Goal: Task Accomplishment & Management: Use online tool/utility

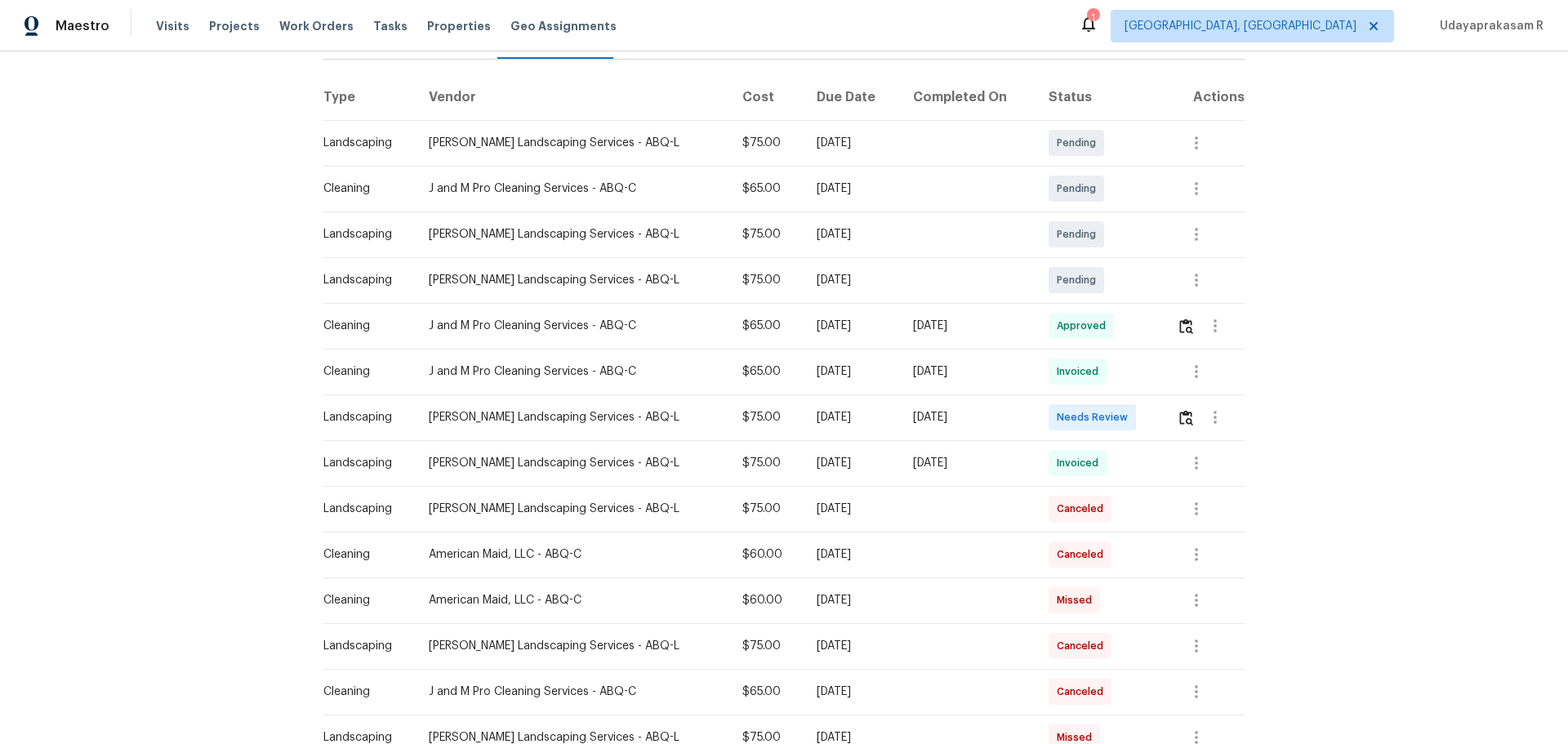
scroll to position [245, 0]
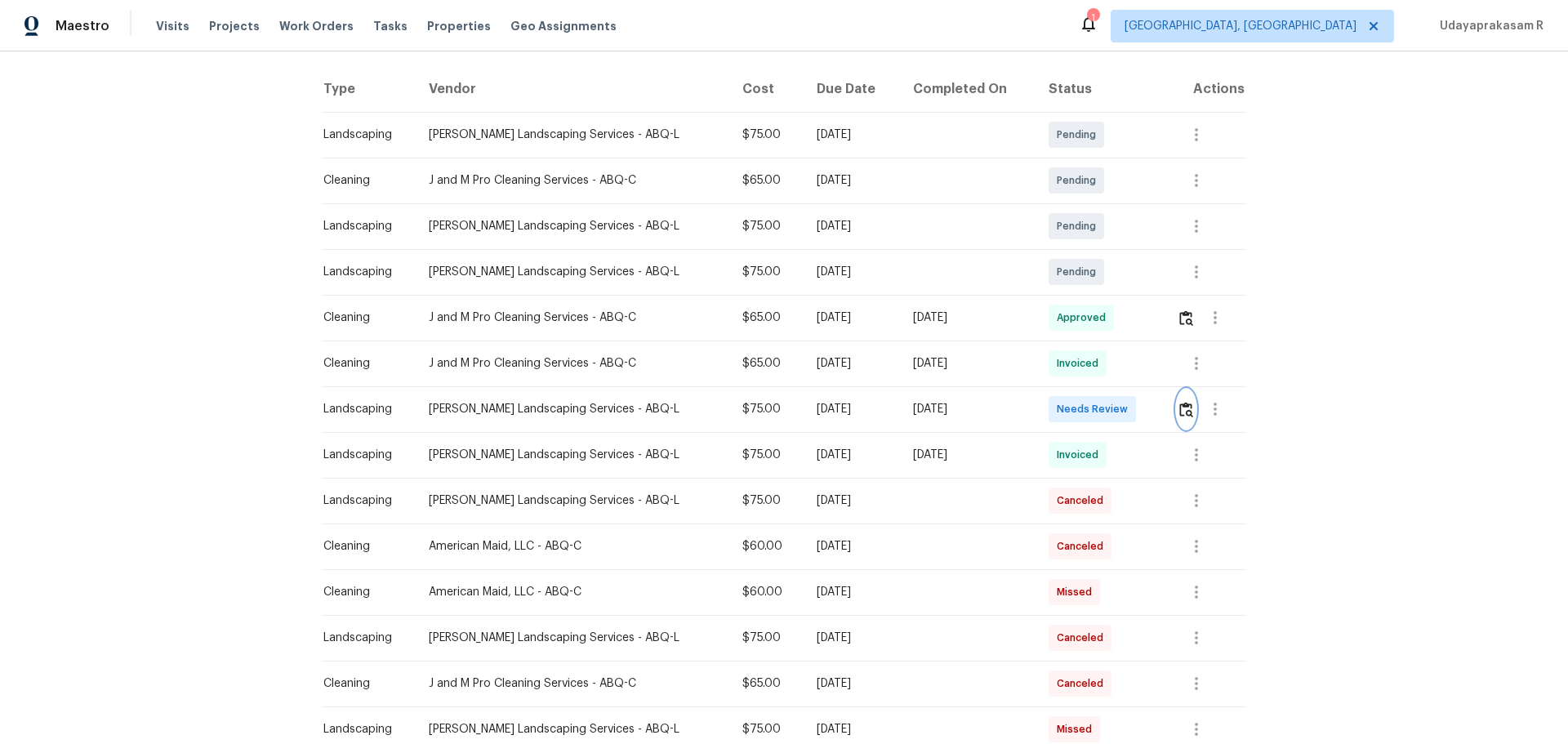
click at [1115, 423] on button "button" at bounding box center [1186, 409] width 19 height 39
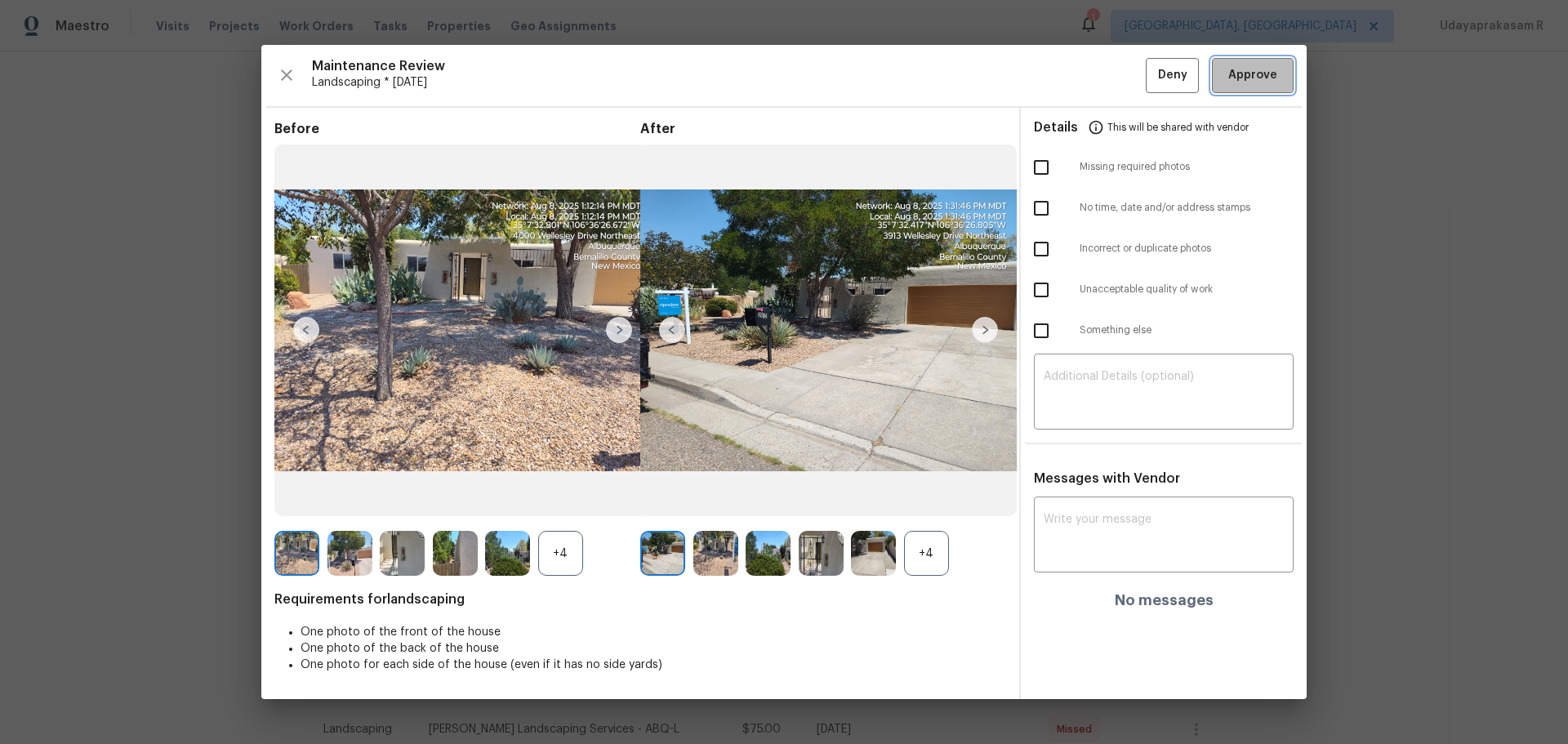
click at [1115, 79] on span "Approve" at bounding box center [1253, 75] width 49 height 20
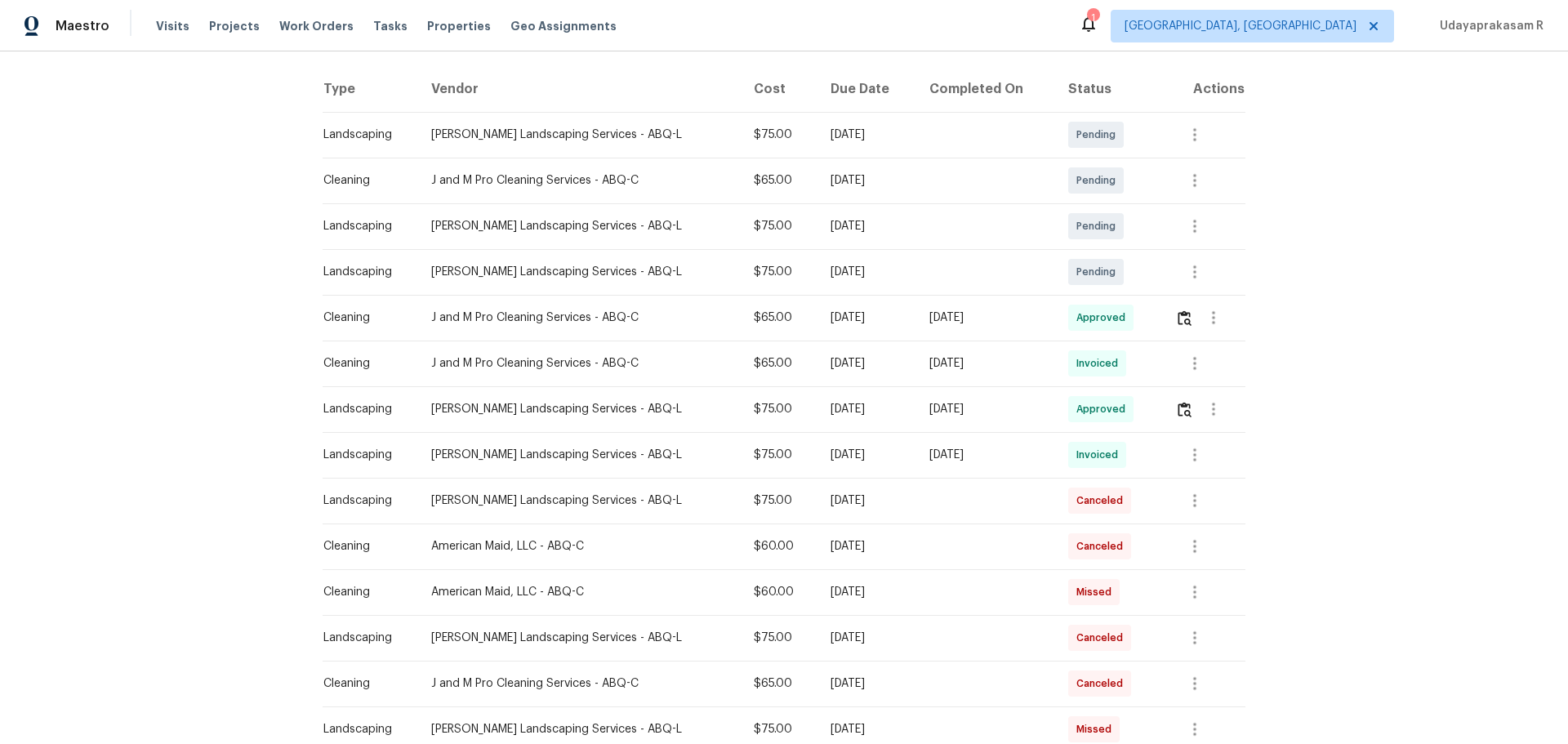
click at [1115, 416] on div at bounding box center [1209, 409] width 69 height 39
click at [1115, 410] on img "button" at bounding box center [1184, 409] width 14 height 16
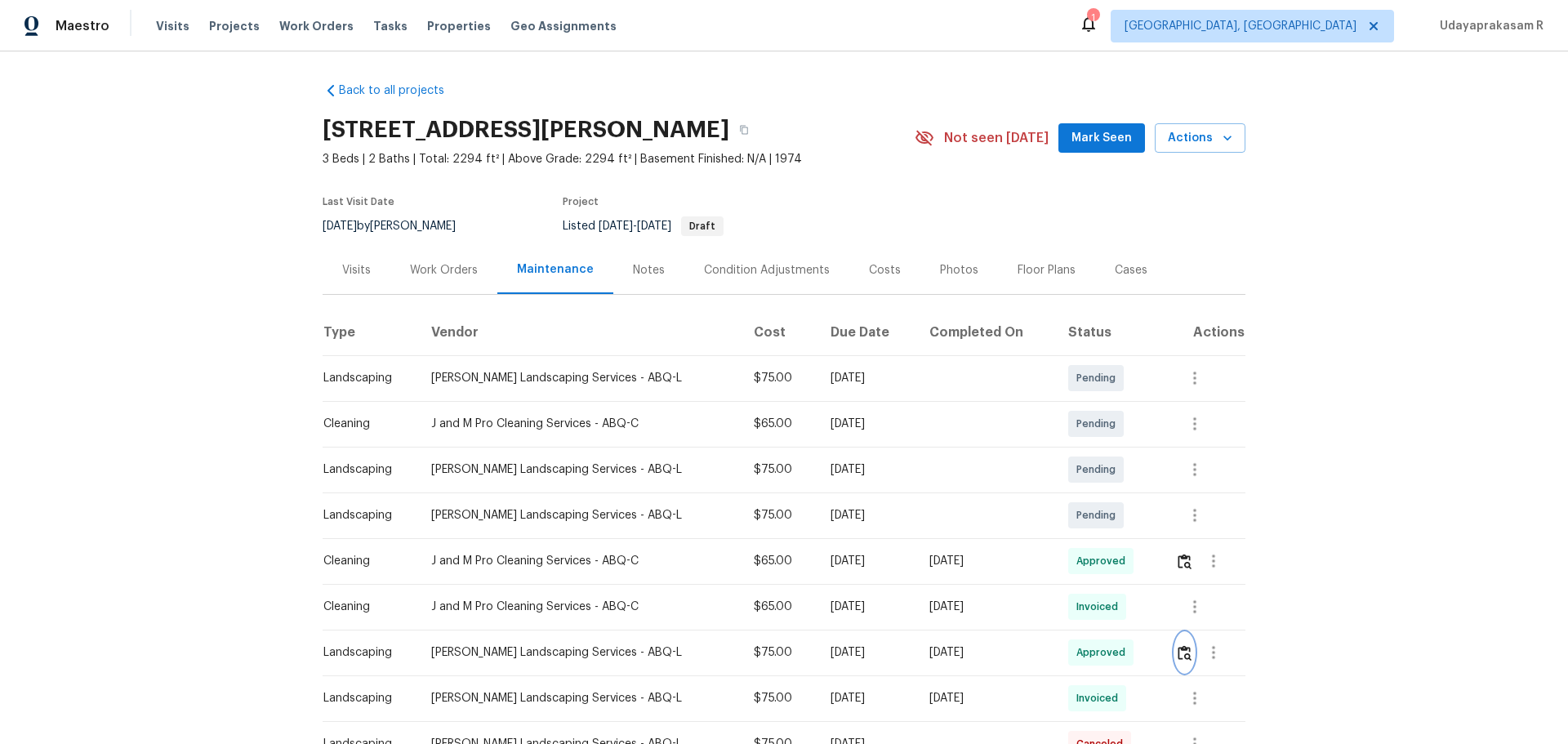
scroll to position [0, 0]
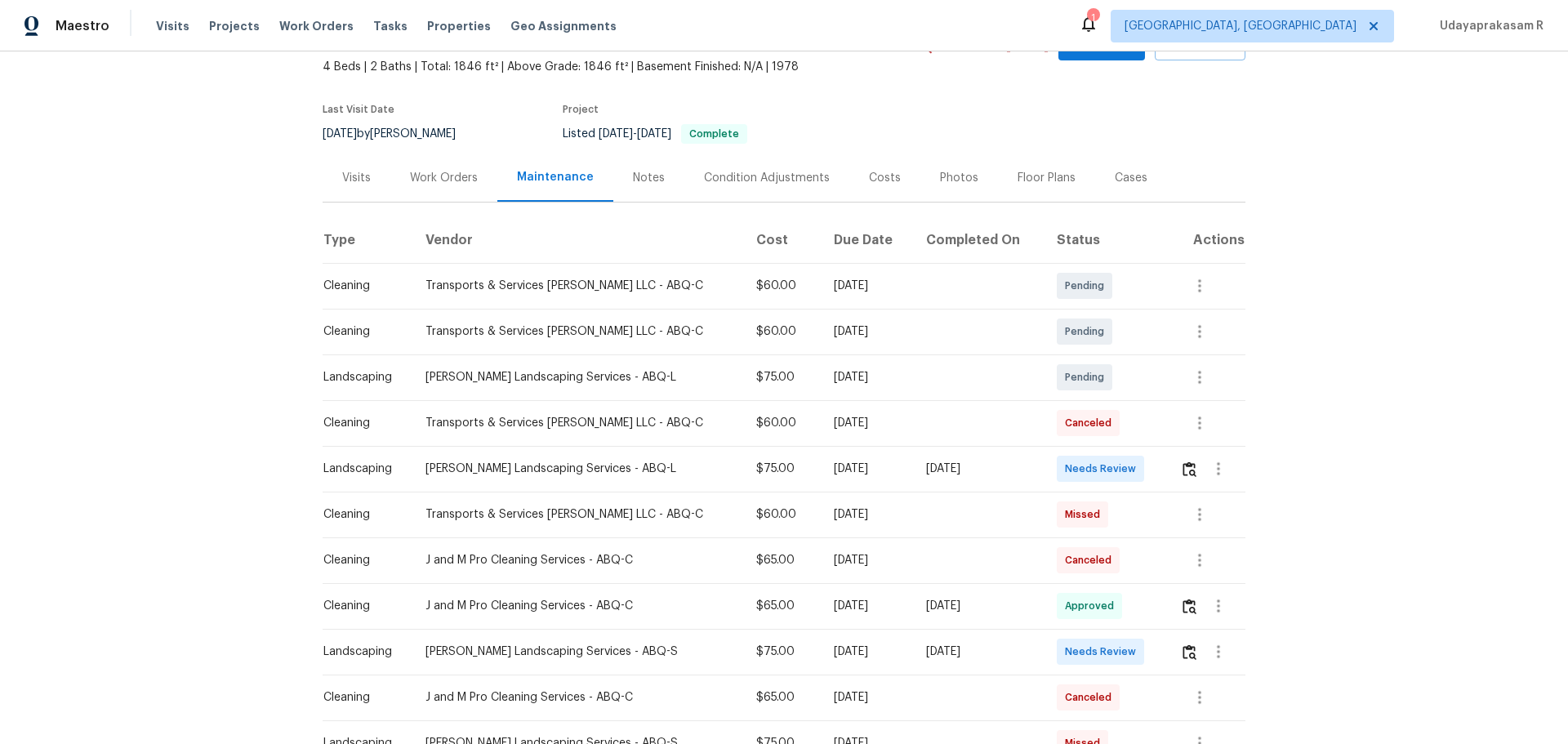
scroll to position [163, 0]
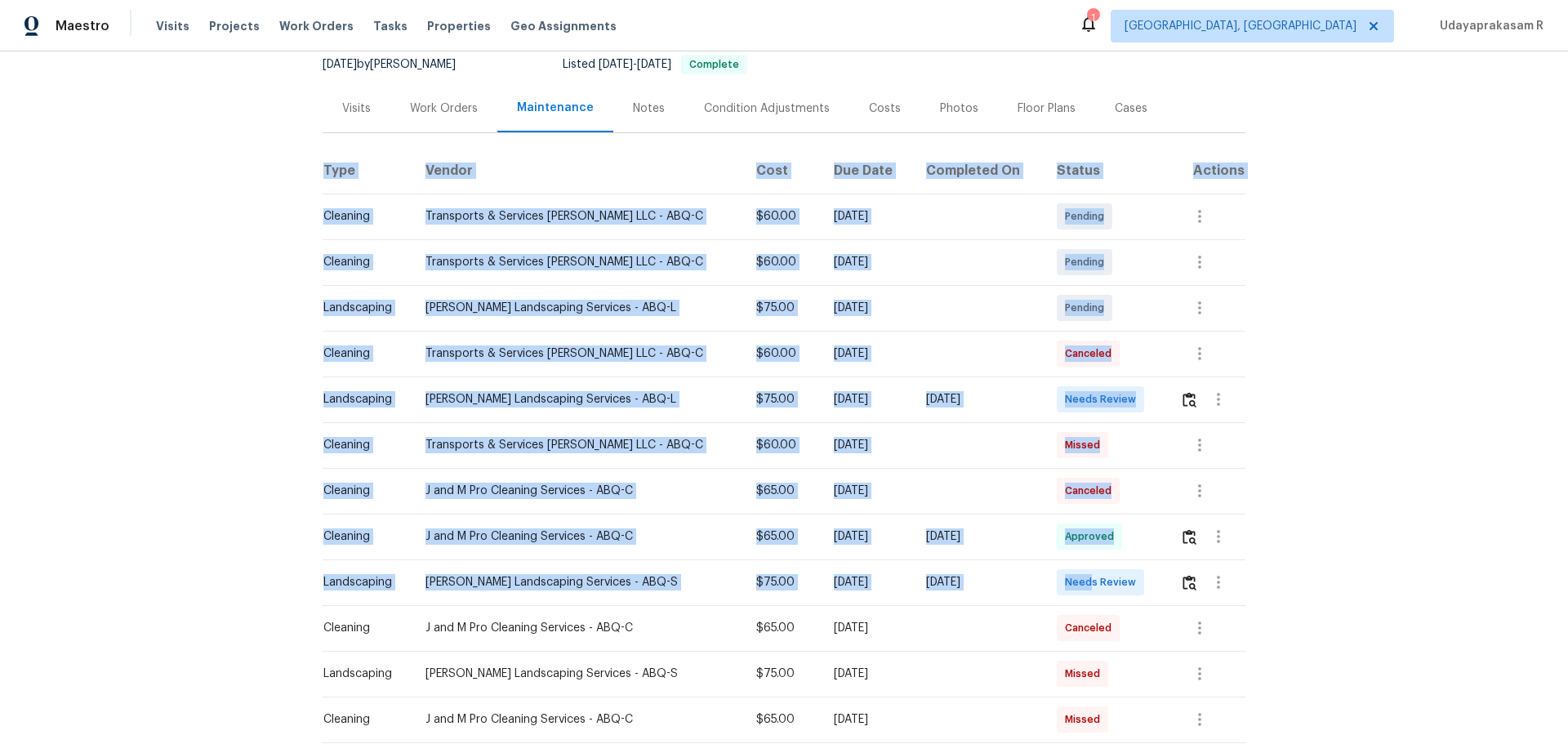
drag, startPoint x: 313, startPoint y: 578, endPoint x: 1083, endPoint y: 585, distance: 770.0
click at [1083, 488] on div "Back to all projects 7401 Pecos Trl NW, Albuquerque, NM 87120 4 Beds | 2 Baths …" at bounding box center [784, 398] width 1568 height 693
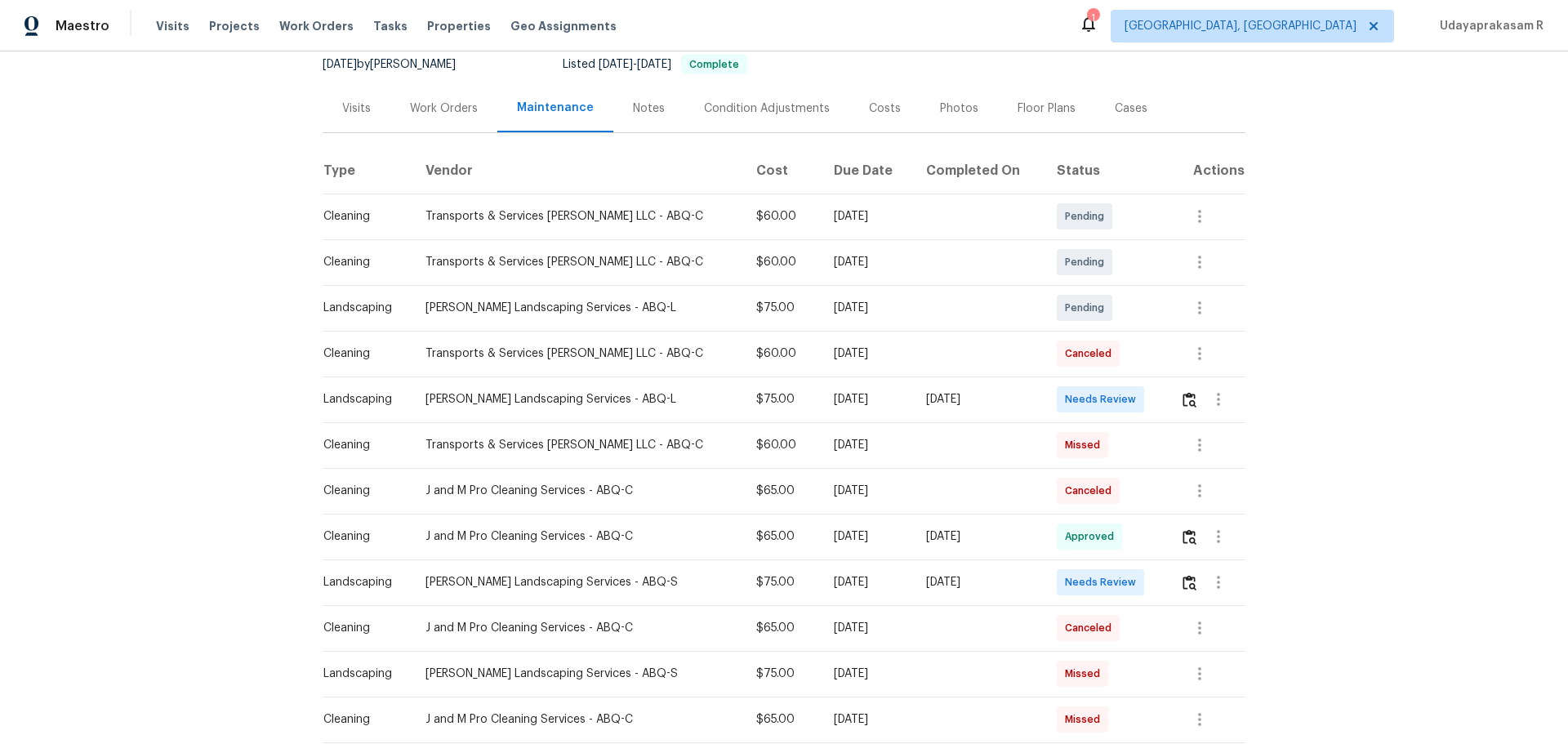
click at [1115, 488] on span "Needs Review" at bounding box center [1103, 582] width 78 height 16
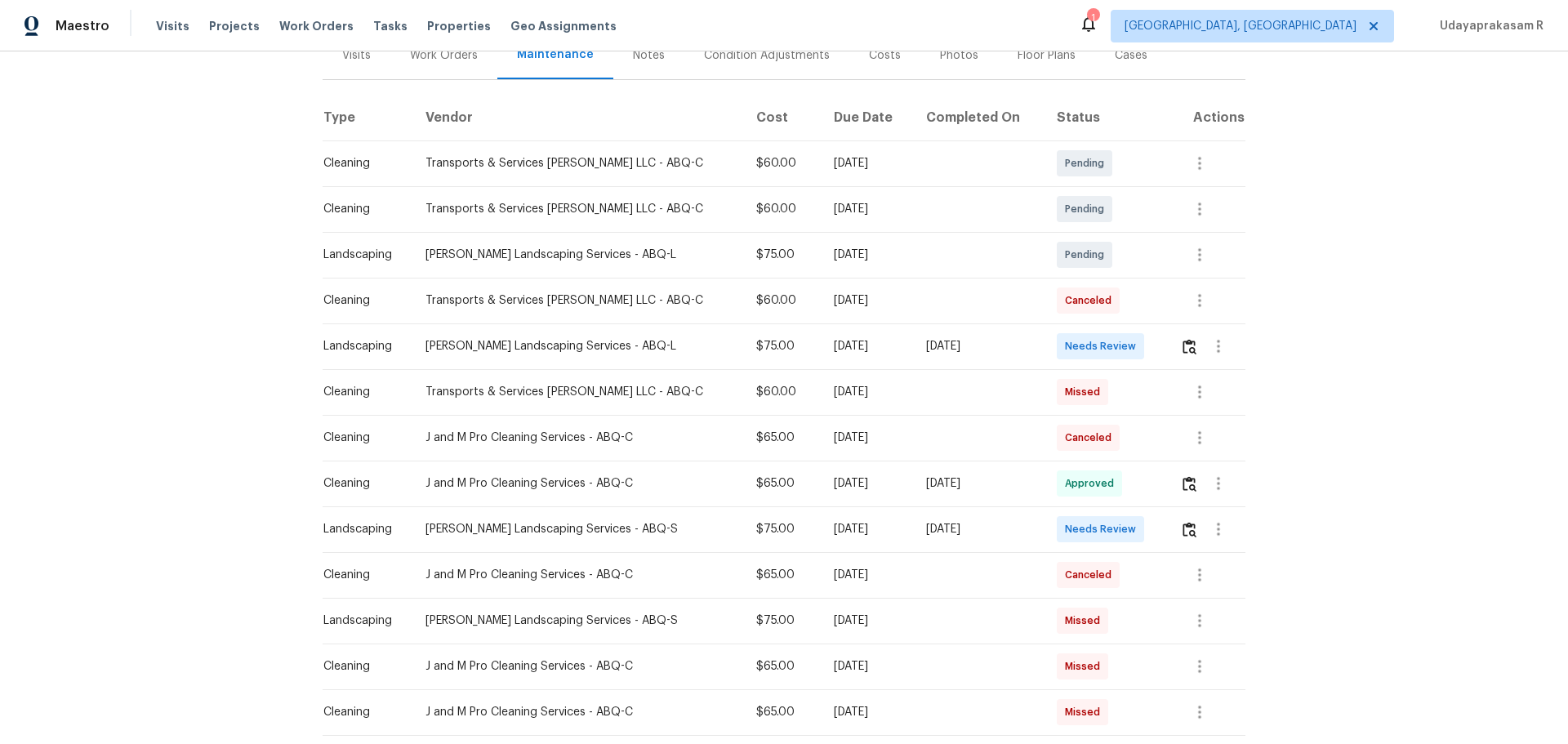
scroll to position [245, 0]
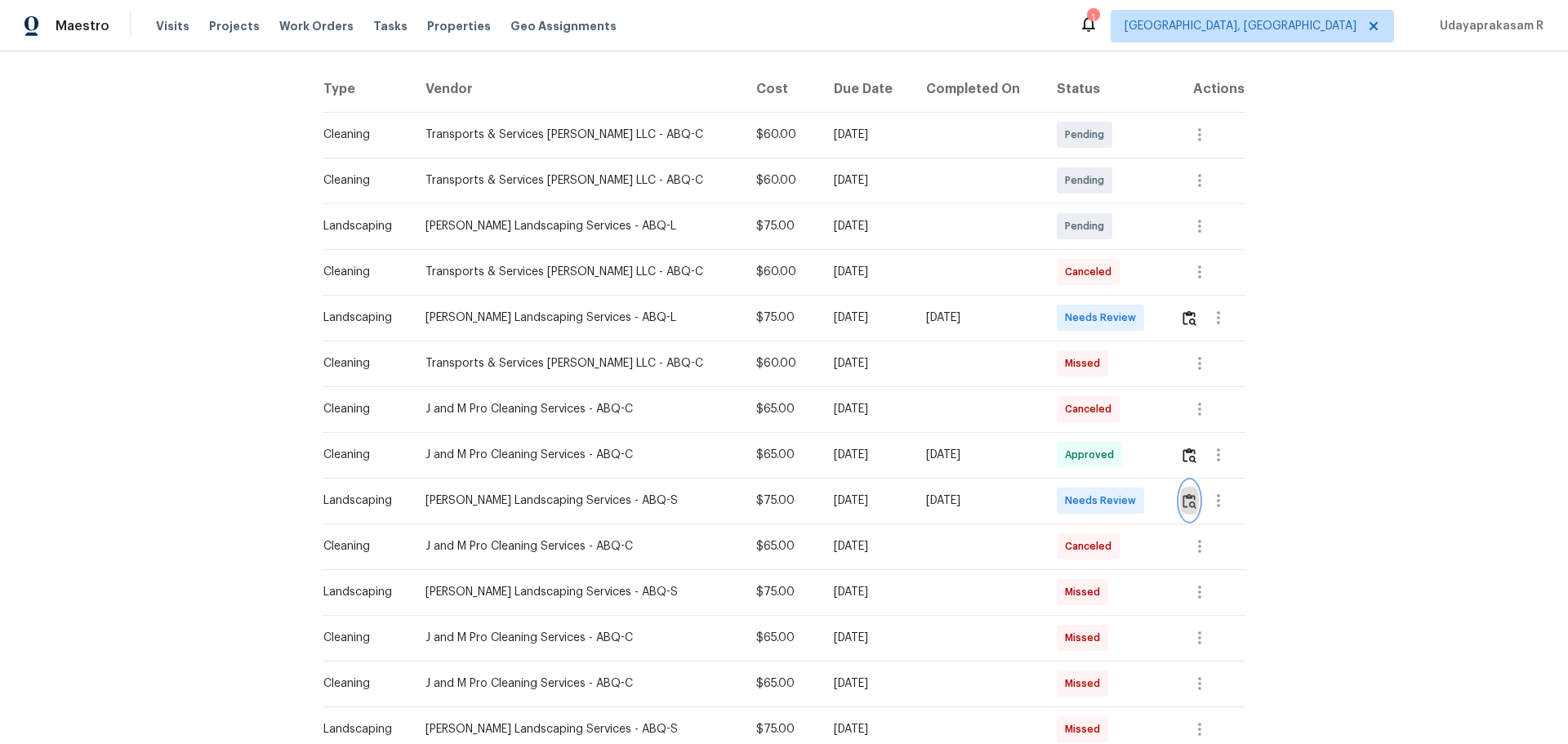
click at [1115, 488] on button "button" at bounding box center [1189, 501] width 19 height 39
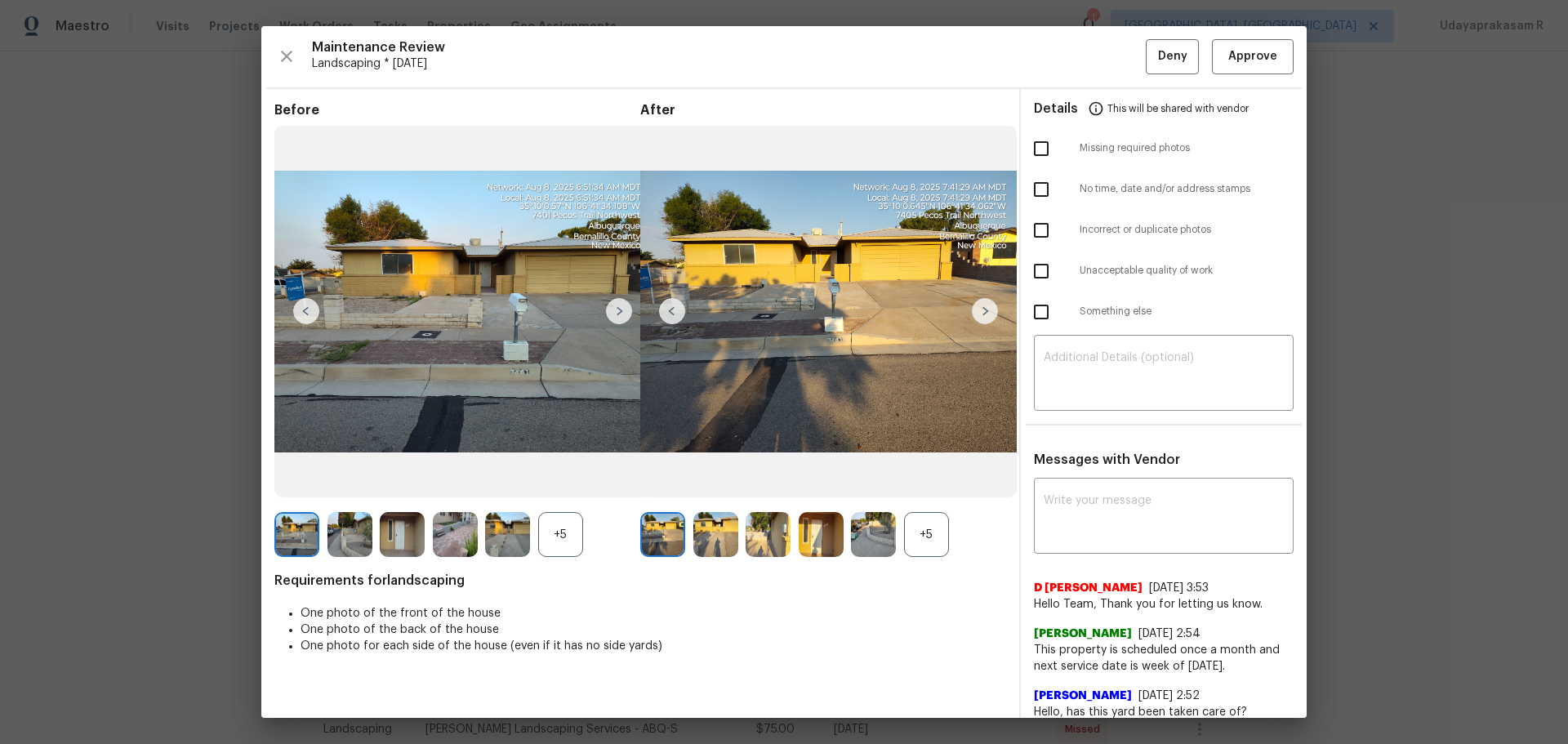
click at [974, 306] on img at bounding box center [985, 311] width 26 height 26
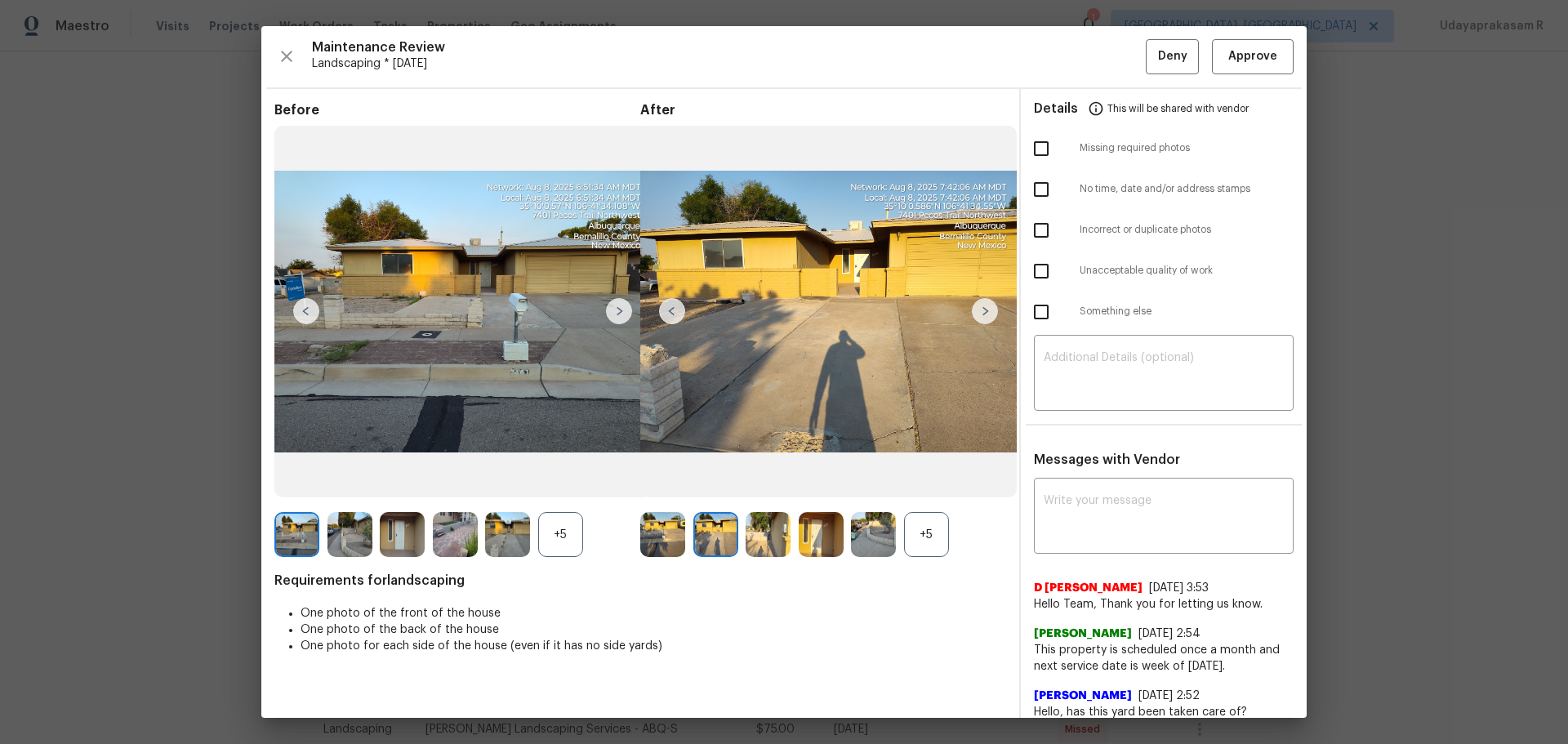
click at [974, 306] on img at bounding box center [985, 311] width 26 height 26
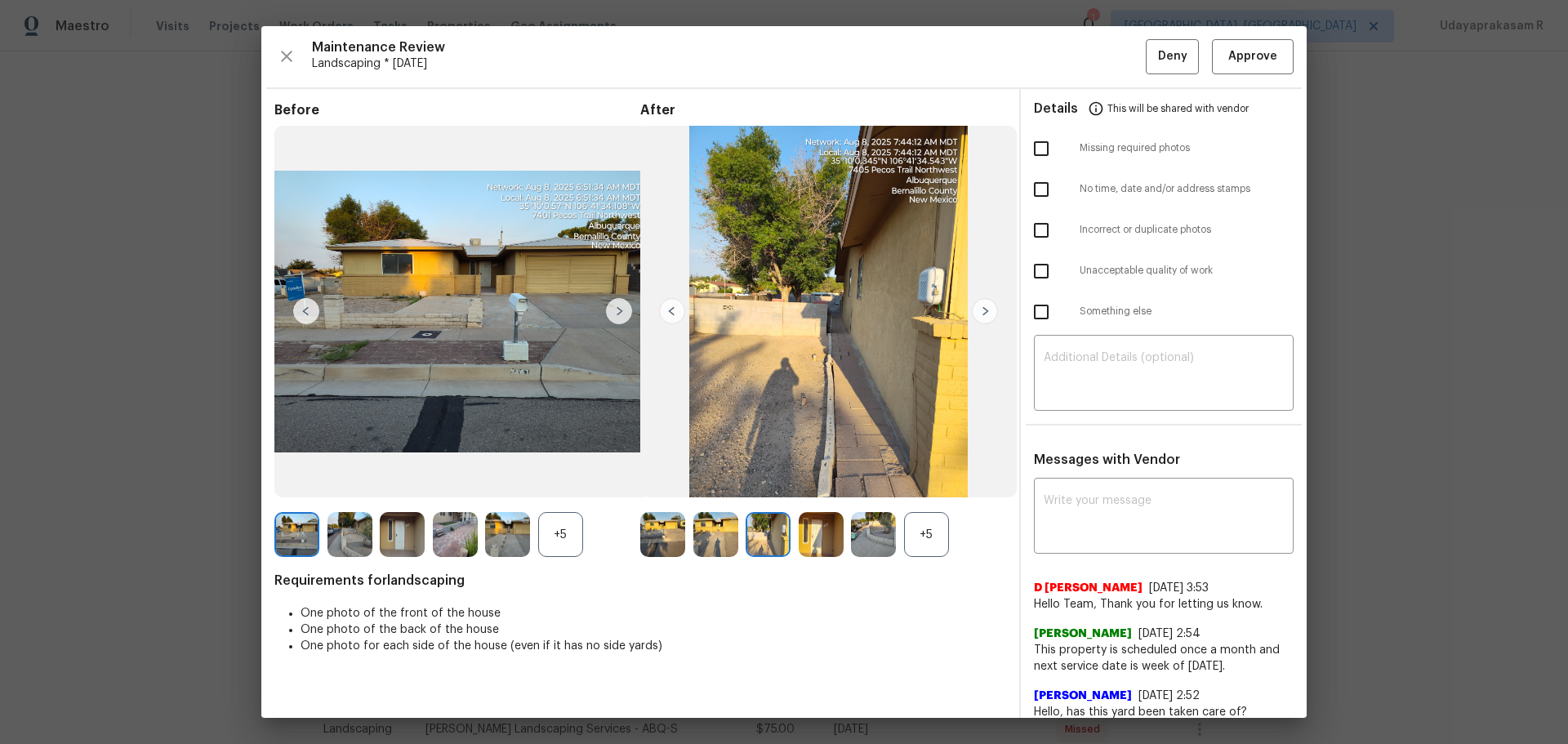
click at [974, 306] on img at bounding box center [985, 311] width 26 height 26
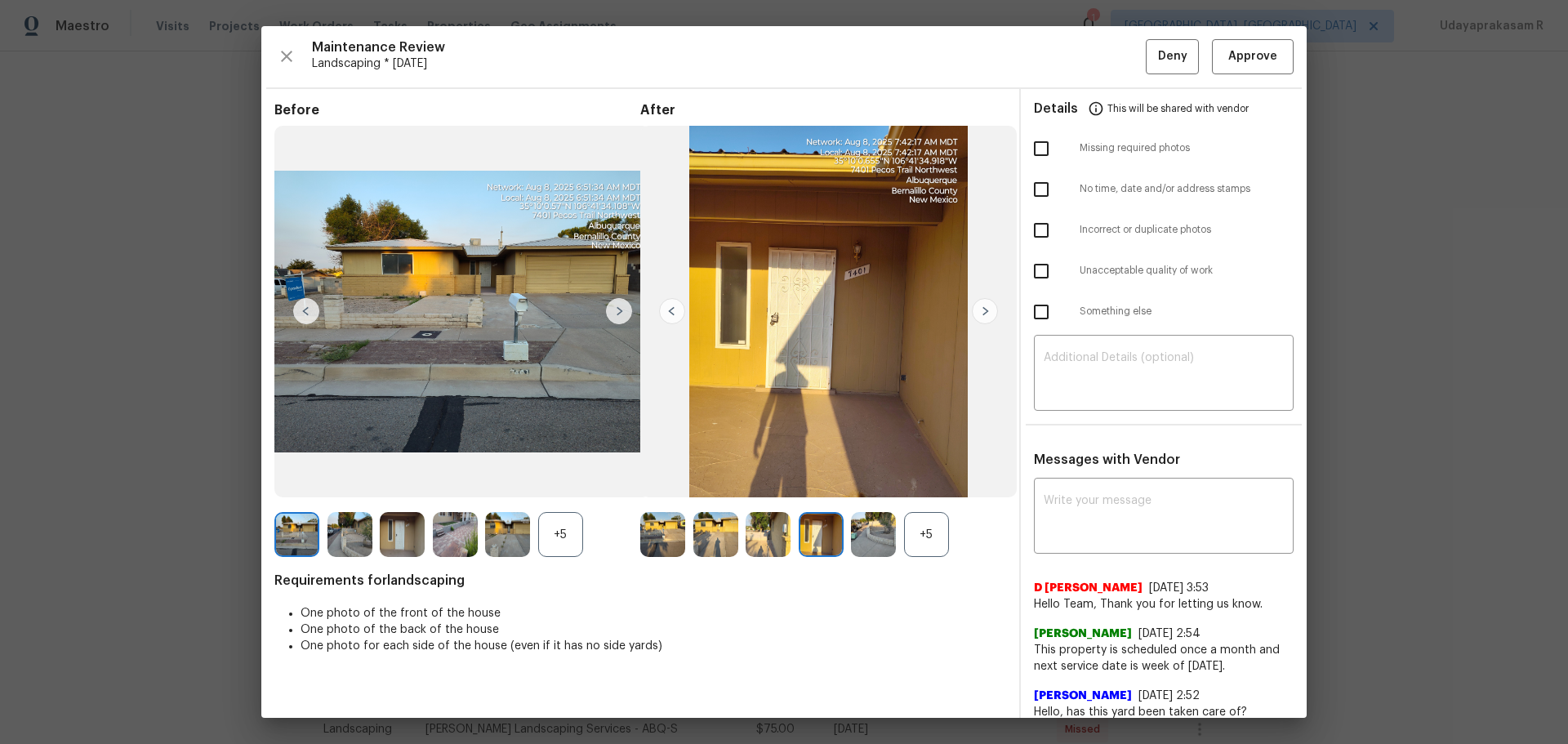
click at [974, 306] on img at bounding box center [985, 311] width 26 height 26
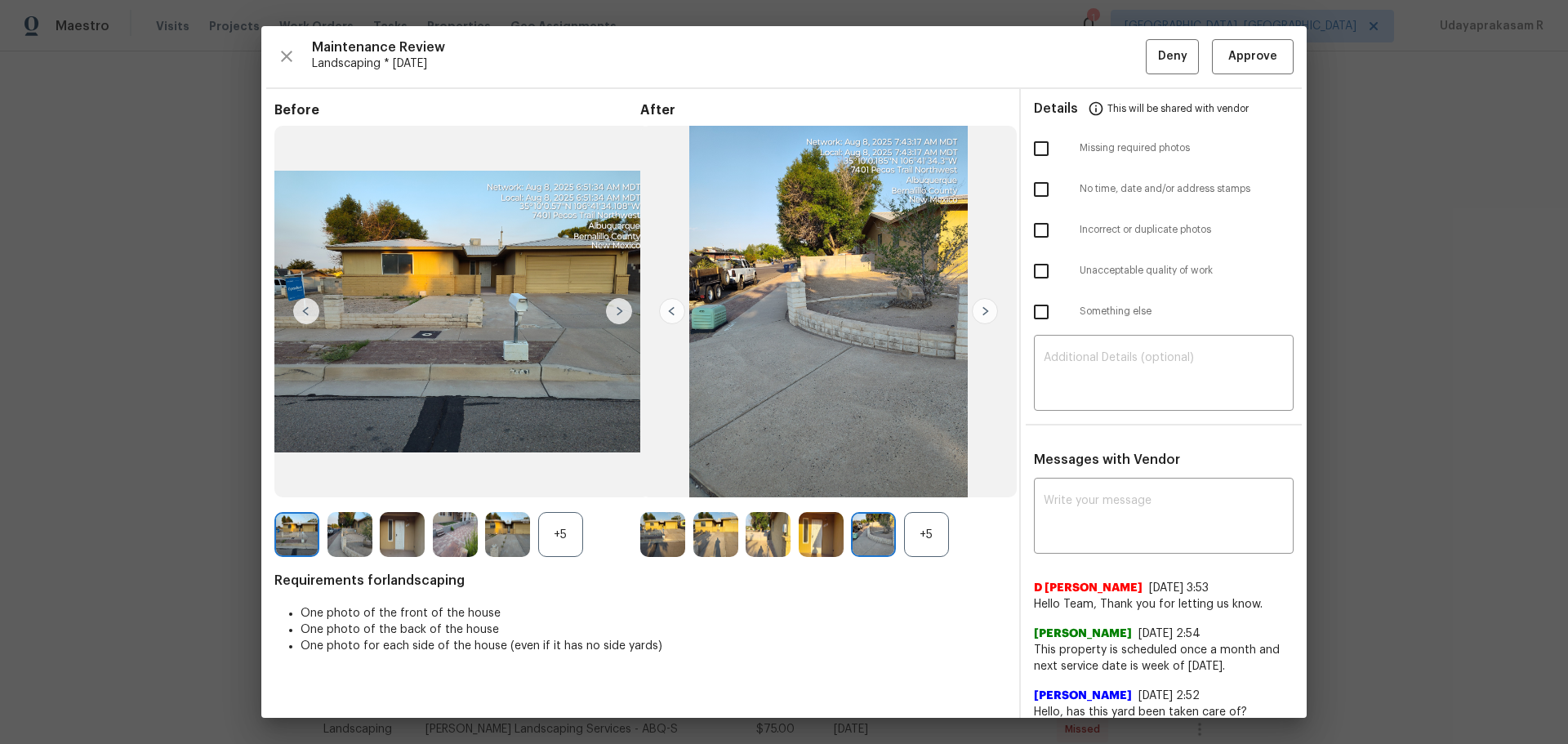
click at [974, 306] on img at bounding box center [985, 311] width 26 height 26
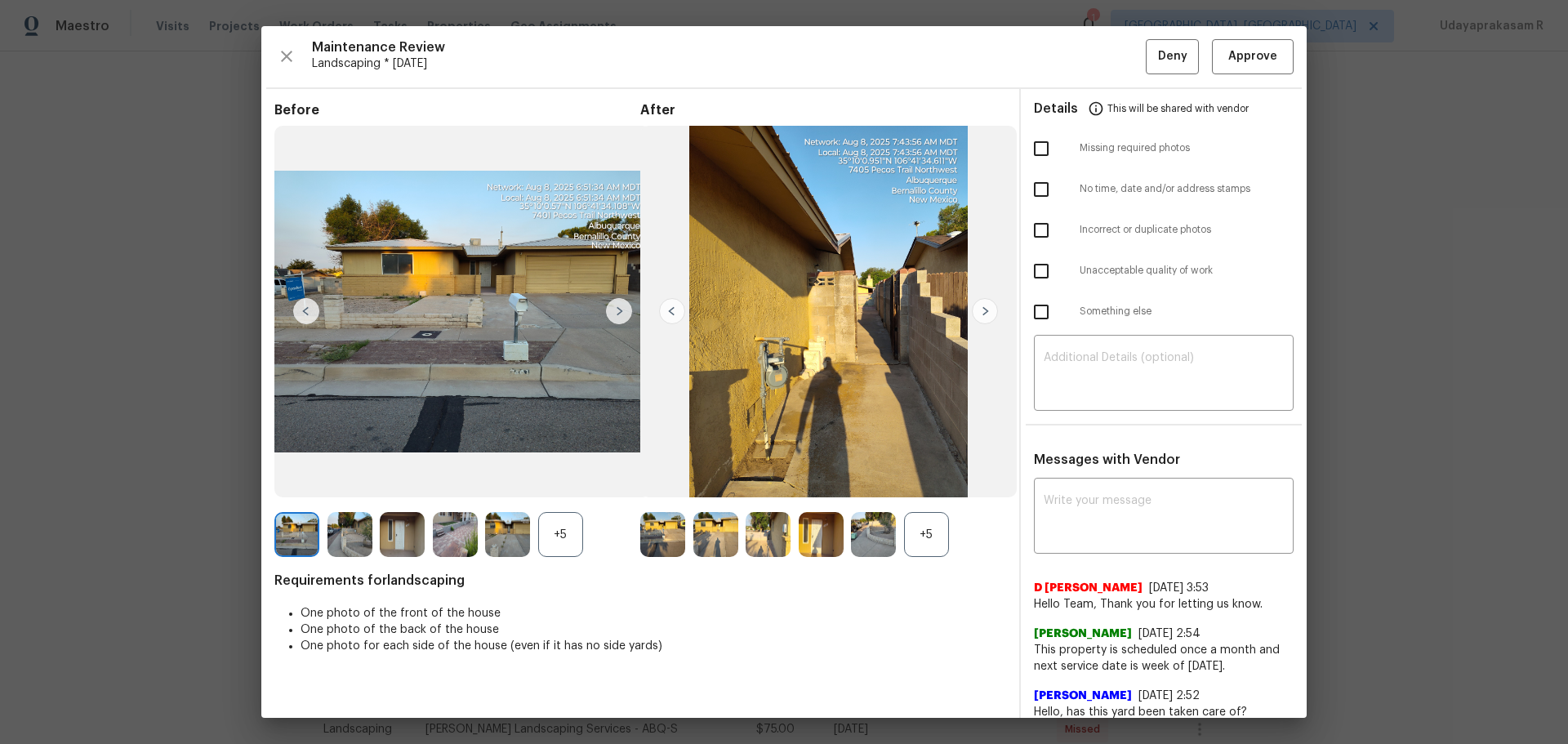
click at [974, 306] on img at bounding box center [985, 311] width 26 height 26
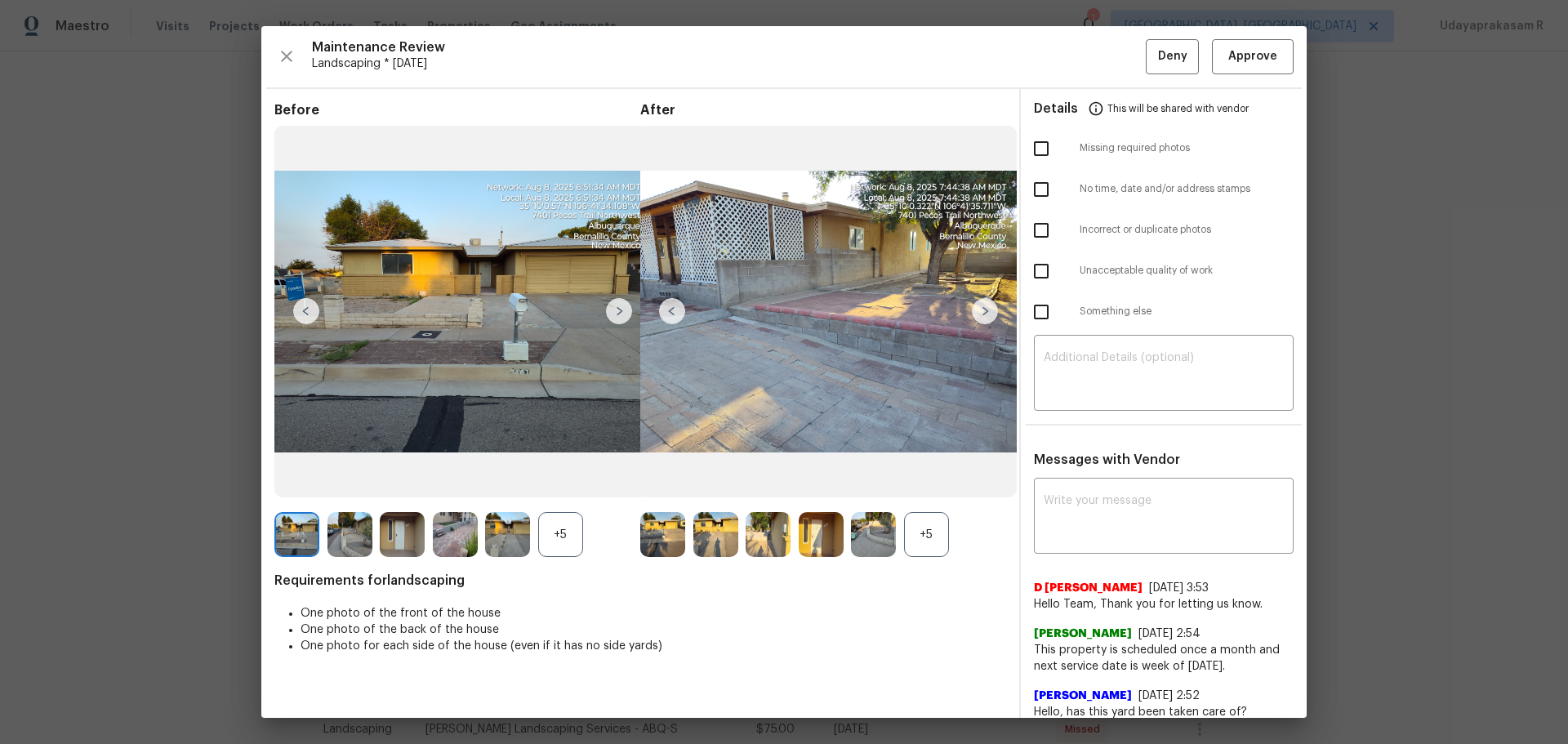
click at [974, 306] on img at bounding box center [985, 311] width 26 height 26
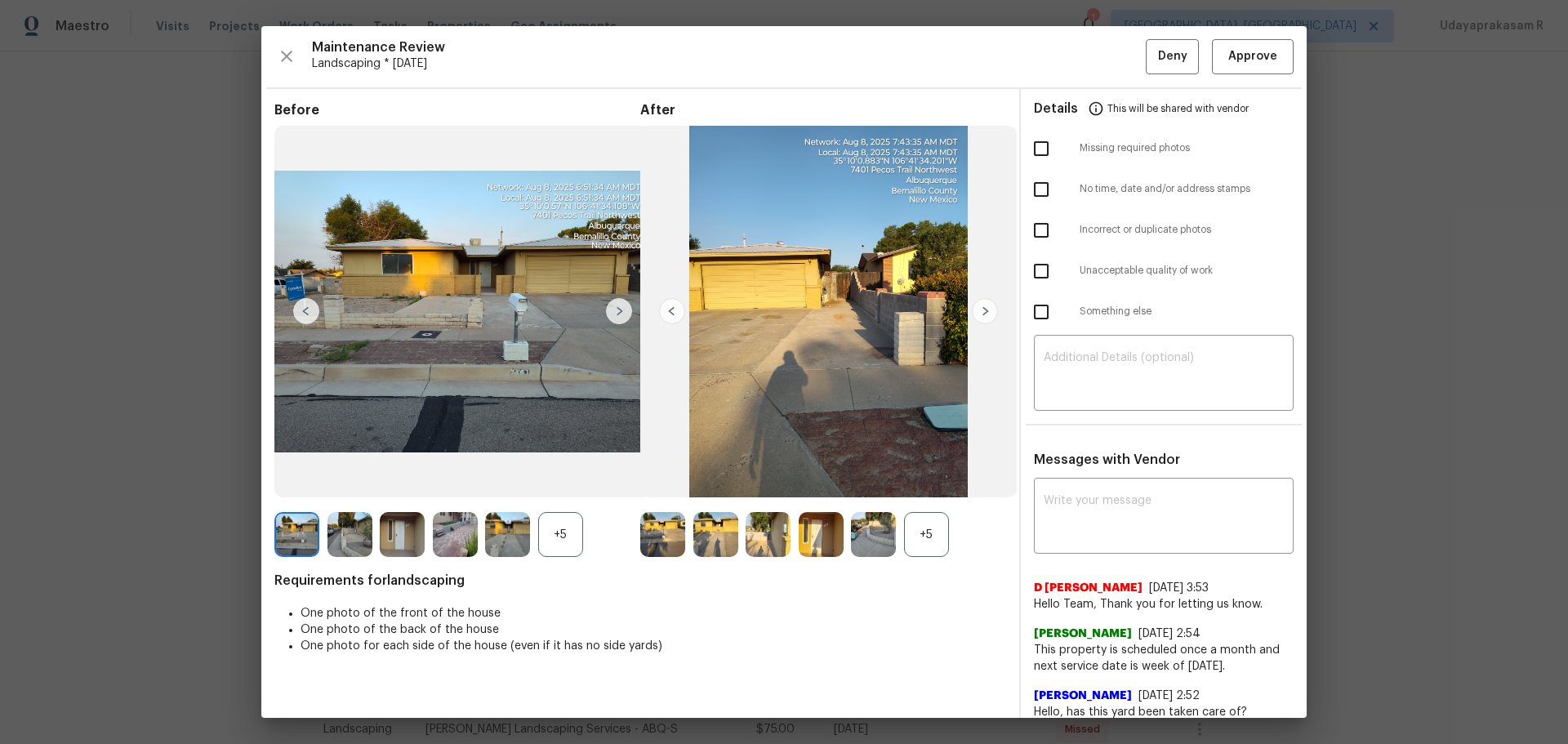
click at [974, 306] on img at bounding box center [985, 311] width 26 height 26
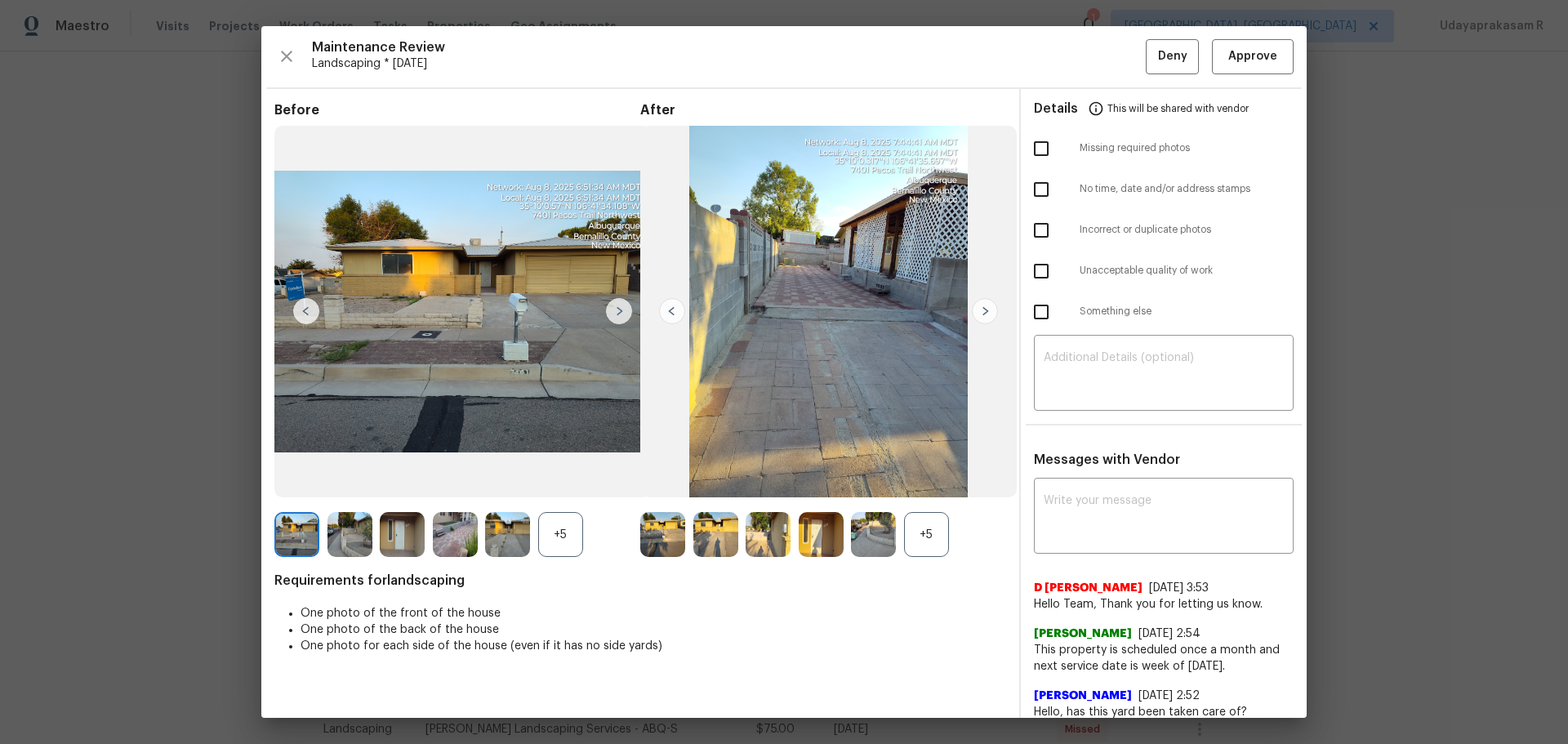
click at [973, 310] on img at bounding box center [985, 311] width 26 height 26
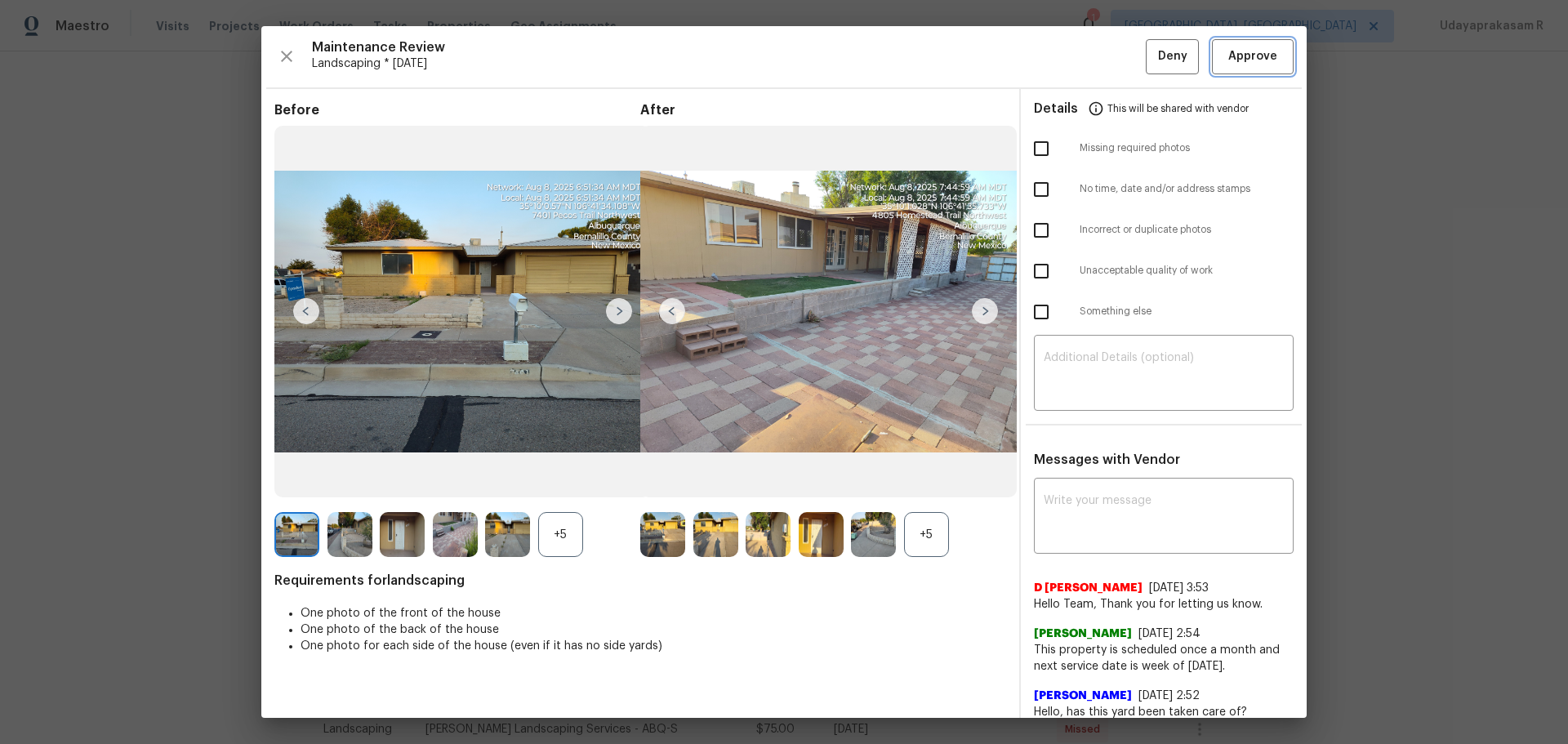
click at [1115, 47] on span "Approve" at bounding box center [1253, 56] width 49 height 20
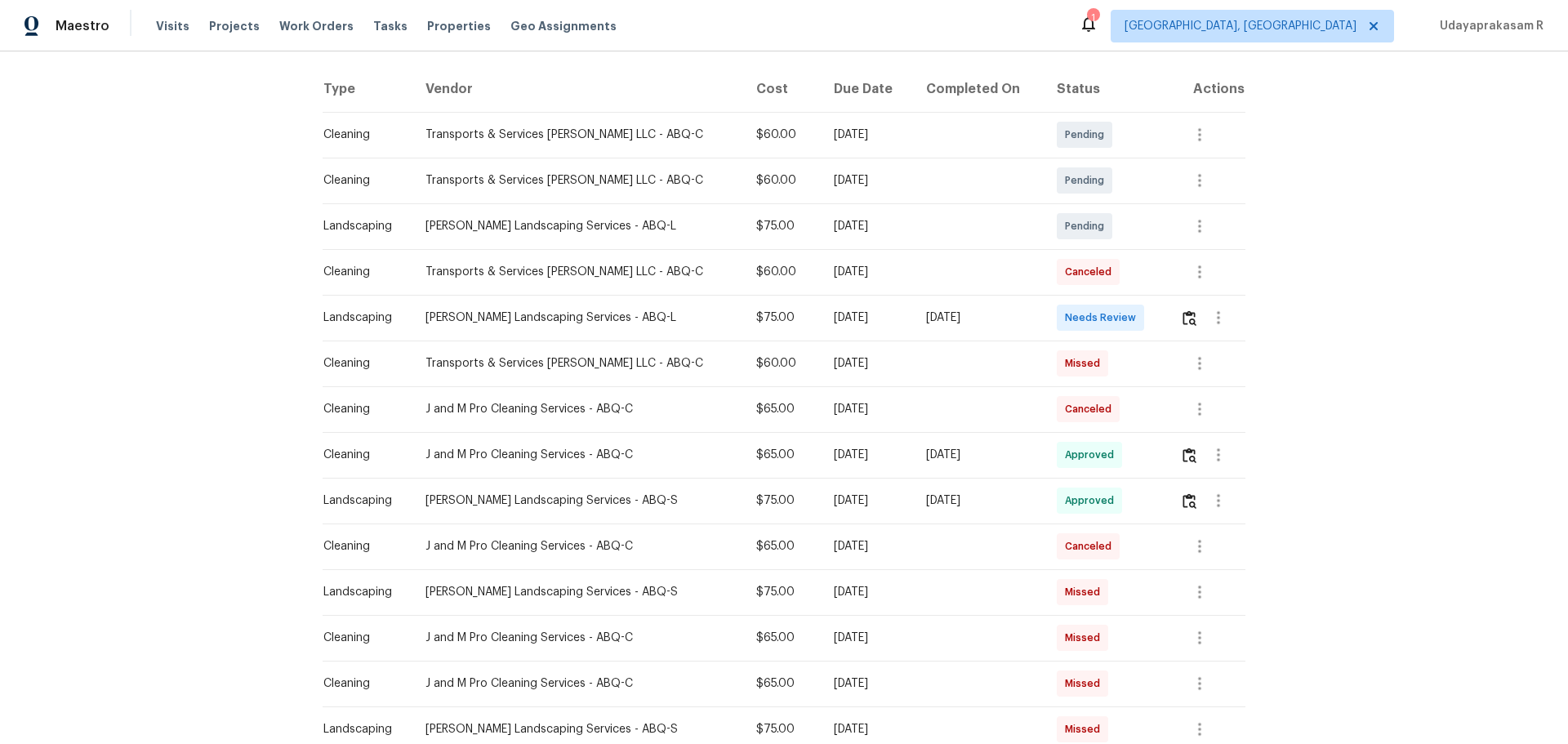
click at [953, 314] on div "[DATE]" at bounding box center [978, 318] width 105 height 16
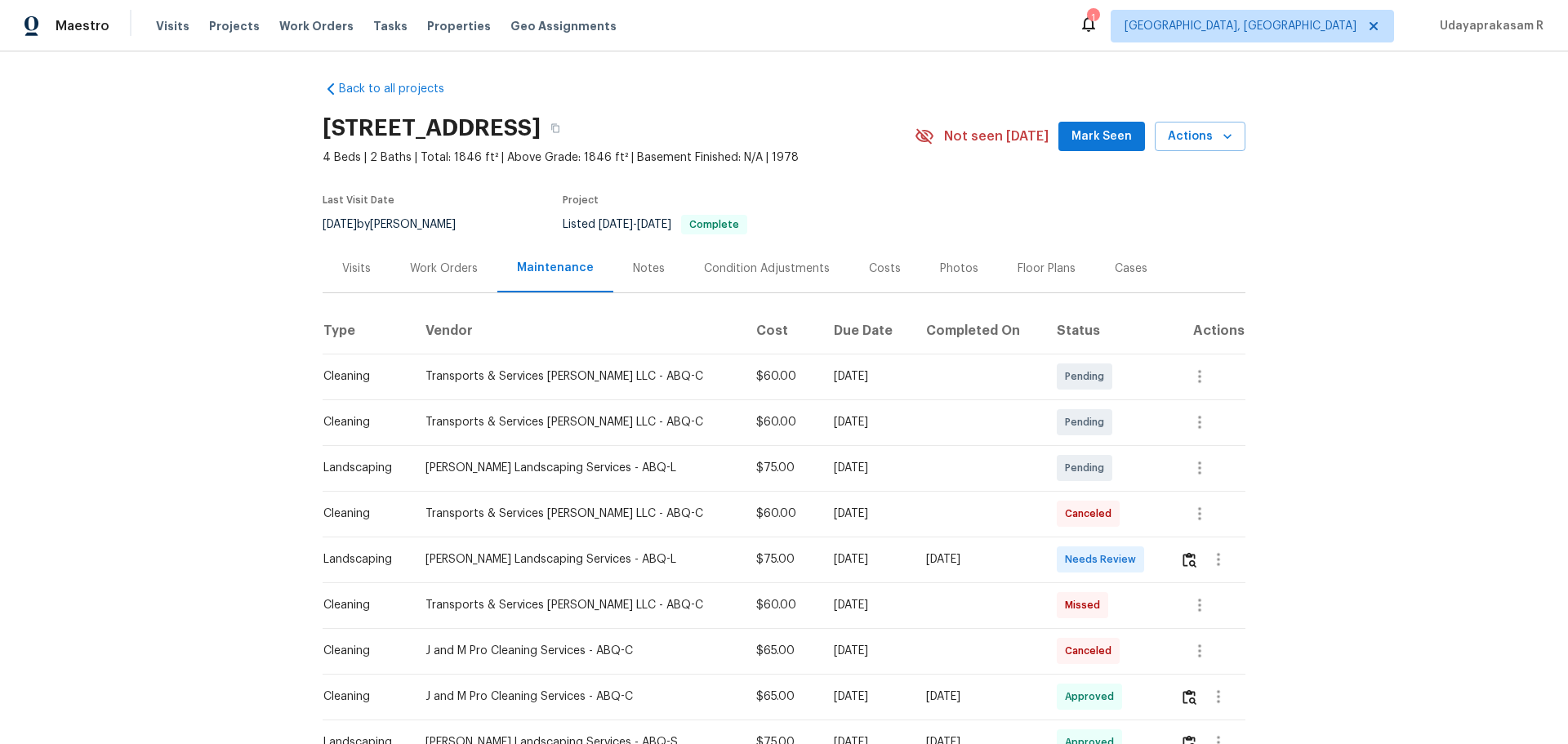
scroll to position [0, 0]
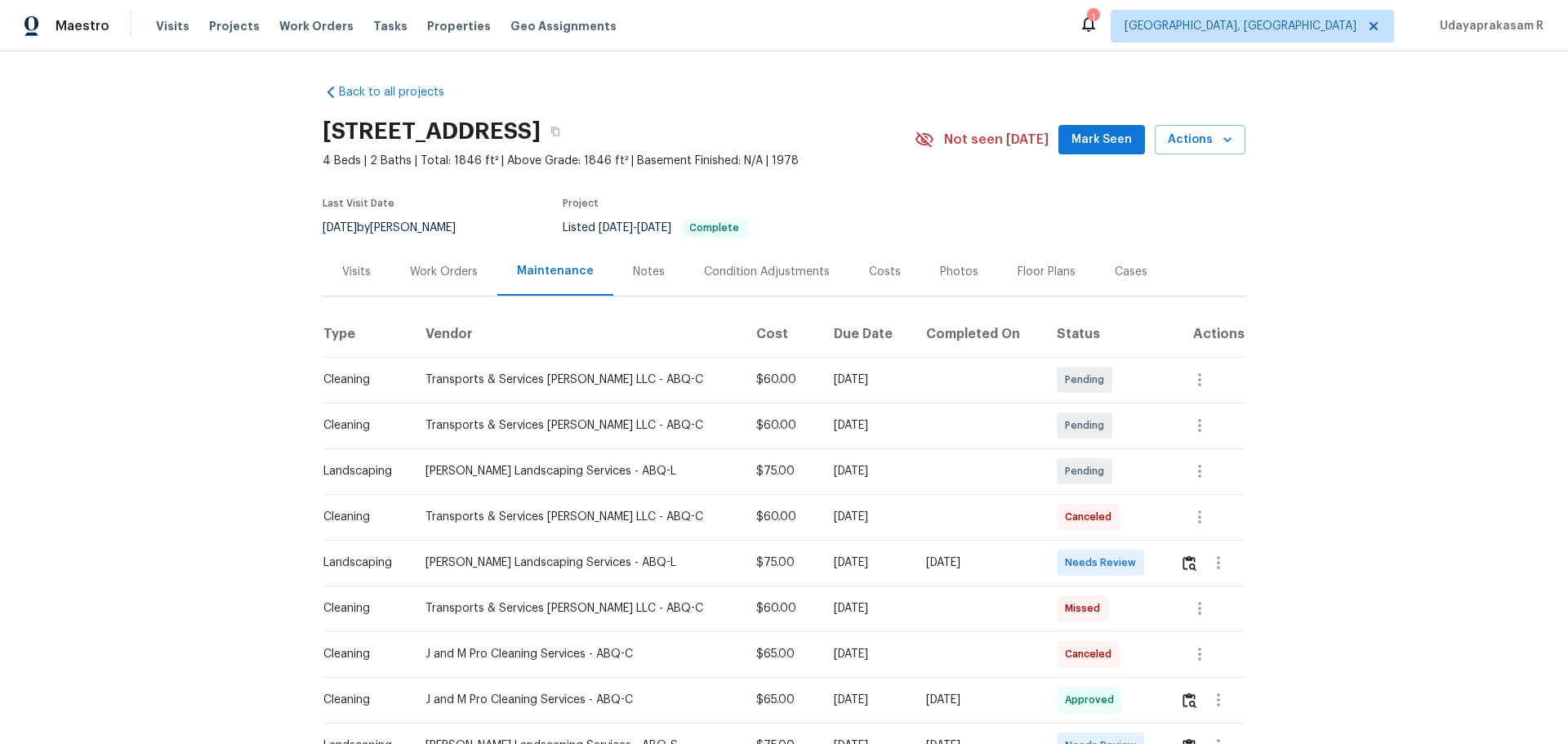
scroll to position [163, 0]
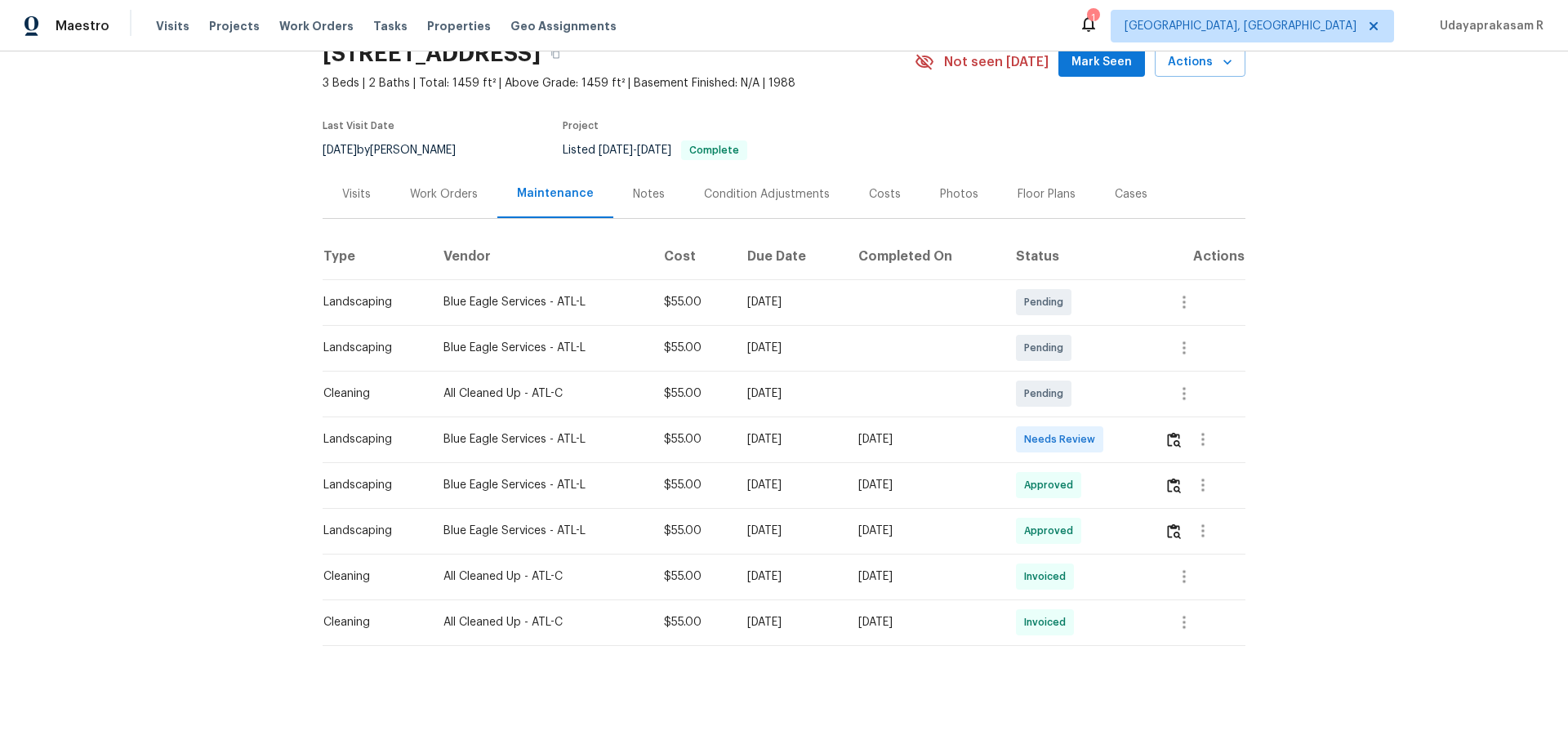
scroll to position [90, 0]
click at [1176, 434] on img "button" at bounding box center [1174, 439] width 14 height 16
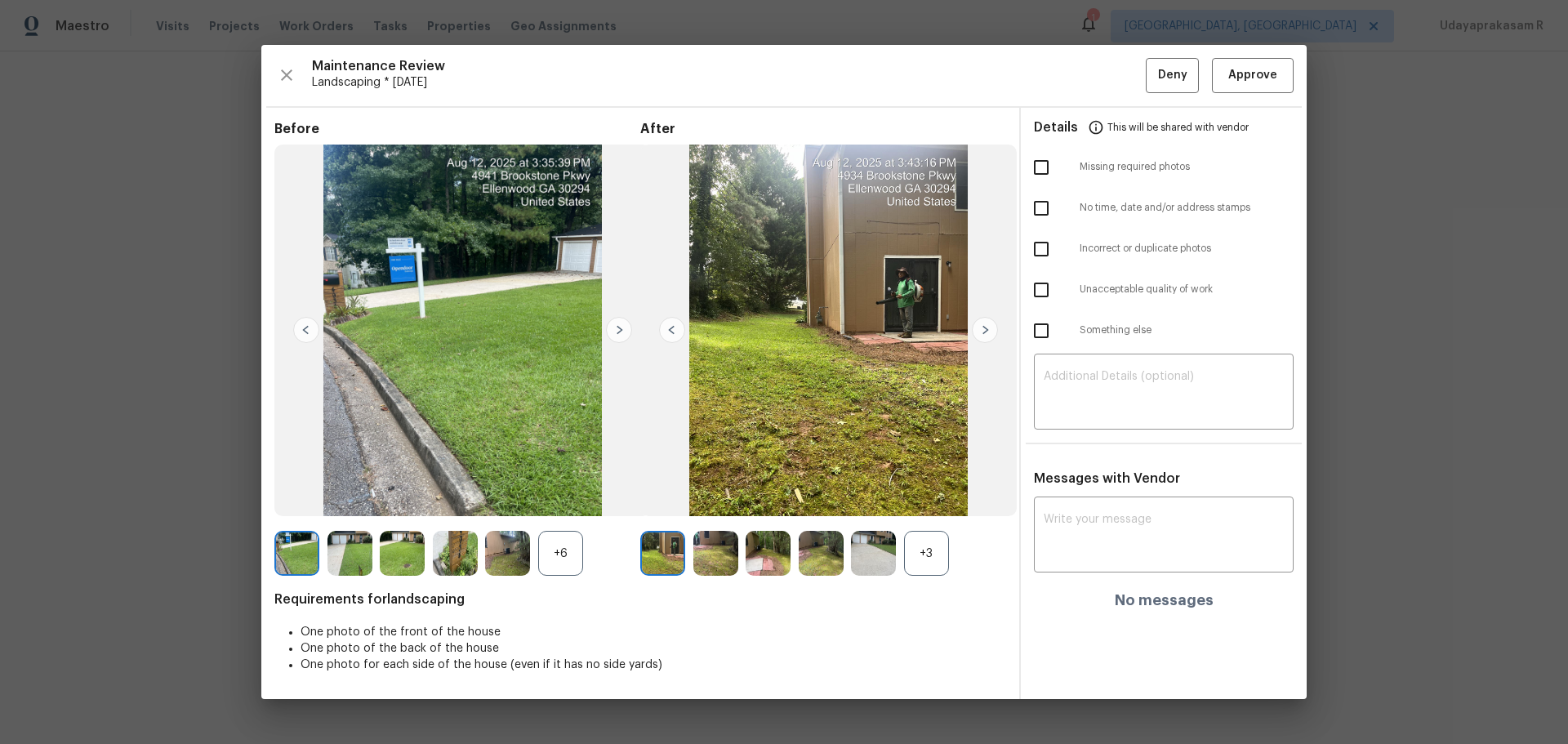
click at [934, 559] on div "+3" at bounding box center [926, 553] width 45 height 45
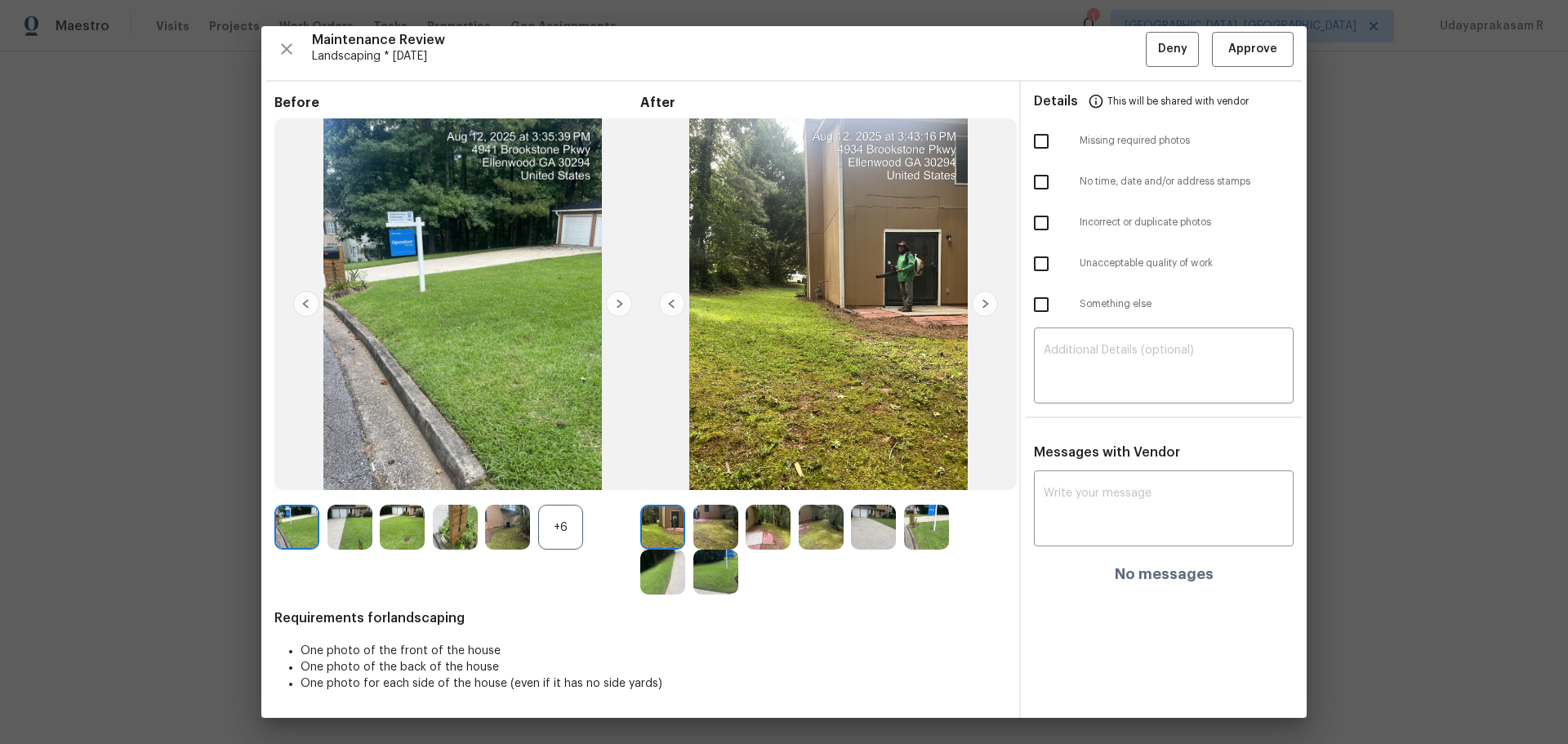
scroll to position [0, 0]
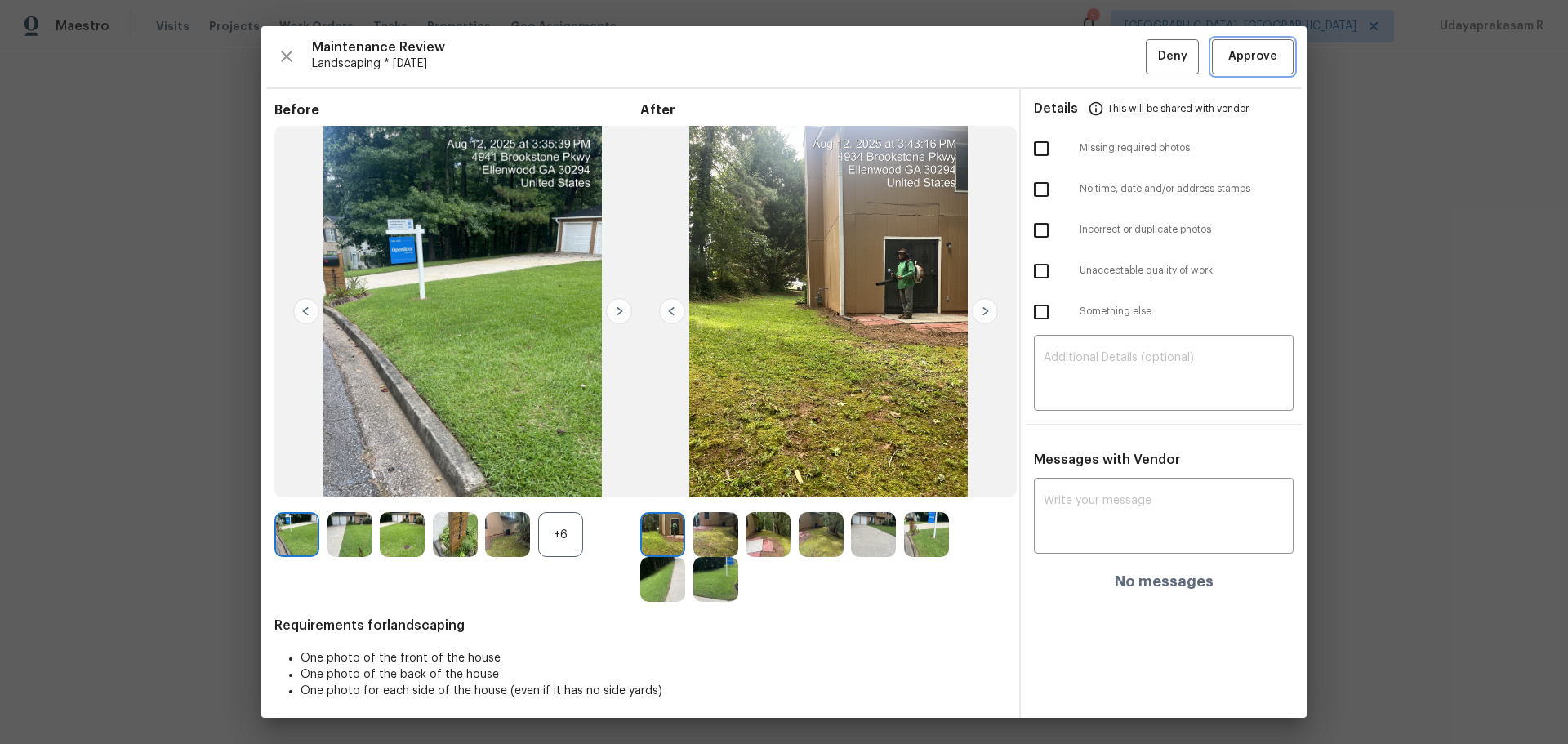
click at [1271, 49] on button "Approve" at bounding box center [1253, 56] width 82 height 35
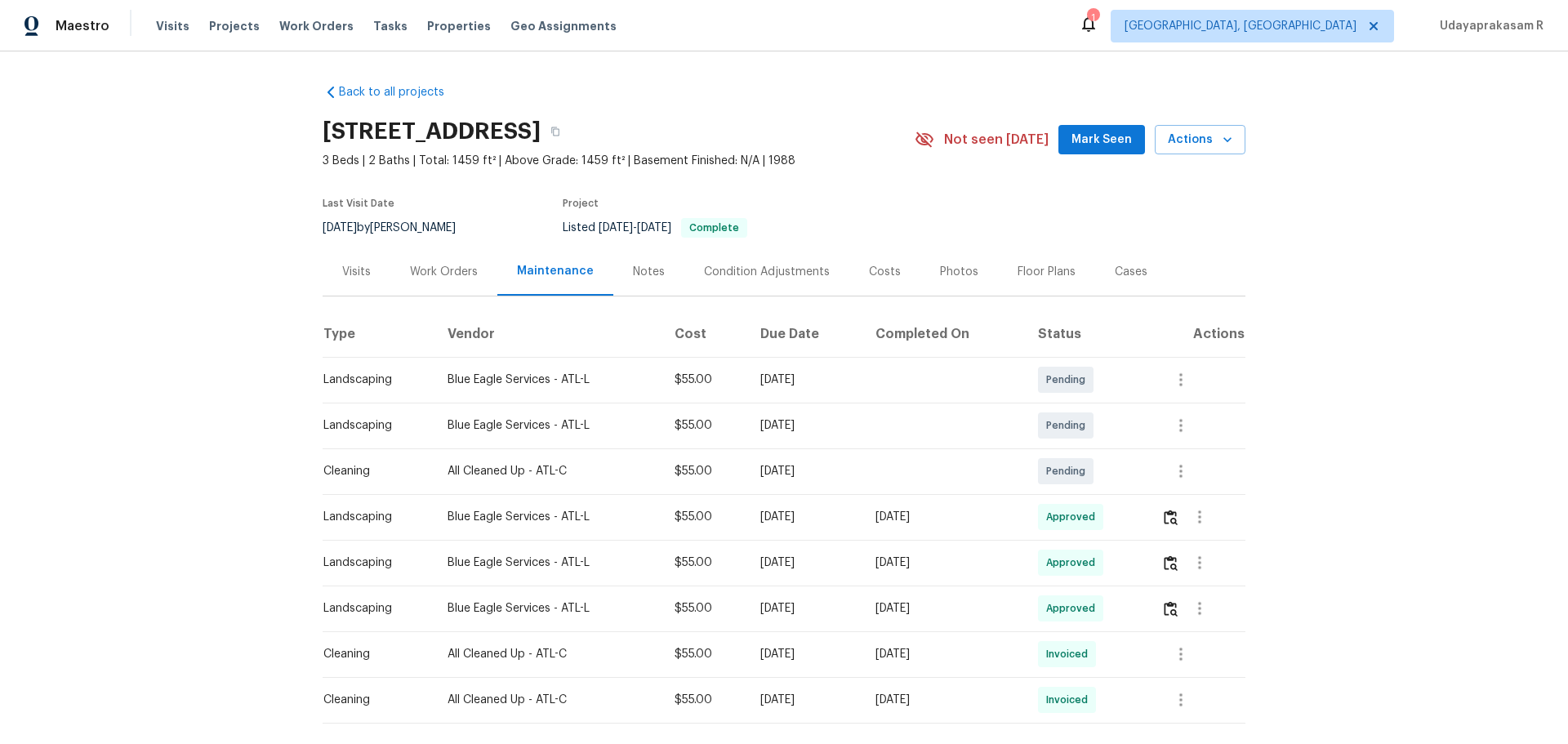
click at [1330, 260] on div "Back to all projects 4934 Brookstone Pkwy, Ellenwood, GA 30294 3 Beds | 2 Baths…" at bounding box center [784, 398] width 1568 height 693
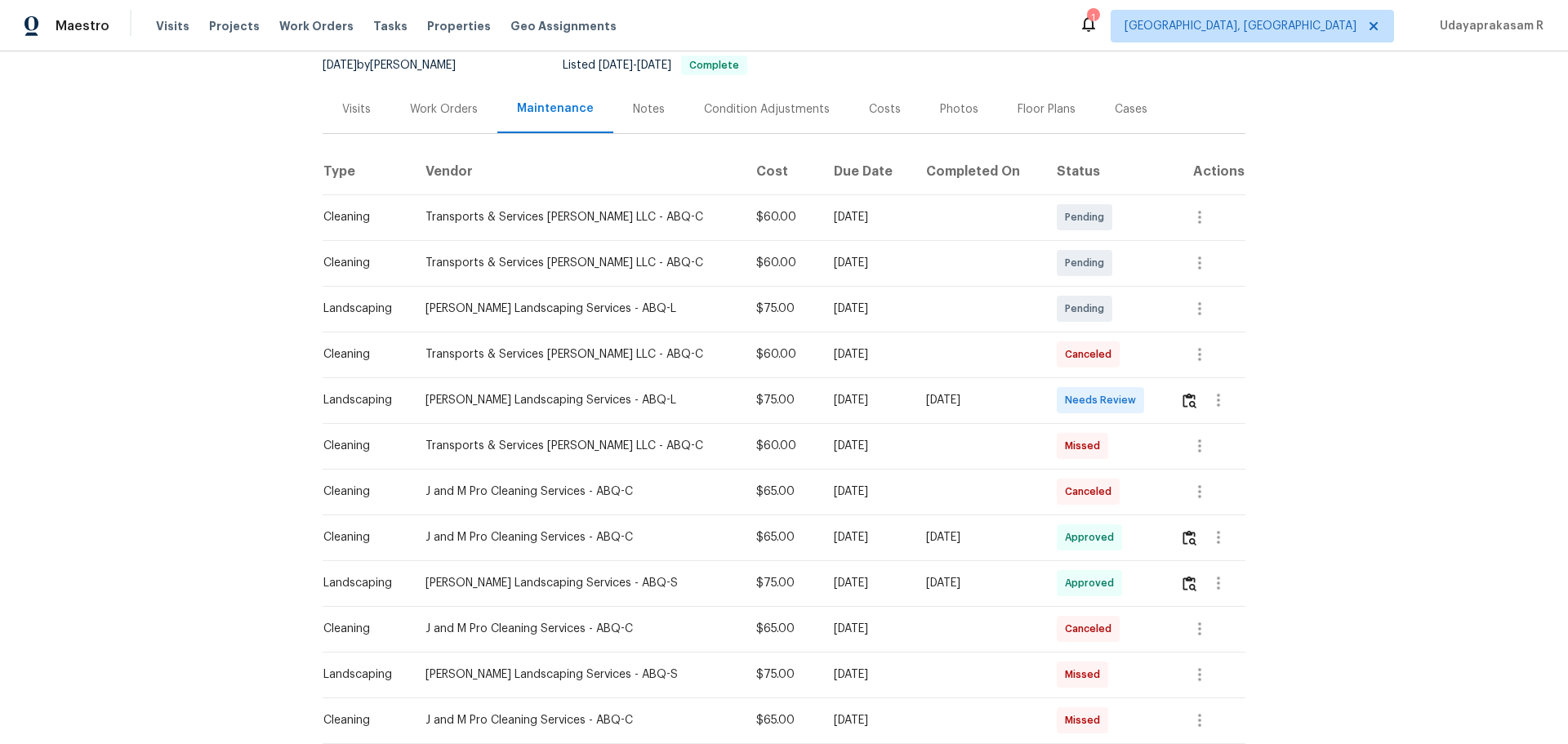
scroll to position [163, 0]
drag, startPoint x: 336, startPoint y: 593, endPoint x: 951, endPoint y: 592, distance: 615.0
click at [951, 592] on tr "Landscaping Rodriguez Landscaping Services - ABQ-S $75.00 Mon, Aug 04 2025 Tue,…" at bounding box center [784, 582] width 923 height 46
click at [951, 592] on td "[DATE]" at bounding box center [978, 582] width 131 height 46
click at [1183, 395] on img "button" at bounding box center [1189, 399] width 14 height 16
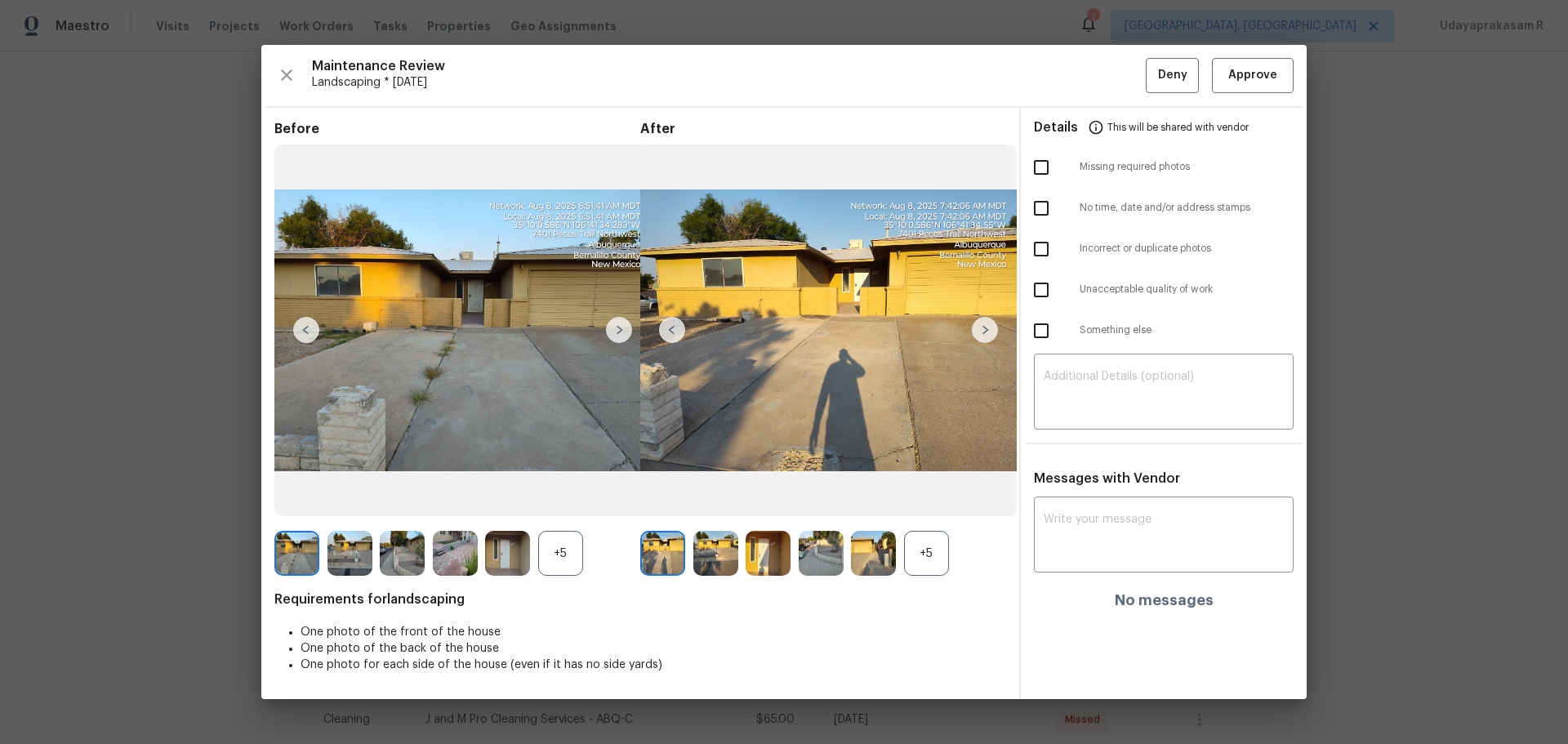
click at [1047, 206] on input "checkbox" at bounding box center [1041, 208] width 34 height 34
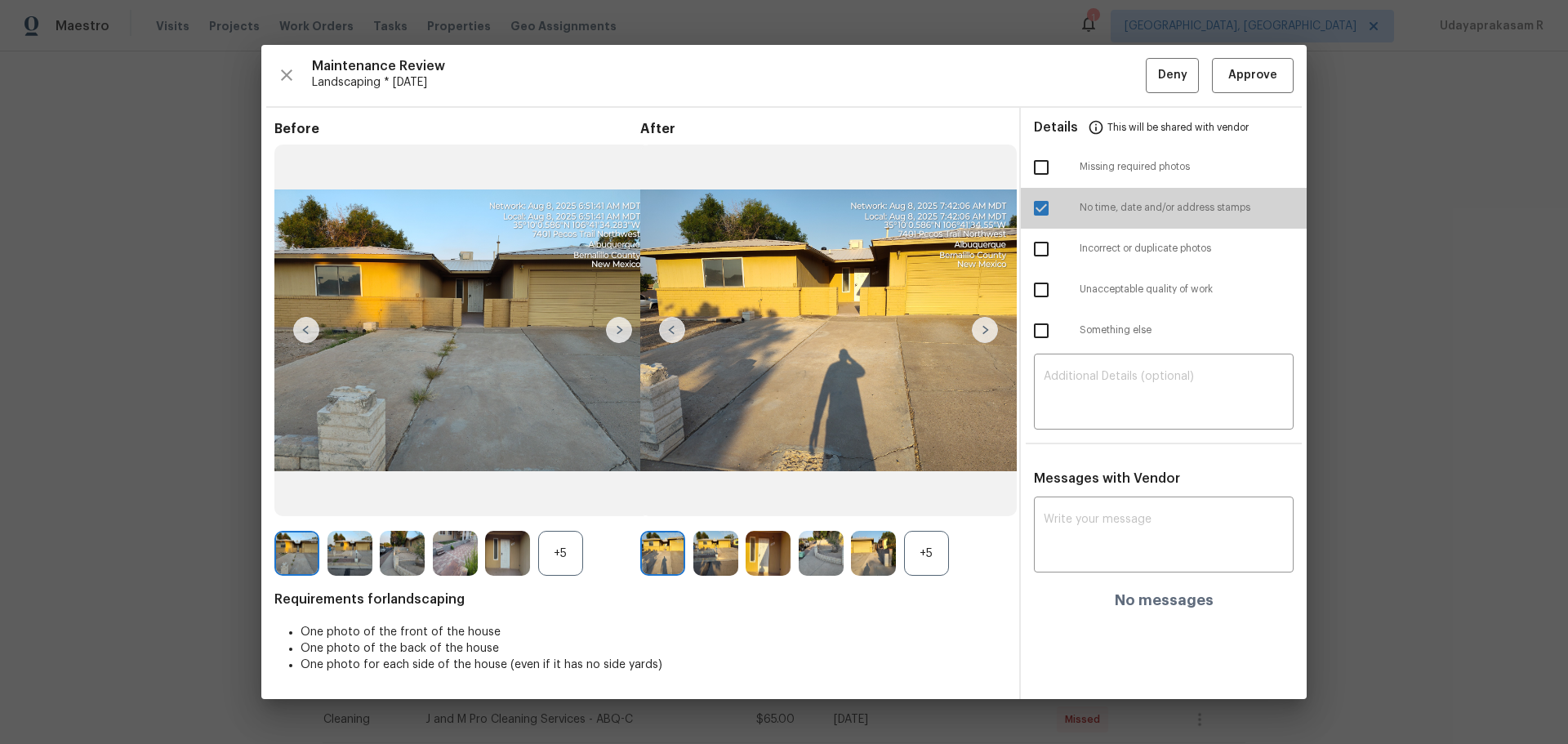
click at [1047, 207] on input "checkbox" at bounding box center [1041, 208] width 34 height 34
checkbox input "false"
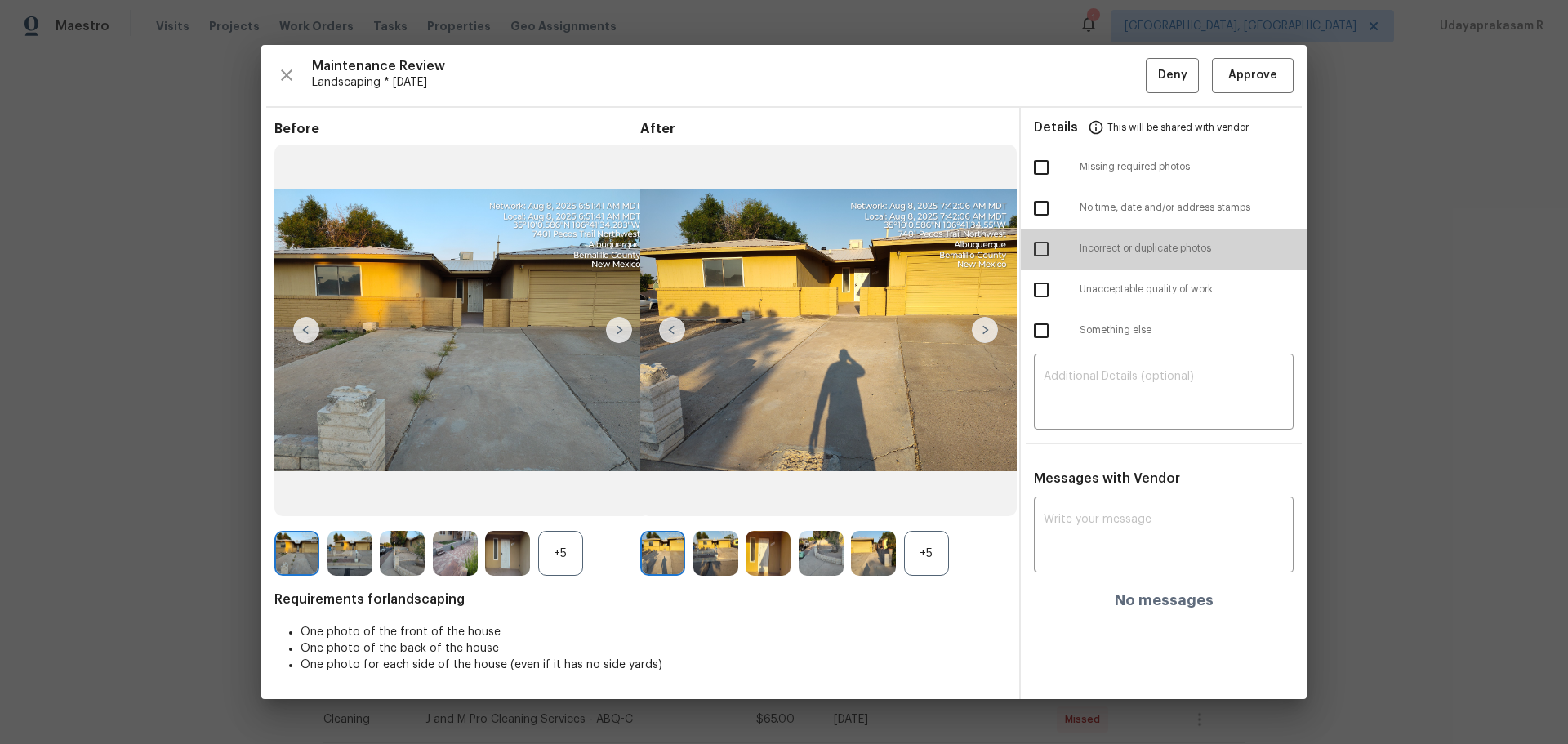
click at [1039, 258] on input "checkbox" at bounding box center [1041, 249] width 34 height 34
checkbox input "true"
click at [1085, 394] on textarea at bounding box center [1164, 394] width 240 height 46
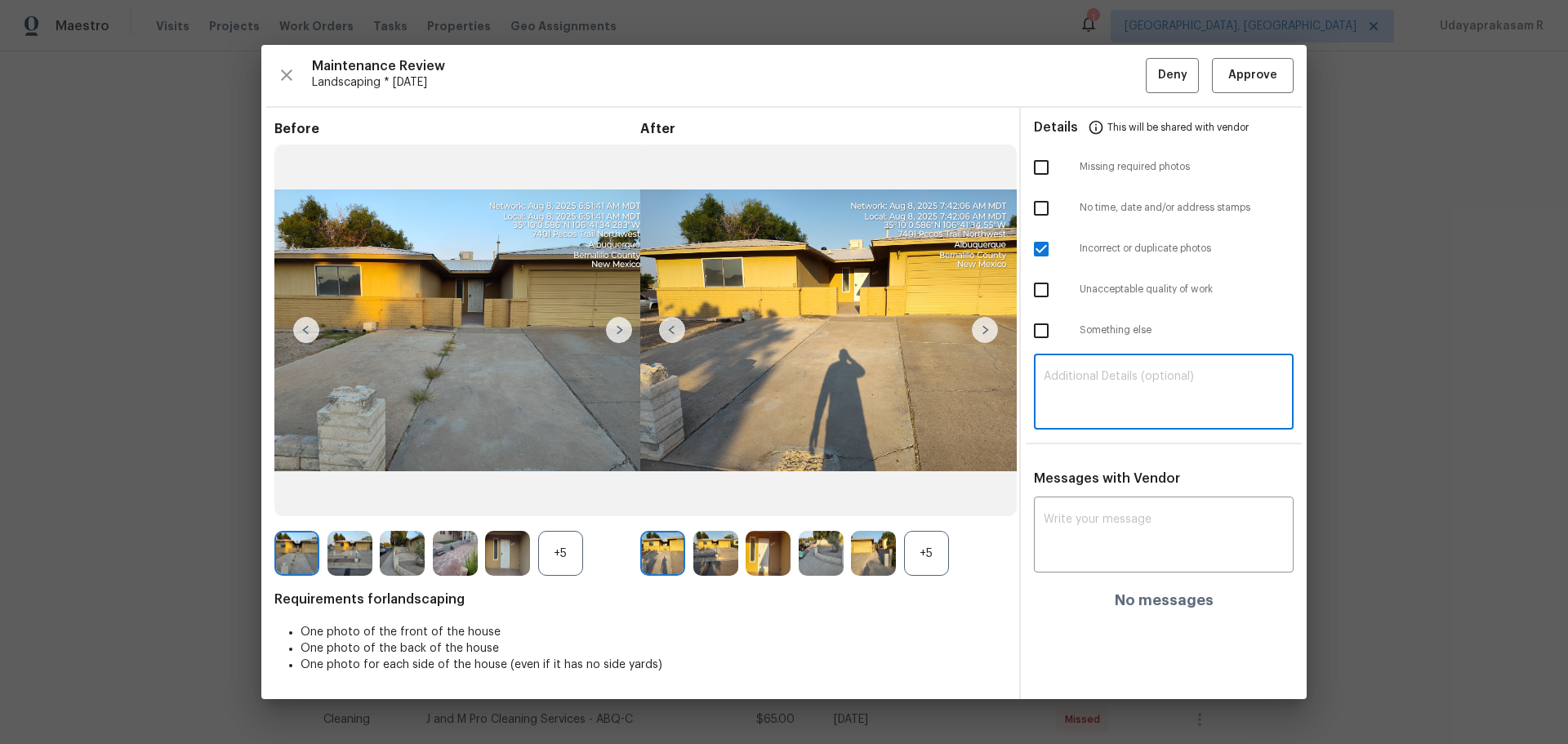
paste textarea "Maintenance Audit Team: Hello! Unfortunately this landscaping visit completed o…"
type textarea "Maintenance Audit Team: Hello! Unfortunately this landscaping visit completed o…"
click at [1106, 540] on textarea at bounding box center [1164, 537] width 240 height 46
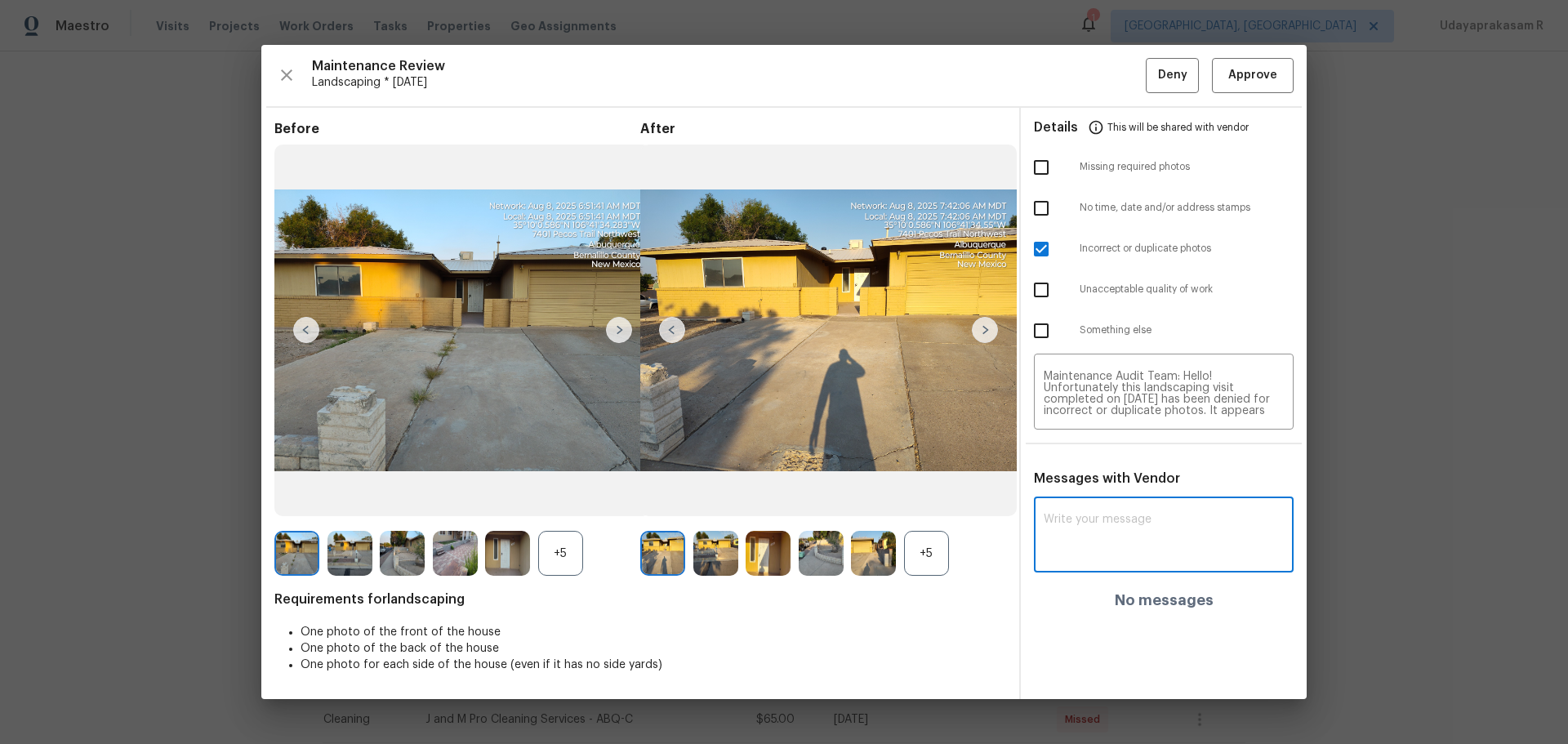
paste textarea "Maintenance Audit Team: Hello! Unfortunately this landscaping visit completed o…"
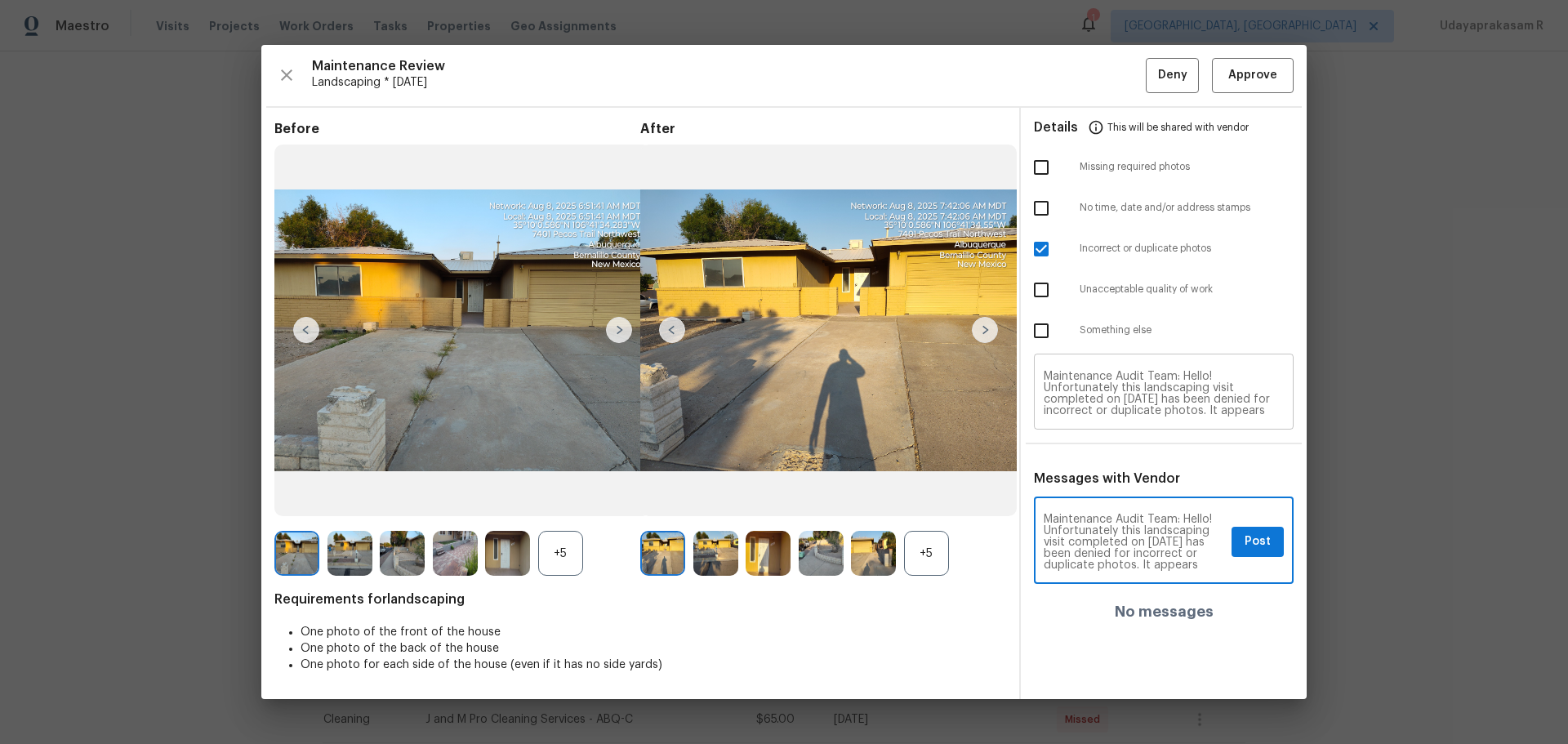
type textarea "Maintenance Audit Team: Hello! Unfortunately this landscaping visit completed o…"
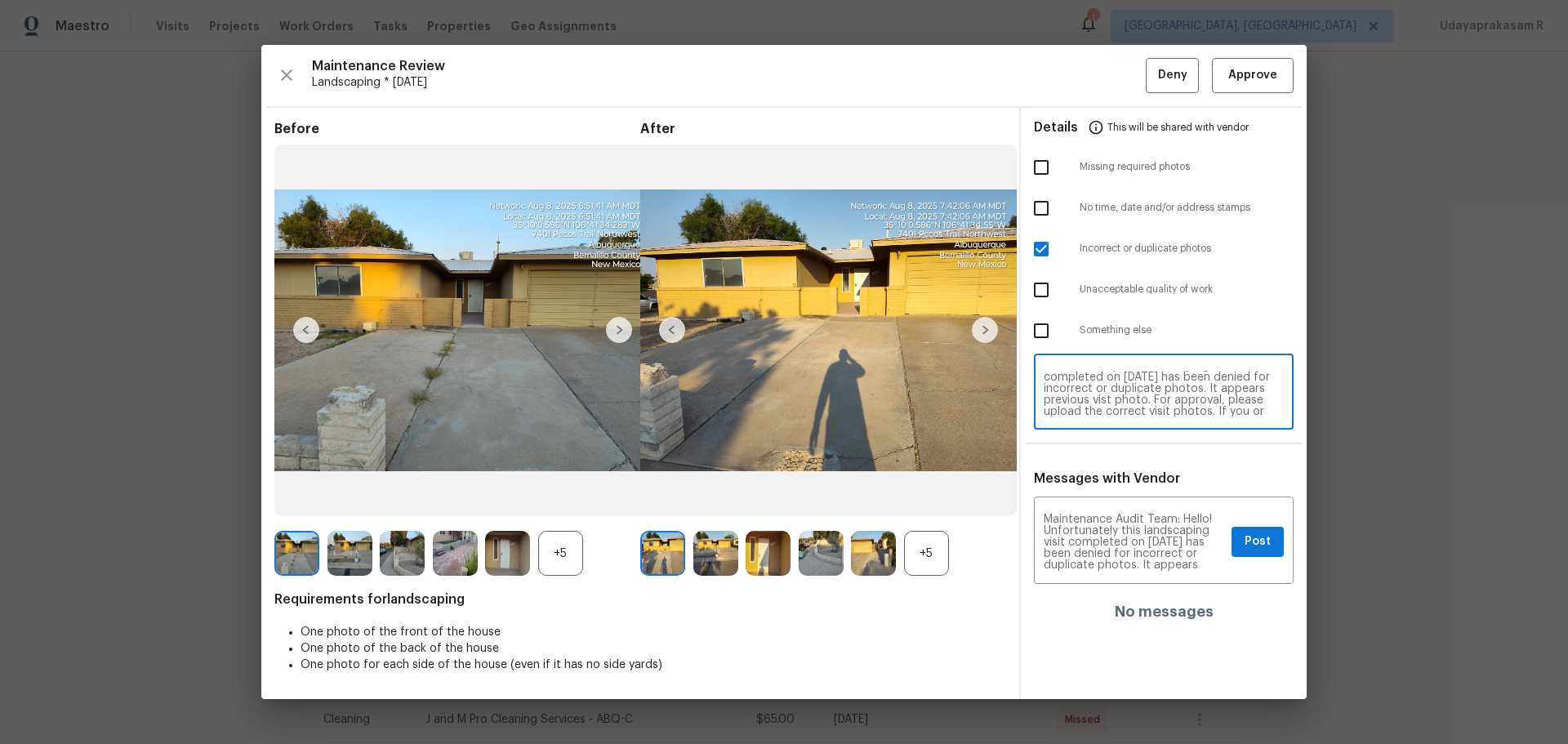
scroll to position [33, 0]
click at [1156, 396] on textarea "Maintenance Audit Team: Hello! Unfortunately this landscaping visit completed o…" at bounding box center [1164, 394] width 240 height 46
click at [1154, 388] on textarea "Maintenance Audit Team: Hello! Unfortunately this landscaping visit completed o…" at bounding box center [1164, 394] width 240 height 46
click at [1220, 405] on textarea "Maintenance Audit Team: Hello! Unfortunately this landscaping visit completed o…" at bounding box center [1164, 394] width 240 height 46
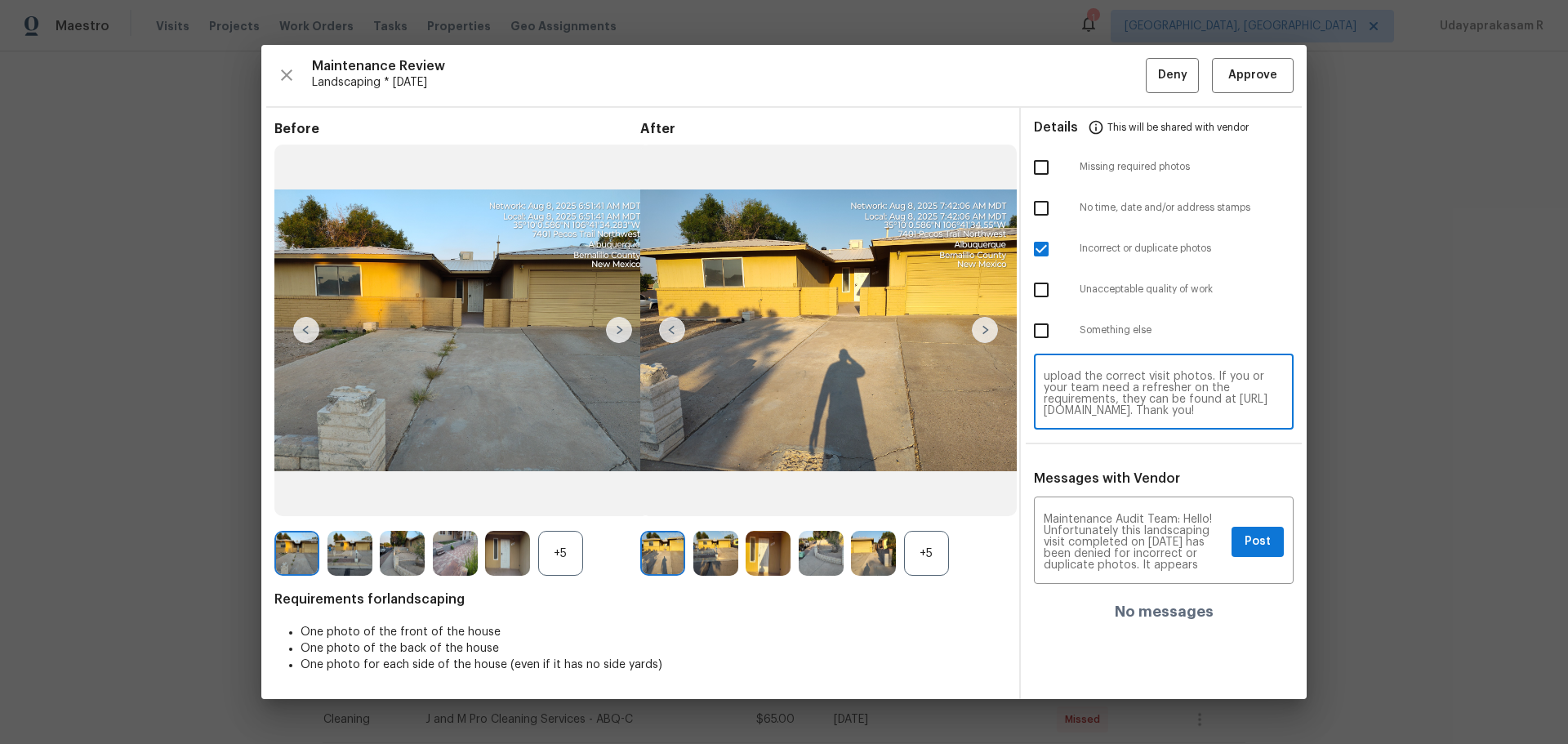
click at [1192, 403] on textarea "Maintenance Audit Team: Hello! Unfortunately this landscaping visit completed o…" at bounding box center [1164, 394] width 240 height 46
type textarea "Maintenance Audit Team: Hello! Unfortunately this landscaping visit completed o…"
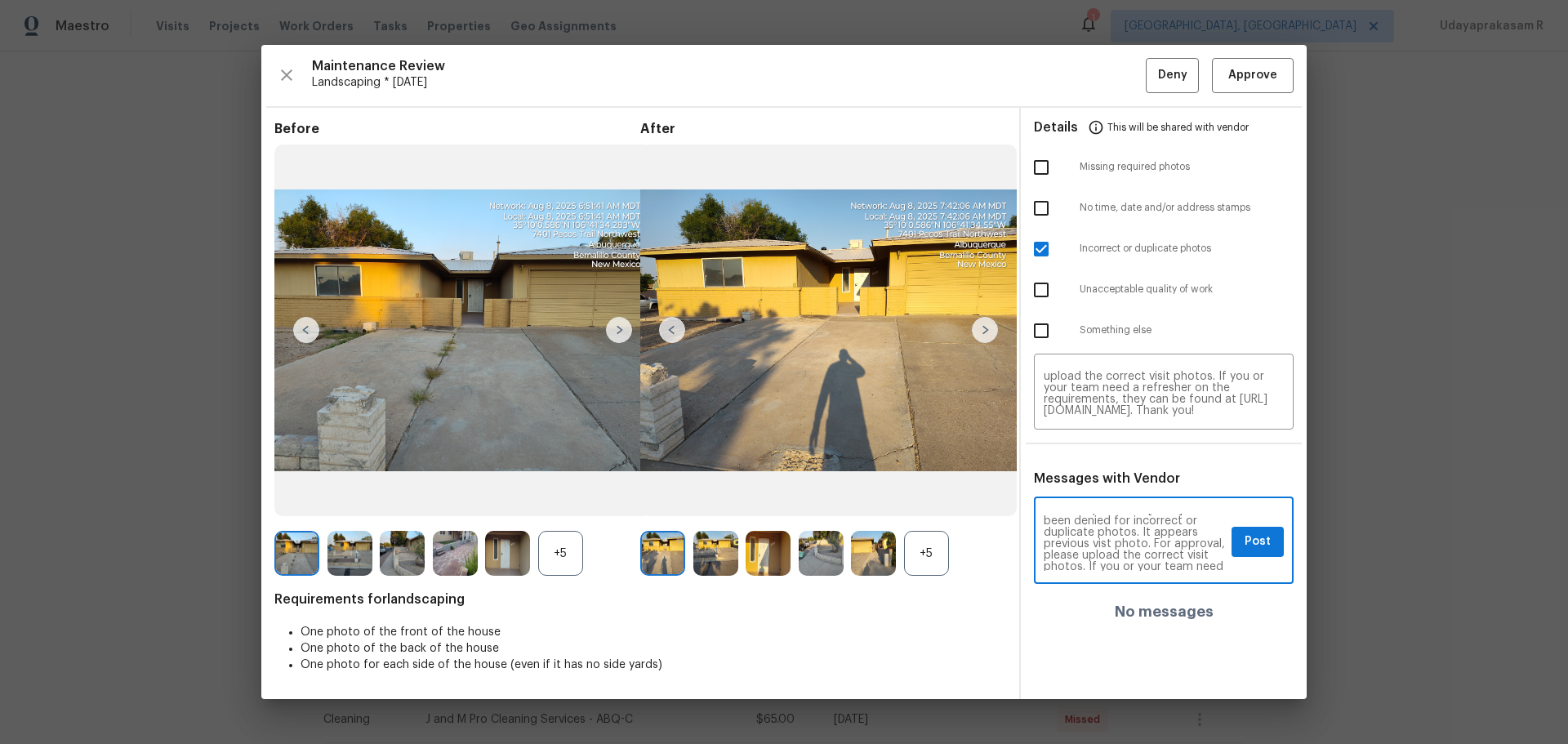
click at [1206, 545] on textarea "Maintenance Audit Team: Hello! Unfortunately this landscaping visit completed o…" at bounding box center [1134, 542] width 181 height 57
type textarea "Maintenance Audit Team: Hello! Unfortunately this landscaping visit completed o…"
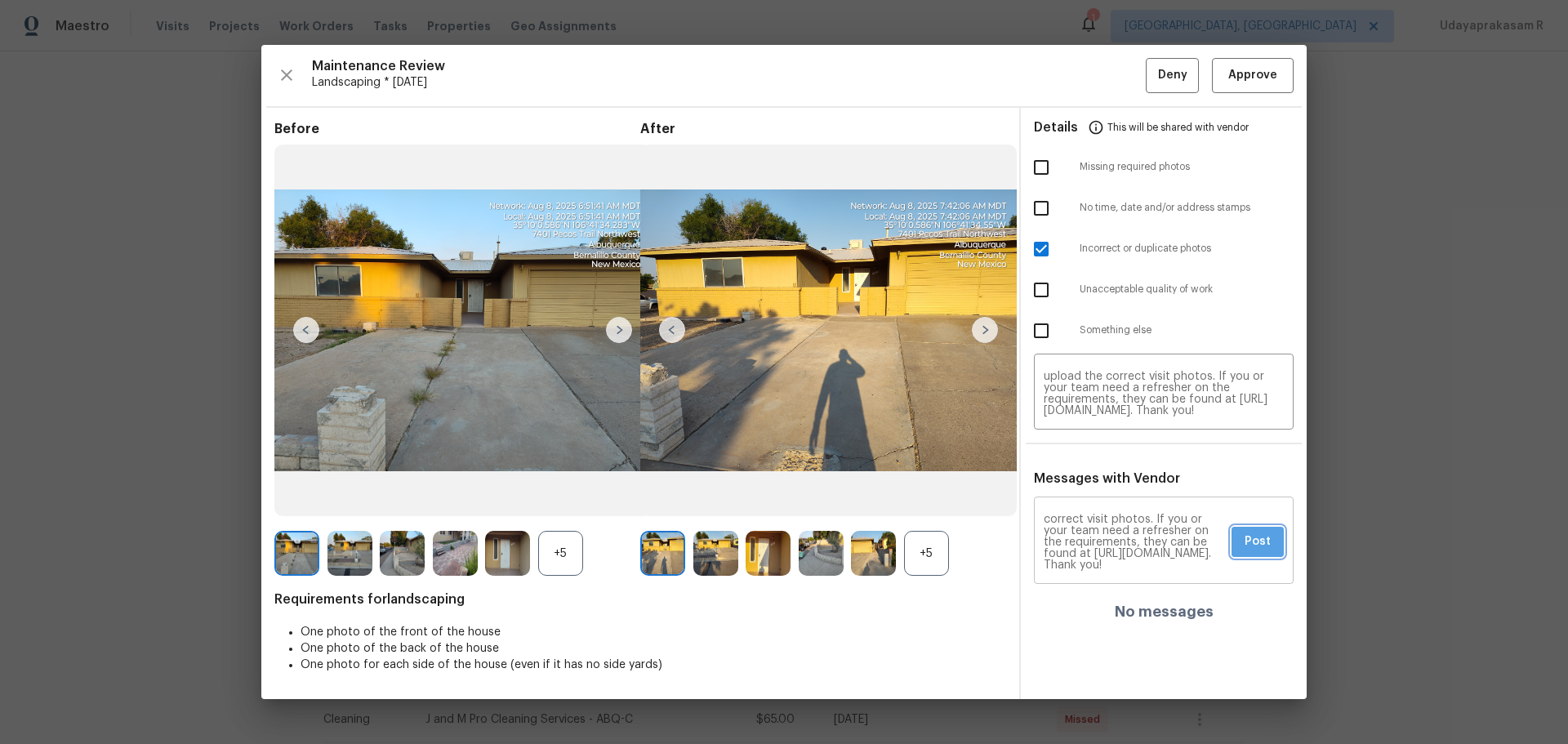
click at [1241, 541] on button "Post" at bounding box center [1258, 541] width 52 height 30
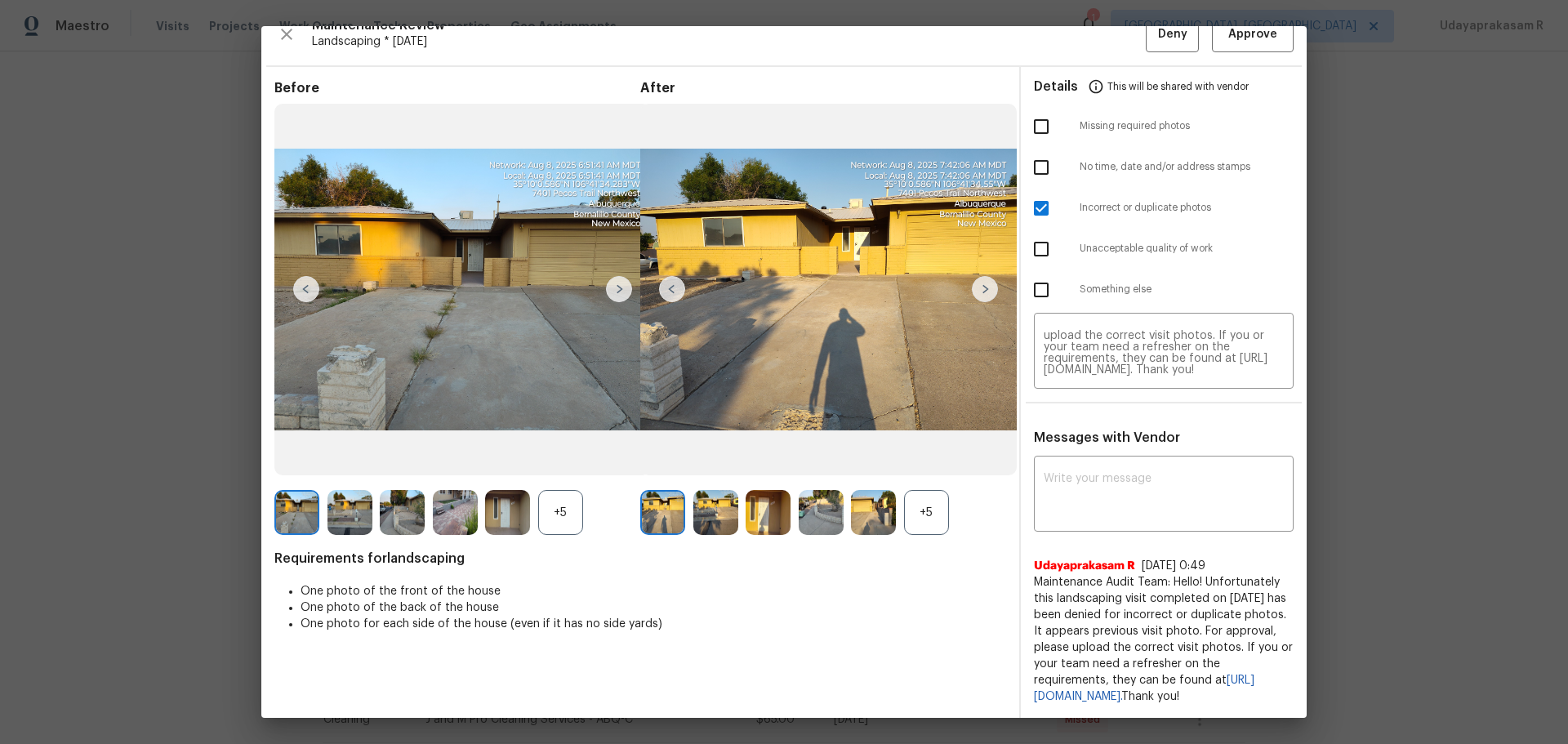
scroll to position [0, 0]
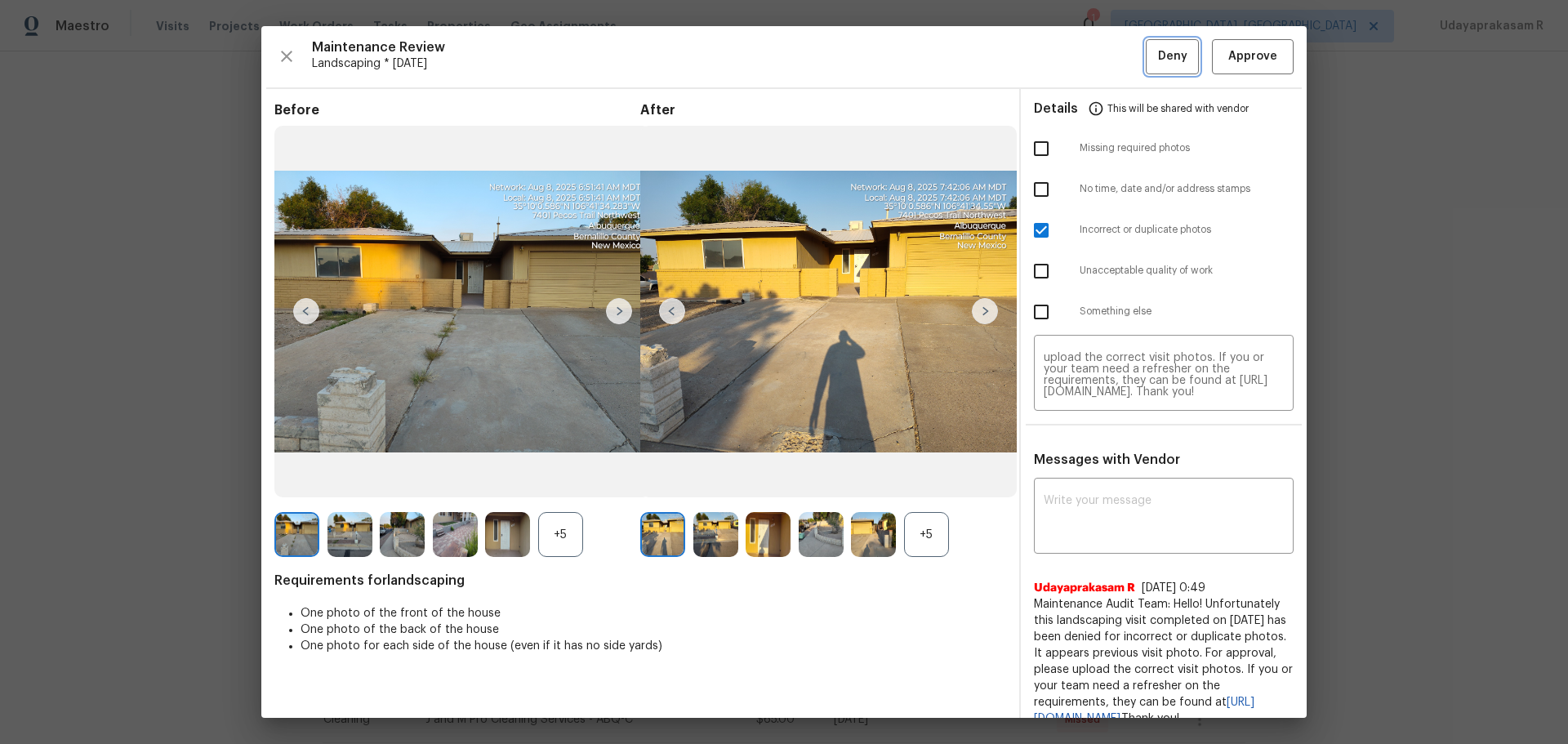
click at [1158, 55] on span "Deny" at bounding box center [1173, 56] width 29 height 20
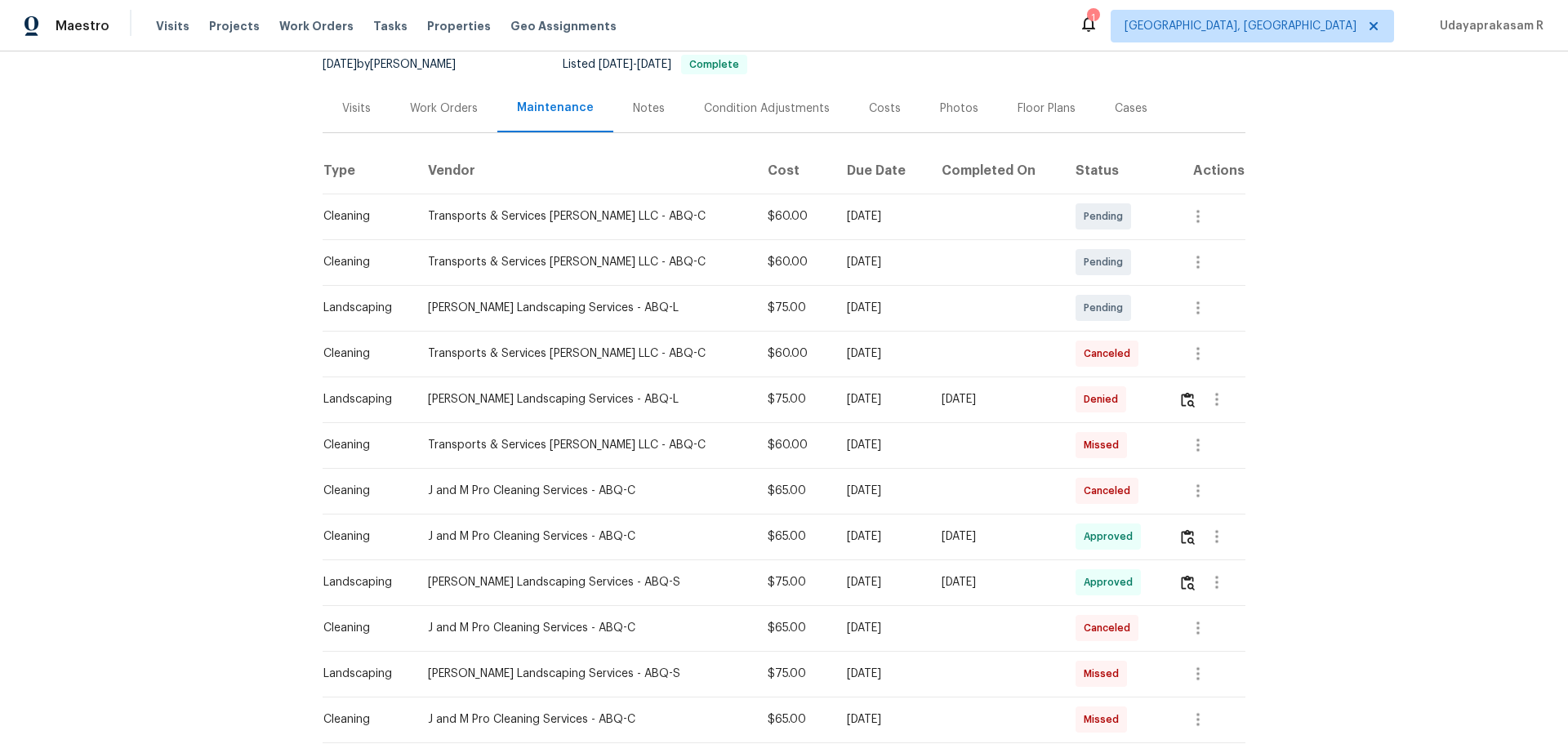
click at [181, 355] on div "Back to all projects 7401 Pecos Trl NW, Albuquerque, NM 87120 4 Beds | 2 Baths …" at bounding box center [784, 398] width 1568 height 693
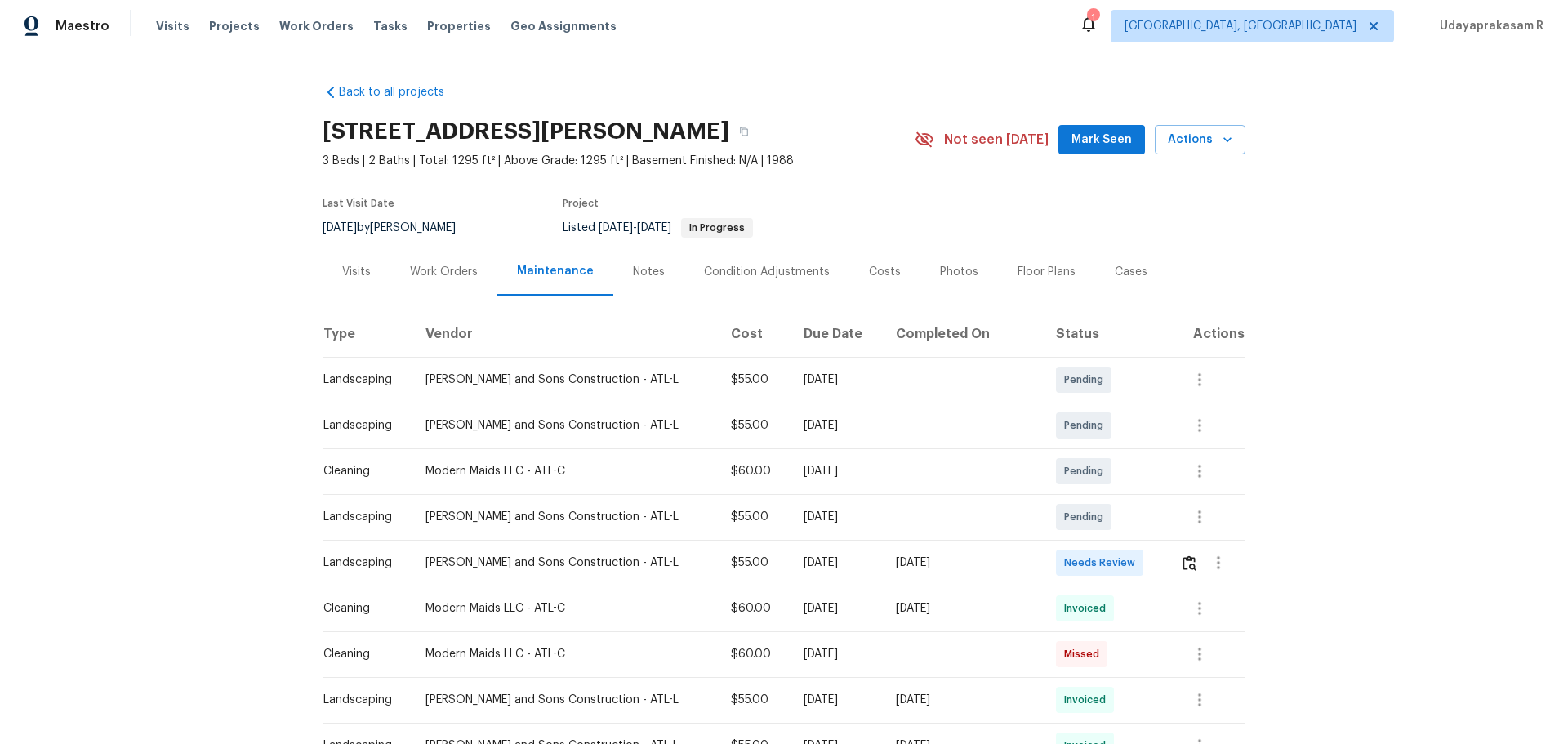
click at [1115, 488] on td at bounding box center [1206, 563] width 78 height 46
click at [1115, 488] on img "button" at bounding box center [1189, 563] width 14 height 16
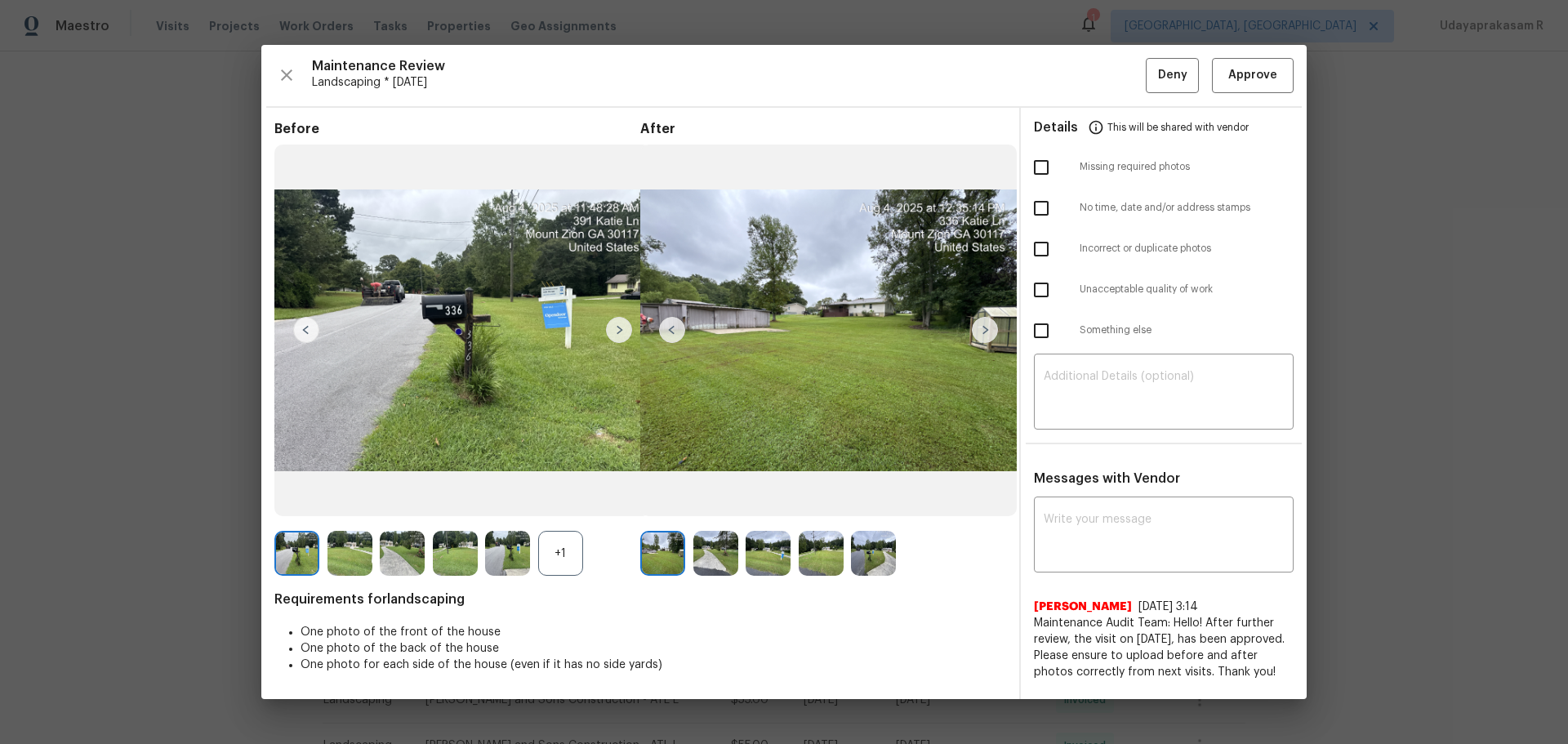
click at [565, 488] on div "+1" at bounding box center [560, 553] width 45 height 45
click at [1115, 78] on span "Approve" at bounding box center [1253, 75] width 49 height 20
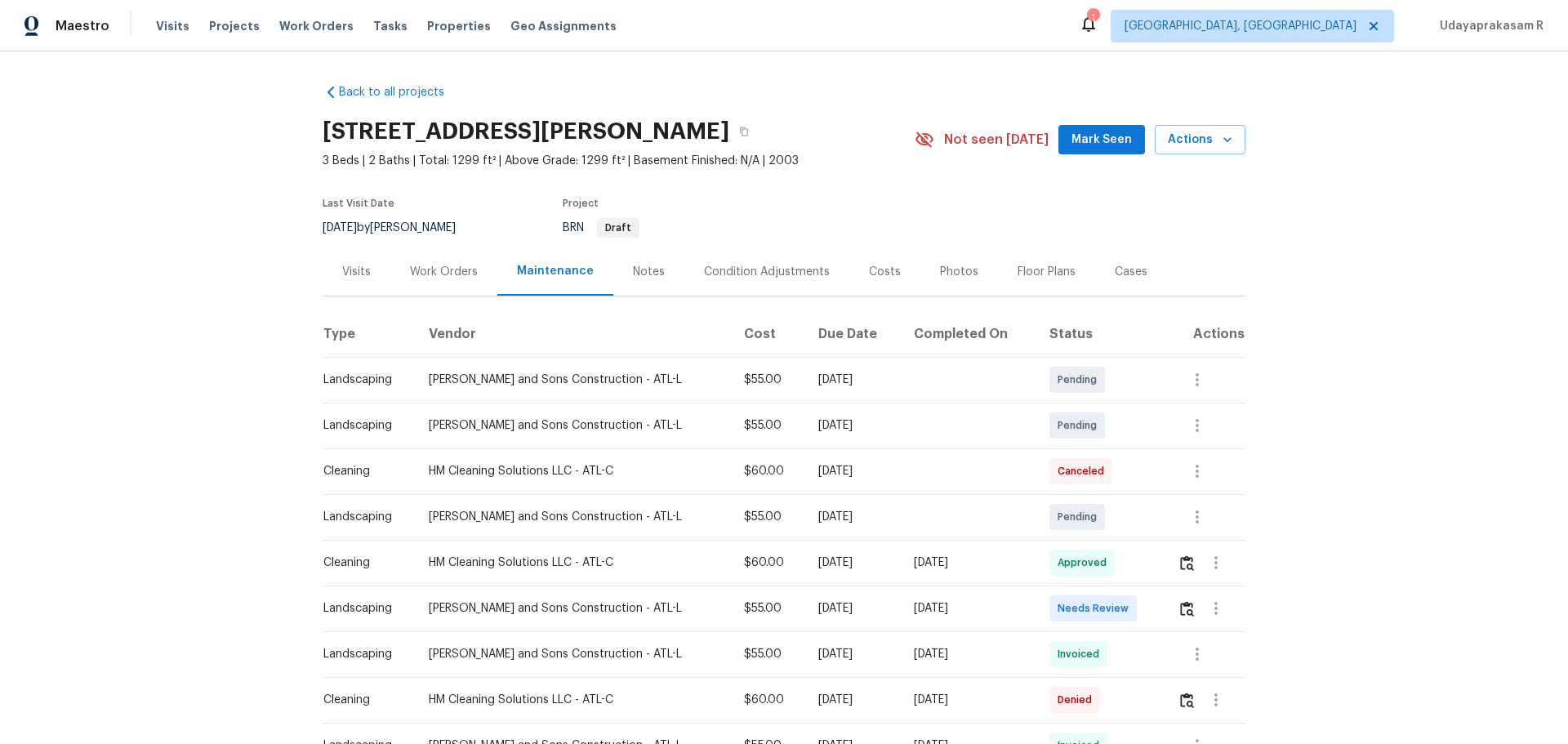
scroll to position [136, 0]
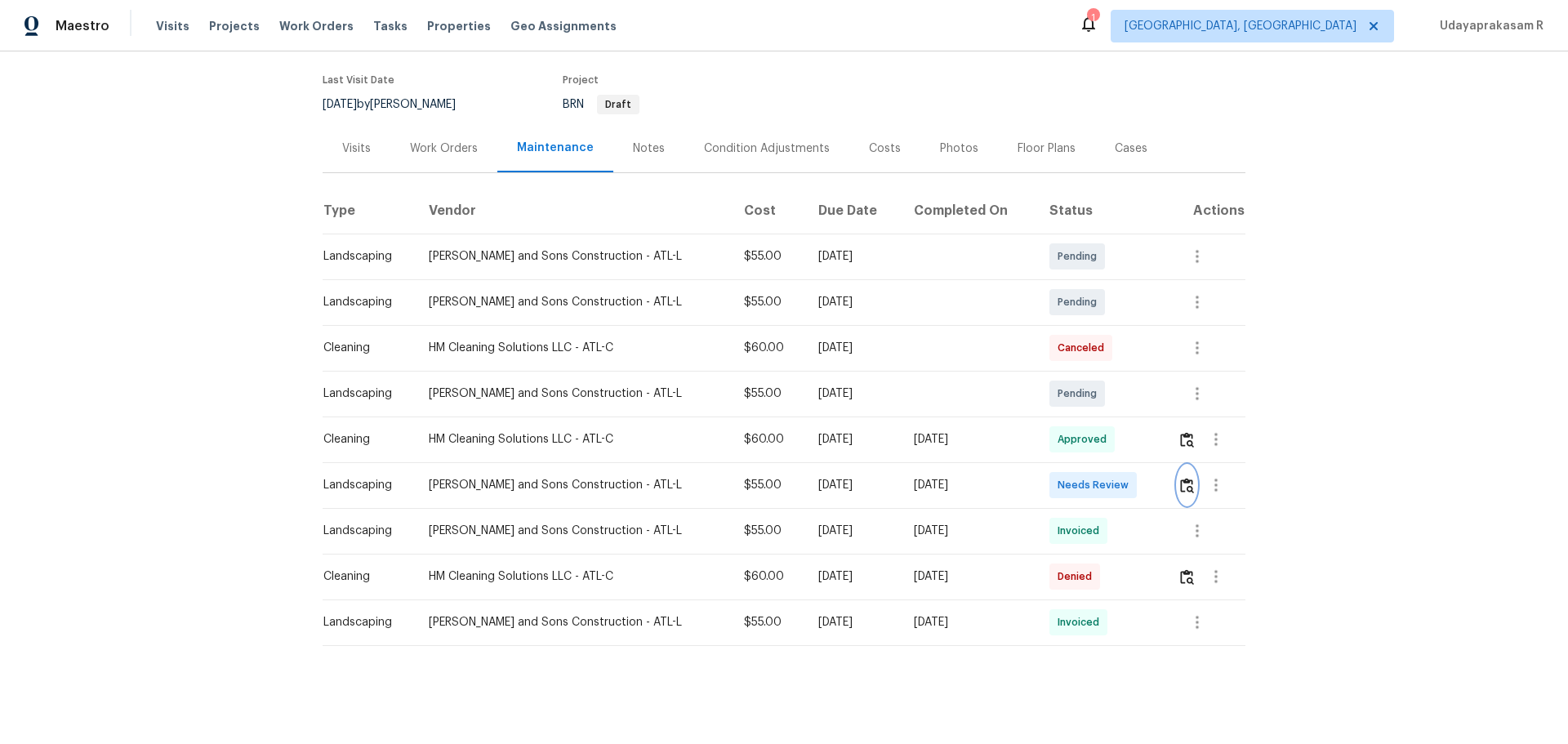
click at [1181, 478] on img "button" at bounding box center [1187, 485] width 14 height 16
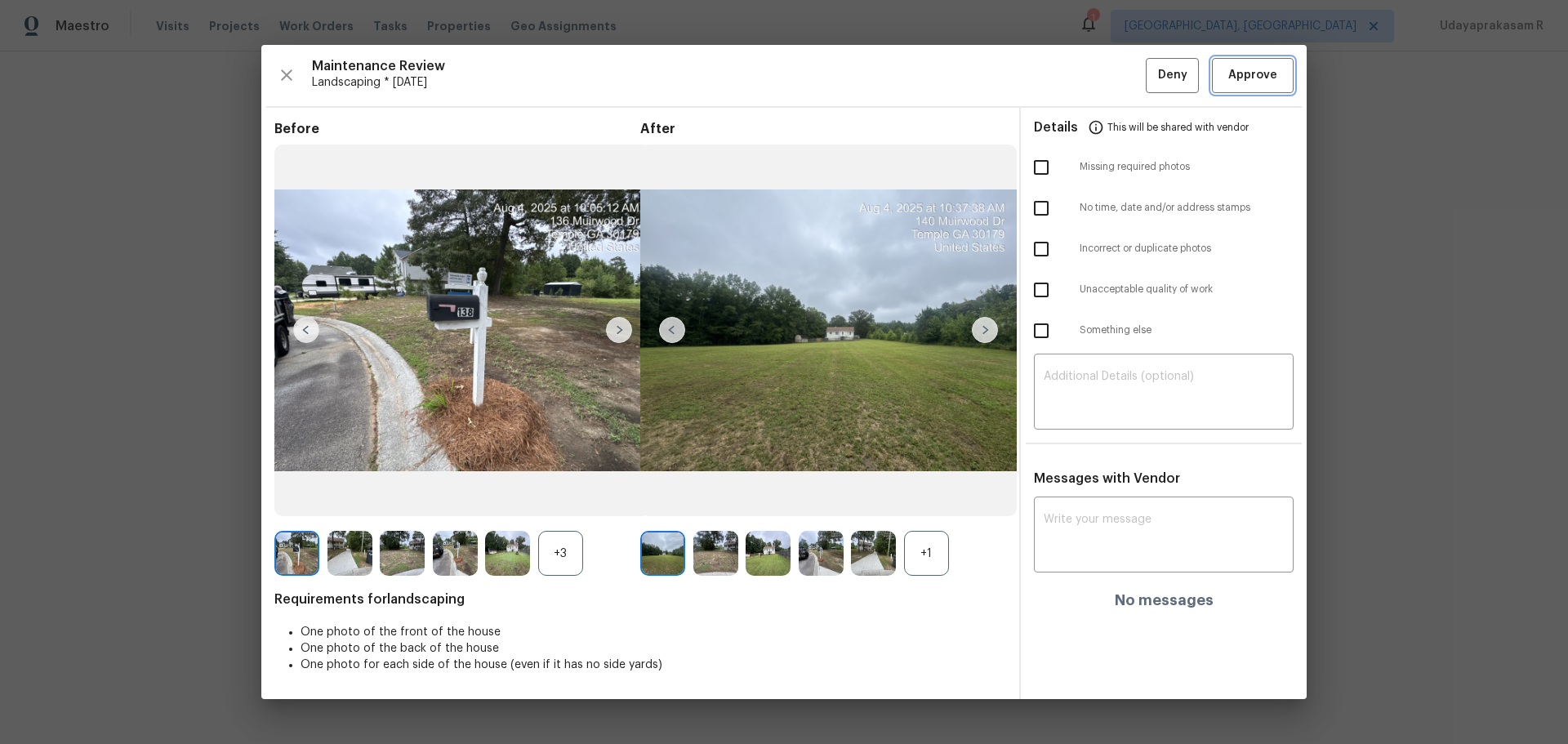
click at [1264, 75] on span "Approve" at bounding box center [1253, 75] width 49 height 20
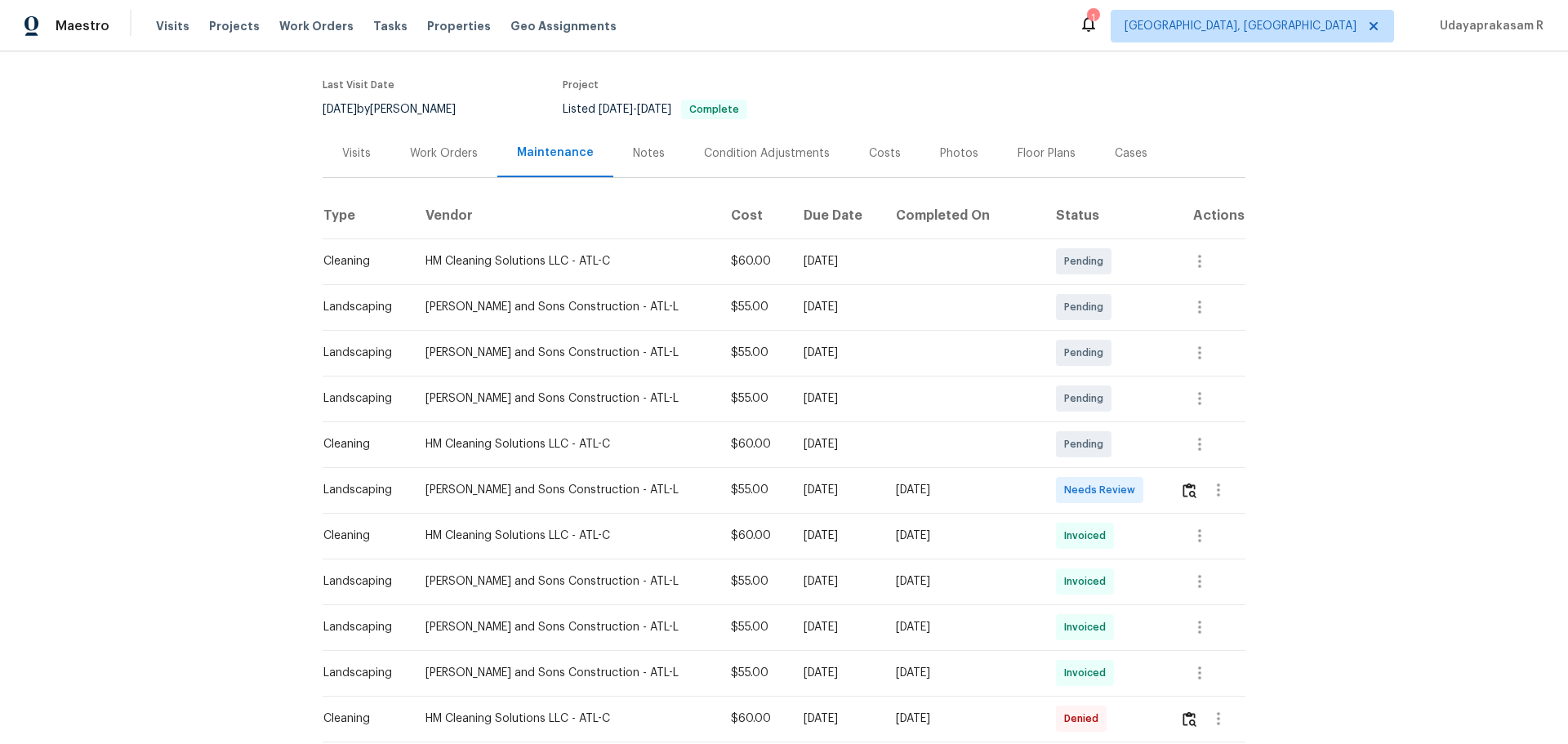
scroll to position [245, 0]
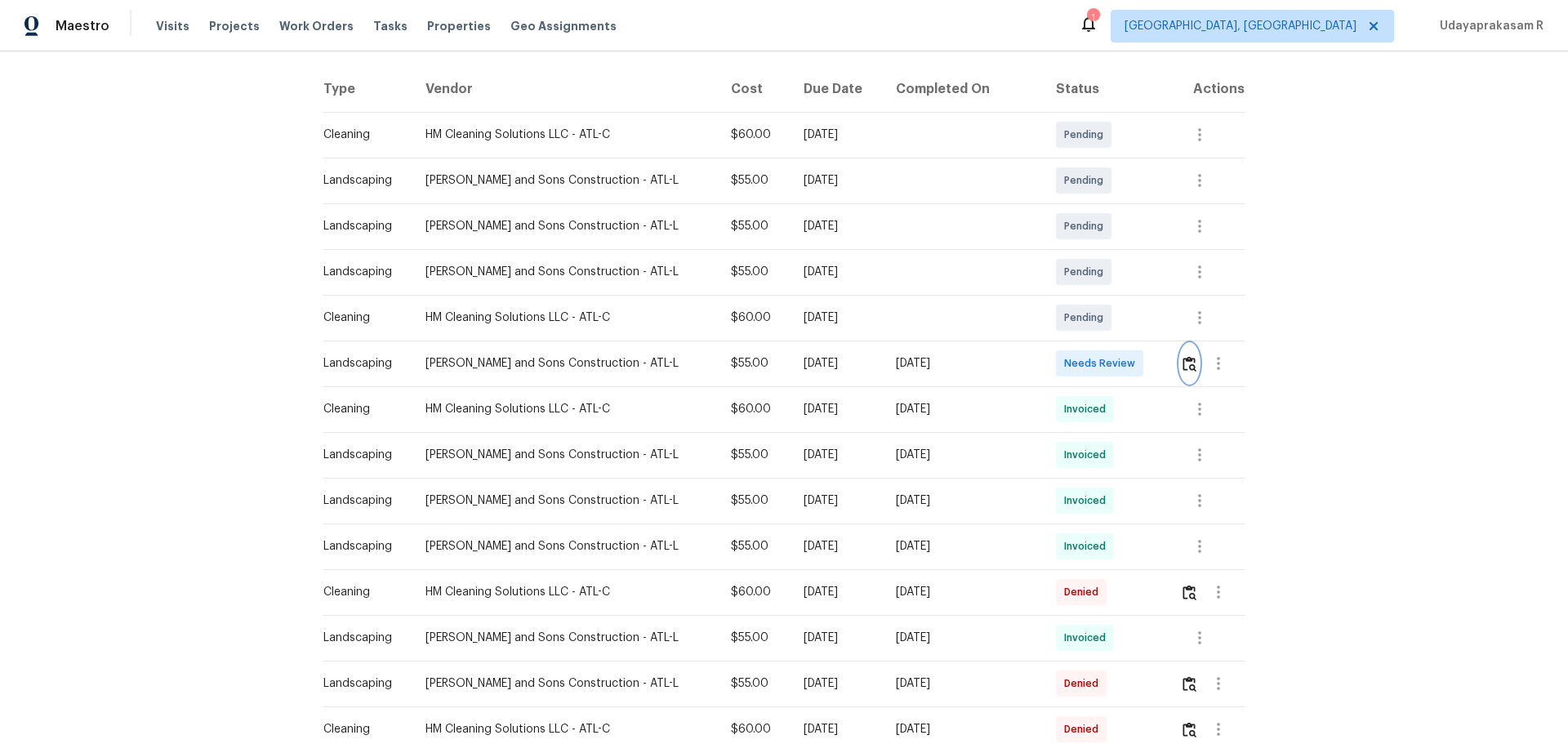
click at [1180, 366] on button "button" at bounding box center [1189, 363] width 19 height 39
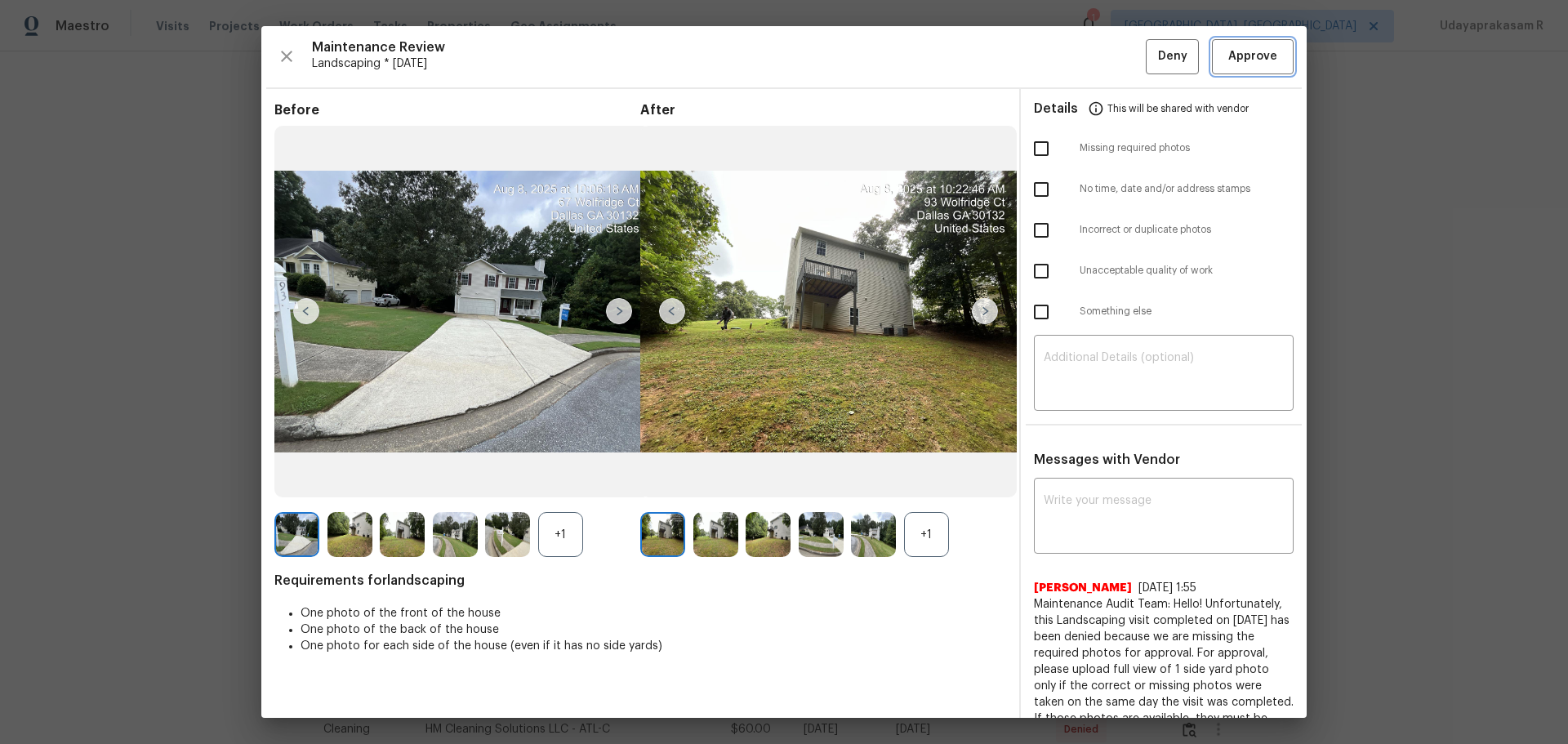
click at [1253, 51] on span "Approve" at bounding box center [1253, 56] width 49 height 20
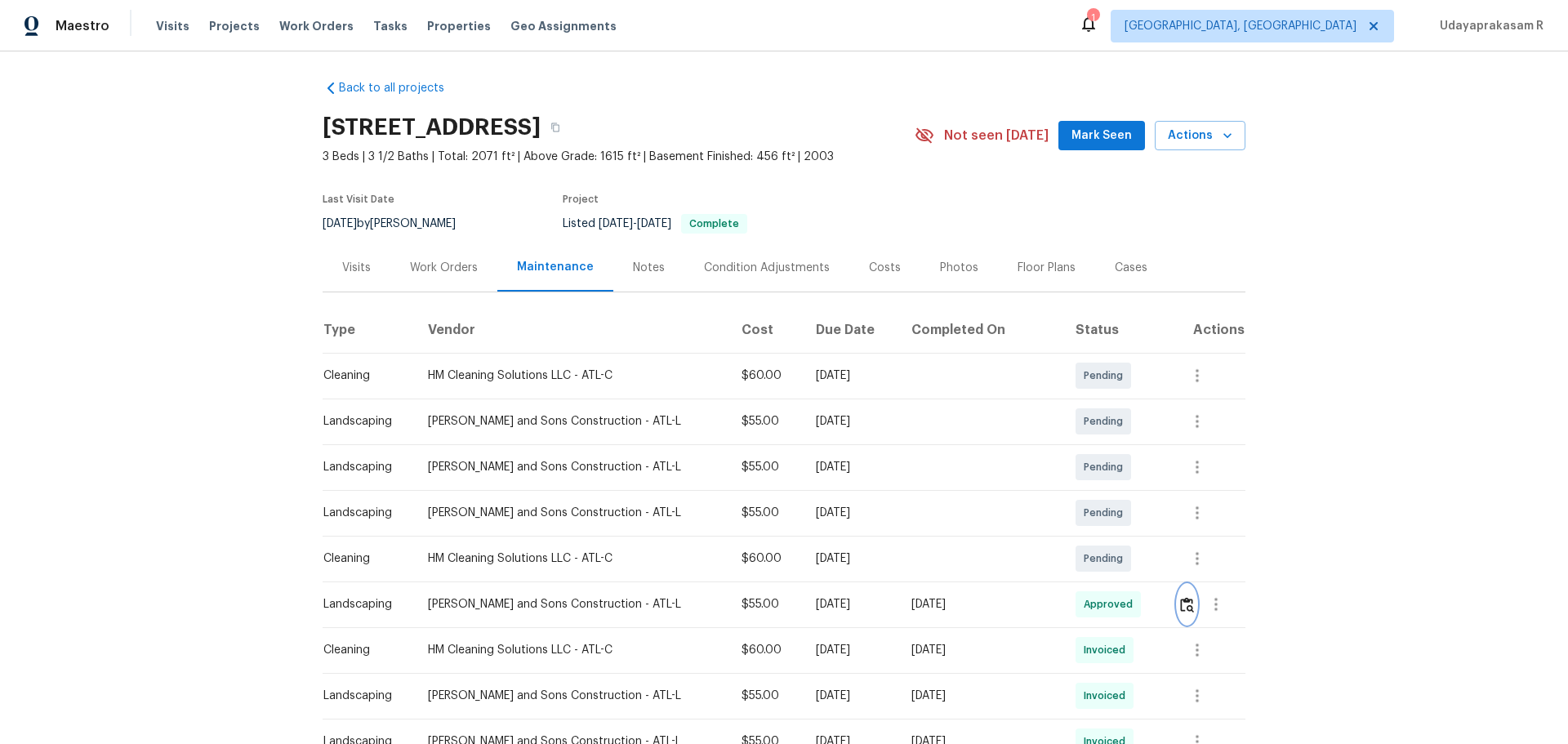
scroll to position [0, 0]
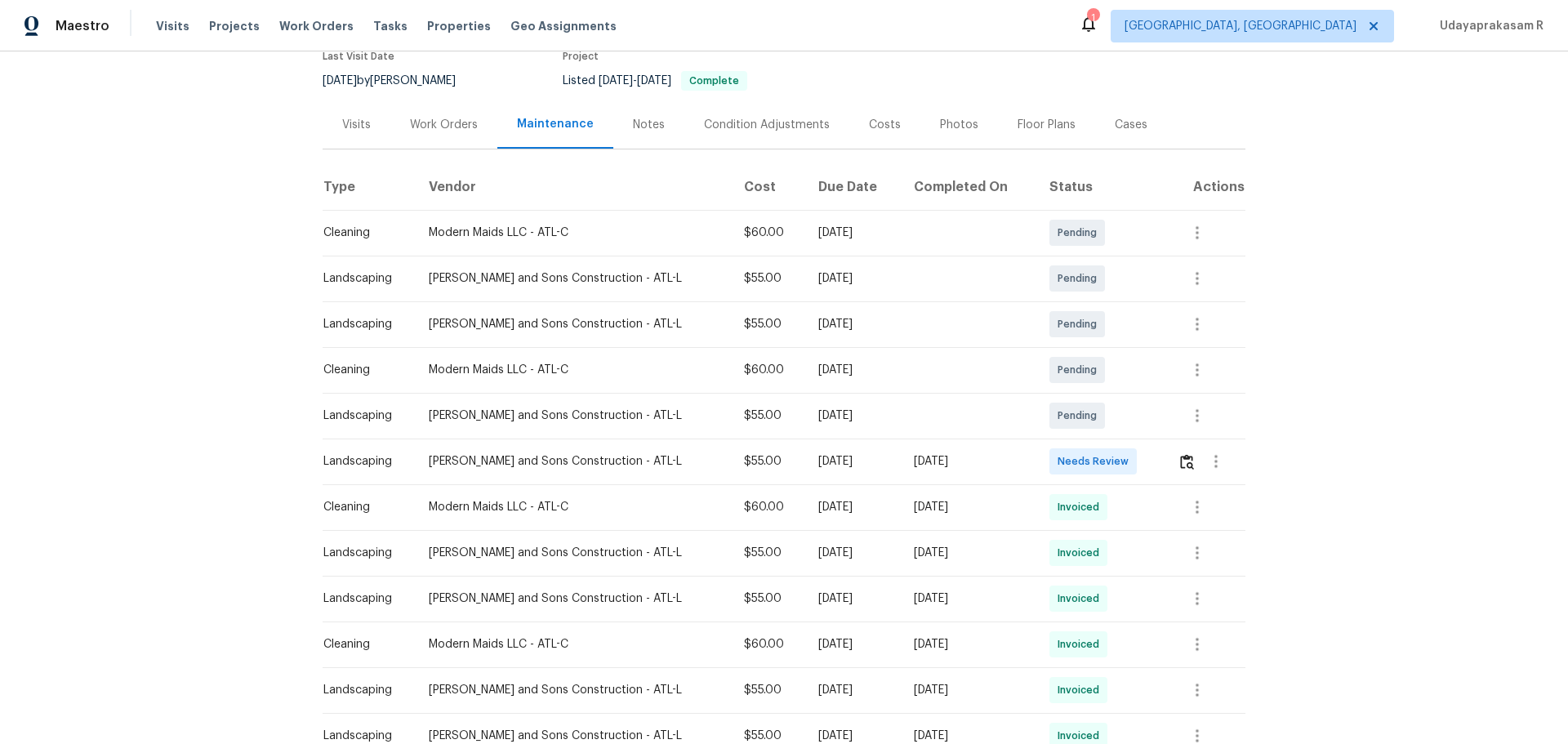
scroll to position [163, 0]
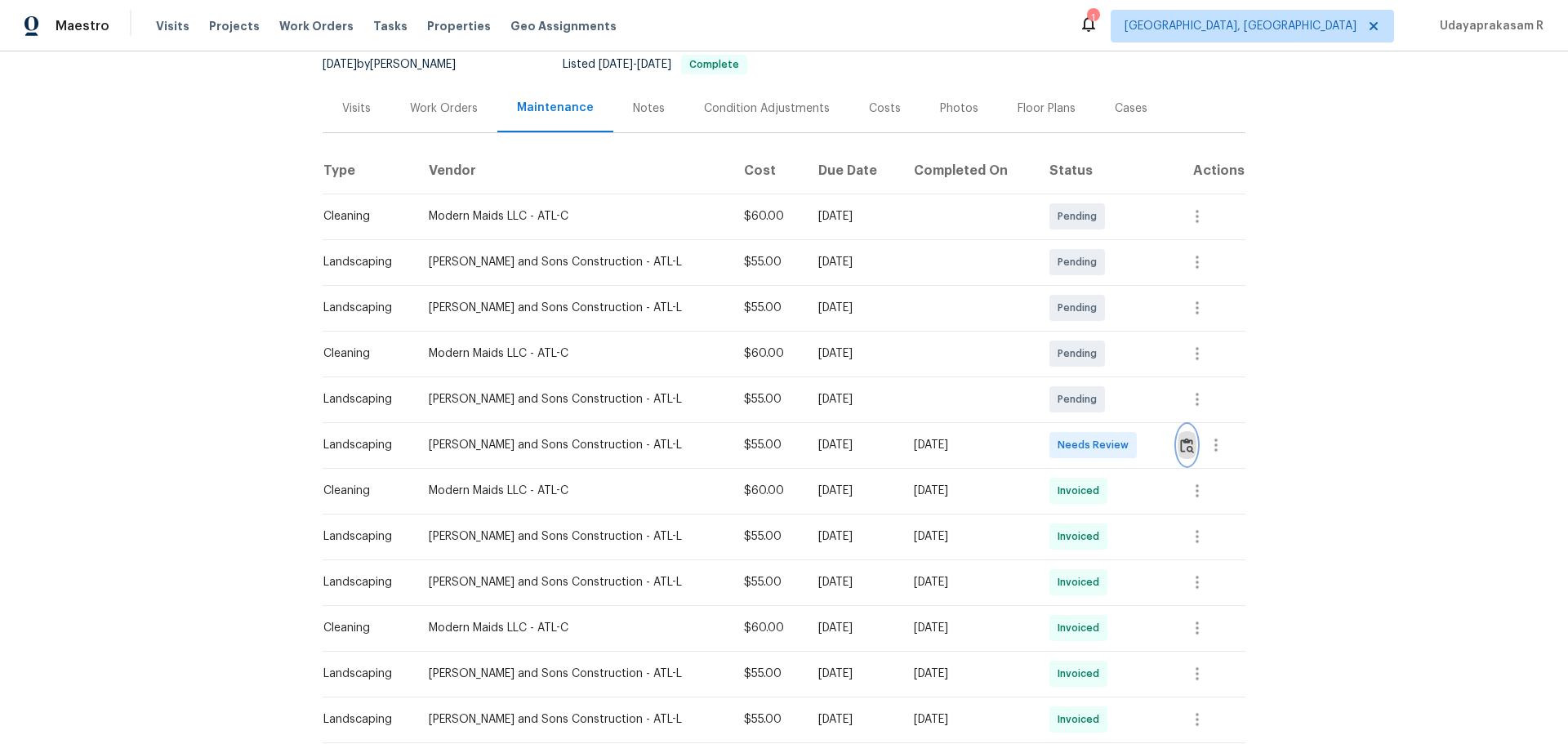
click at [1115, 450] on img "button" at bounding box center [1187, 445] width 14 height 16
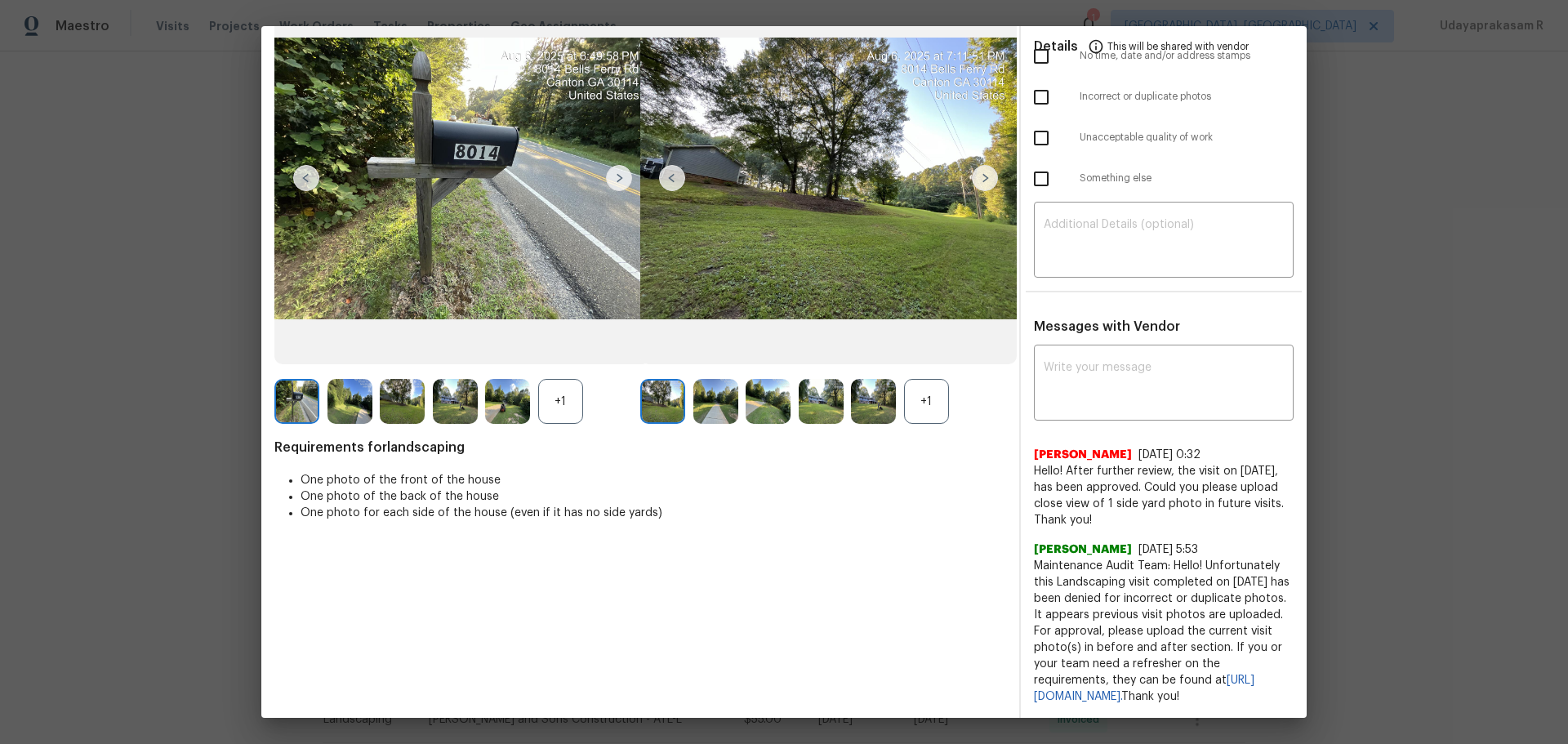
scroll to position [0, 0]
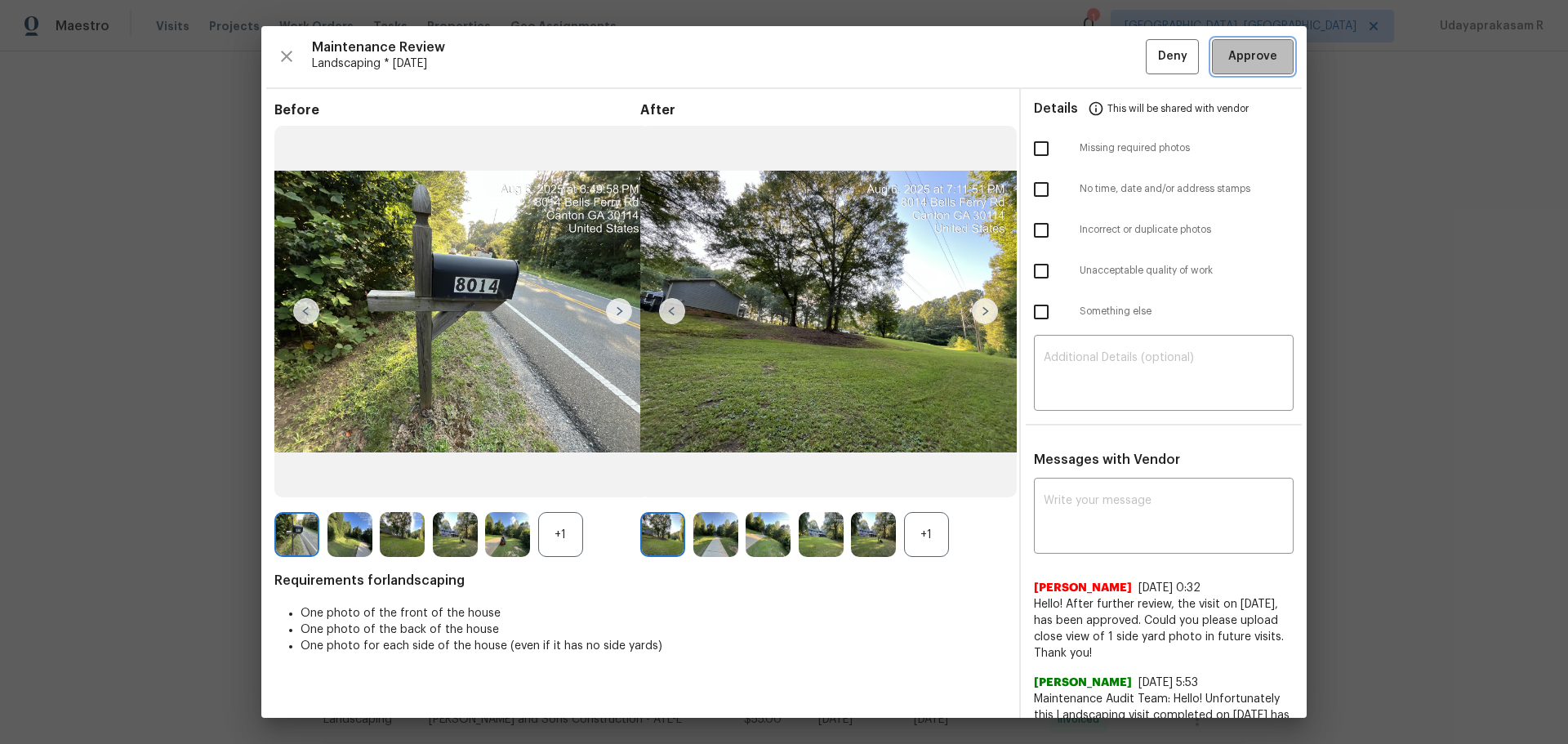
click at [1115, 65] on span "Approve" at bounding box center [1253, 56] width 49 height 20
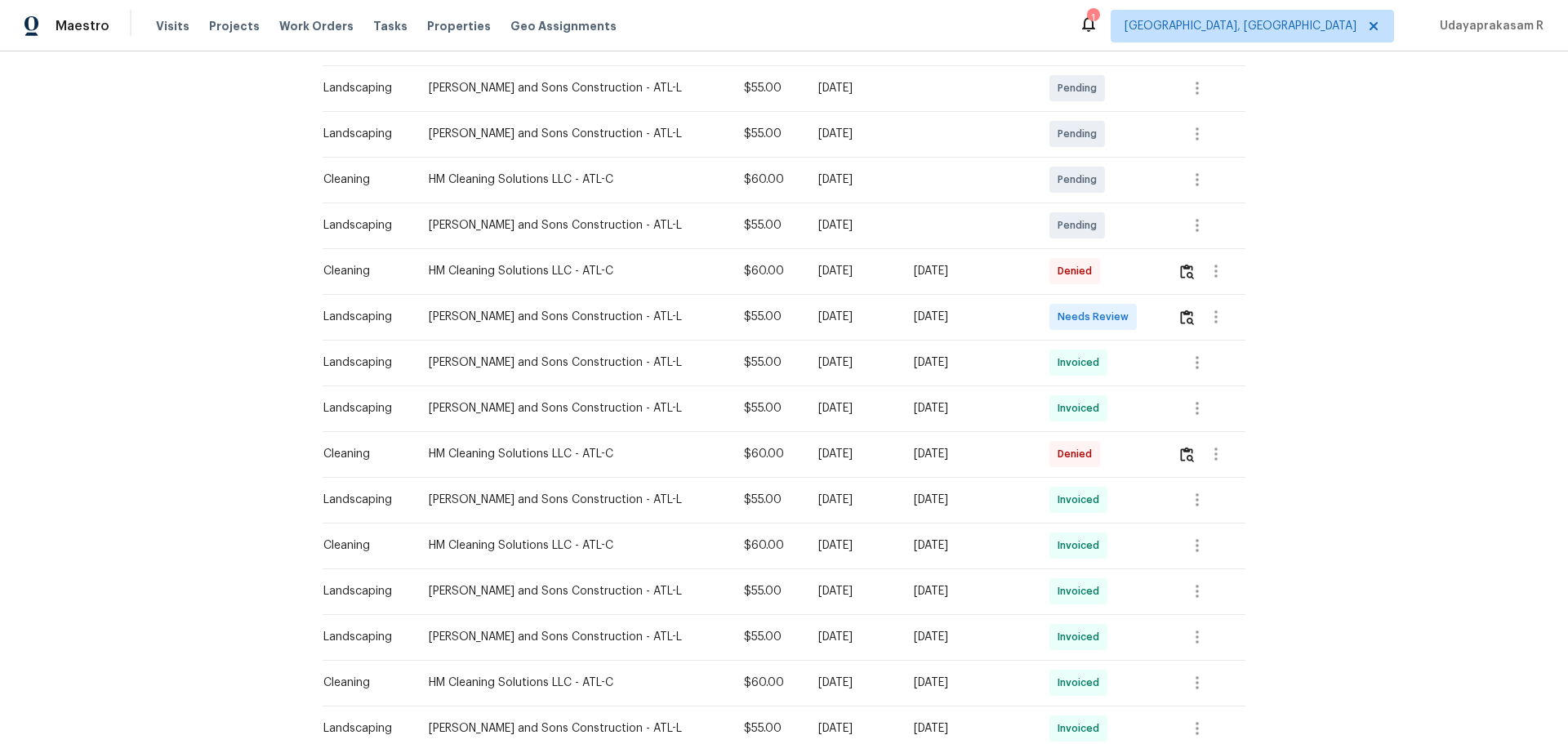
scroll to position [327, 0]
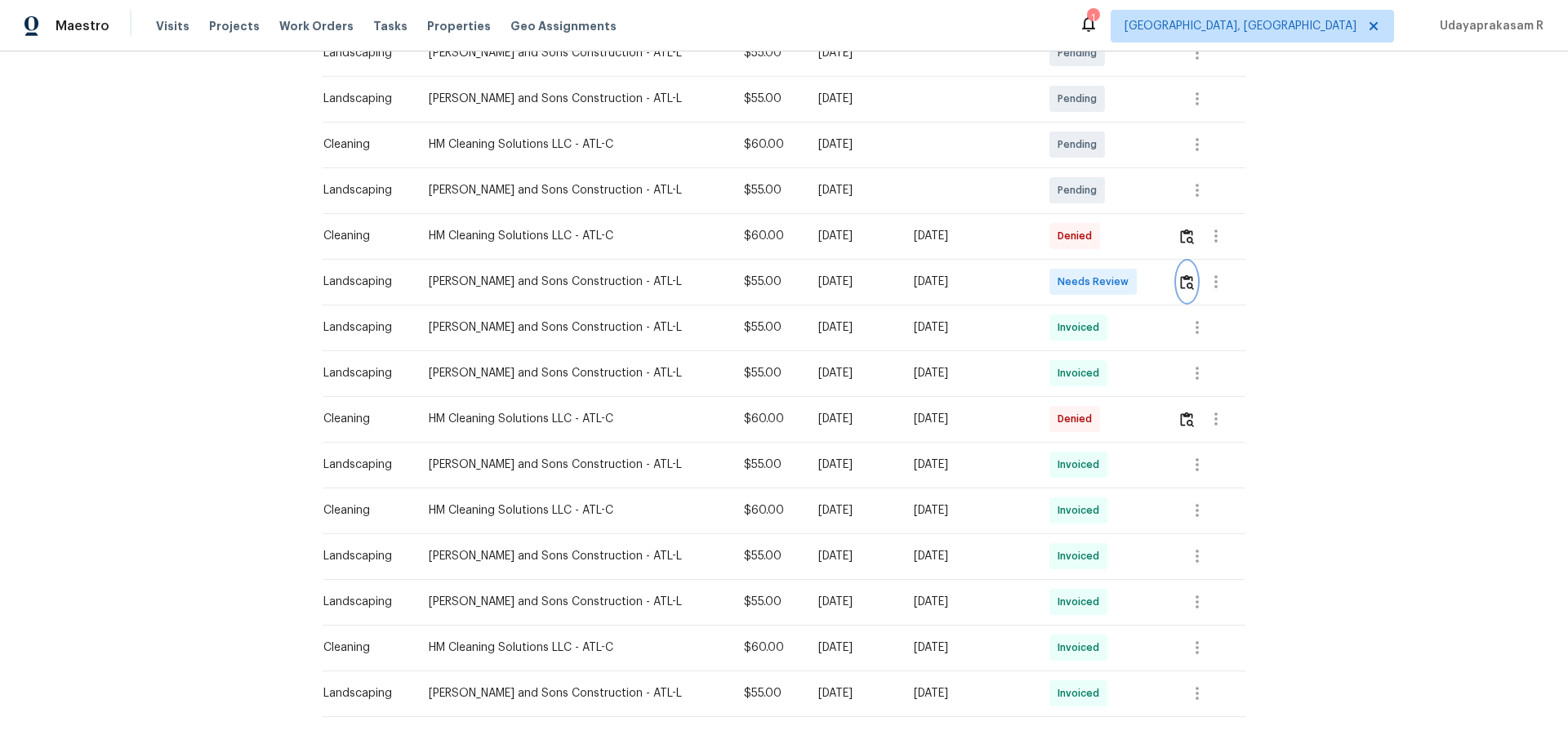
click at [1115, 290] on button "button" at bounding box center [1187, 282] width 19 height 39
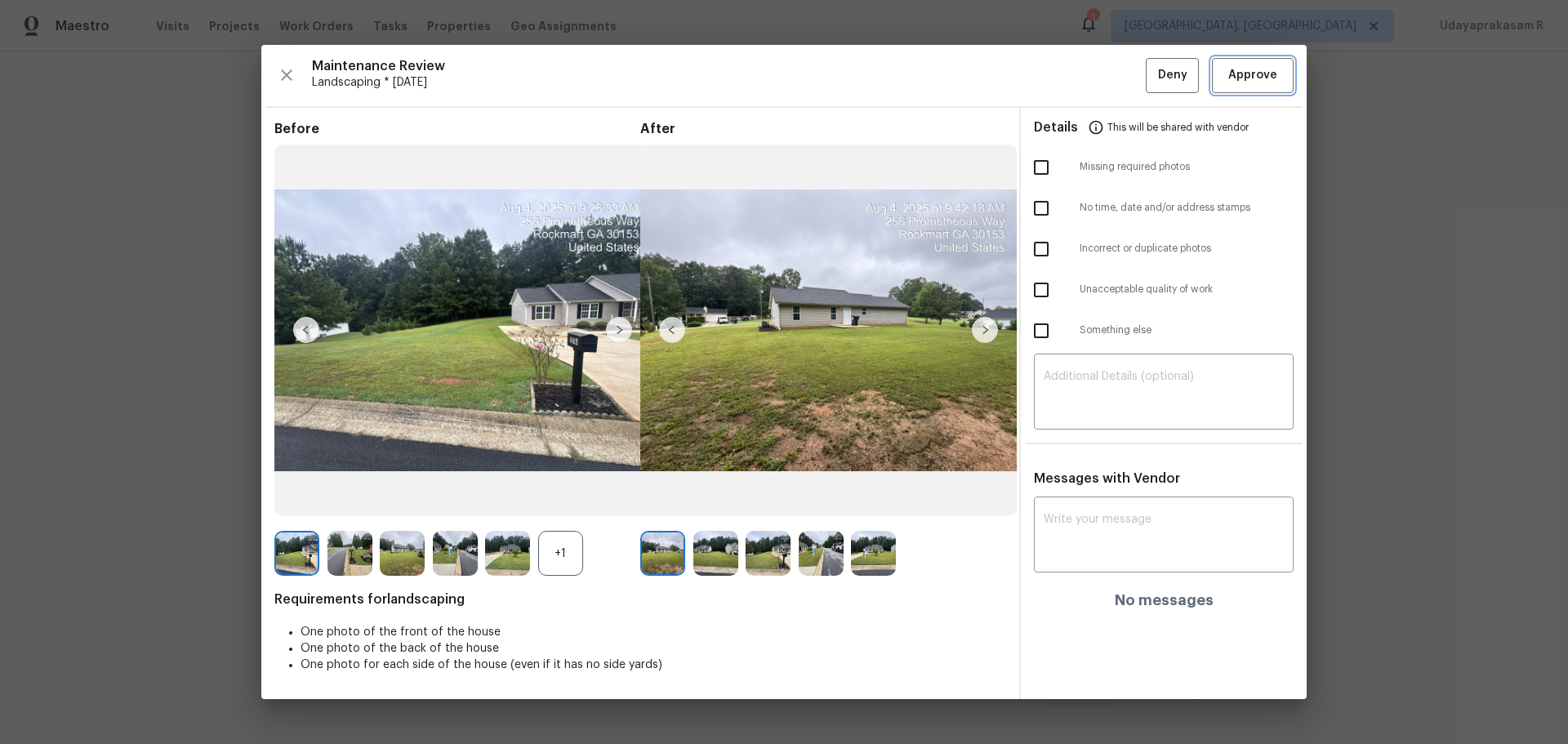
click at [1115, 76] on span "Approve" at bounding box center [1253, 75] width 49 height 20
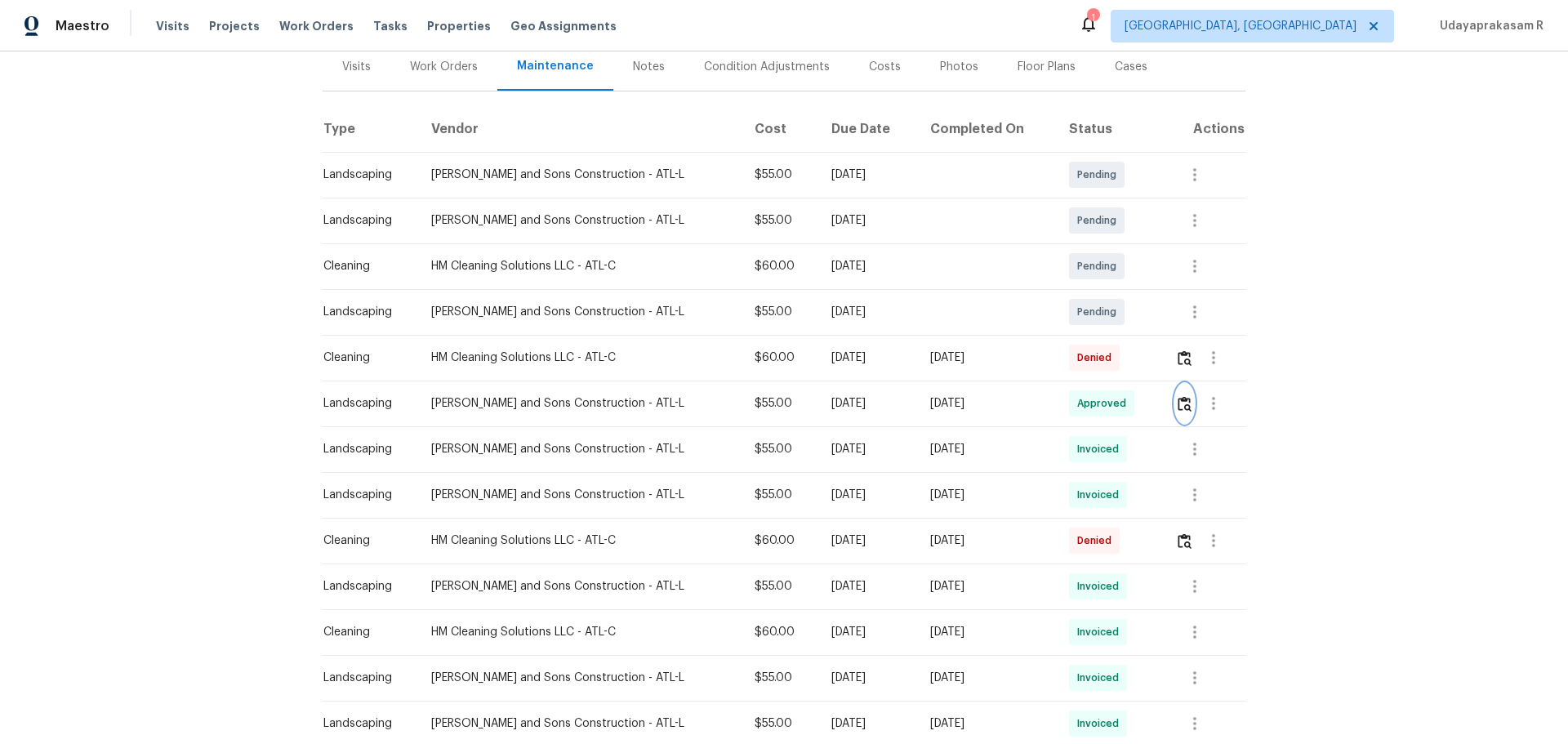
scroll to position [0, 0]
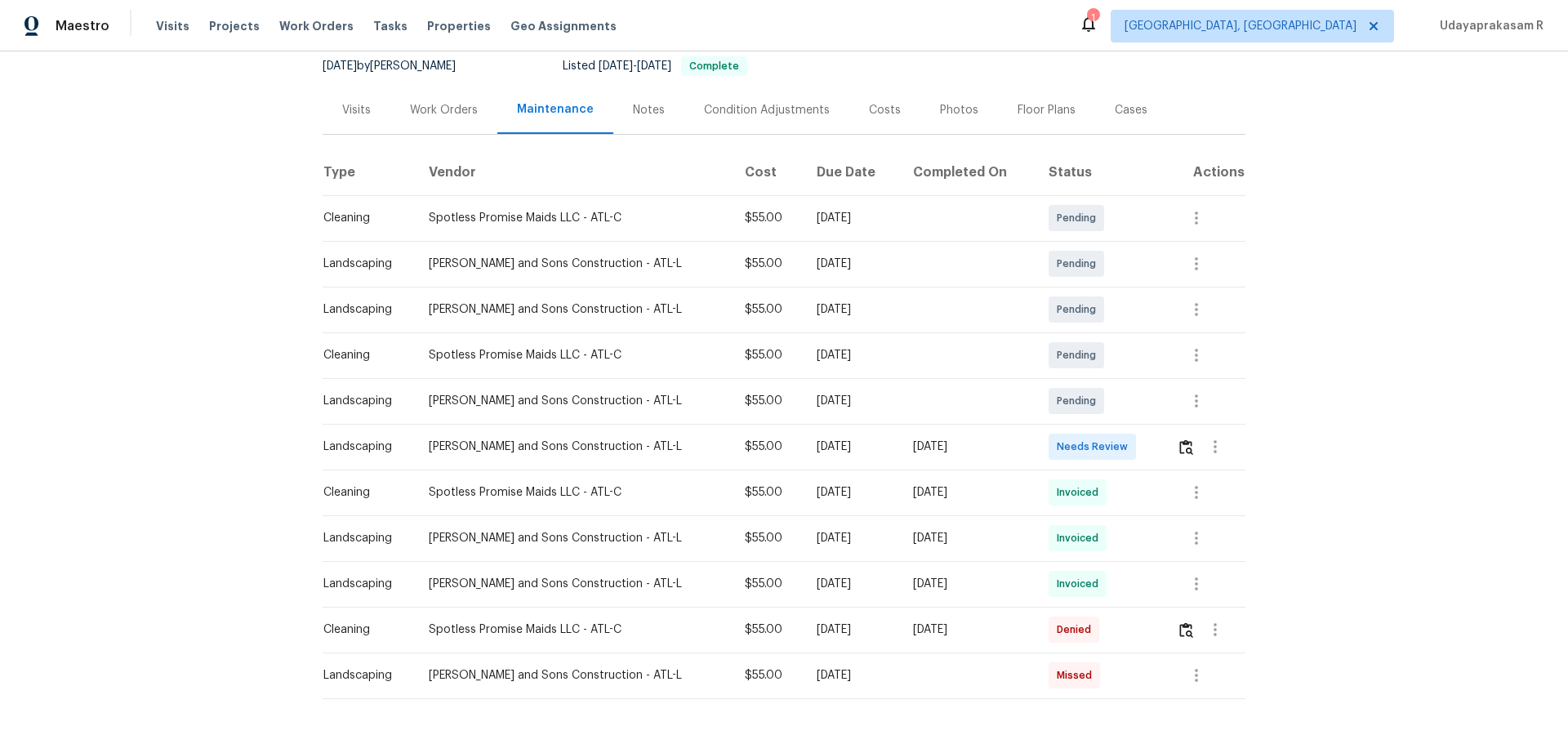
scroll to position [163, 0]
click at [1115, 454] on button "button" at bounding box center [1186, 445] width 19 height 39
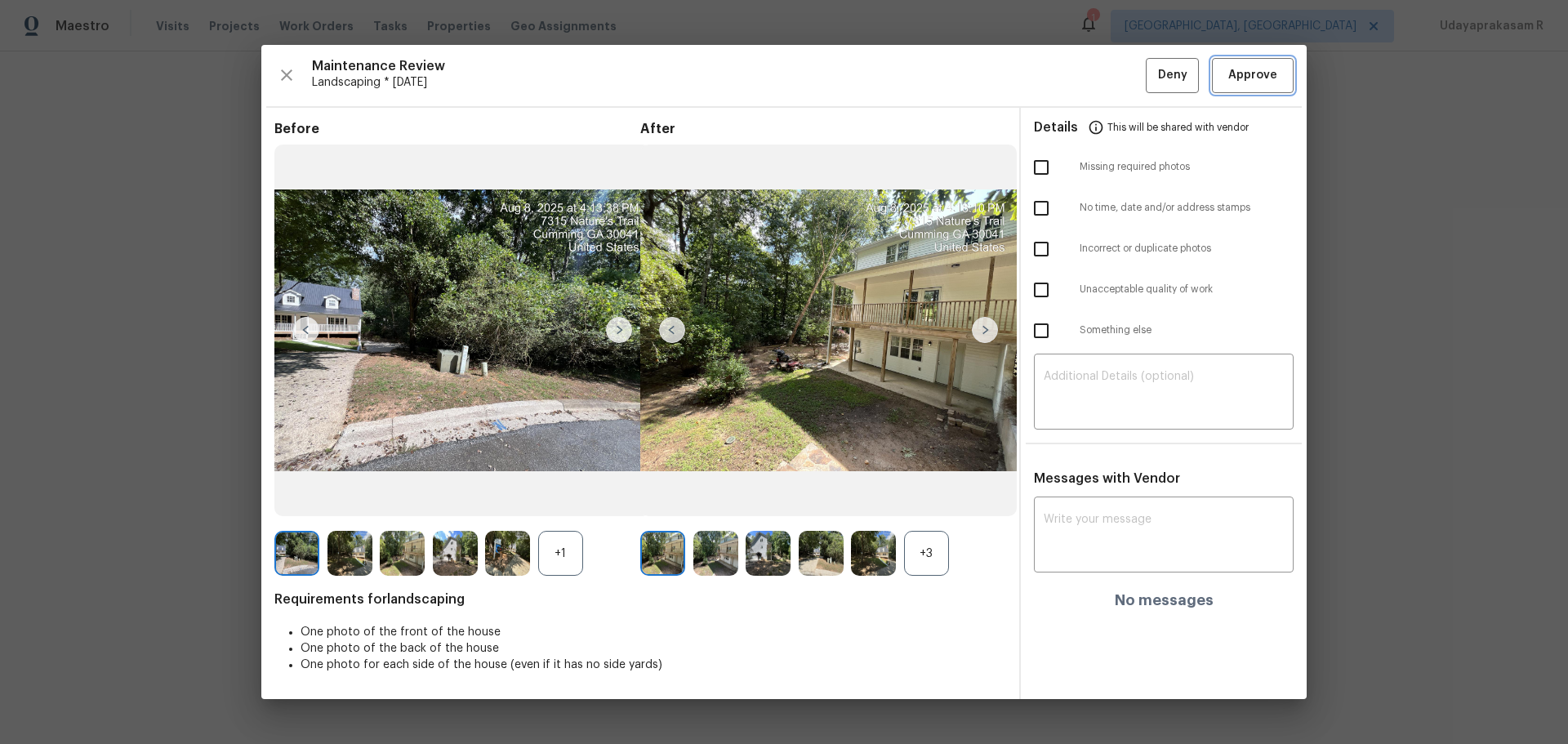
click at [1115, 78] on span "Approve" at bounding box center [1253, 75] width 49 height 20
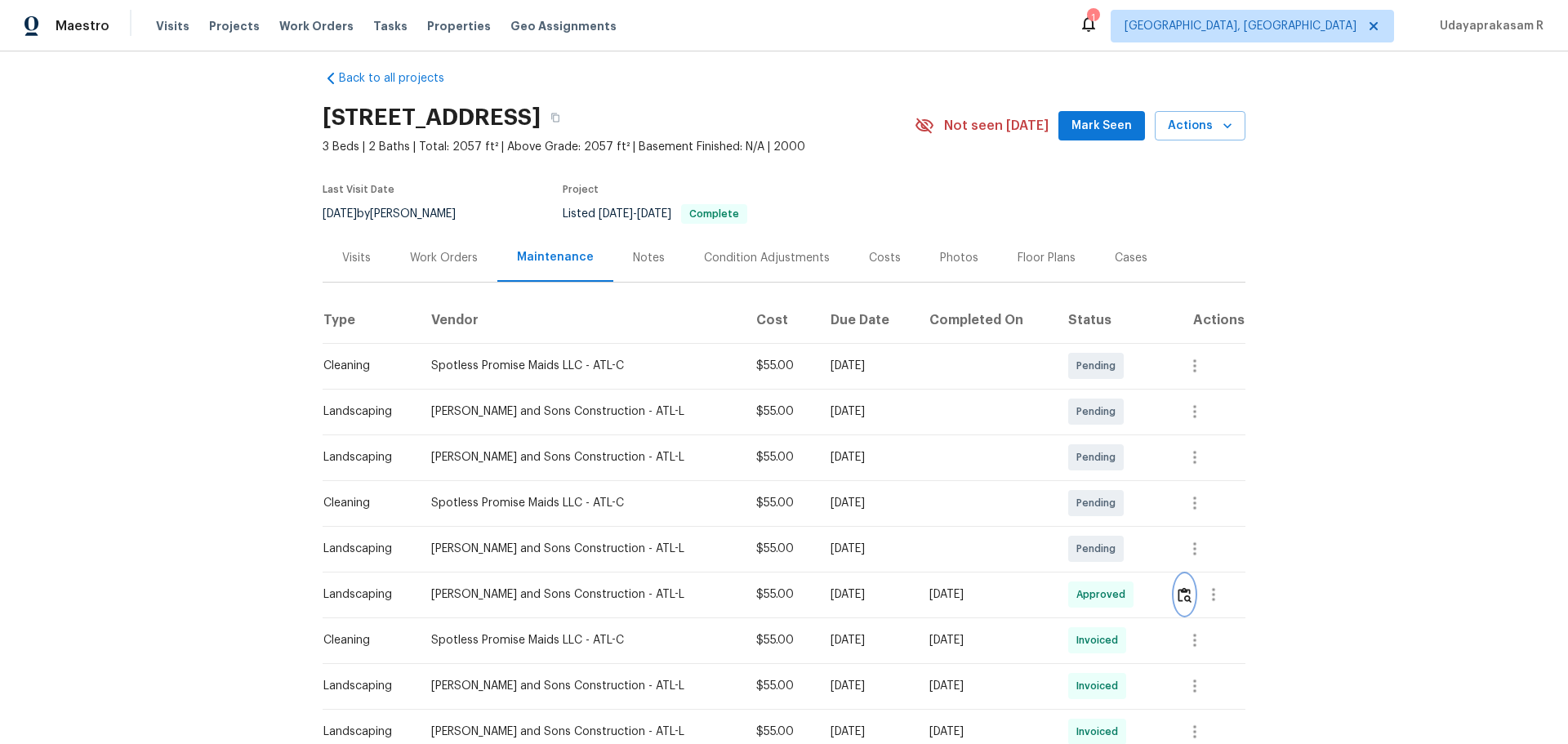
scroll to position [0, 0]
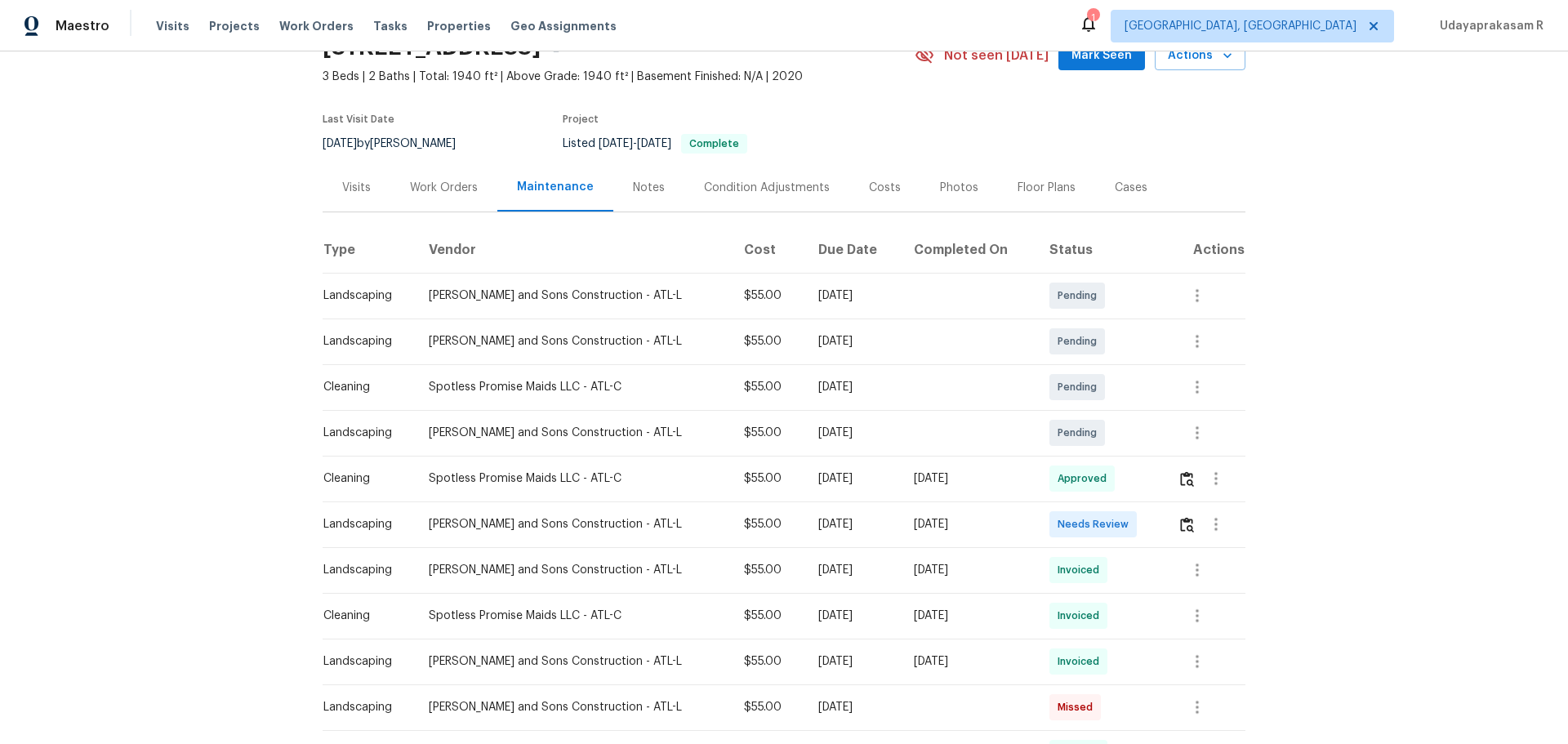
scroll to position [163, 0]
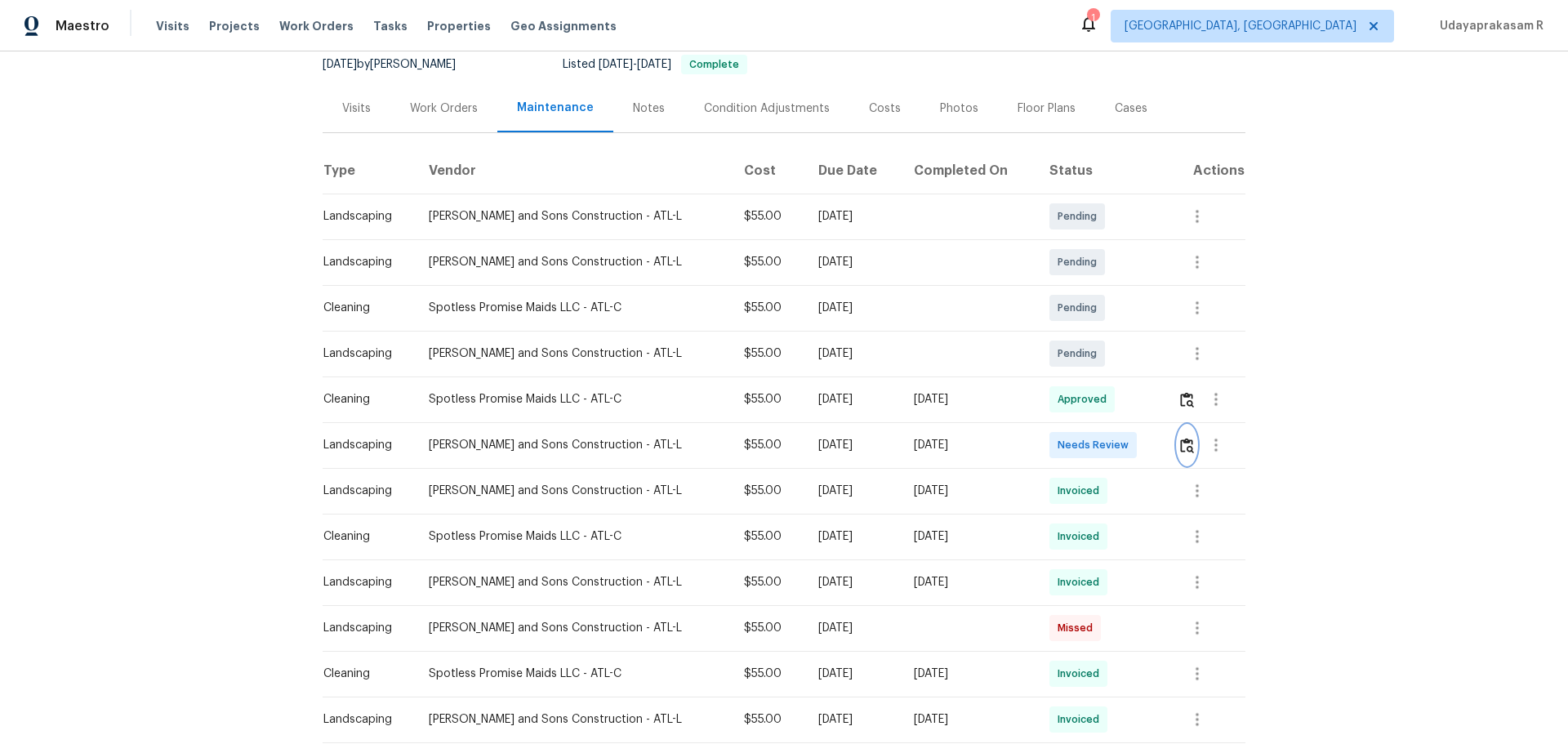
click at [1115, 445] on img "button" at bounding box center [1187, 445] width 14 height 16
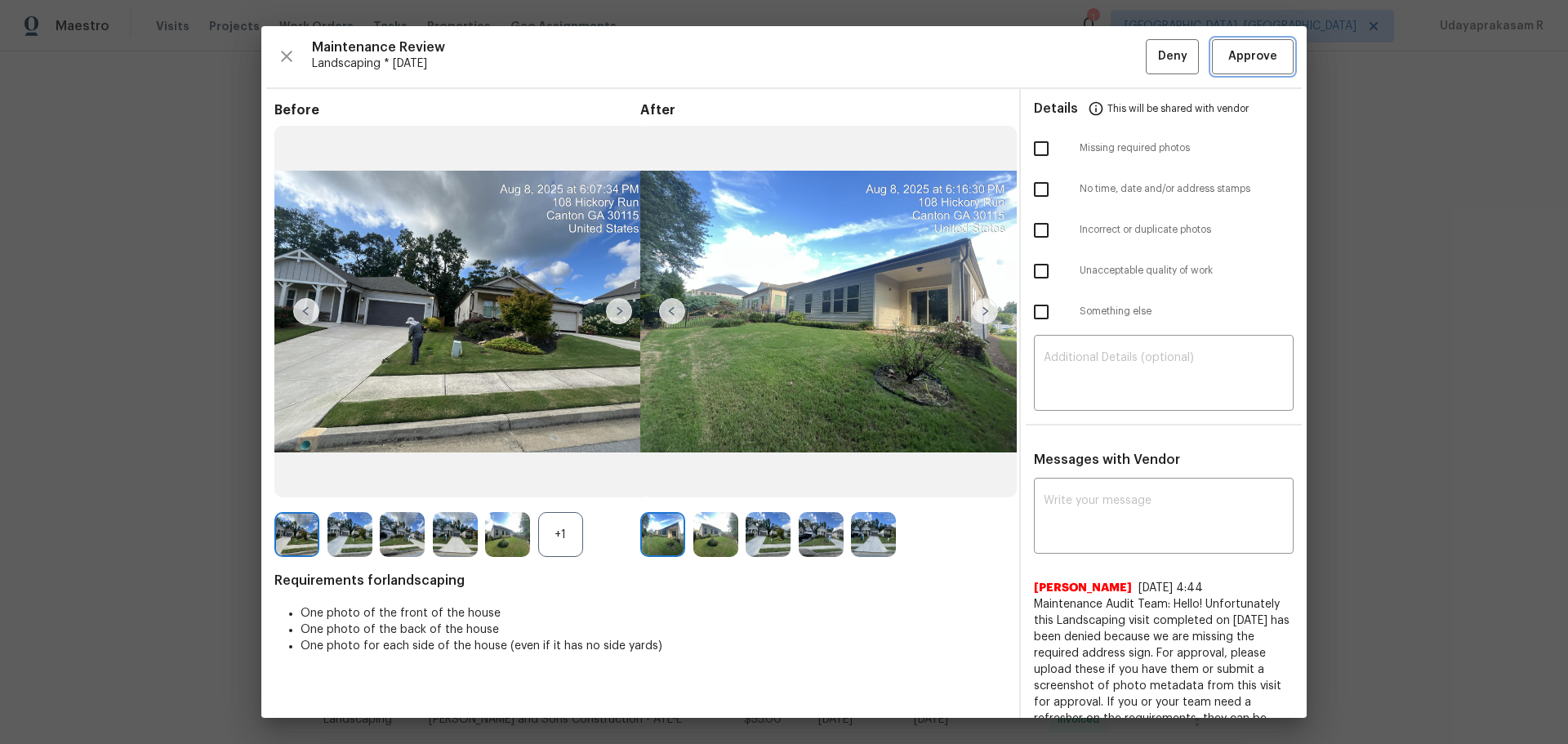
click at [1115, 62] on span "Approve" at bounding box center [1253, 56] width 49 height 20
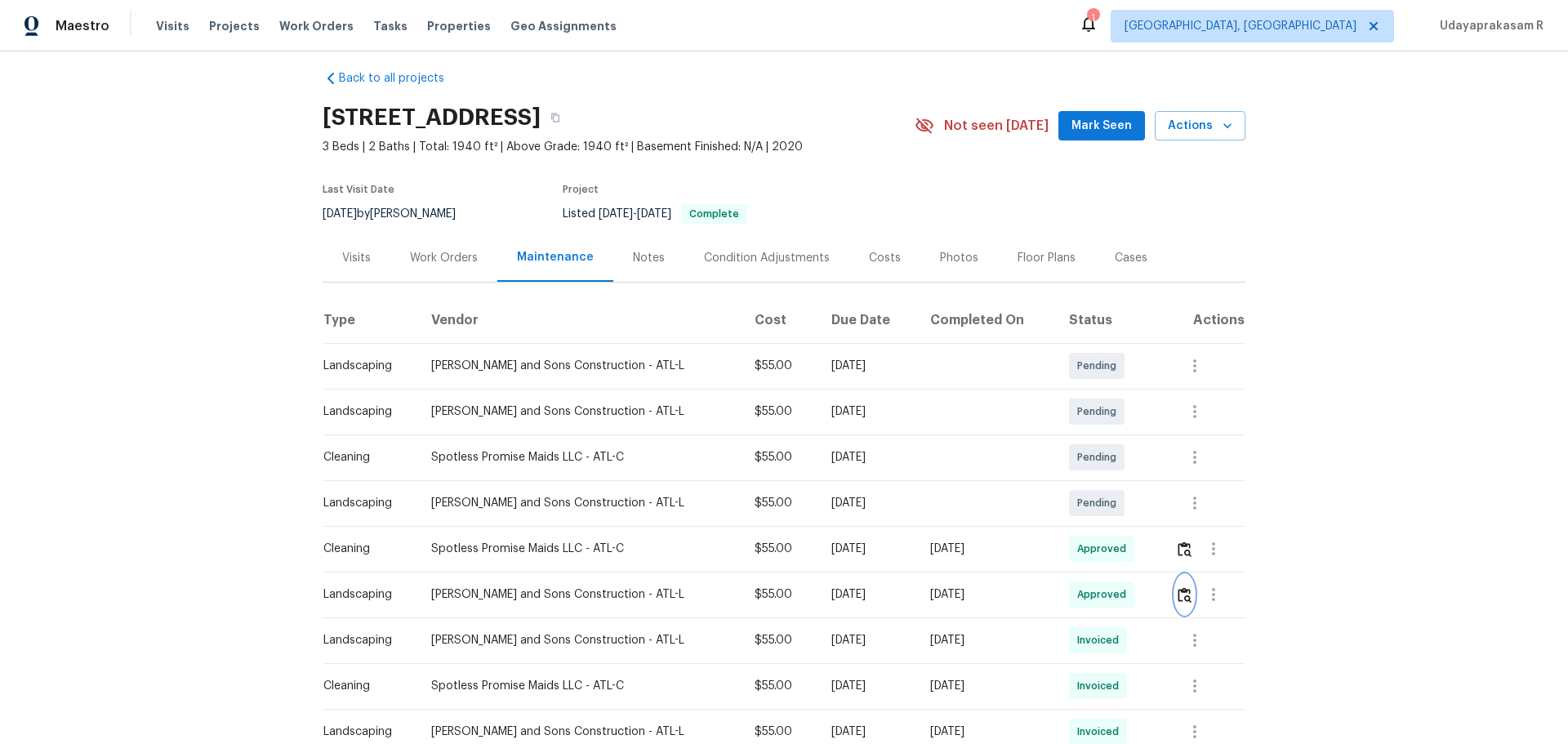
scroll to position [0, 0]
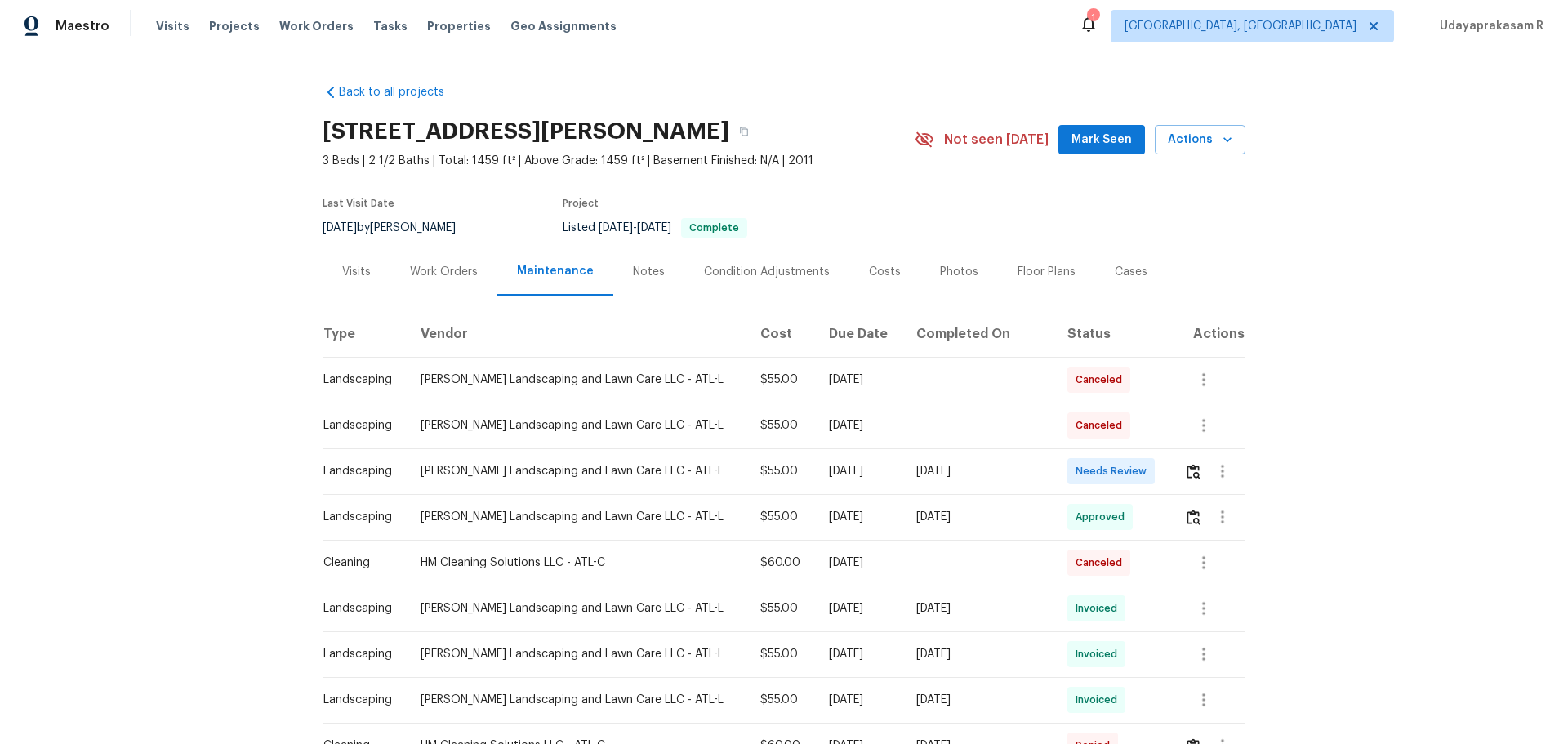
scroll to position [82, 0]
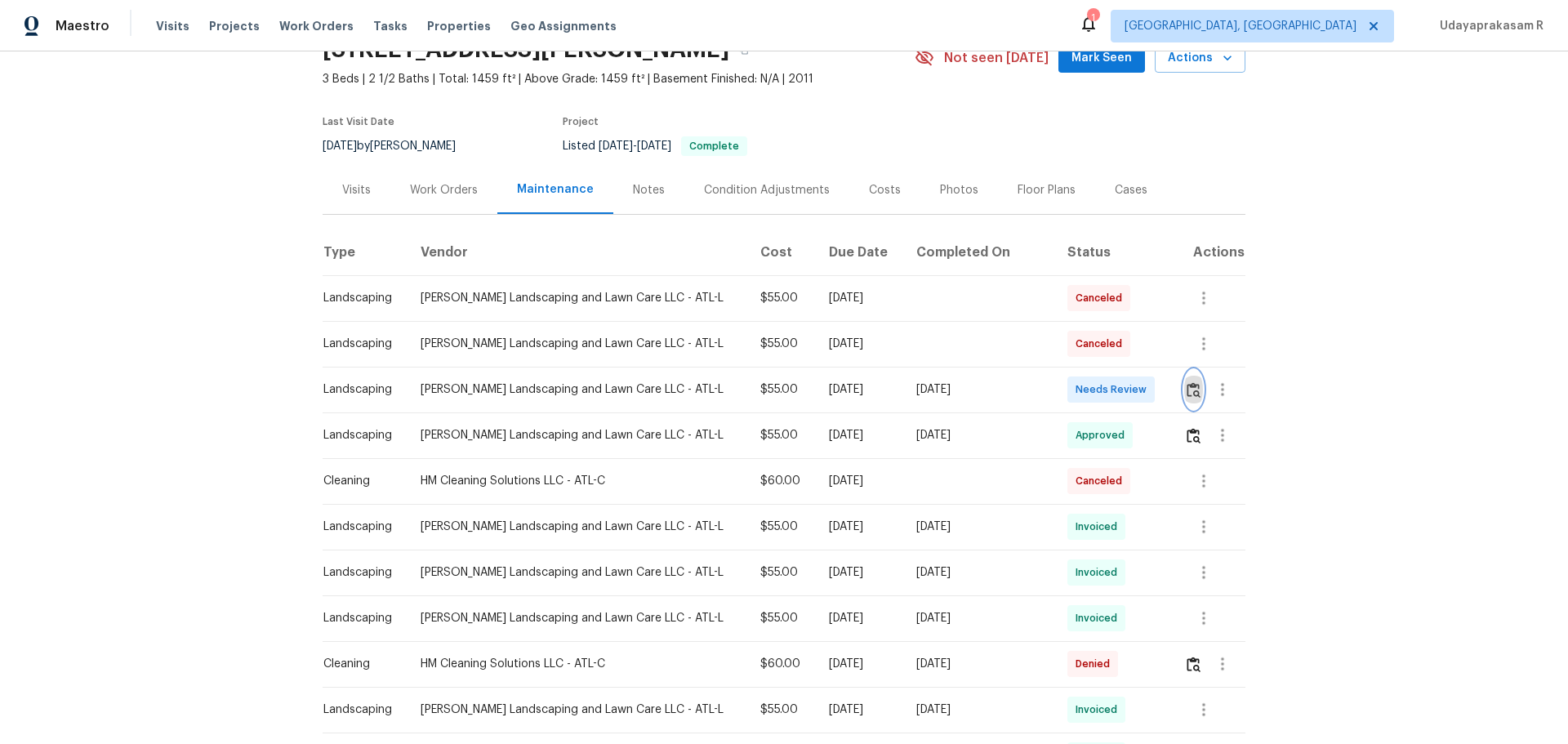
click at [1115, 388] on img "button" at bounding box center [1193, 390] width 14 height 16
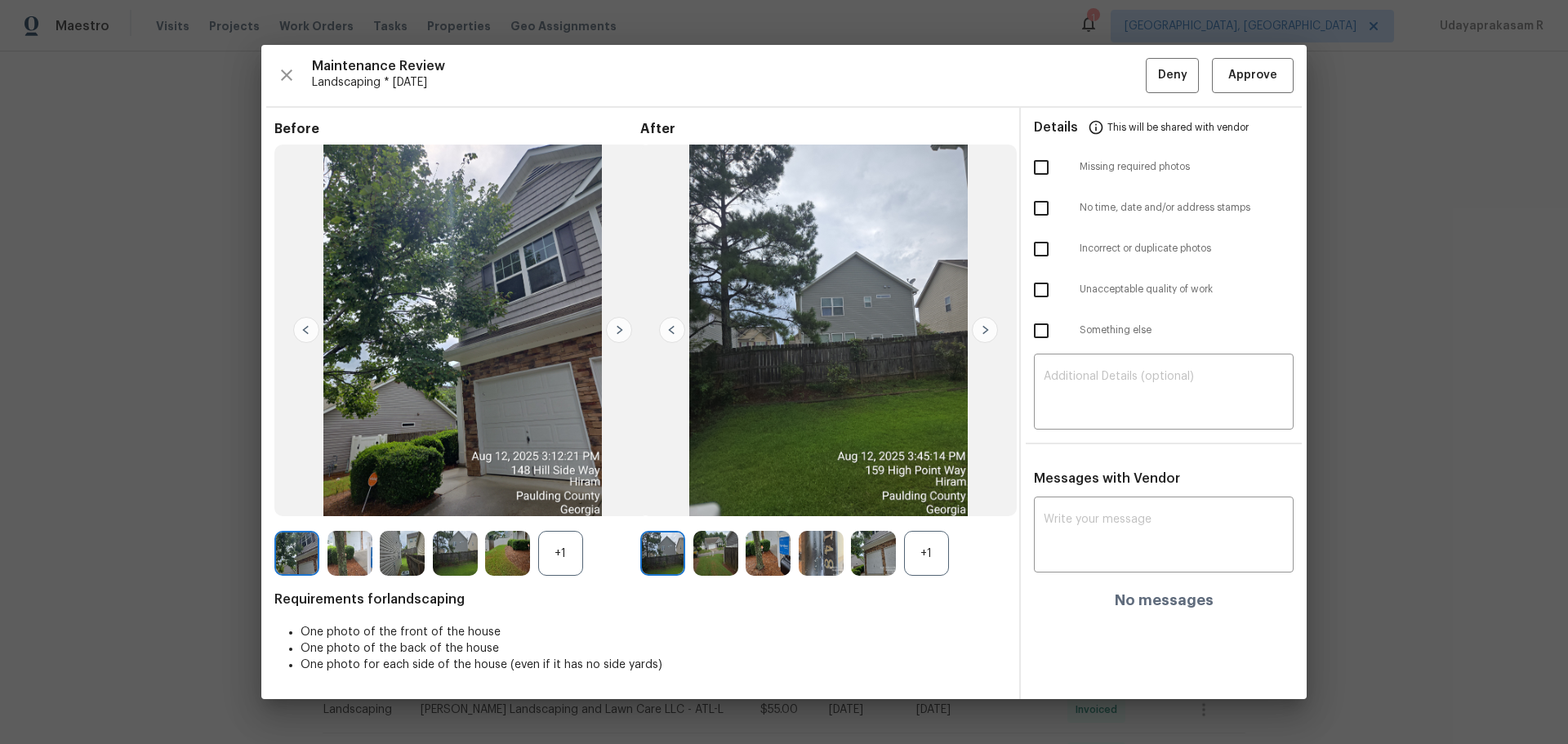
click at [1115, 96] on div "Maintenance Review Landscaping * Mon, Aug 11 Deny Approve Before +1 After +1 Re…" at bounding box center [784, 372] width 1045 height 654
click at [1115, 81] on span "Approve" at bounding box center [1253, 75] width 49 height 20
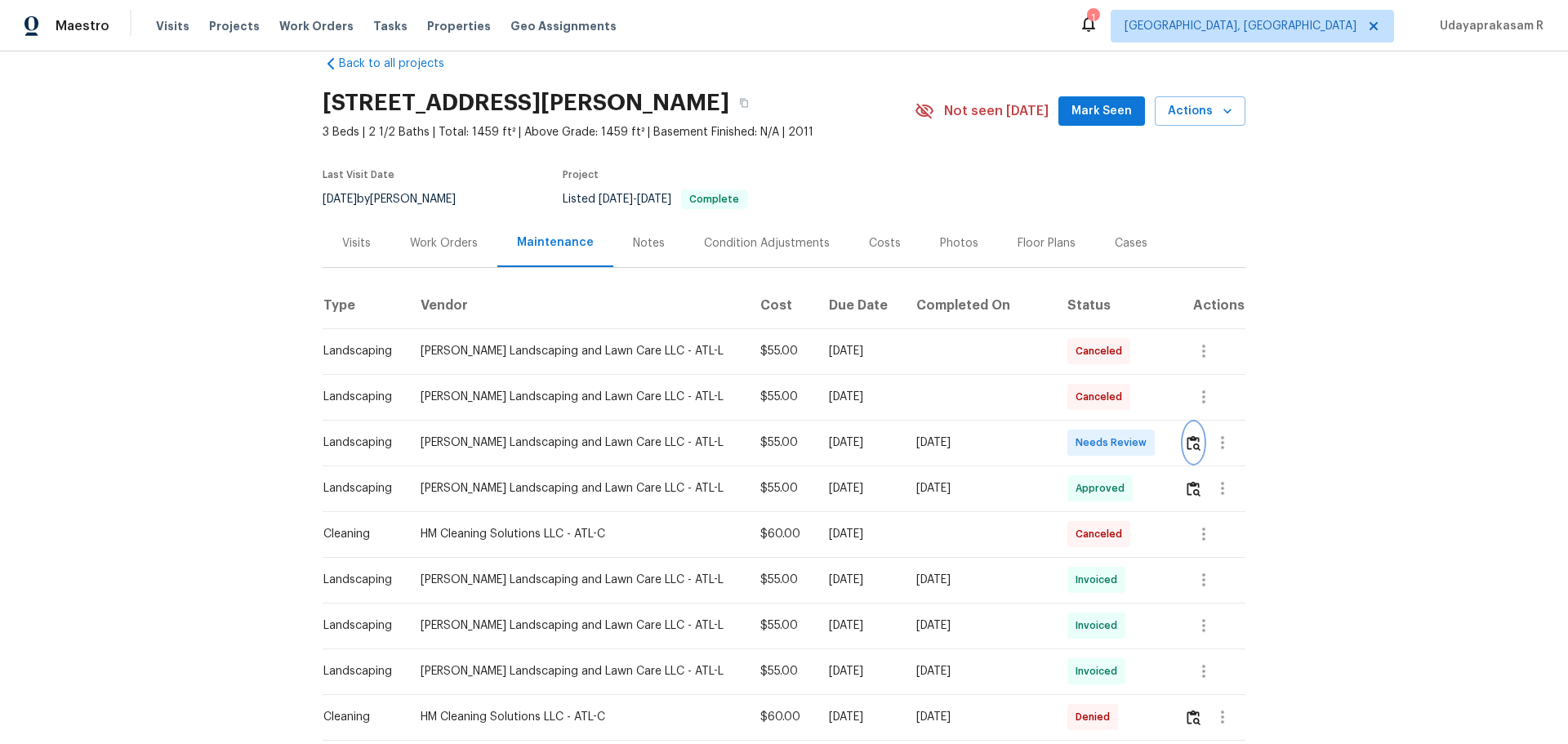
scroll to position [0, 0]
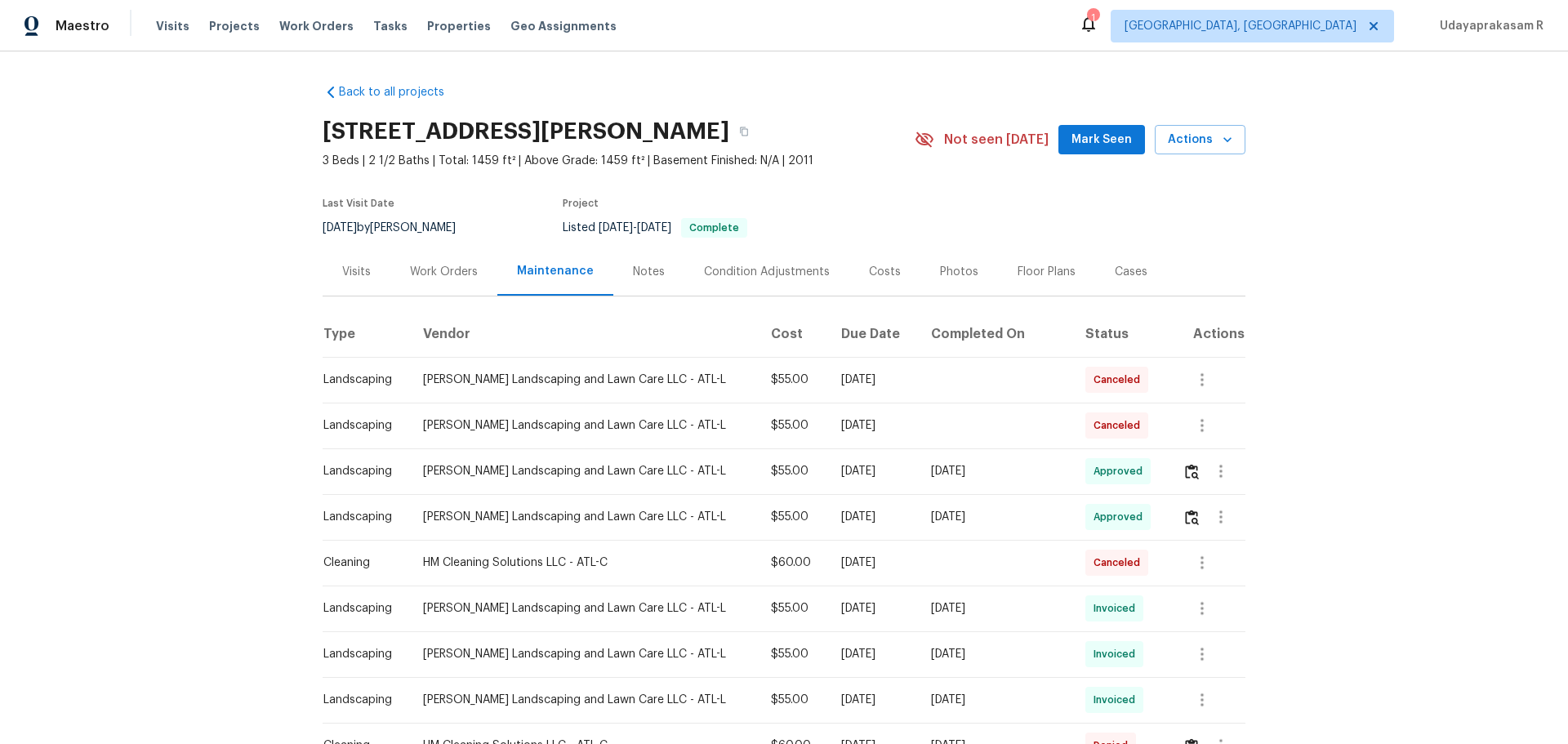
click at [1115, 242] on div "Back to all projects 148 Hill Side Way, Hiram, GA 30141 3 Beds | 2 1/2 Baths | …" at bounding box center [784, 398] width 1568 height 693
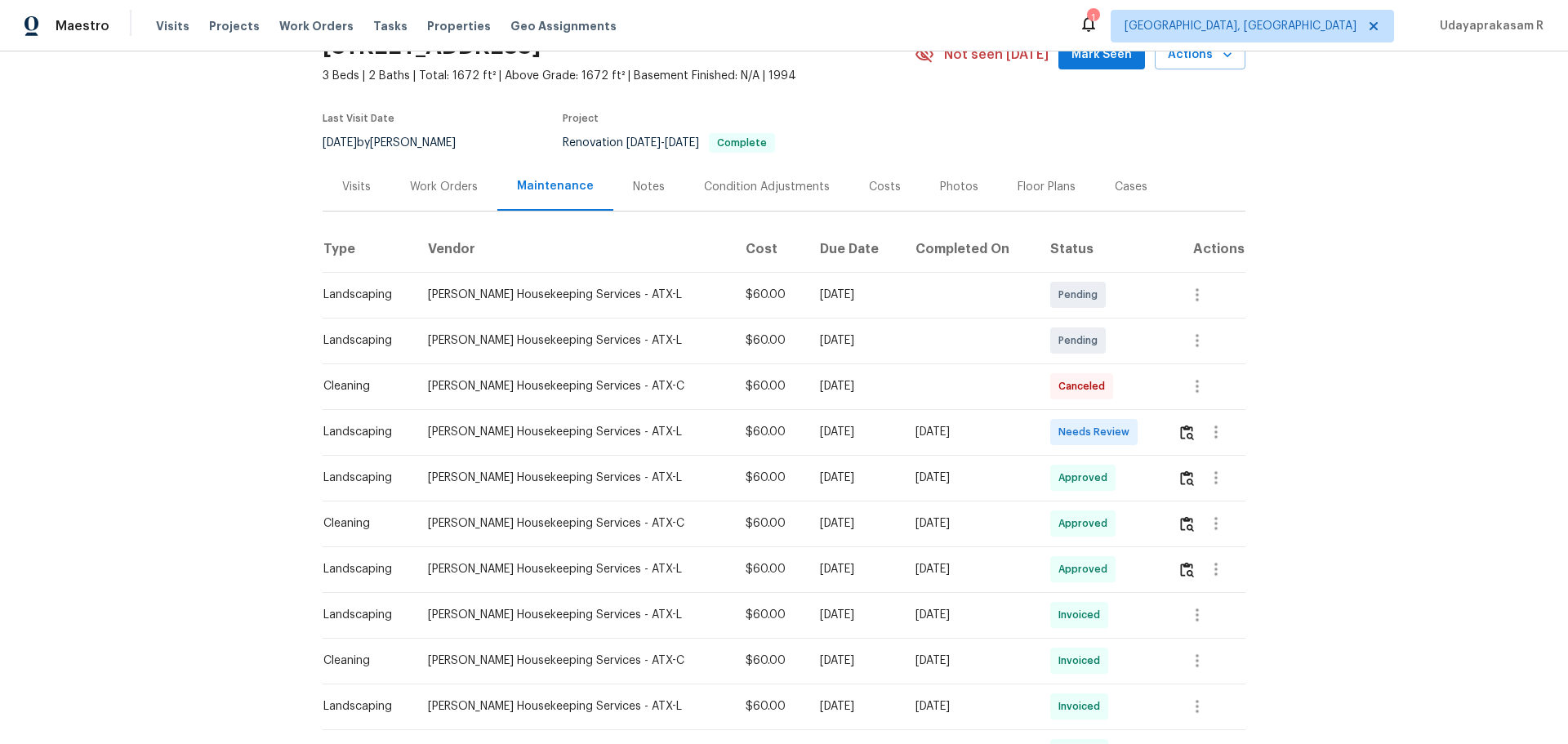
scroll to position [163, 0]
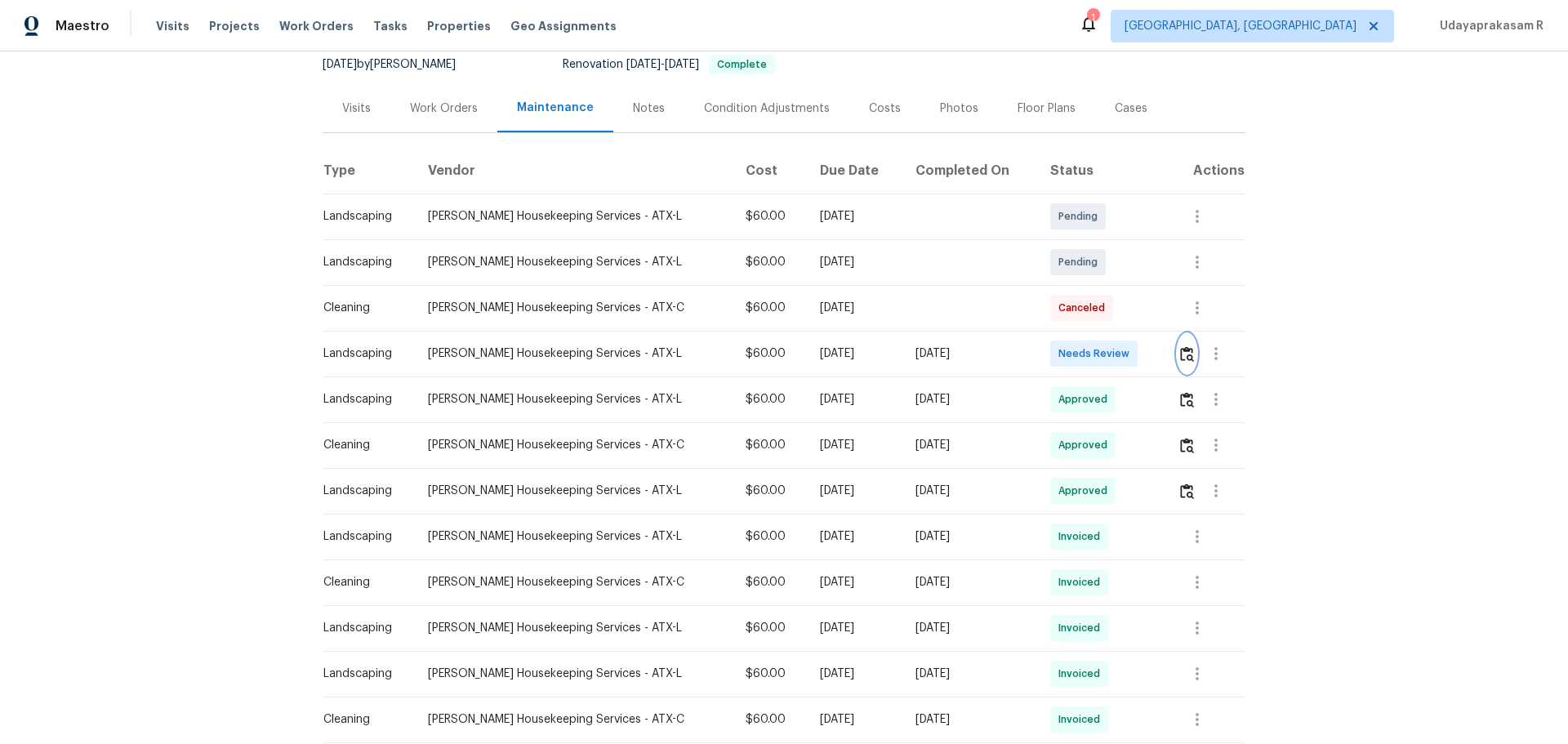
click at [1115, 360] on img "button" at bounding box center [1187, 354] width 14 height 16
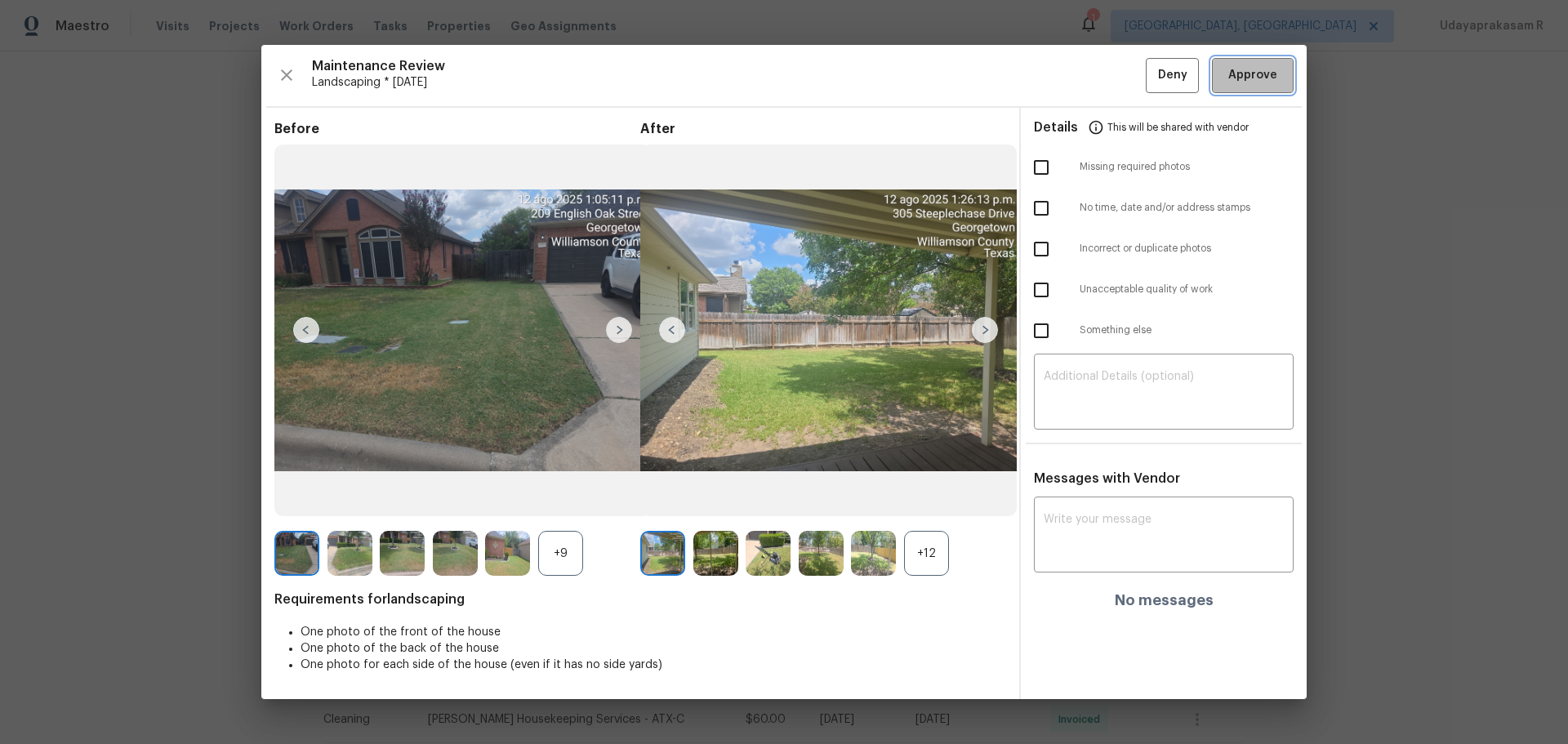
click at [1115, 83] on span "Approve" at bounding box center [1253, 75] width 49 height 20
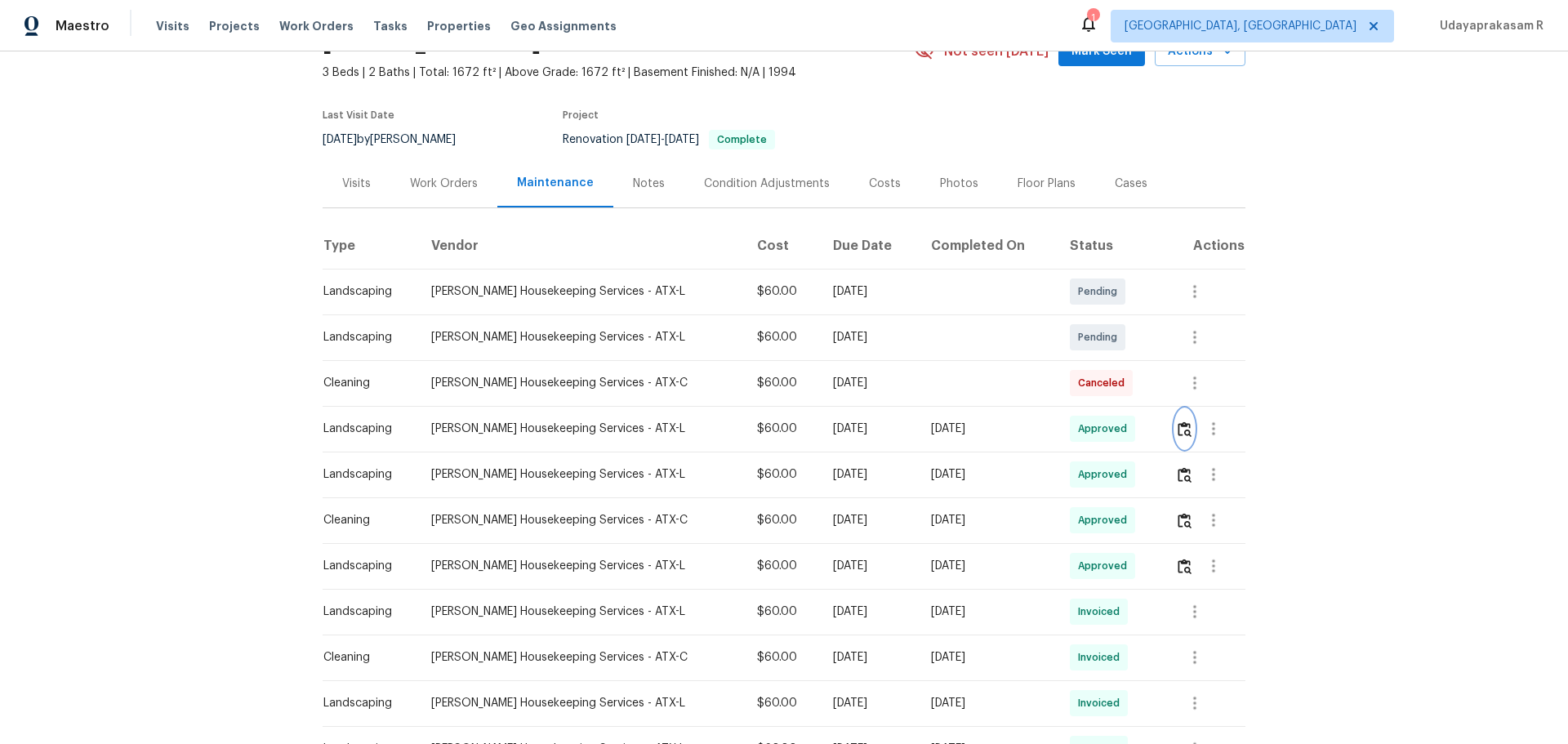
scroll to position [0, 0]
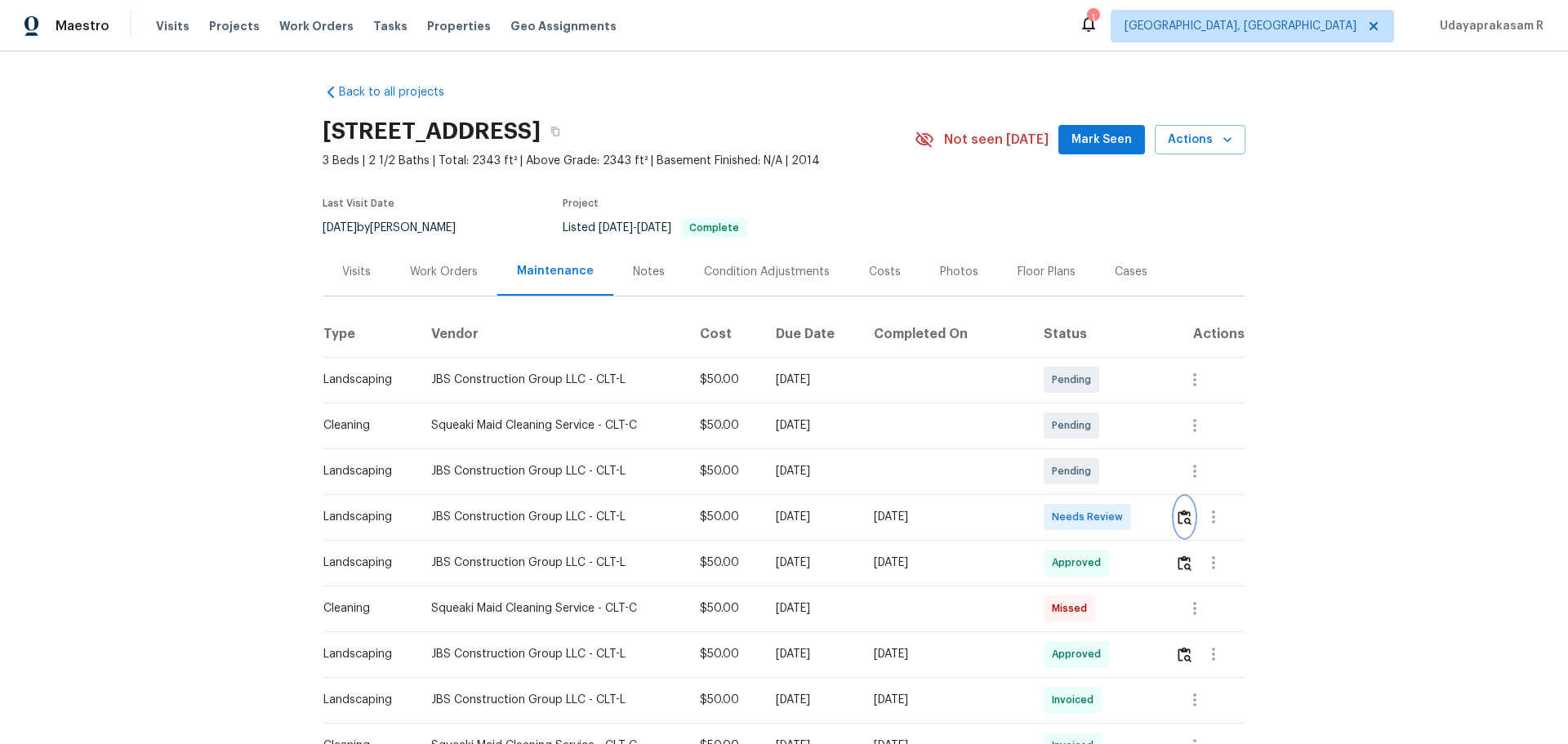
click at [1115, 488] on img "button" at bounding box center [1184, 517] width 14 height 16
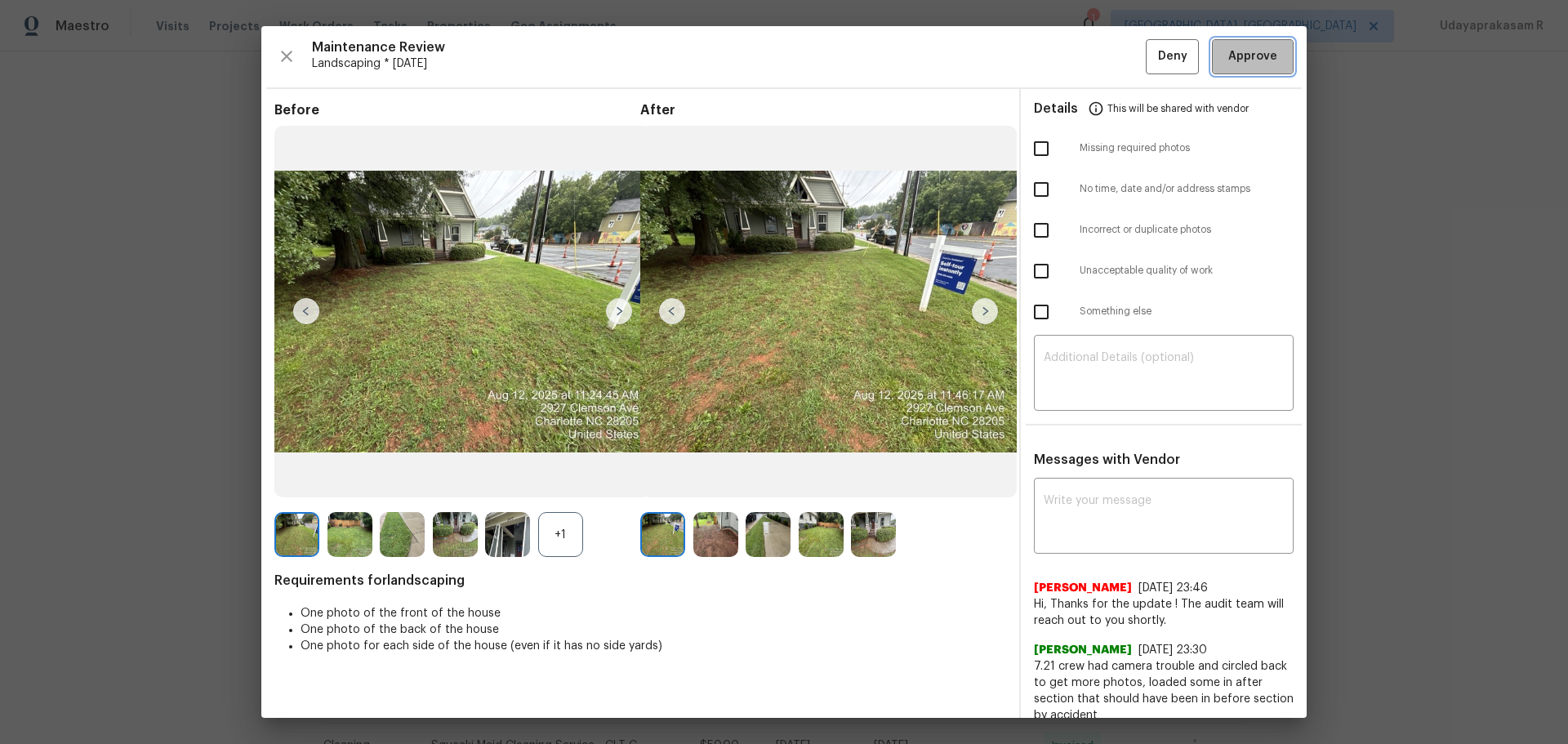
click at [1115, 63] on span "Approve" at bounding box center [1253, 56] width 49 height 20
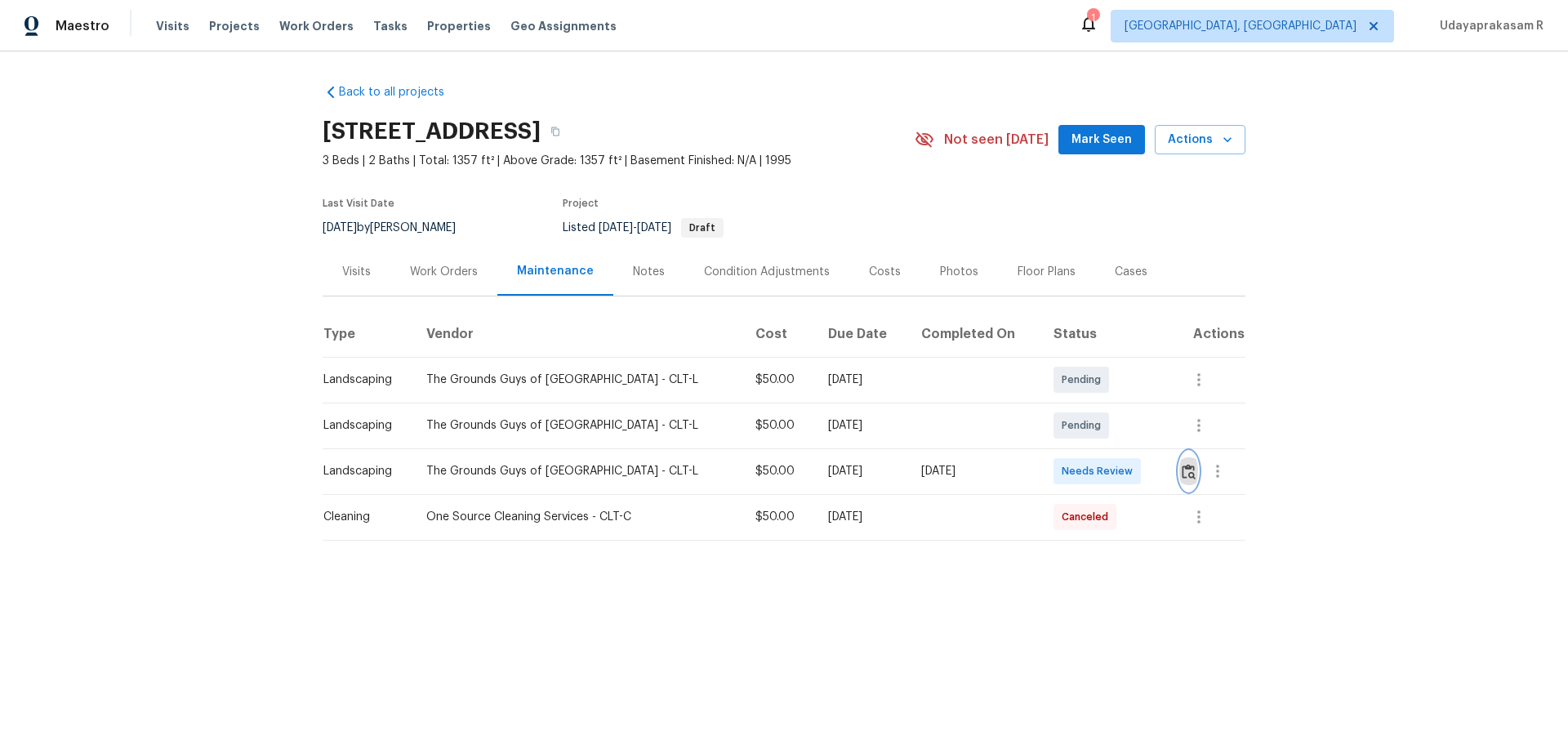
click at [1115, 474] on img "button" at bounding box center [1188, 471] width 14 height 16
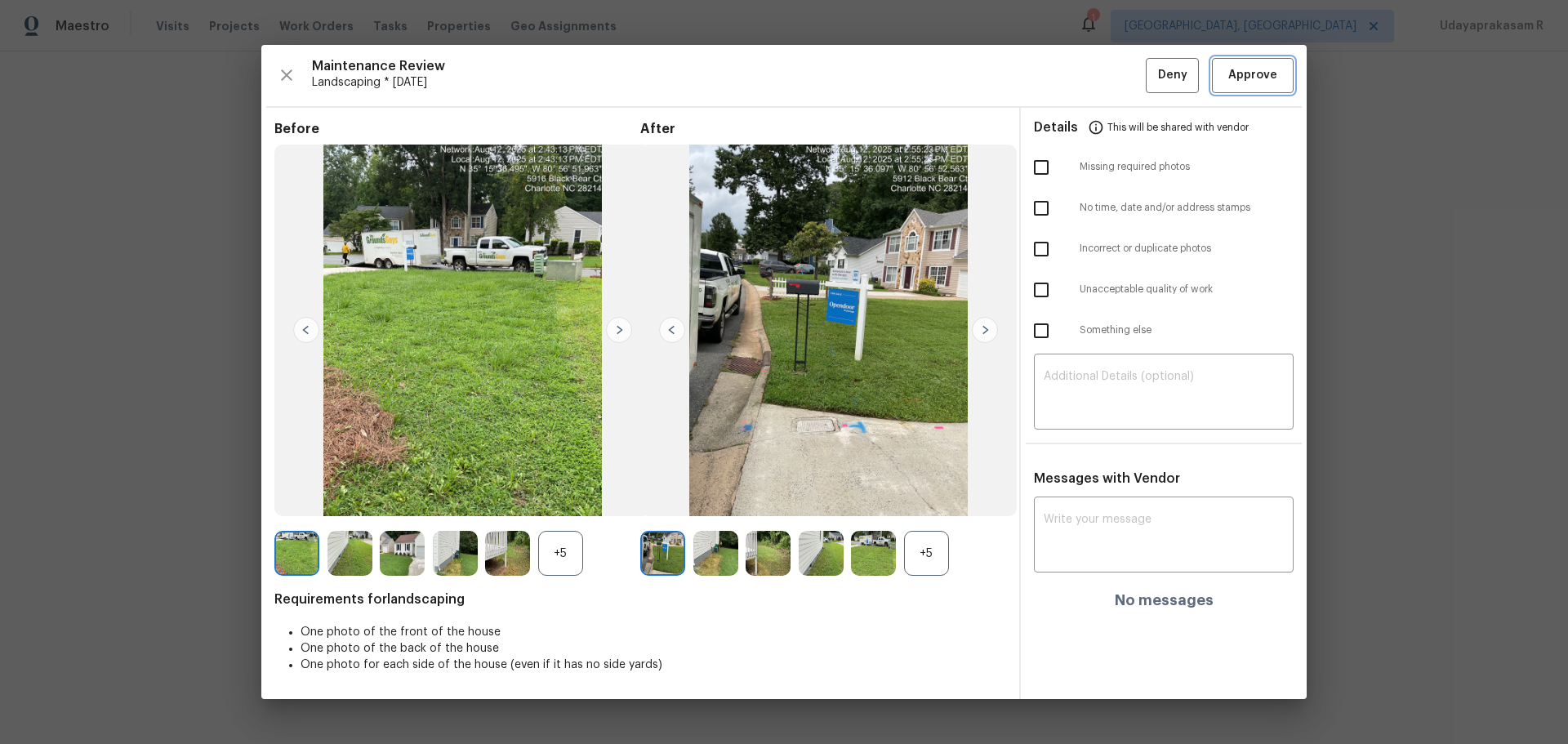
click at [1115, 76] on span "Approve" at bounding box center [1253, 75] width 49 height 20
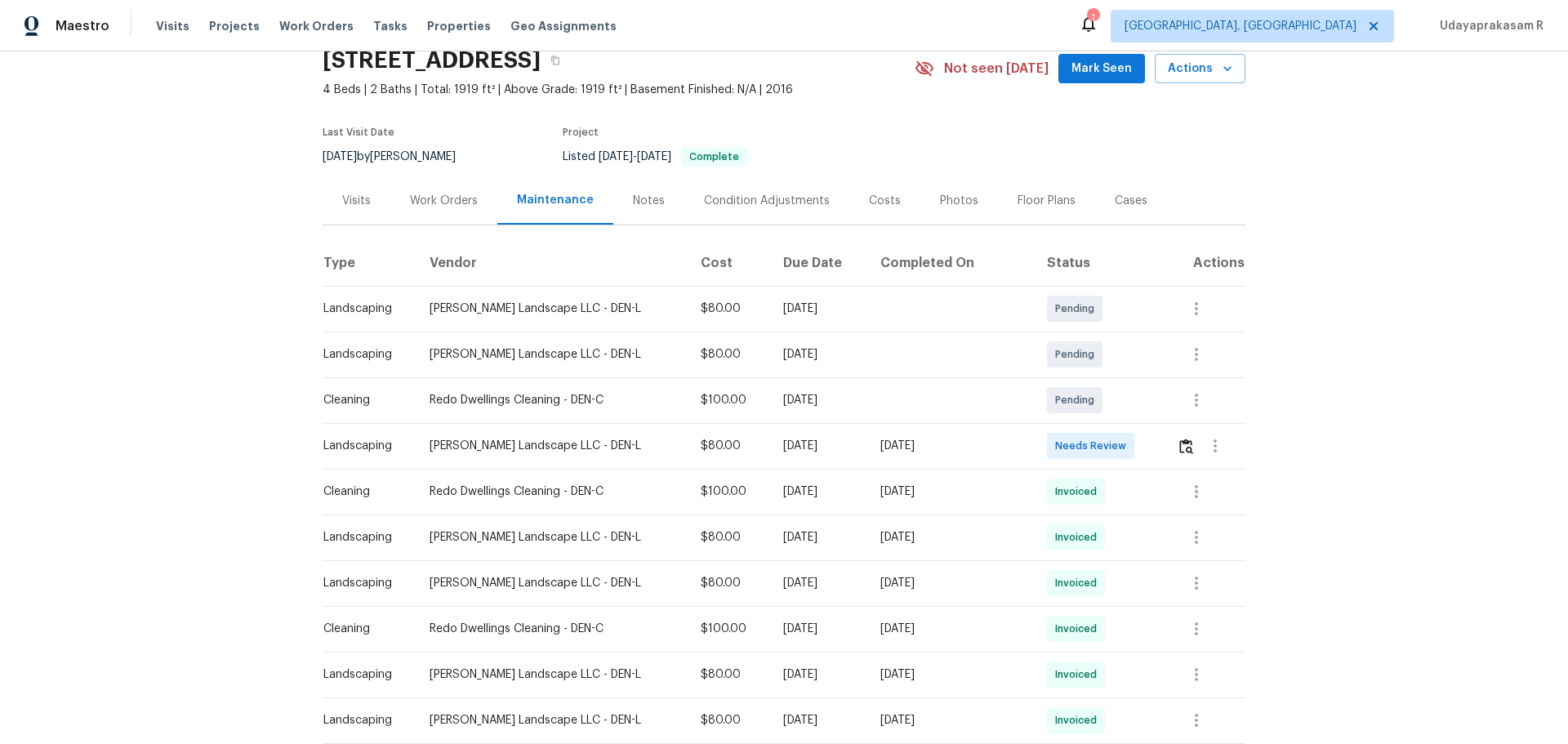
scroll to position [163, 0]
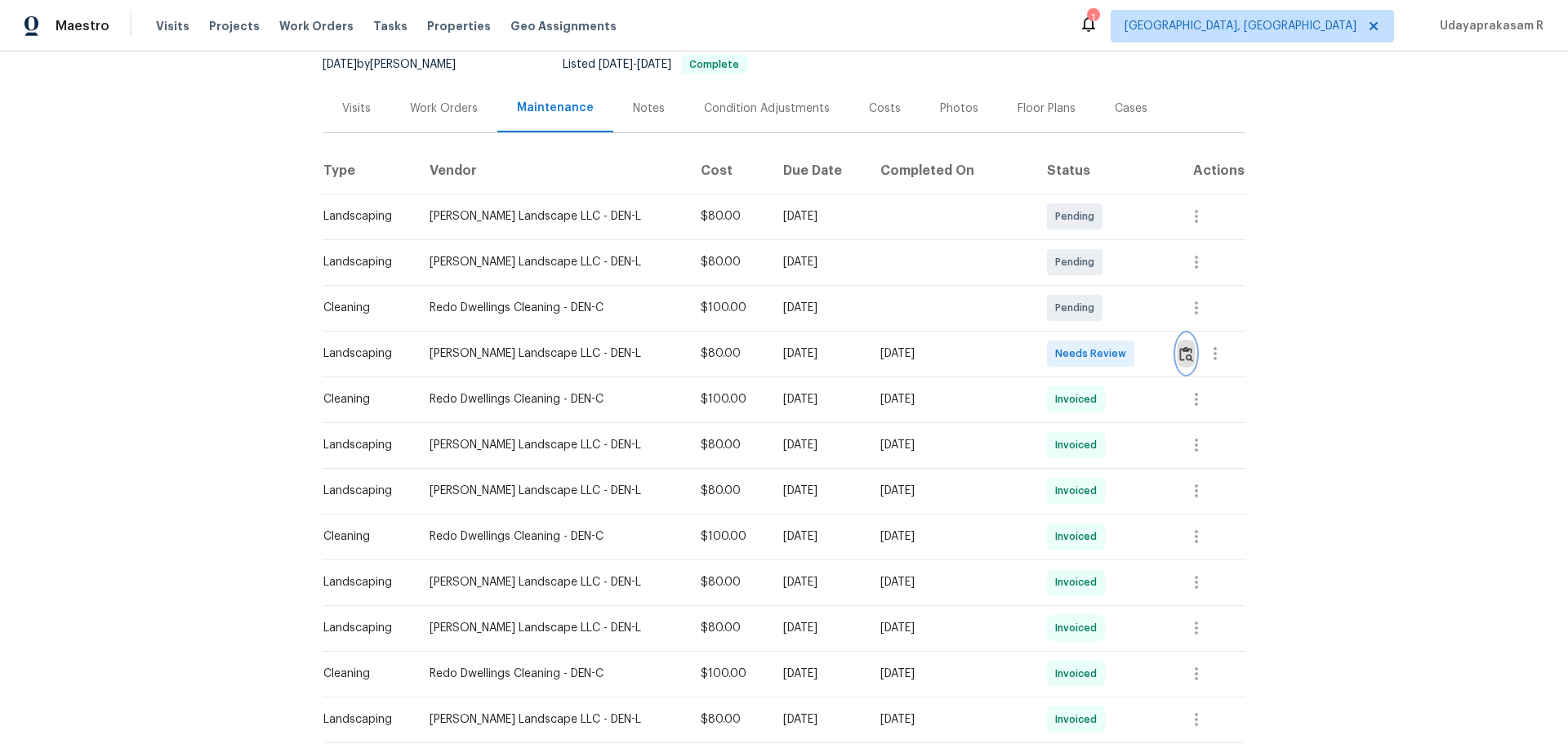
click at [1115, 350] on img "button" at bounding box center [1186, 354] width 14 height 16
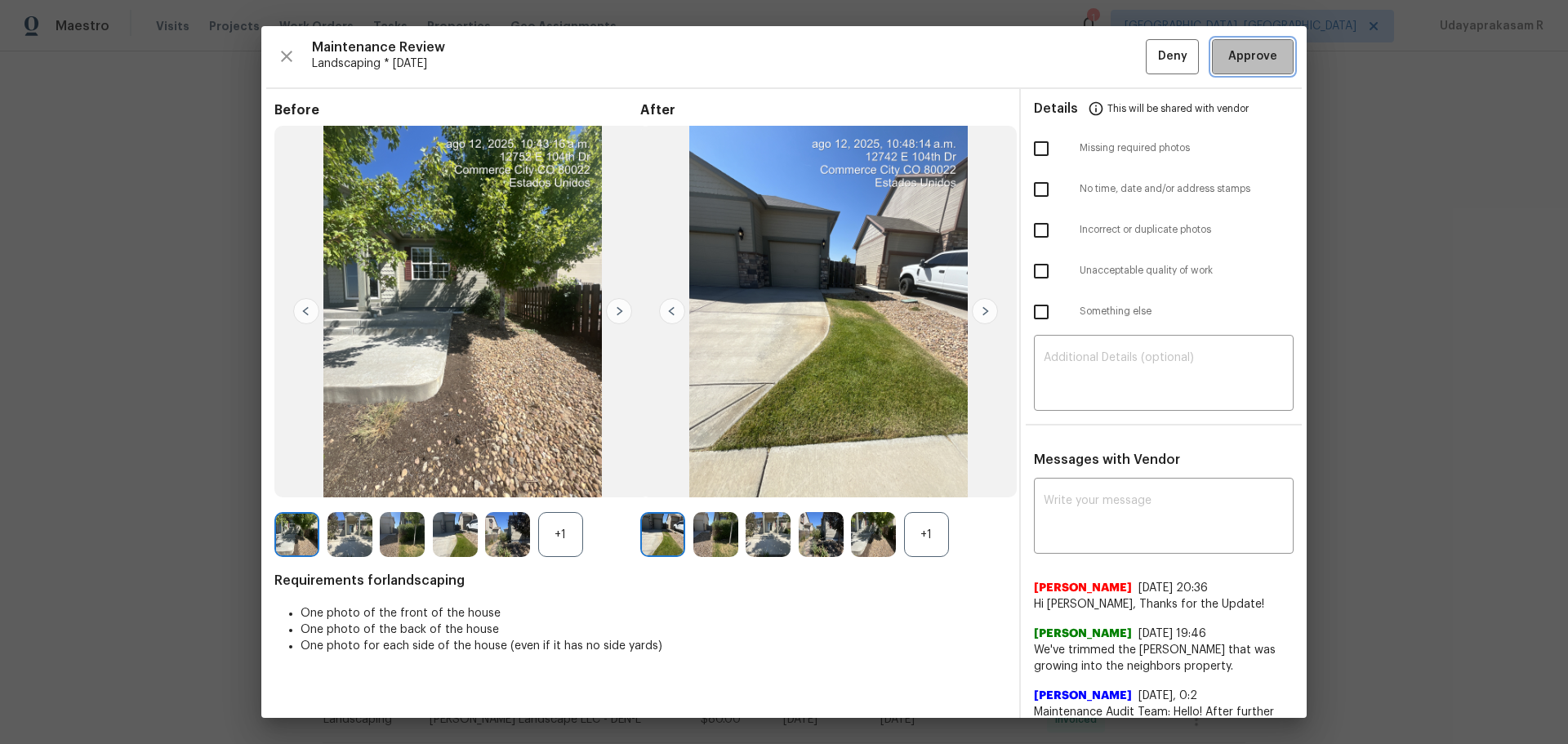
click at [1115, 63] on span "Approve" at bounding box center [1253, 56] width 49 height 20
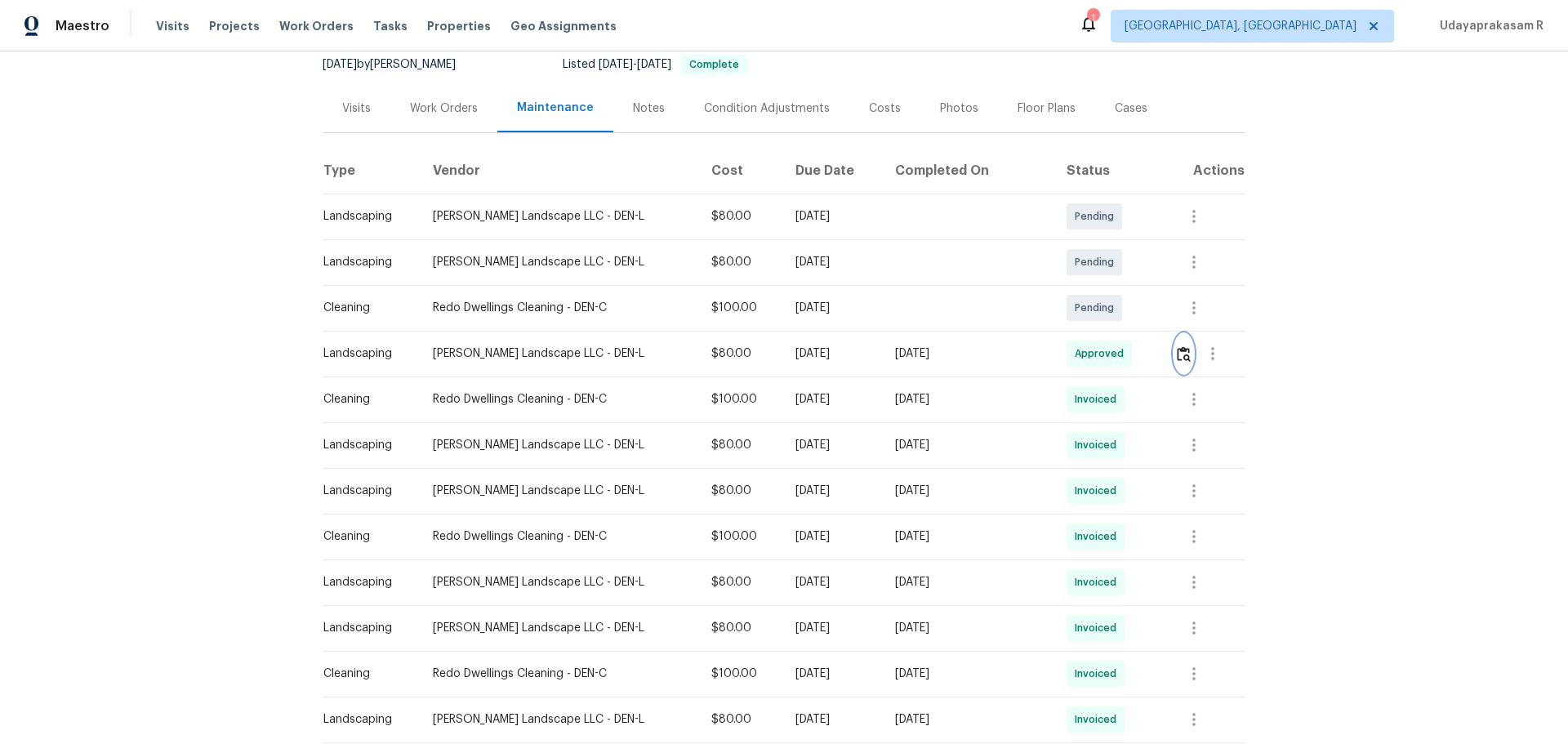
scroll to position [0, 0]
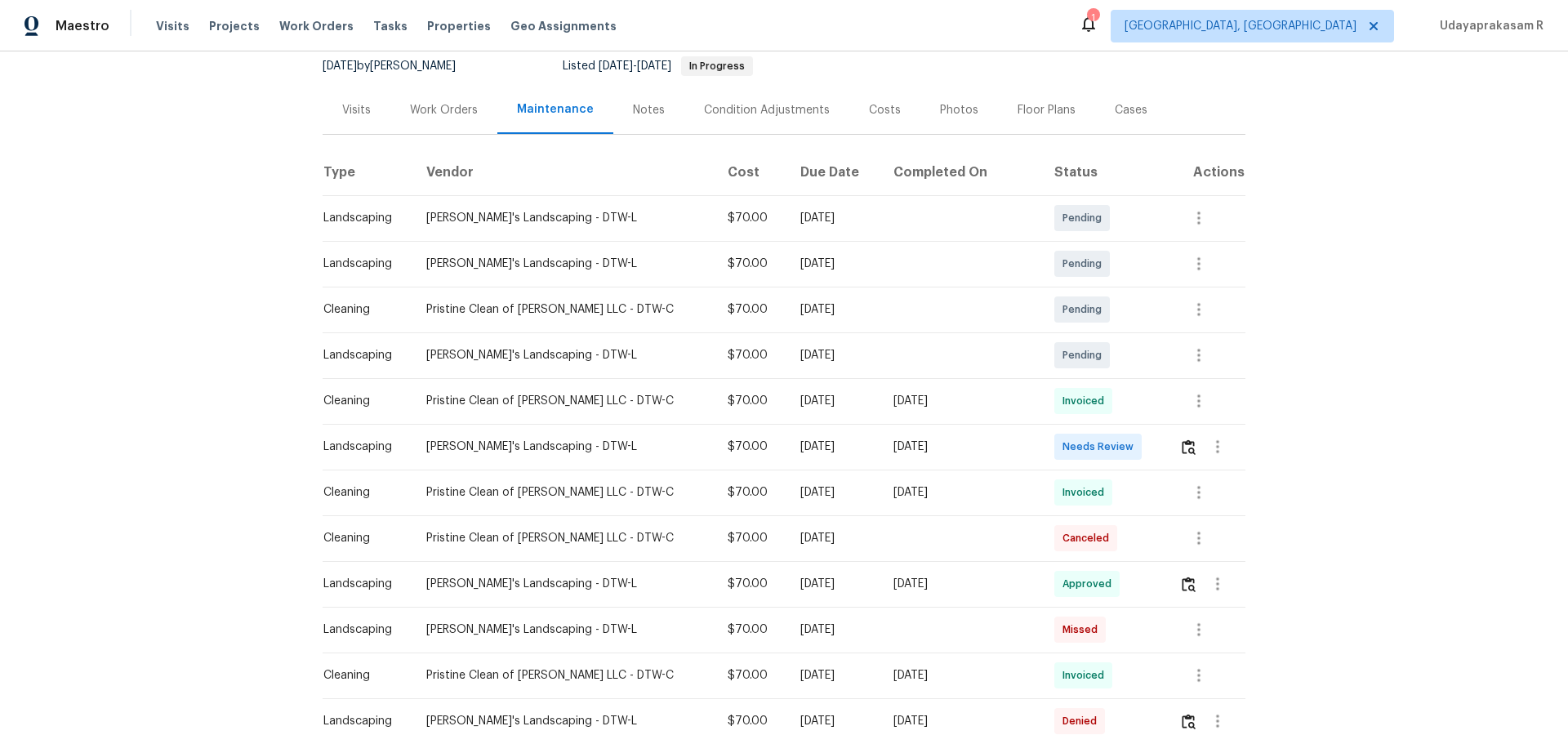
scroll to position [163, 0]
click at [1115, 452] on img "button" at bounding box center [1188, 445] width 14 height 16
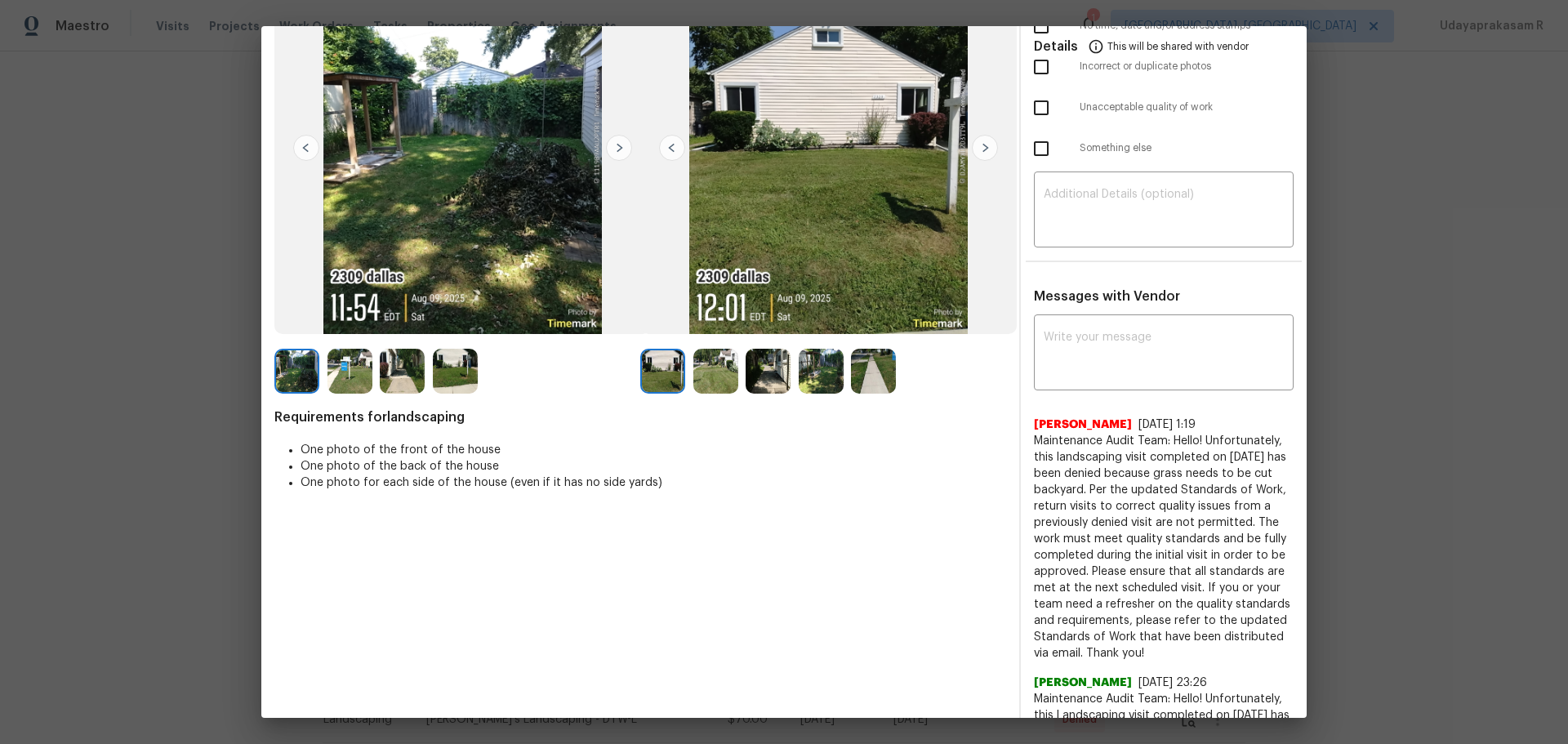
scroll to position [0, 0]
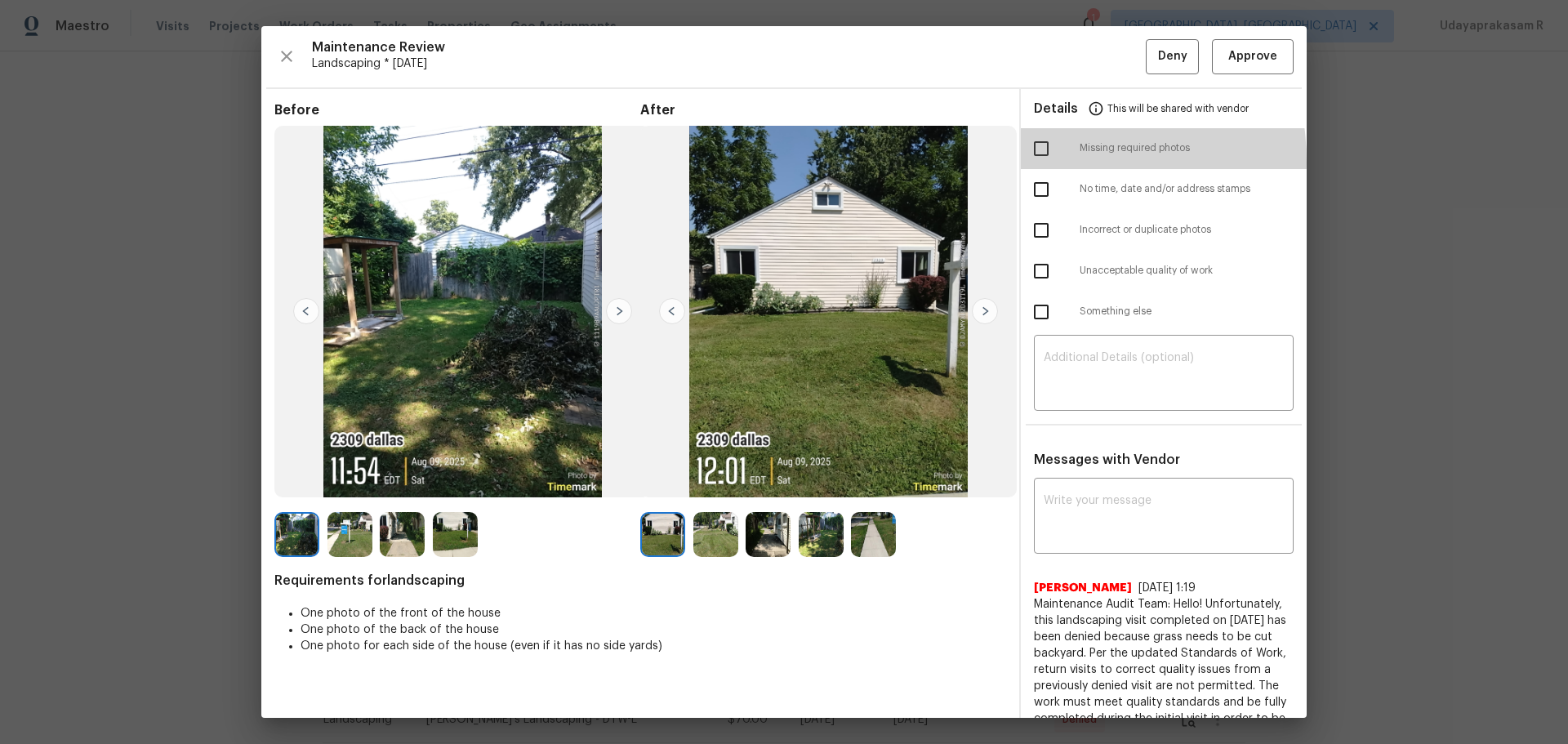
click at [1028, 162] on input "checkbox" at bounding box center [1041, 149] width 34 height 34
checkbox input "true"
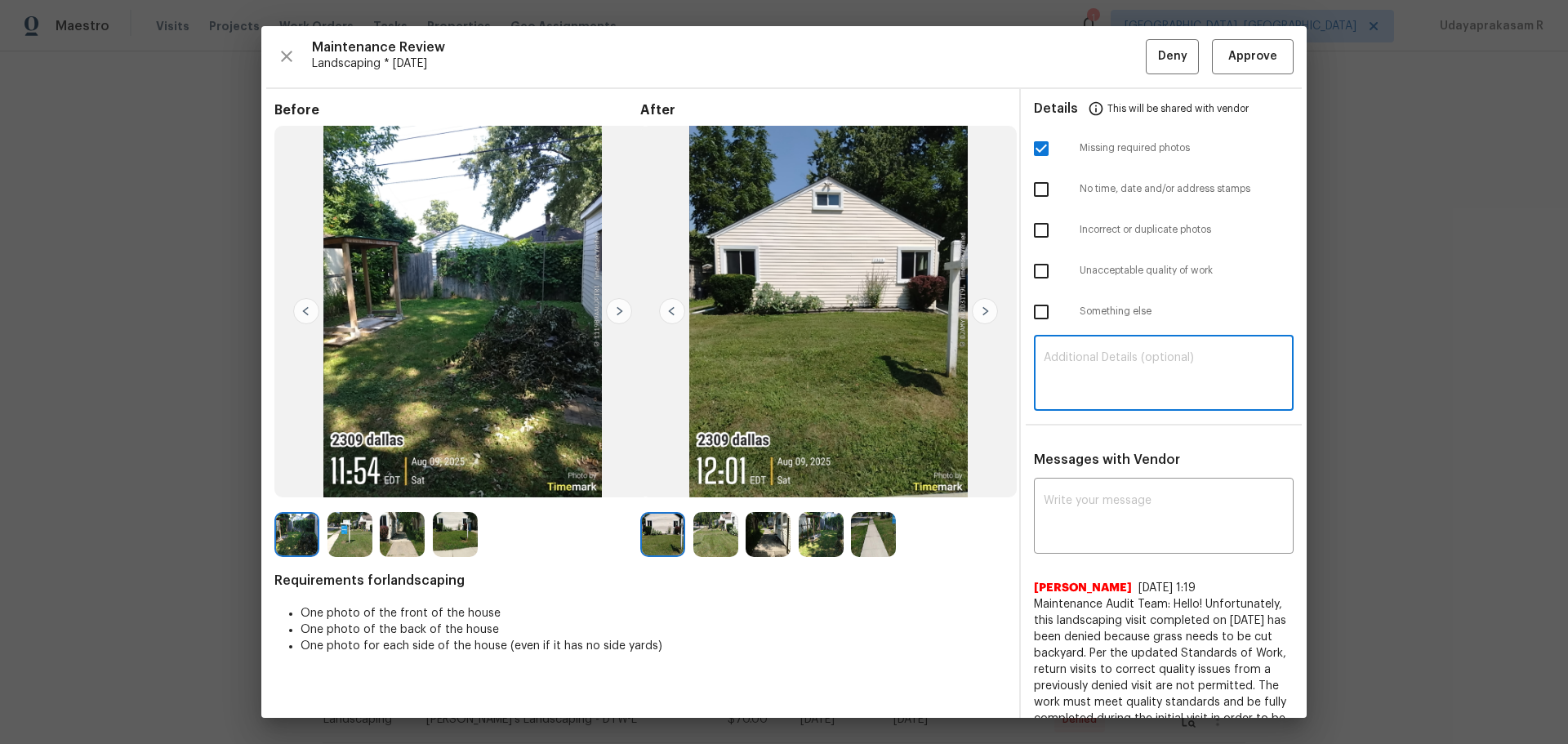
click at [1109, 374] on textarea at bounding box center [1164, 375] width 240 height 46
paste textarea "Maintenance Audit Team: Hello! Unfortunately, this landscaping visit completed …"
type textarea "Maintenance Audit Team: Hello! Unfortunately, this landscaping visit completed …"
click at [1115, 488] on textarea at bounding box center [1164, 518] width 240 height 46
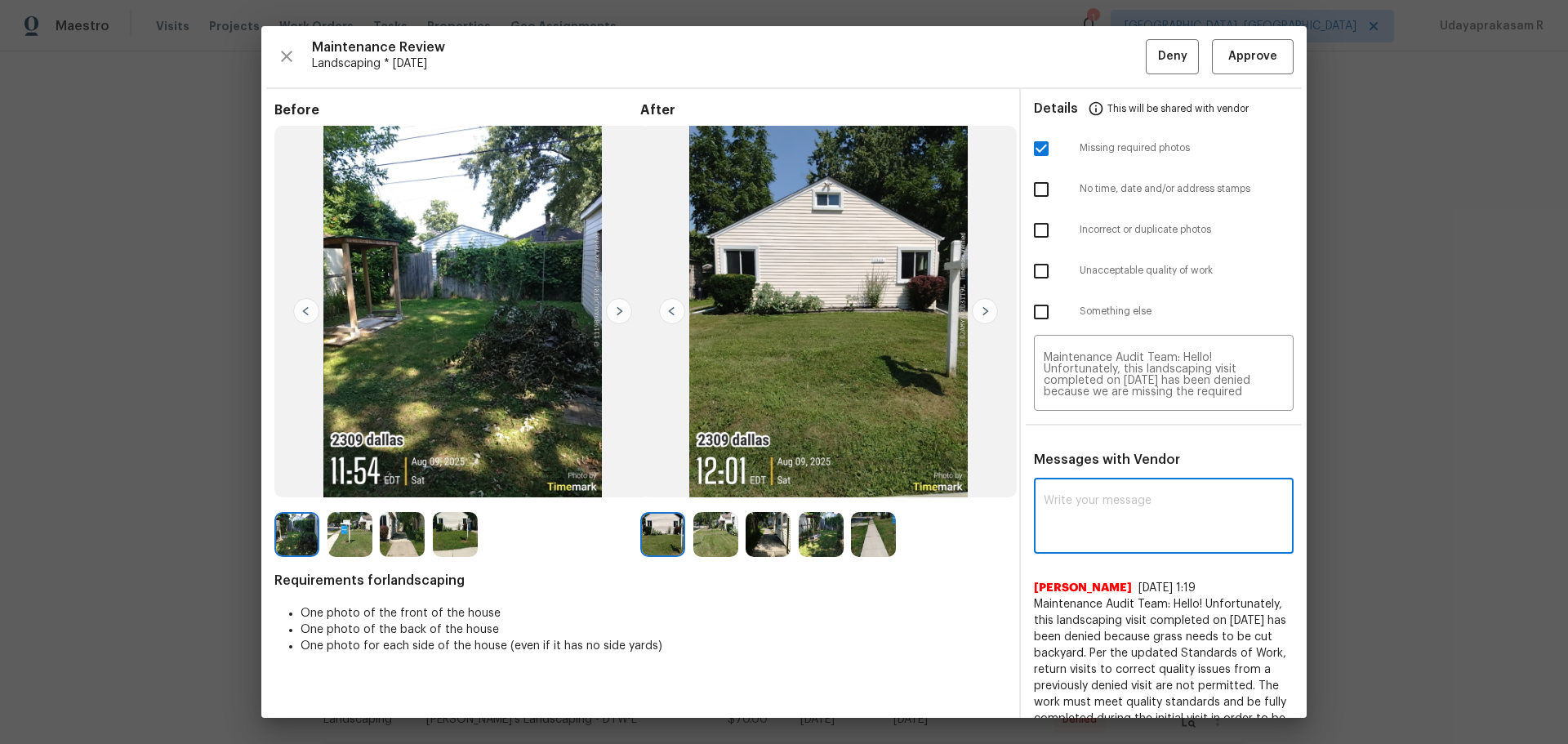
paste textarea "Maintenance Audit Team: Hello! Unfortunately, this landscaping visit completed …"
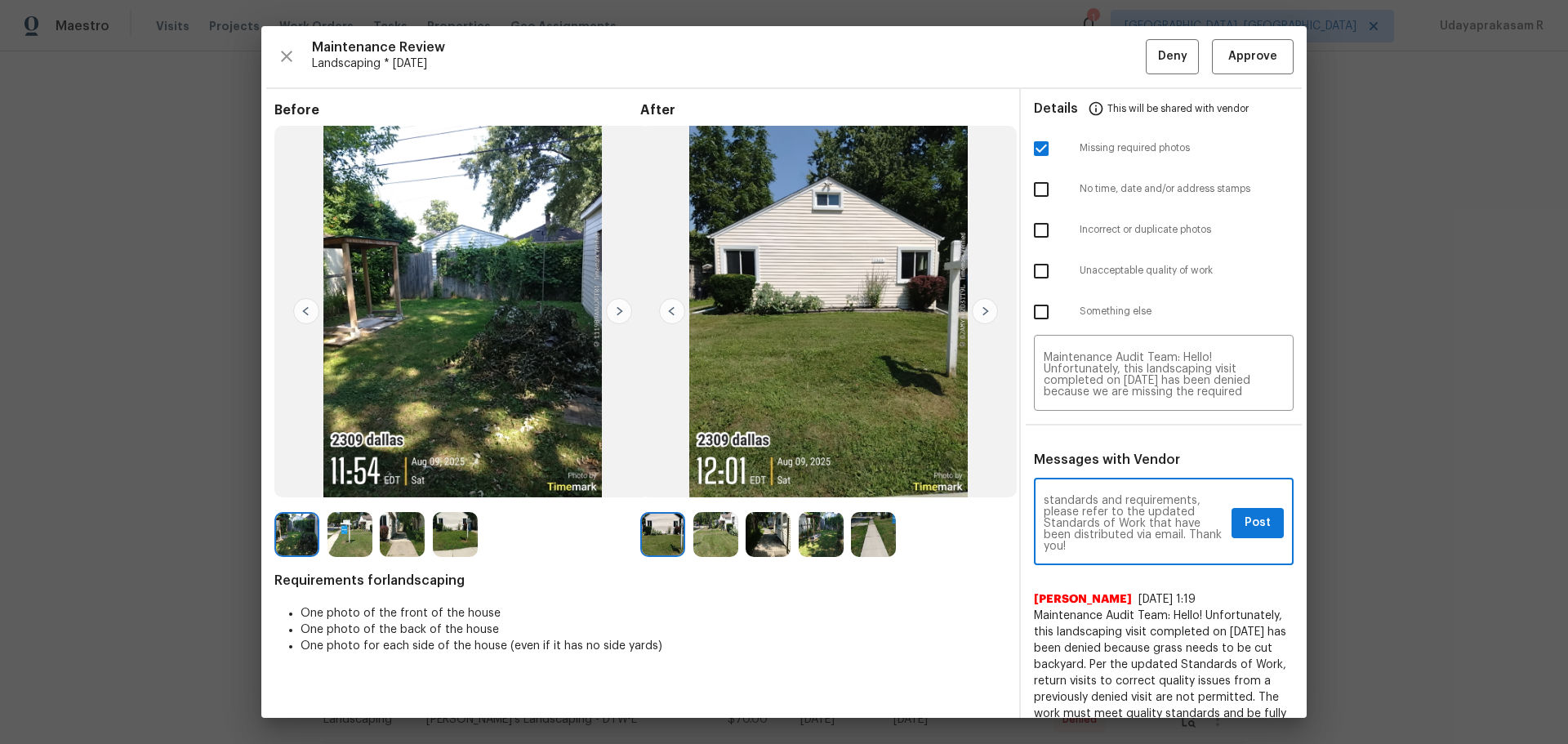
scroll to position [229, 0]
type textarea "Maintenance Audit Team: Hello! Unfortunately, this landscaping visit completed …"
click at [1115, 488] on button "Post" at bounding box center [1258, 523] width 52 height 30
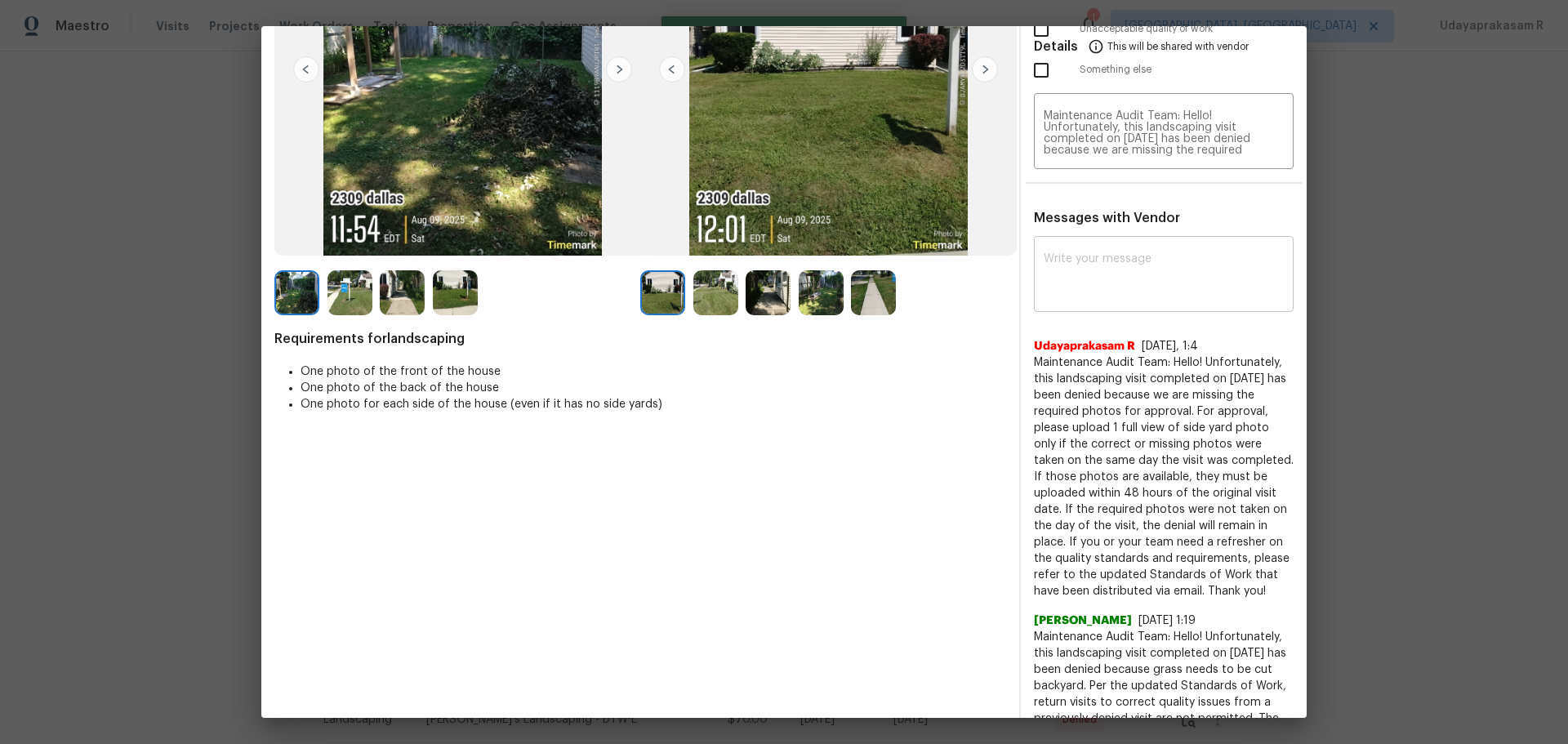
scroll to position [0, 0]
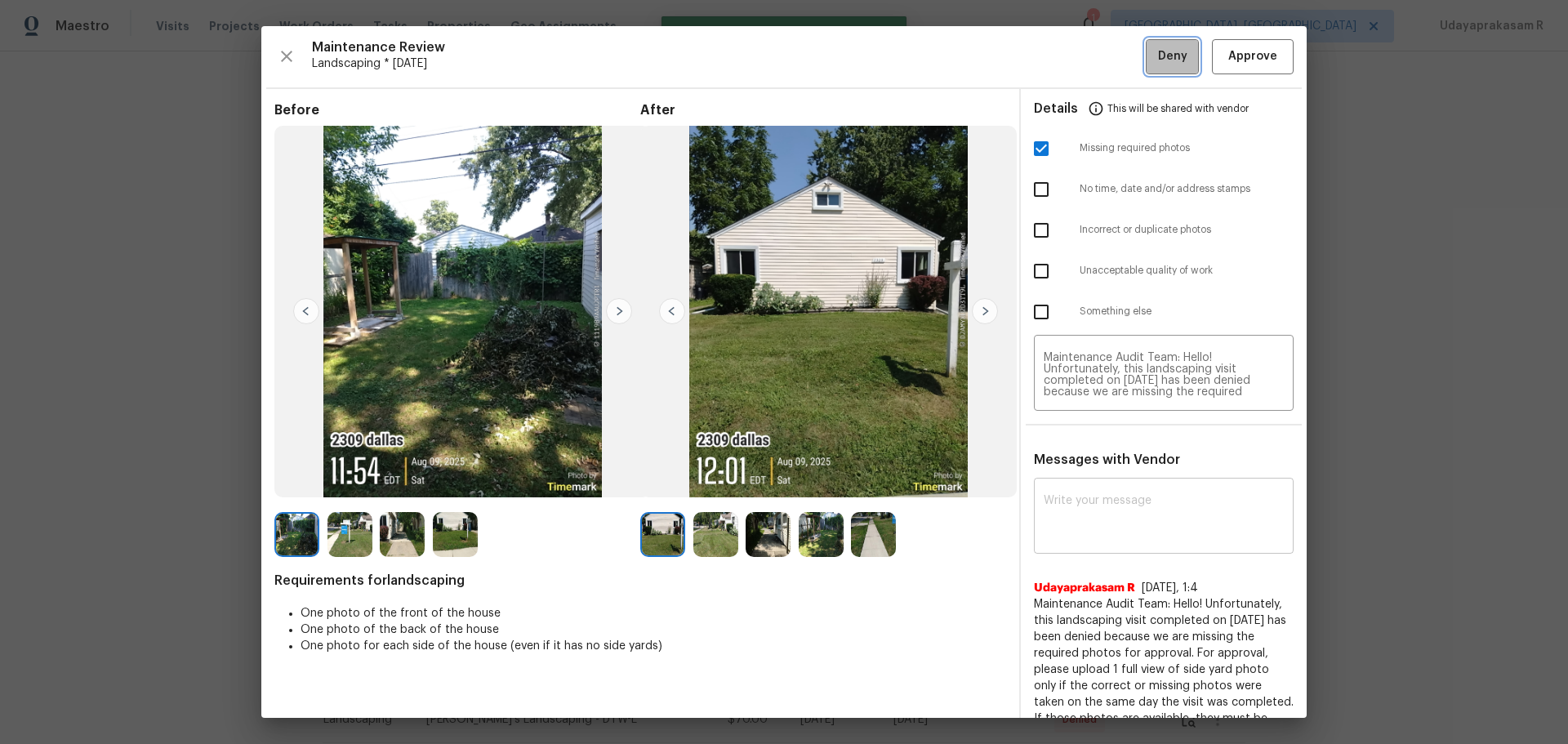
click at [1115, 60] on span "Deny" at bounding box center [1173, 56] width 29 height 20
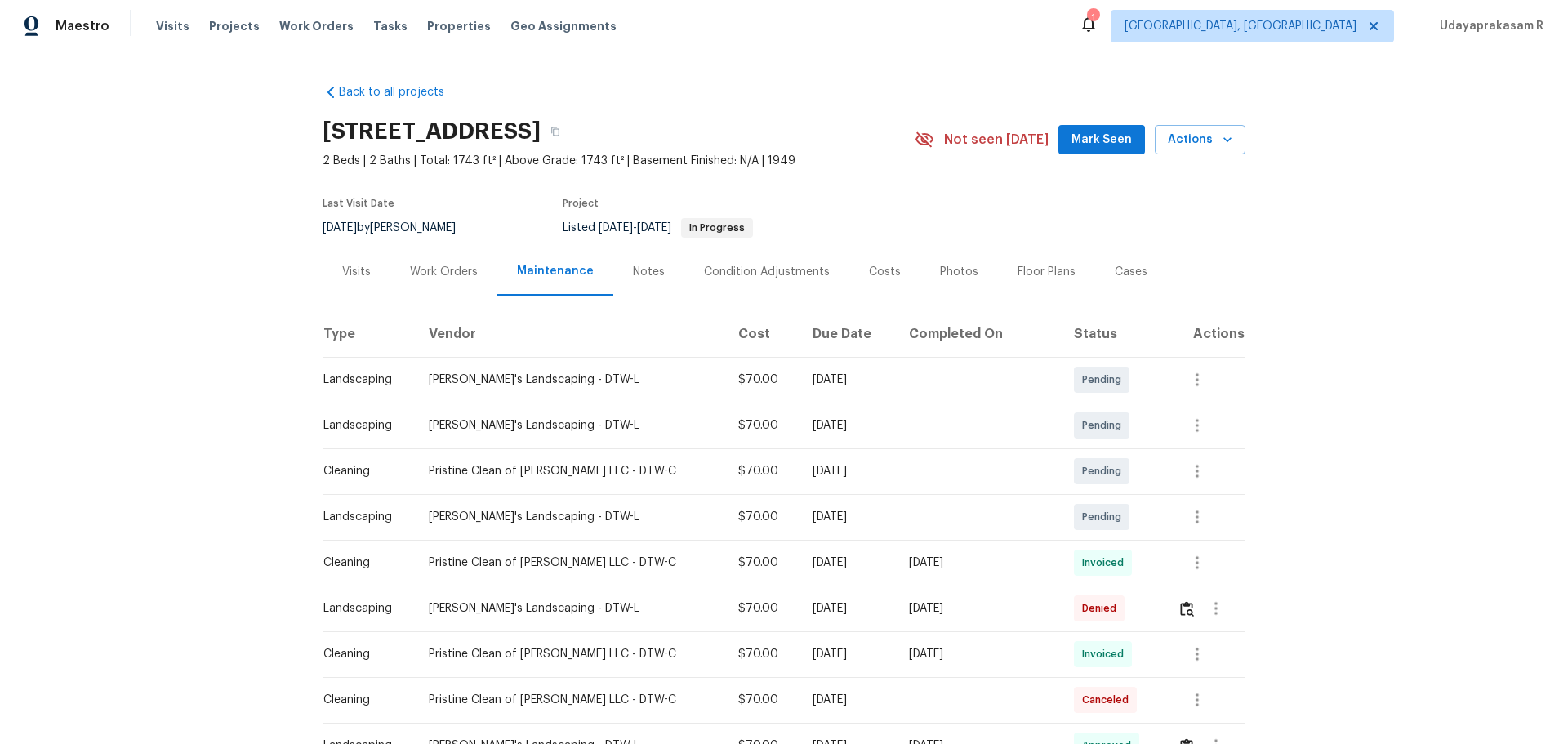
drag, startPoint x: 1400, startPoint y: 232, endPoint x: 1536, endPoint y: 6, distance: 263.8
click at [1115, 229] on div "Back to all projects [STREET_ADDRESS] 2 Beds | 2 Baths | Total: 1743 ft² | Abov…" at bounding box center [784, 398] width 1568 height 693
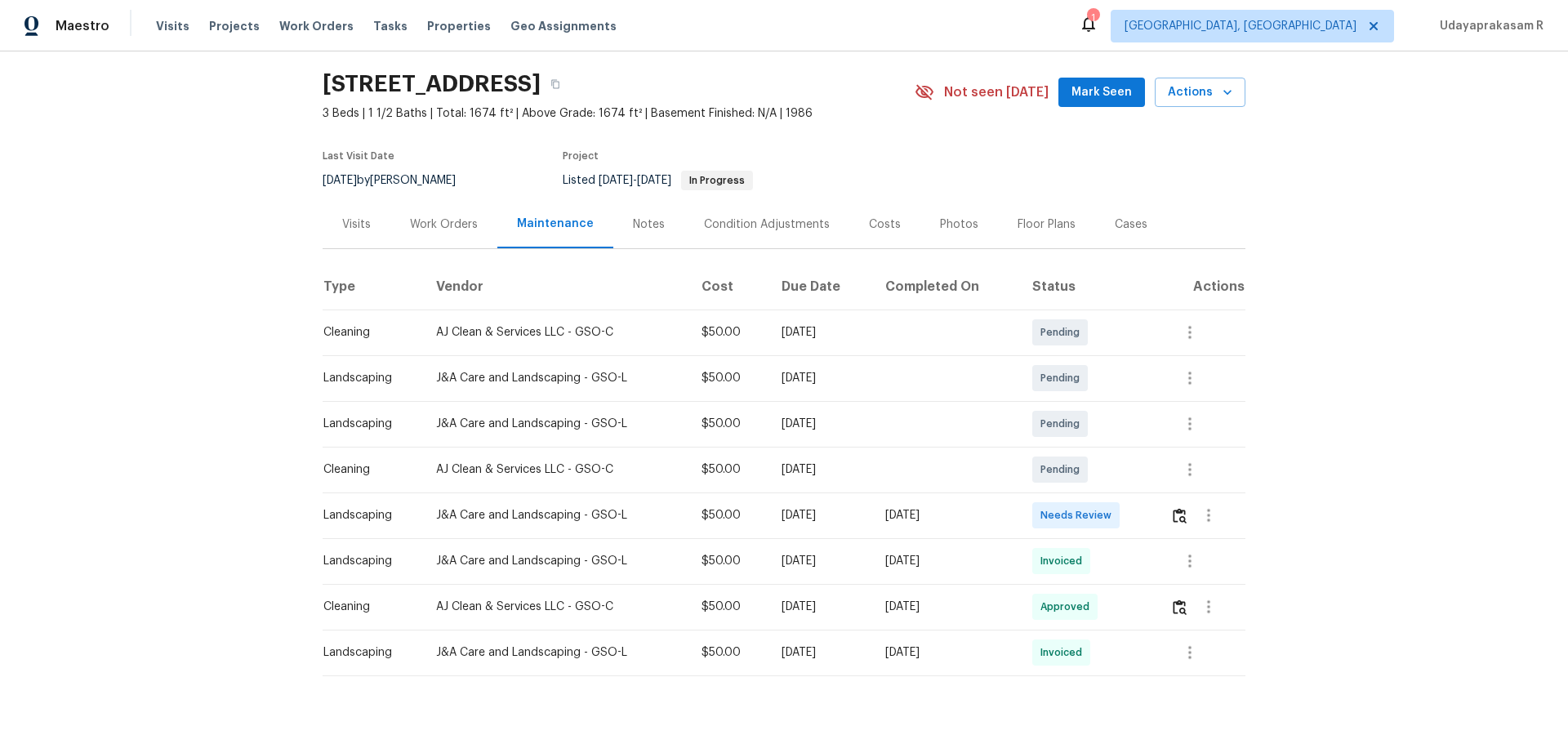
scroll to position [90, 0]
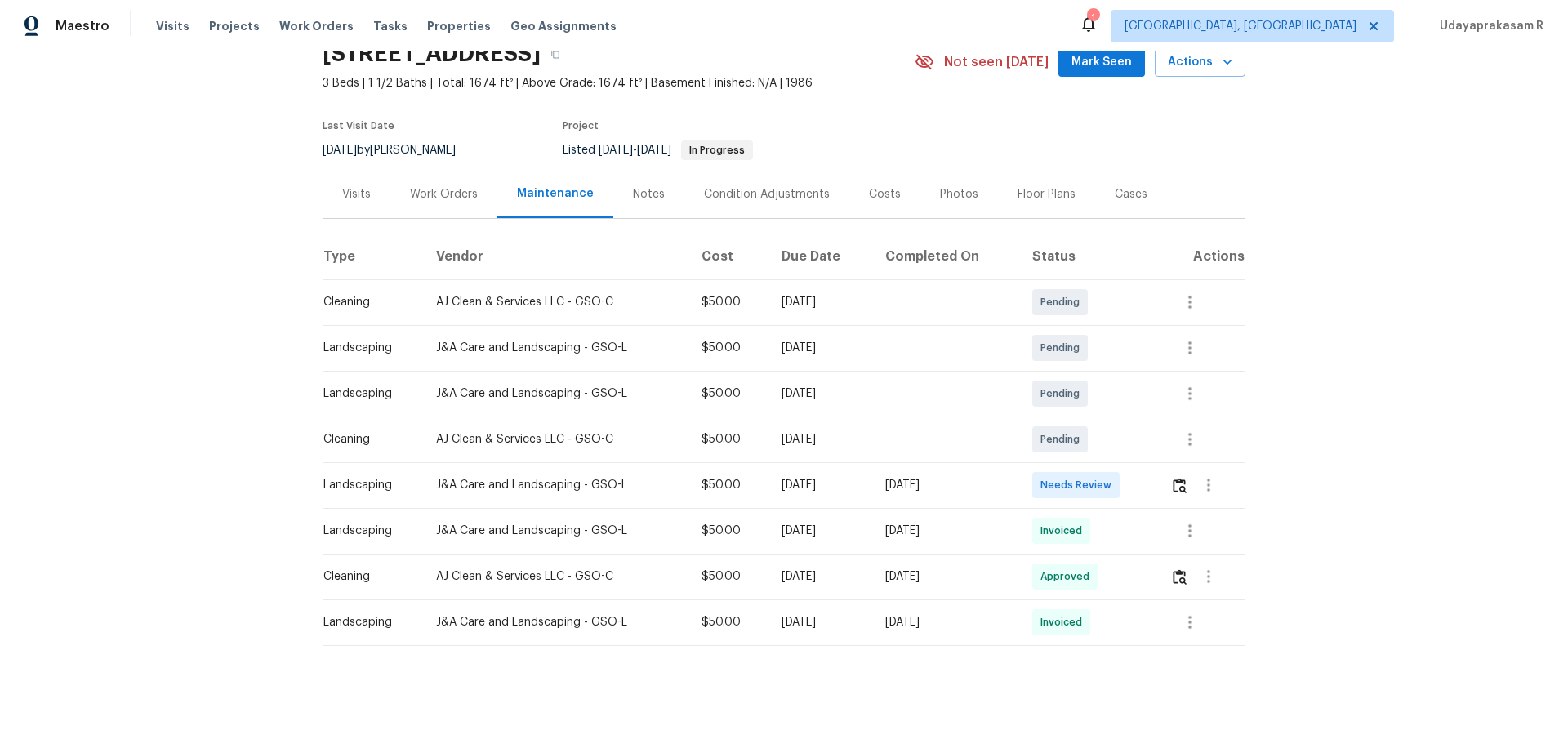
click at [800, 469] on td at bounding box center [1201, 485] width 88 height 46
click at [800, 472] on img "button" at bounding box center [1179, 485] width 14 height 16
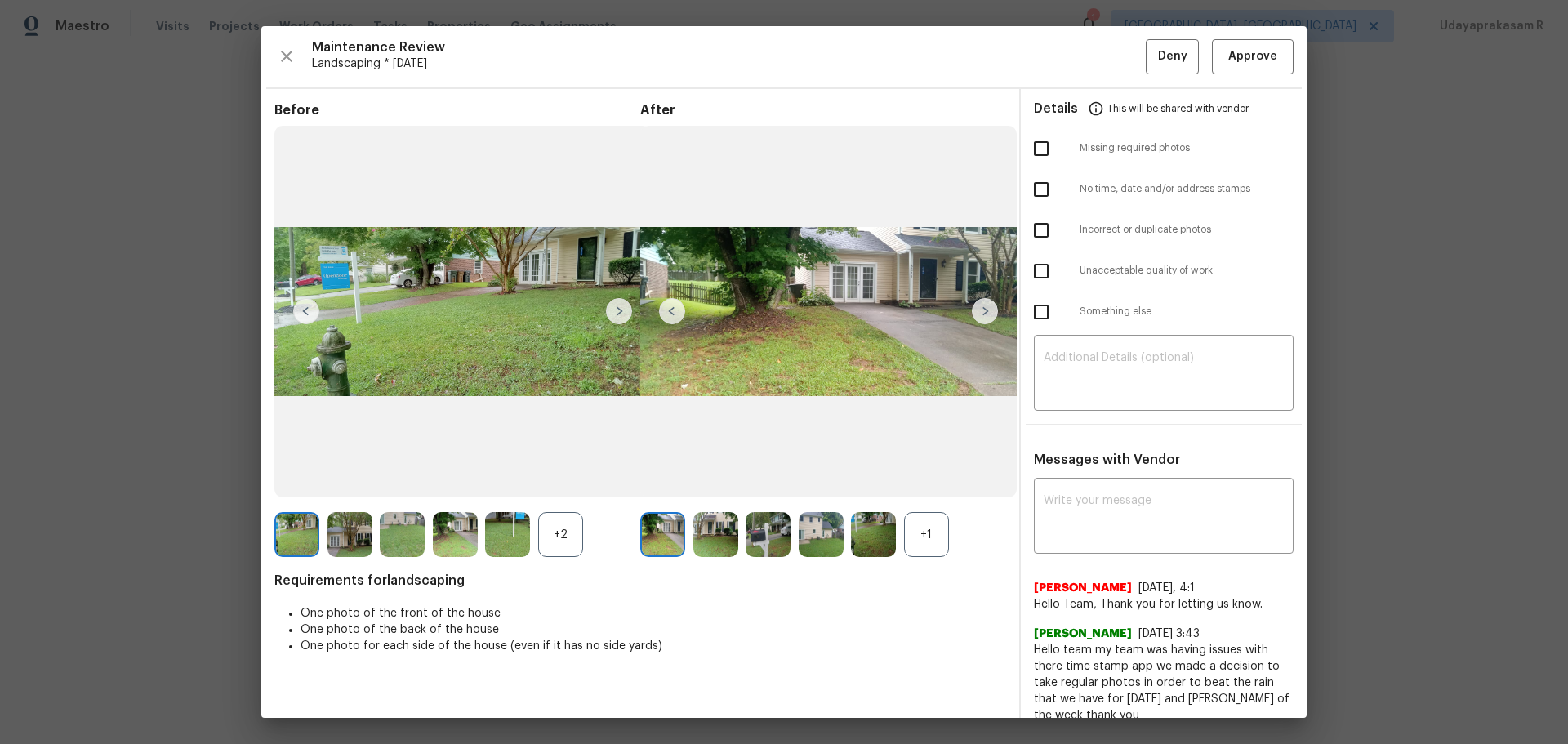
click at [800, 312] on img at bounding box center [985, 311] width 26 height 26
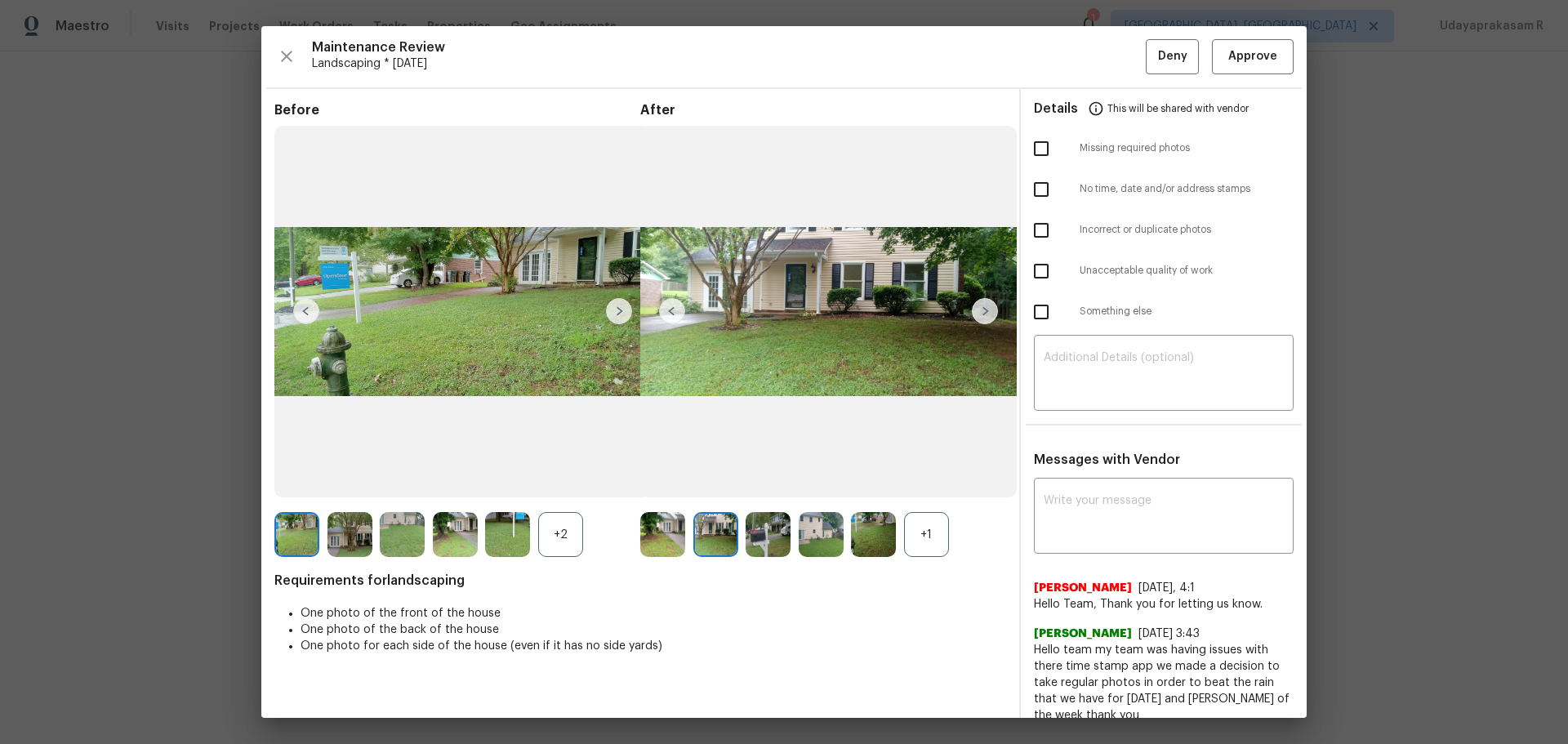
click at [800, 312] on img at bounding box center [985, 311] width 26 height 26
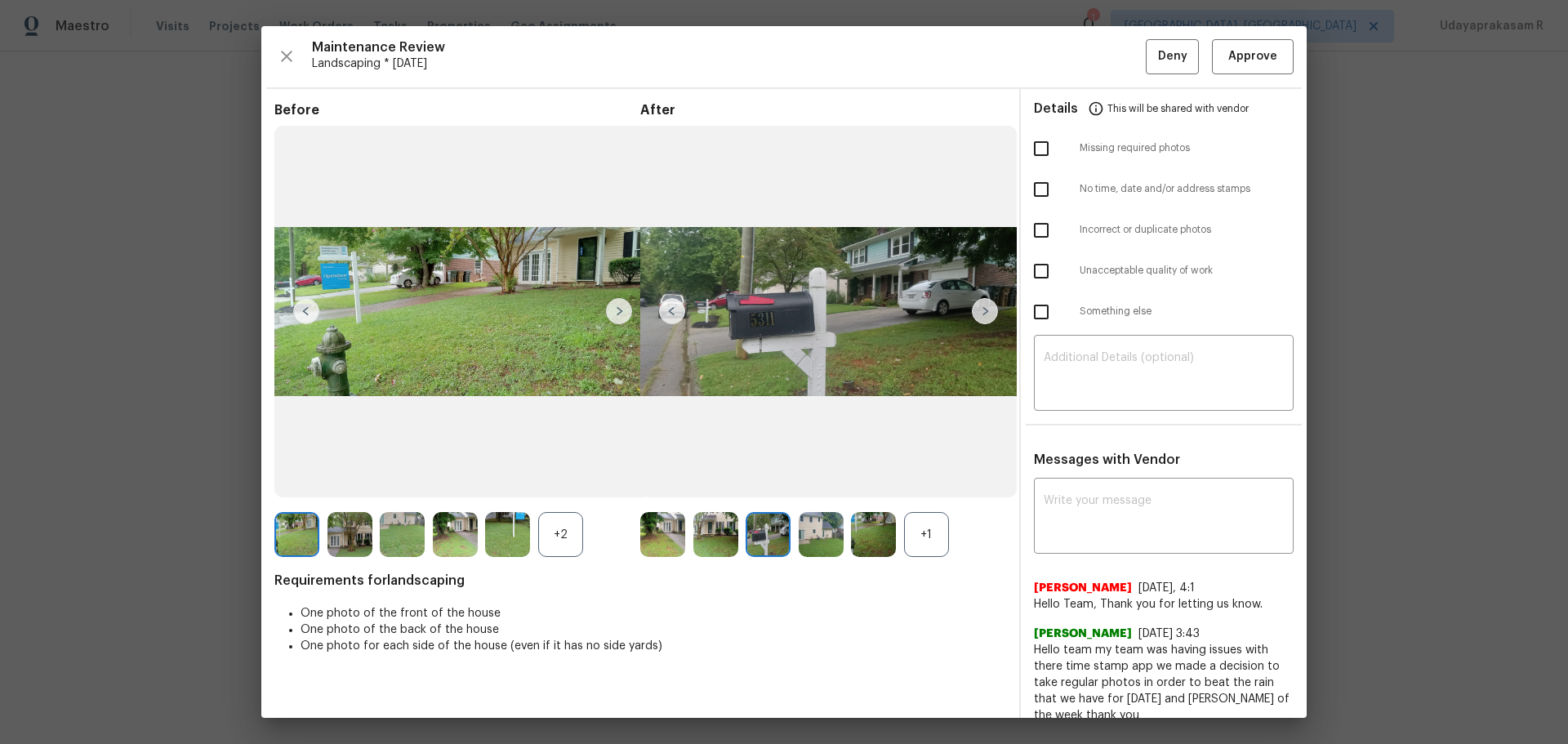
click at [800, 312] on img at bounding box center [985, 311] width 26 height 26
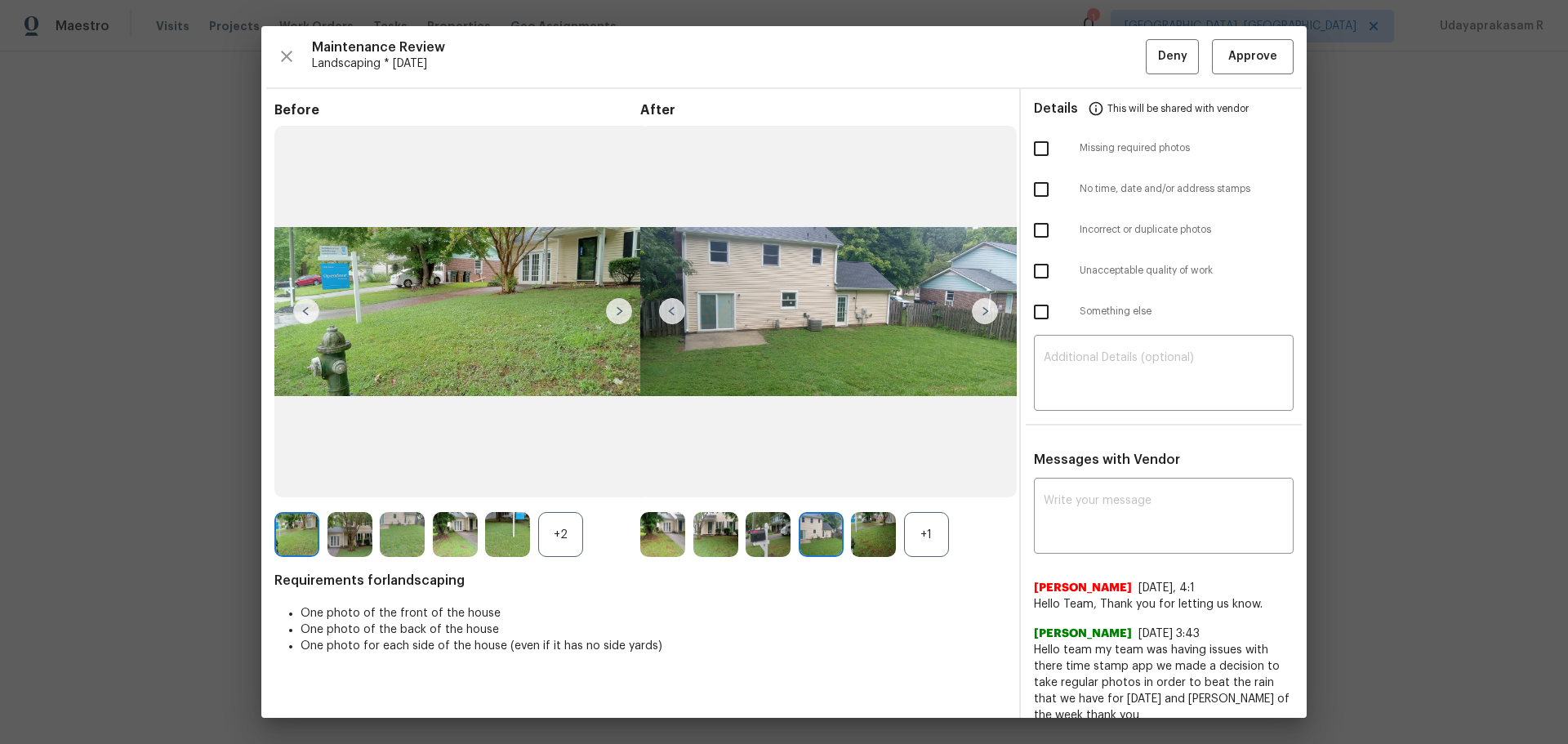
click at [800, 312] on img at bounding box center [985, 311] width 26 height 26
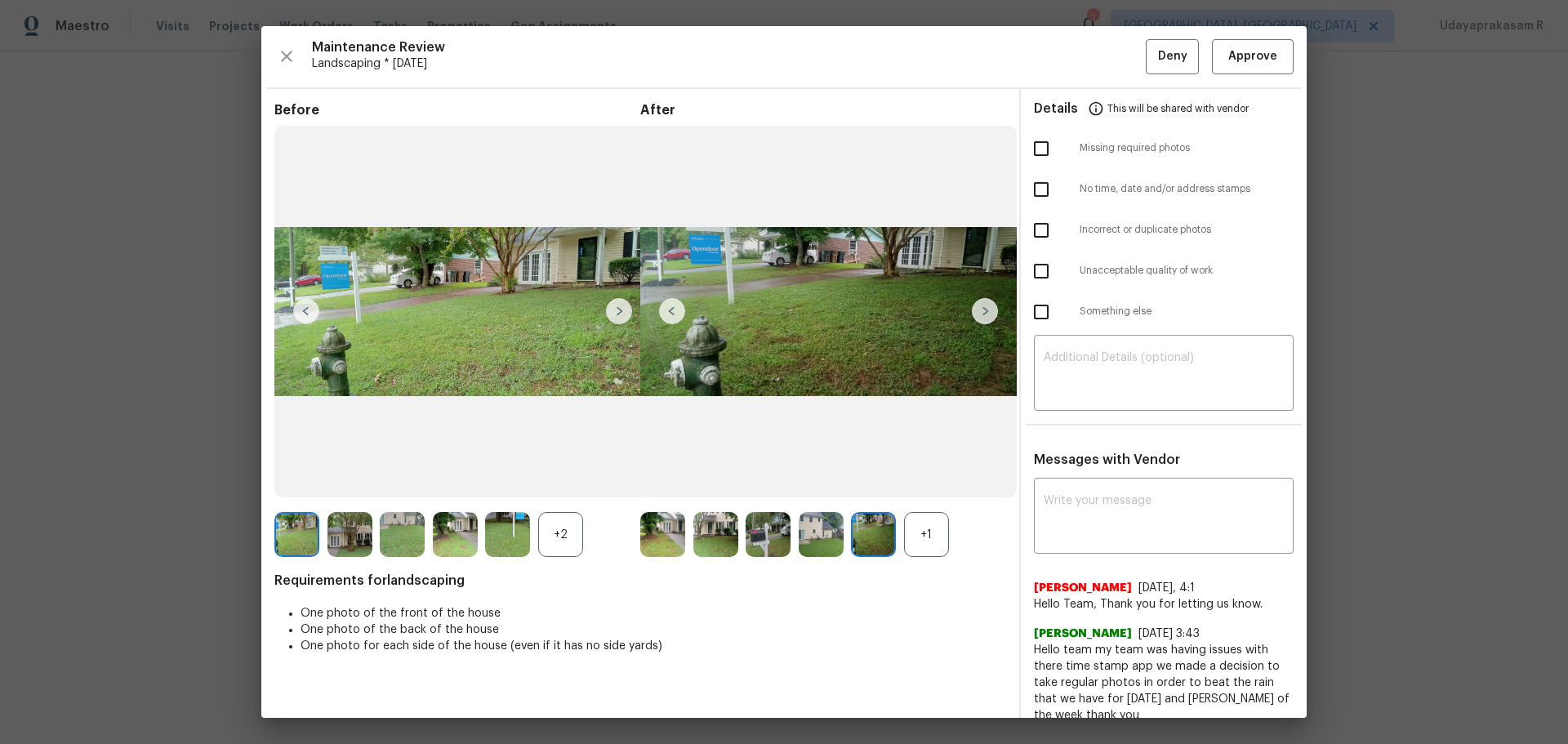
click at [800, 312] on img at bounding box center [985, 311] width 26 height 26
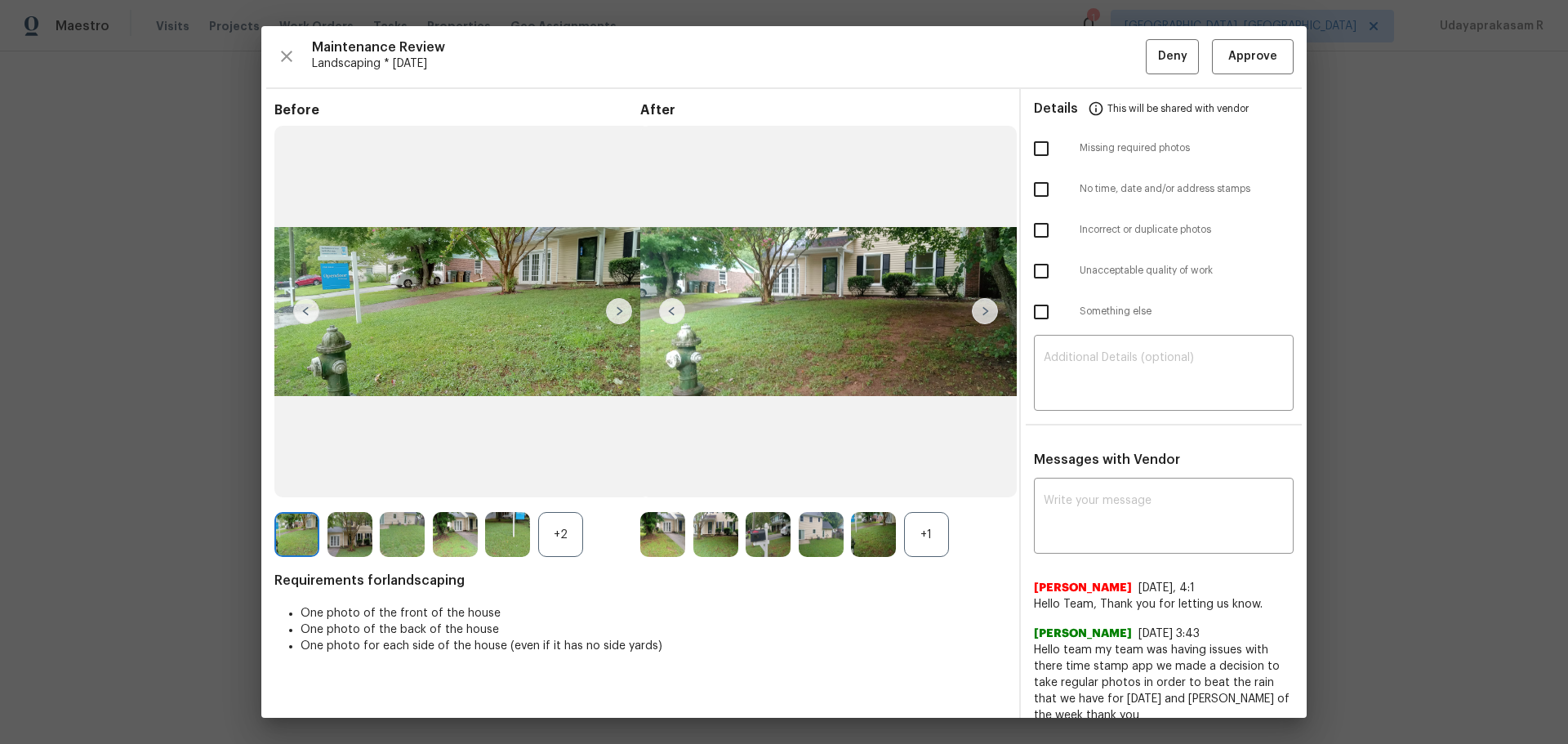
click at [800, 312] on img at bounding box center [985, 311] width 26 height 26
click at [800, 189] on input "checkbox" at bounding box center [1041, 189] width 34 height 34
checkbox input "true"
click at [800, 380] on textarea at bounding box center [1164, 375] width 240 height 46
paste textarea "Maintenance Audit Team: Hello! Unfortunately this landscaping visit completed o…"
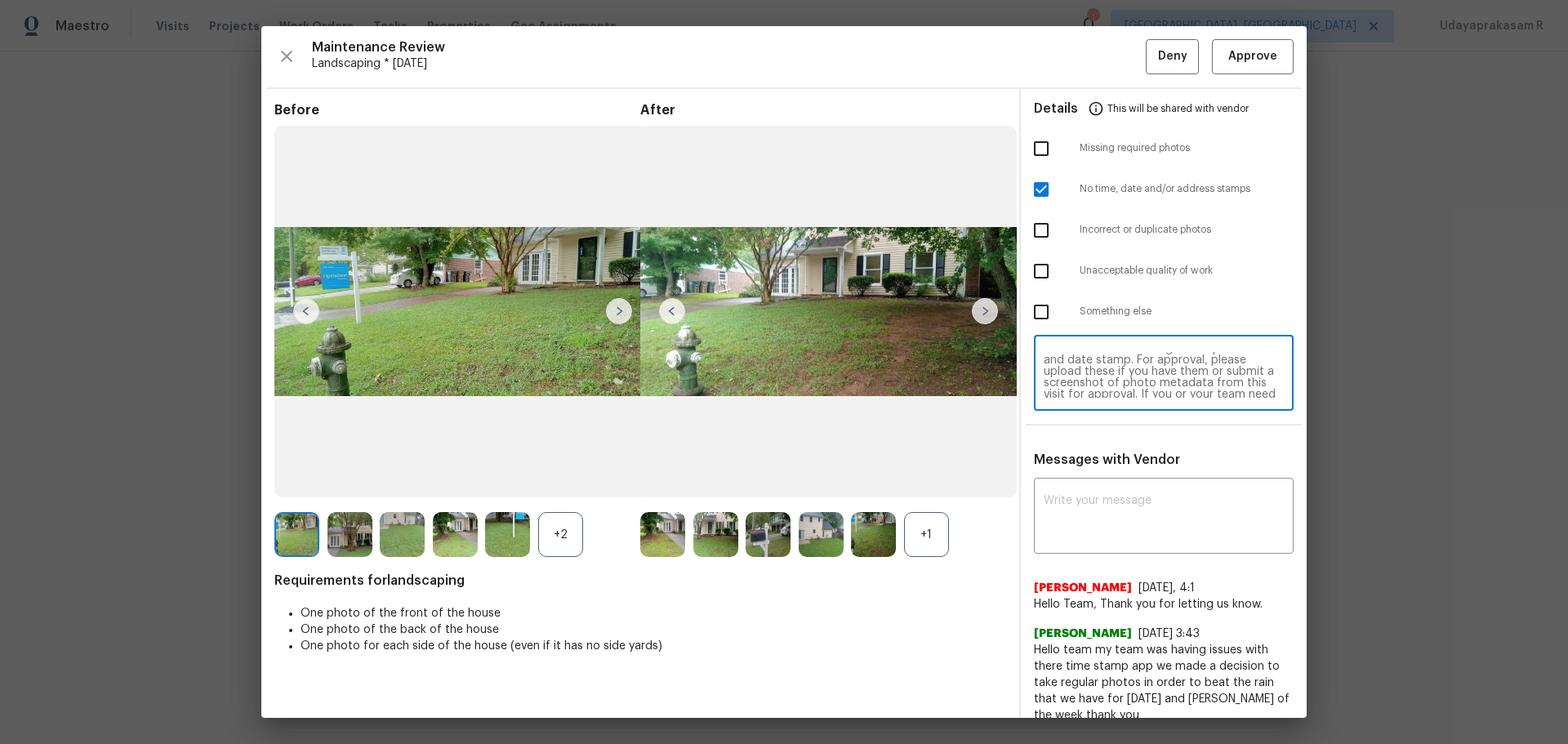
scroll to position [0, 0]
type textarea "Maintenance Audit Team: Hello! Unfortunately this landscaping visit completed o…"
click at [800, 472] on div "Messages with Vendor x ​ Nirosha Banu 8/13/25, 4:1 Hello Team, Thank you for le…" at bounding box center [1164, 594] width 286 height 285
click at [800, 472] on textarea at bounding box center [1164, 518] width 240 height 46
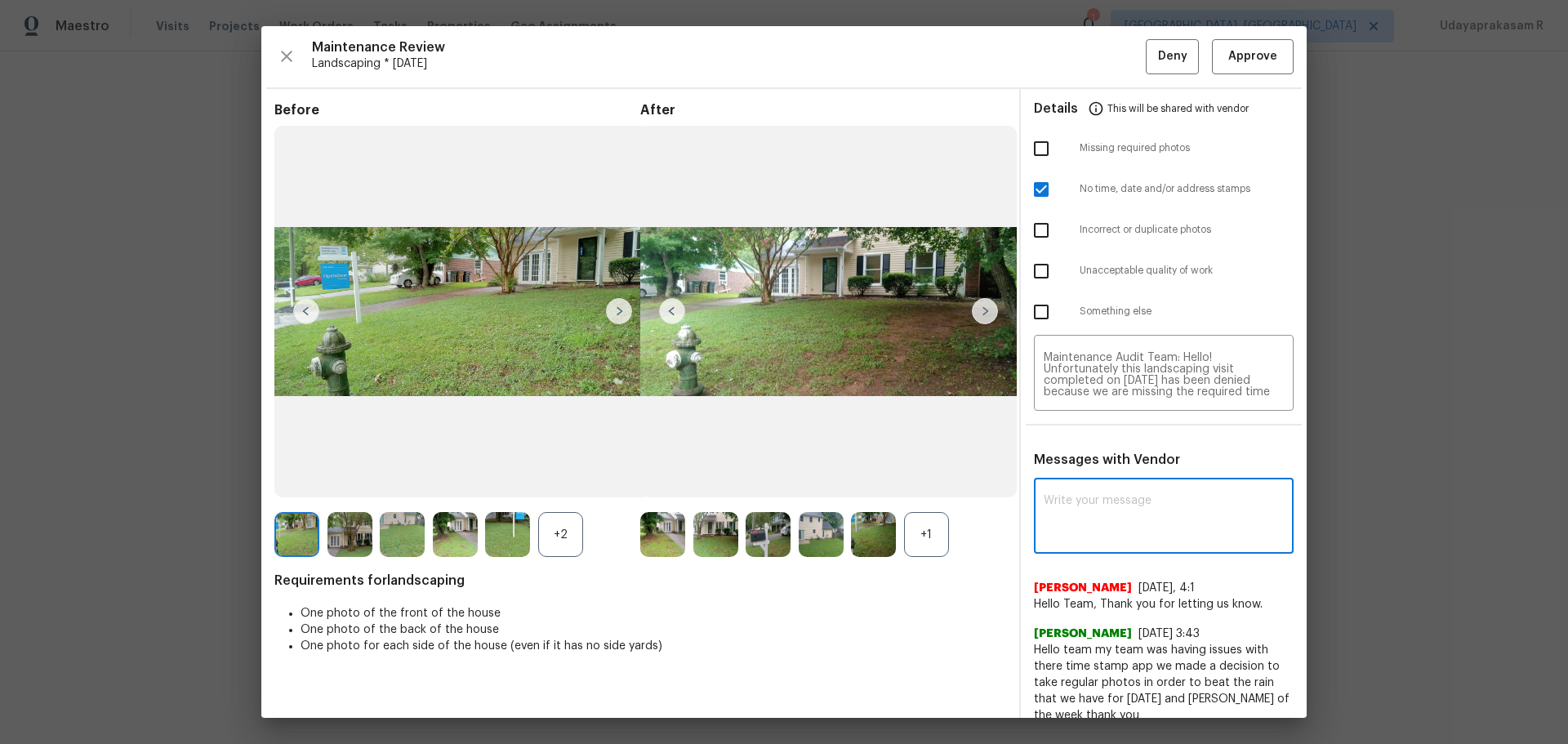
paste textarea "Maintenance Audit Team: Hello! Unfortunately this landscaping visit completed o…"
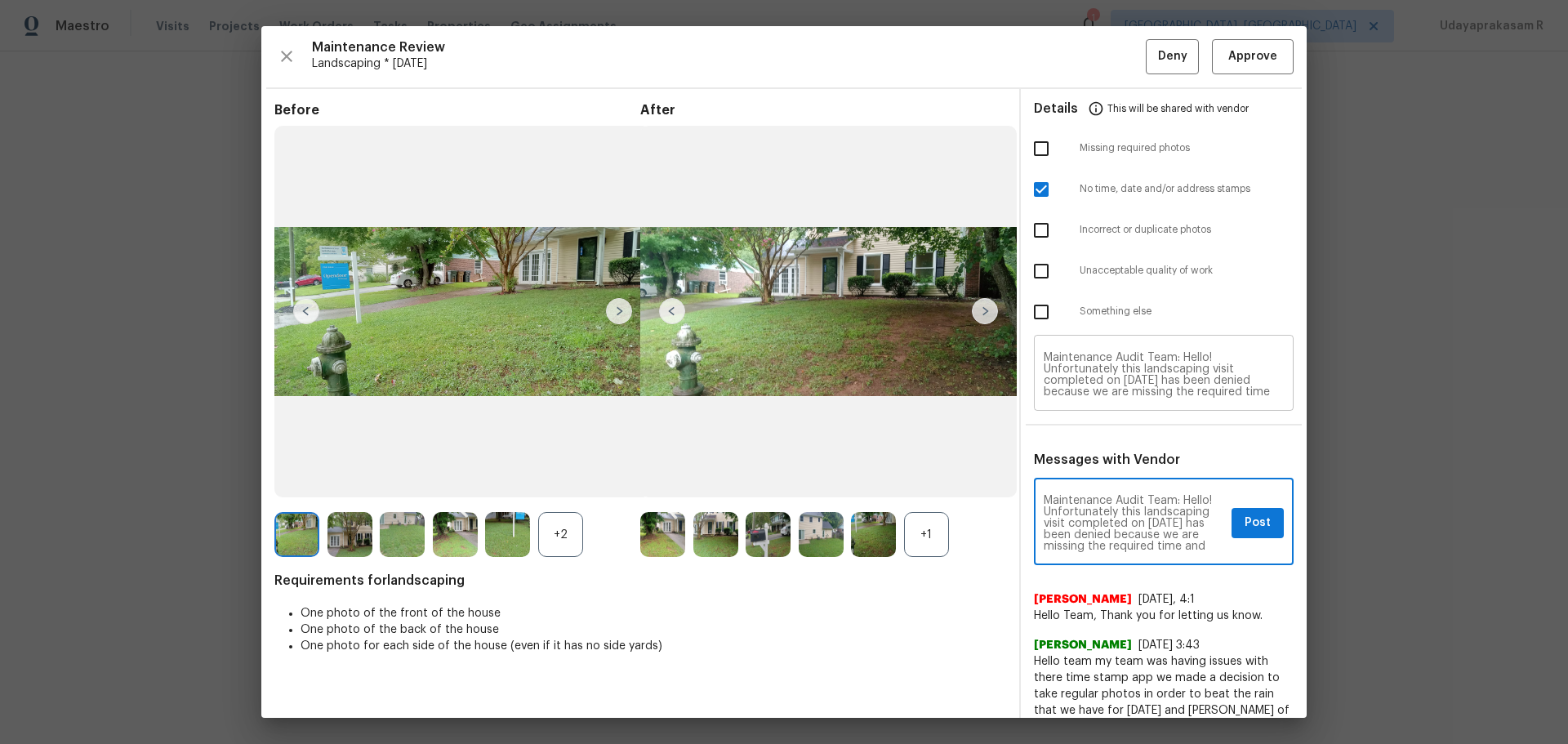
type textarea "Maintenance Audit Team: Hello! Unfortunately this landscaping visit completed o…"
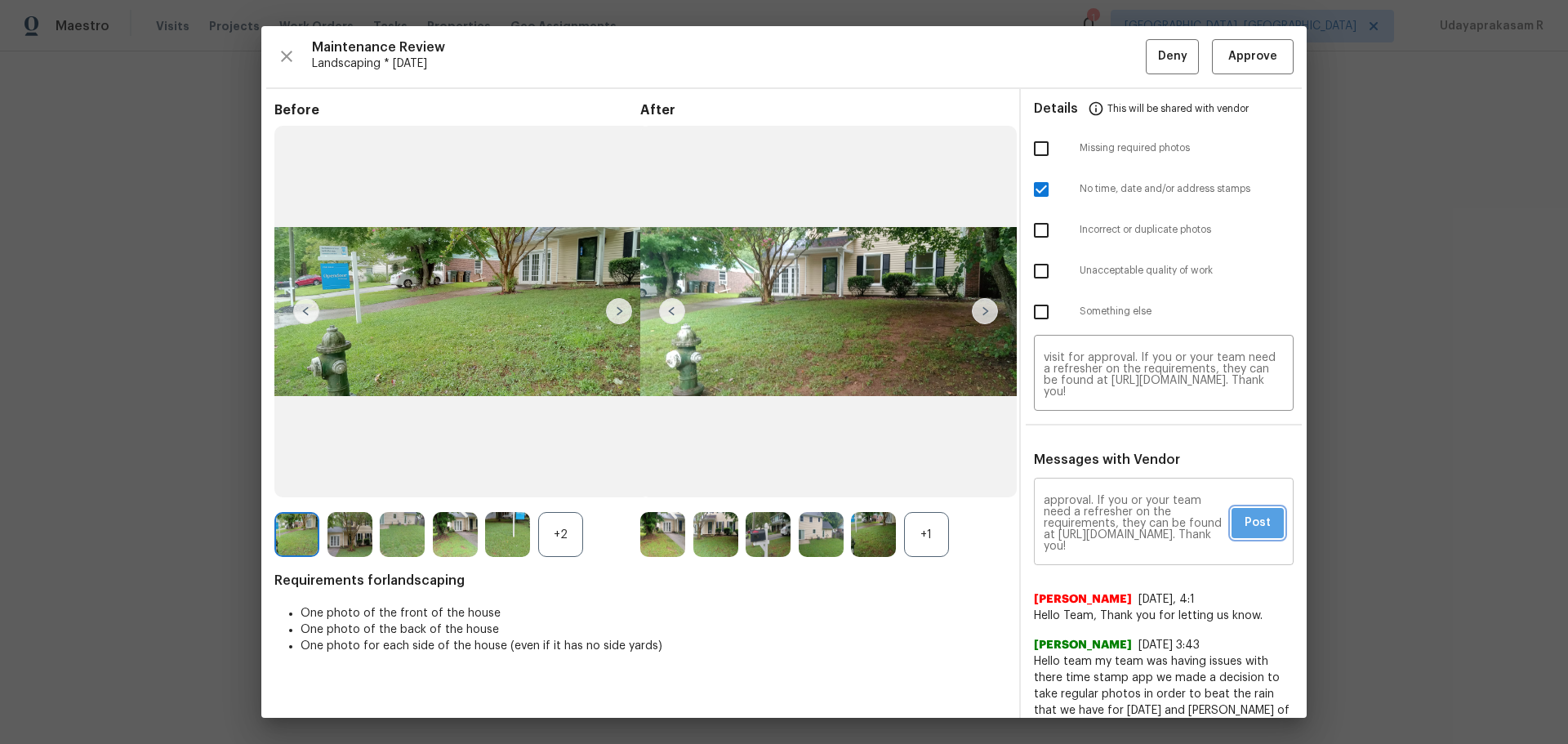
click at [800, 472] on span "Post" at bounding box center [1258, 523] width 26 height 20
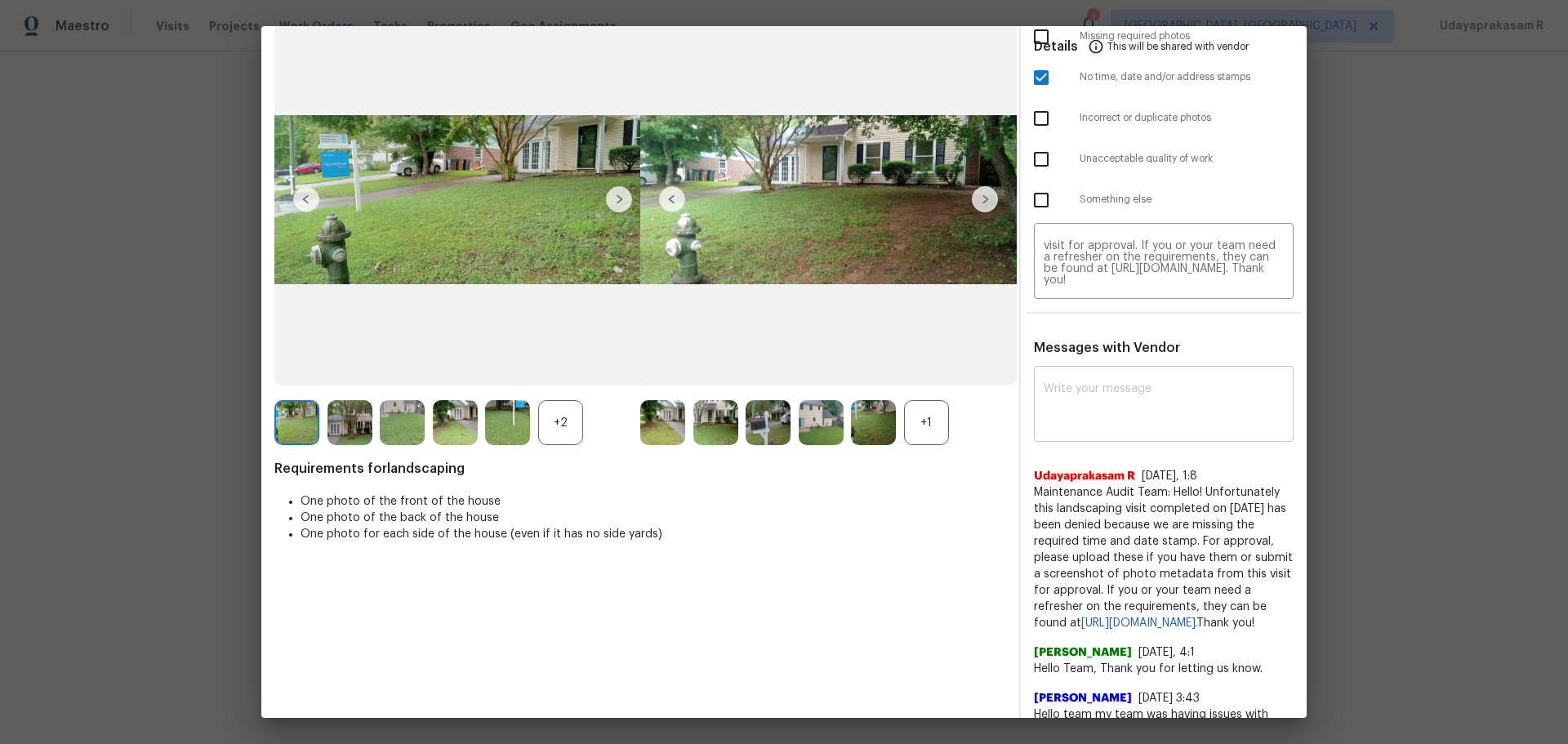
scroll to position [0, 0]
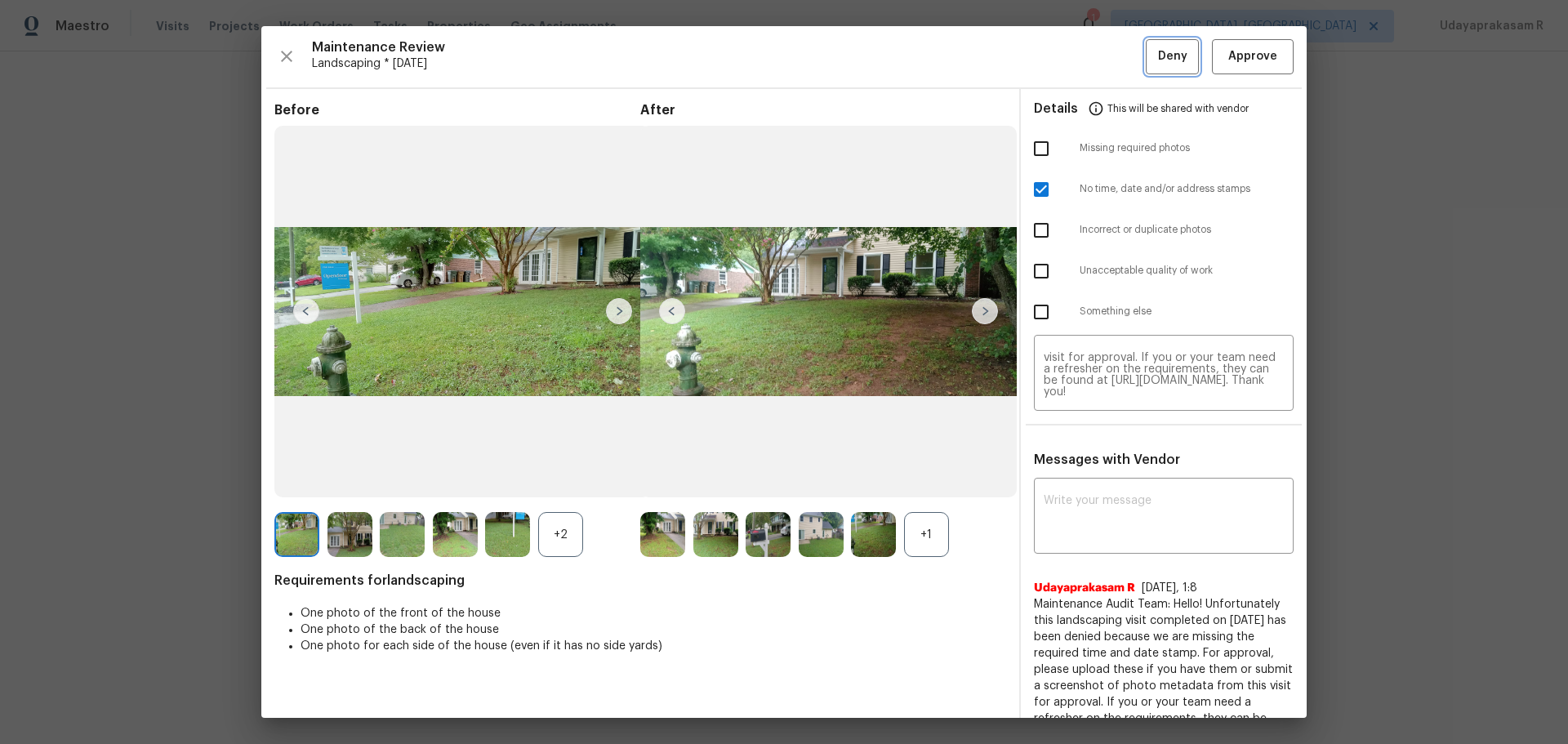
click at [800, 64] on span "Deny" at bounding box center [1173, 56] width 29 height 20
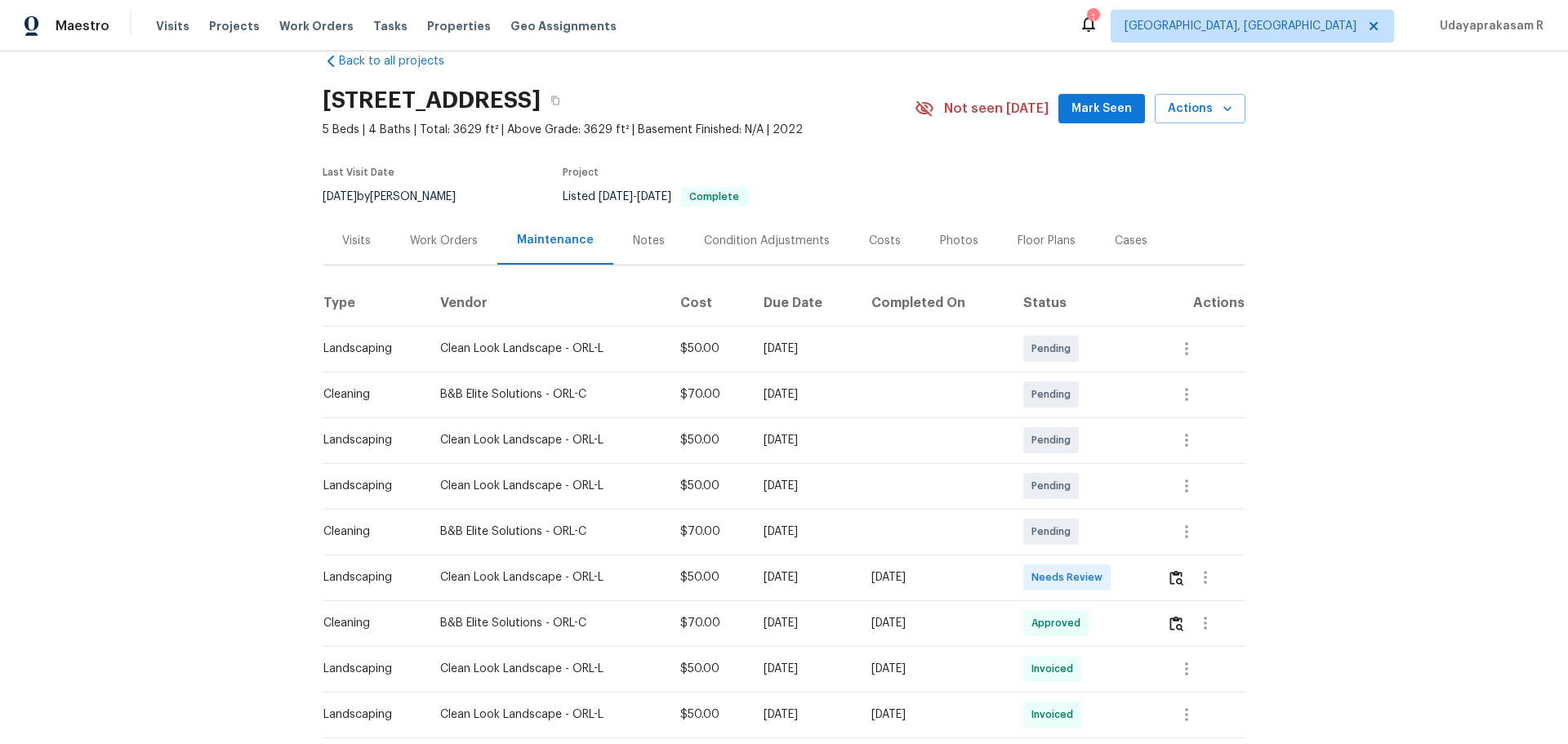
scroll to position [82, 0]
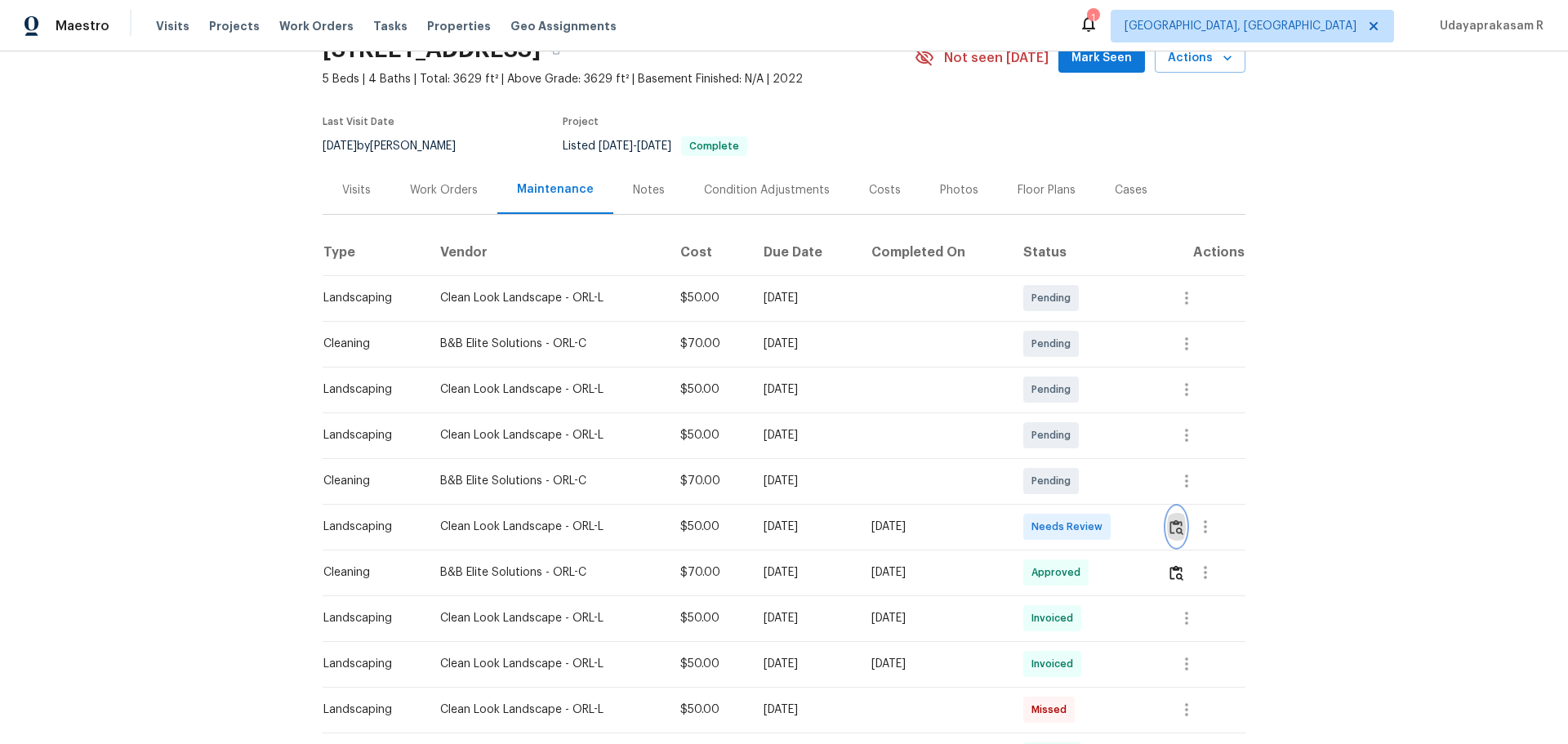
click at [1115, 488] on img "button" at bounding box center [1176, 527] width 14 height 16
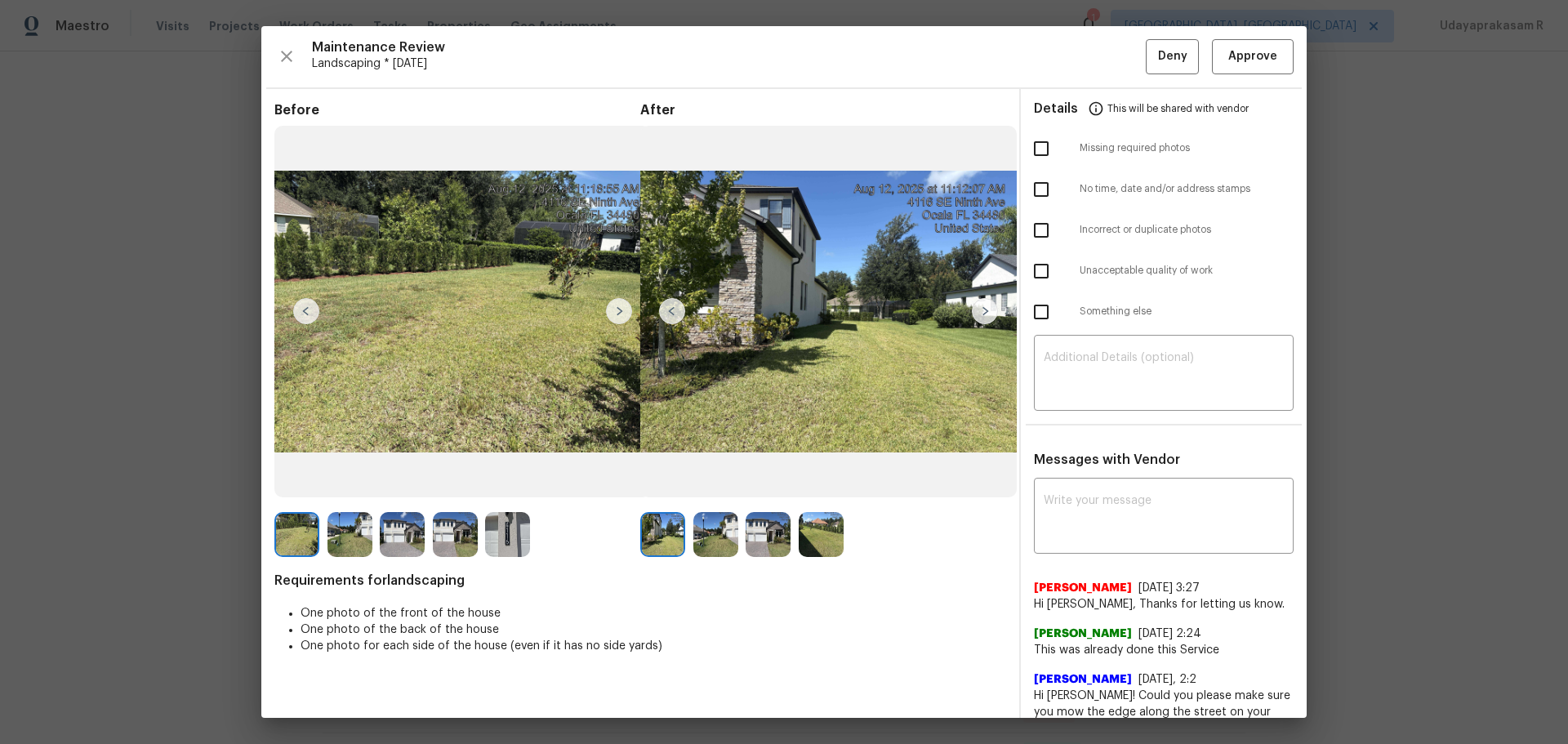
click at [983, 312] on img at bounding box center [985, 311] width 26 height 26
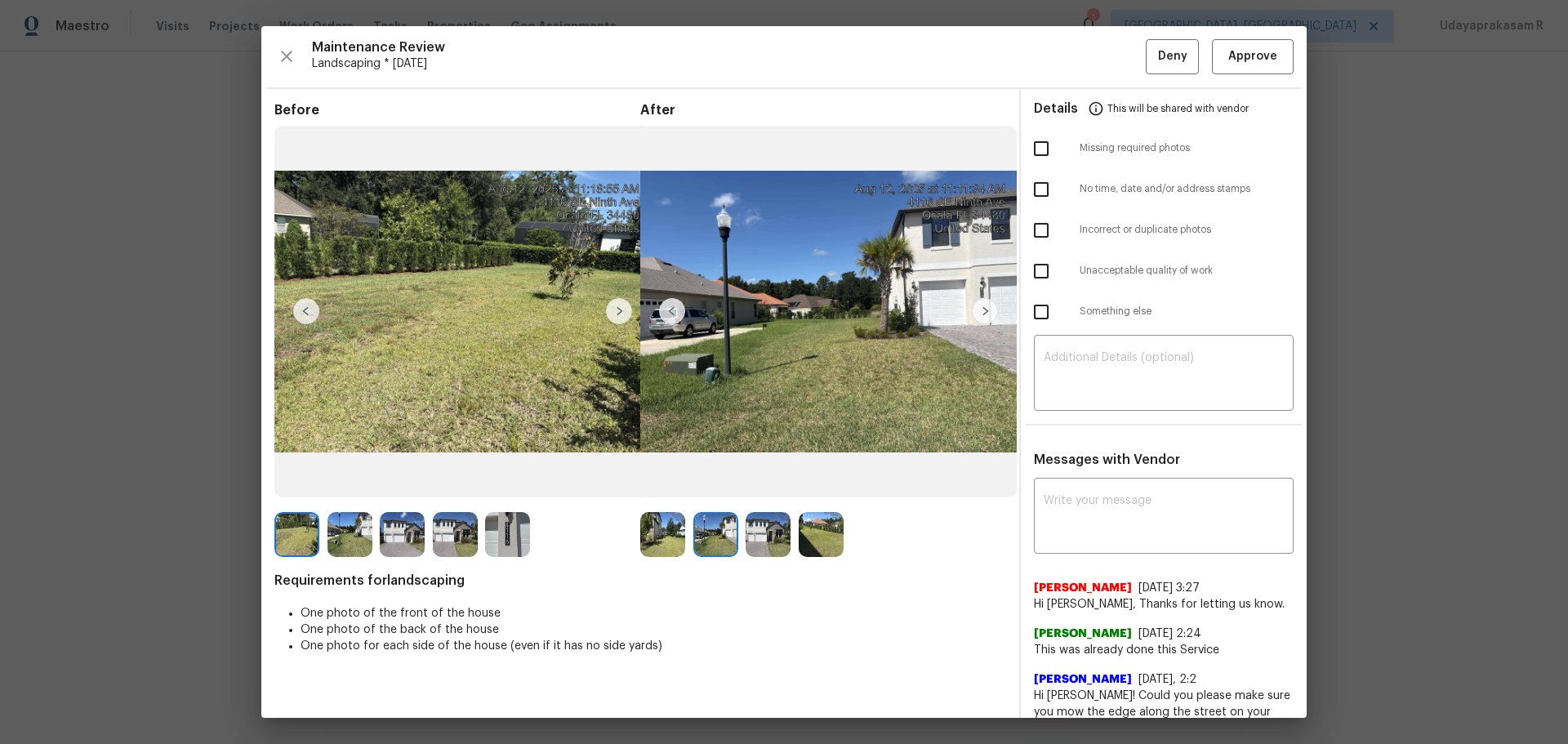
click at [976, 310] on img at bounding box center [985, 311] width 26 height 26
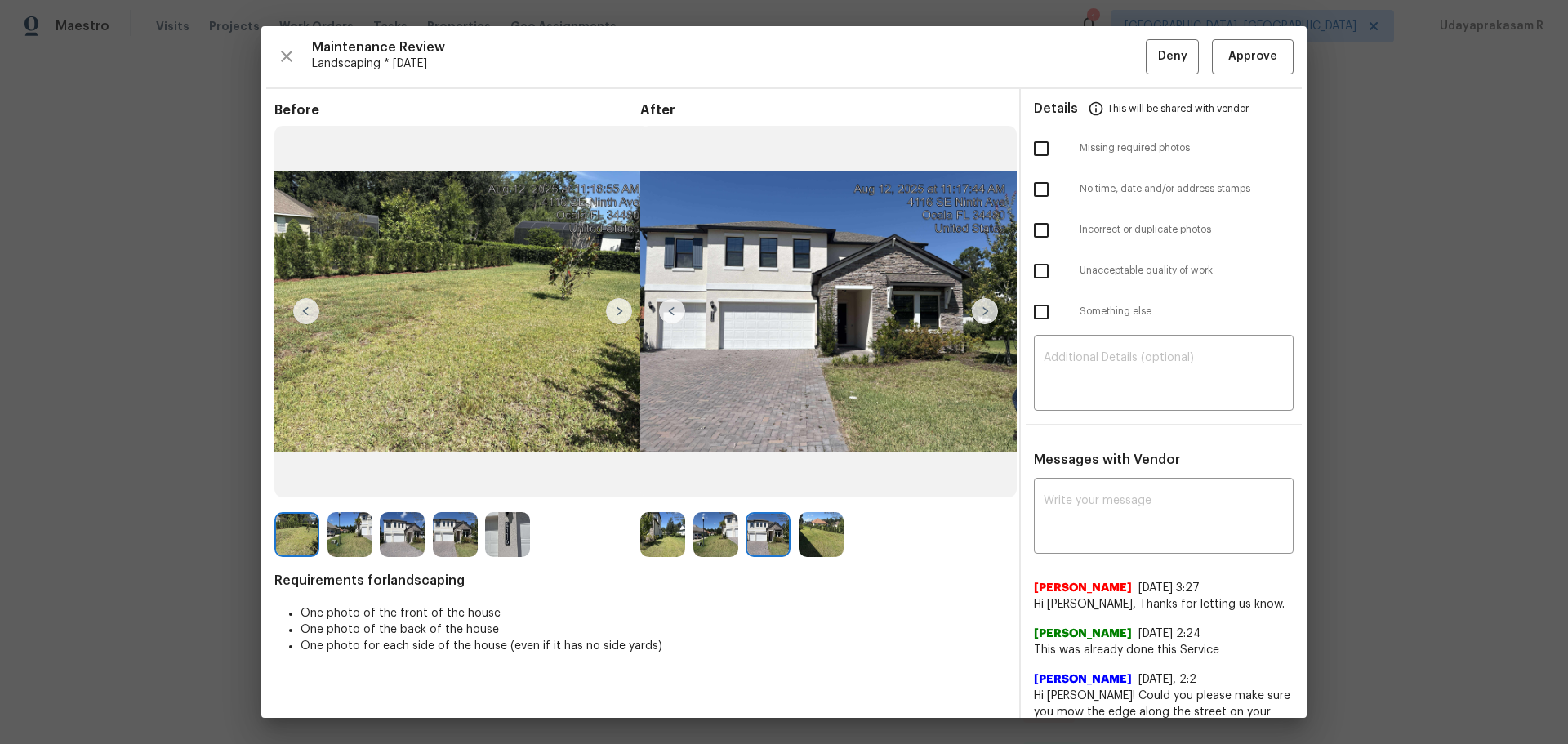
click at [976, 310] on img at bounding box center [985, 311] width 26 height 26
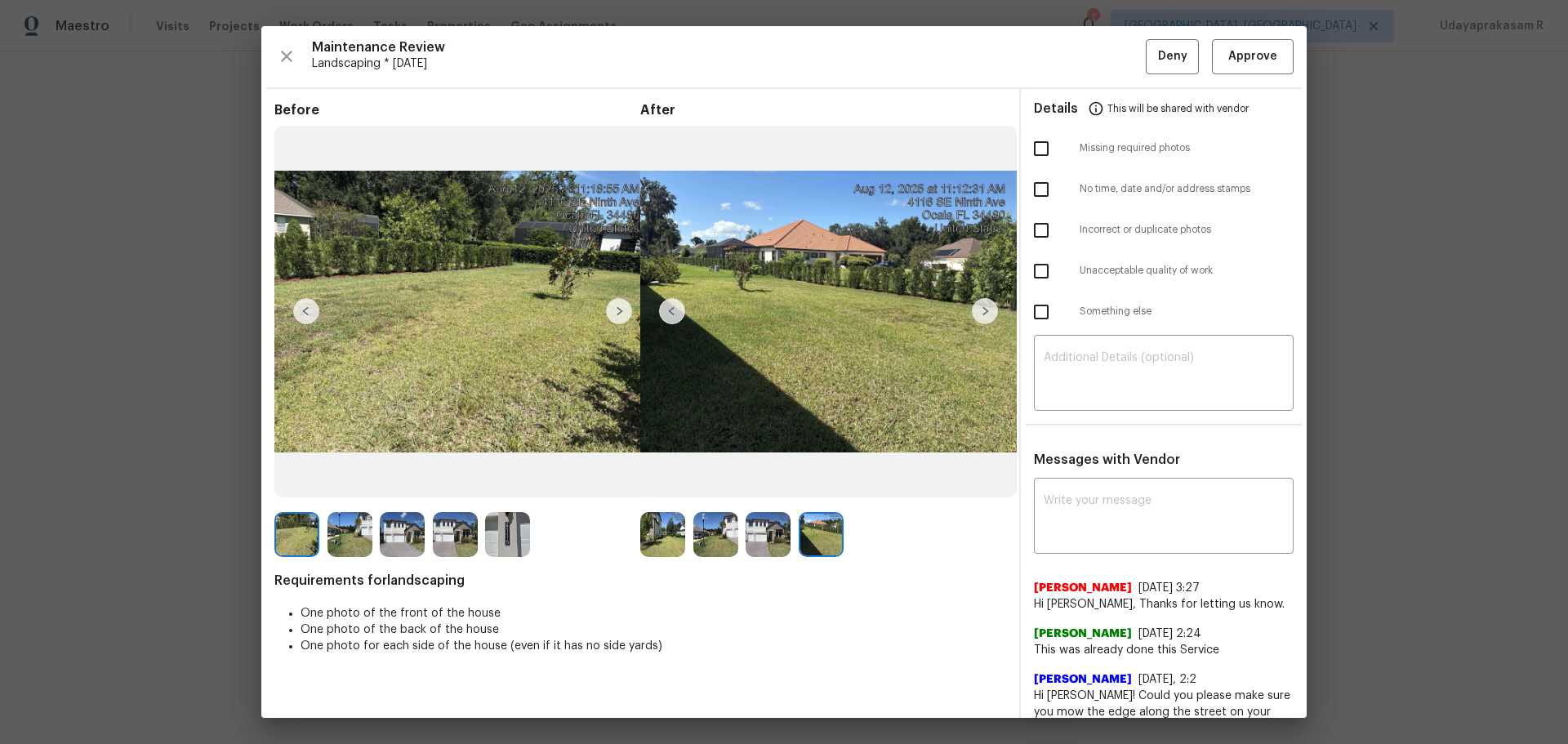
click at [620, 310] on img at bounding box center [619, 311] width 26 height 26
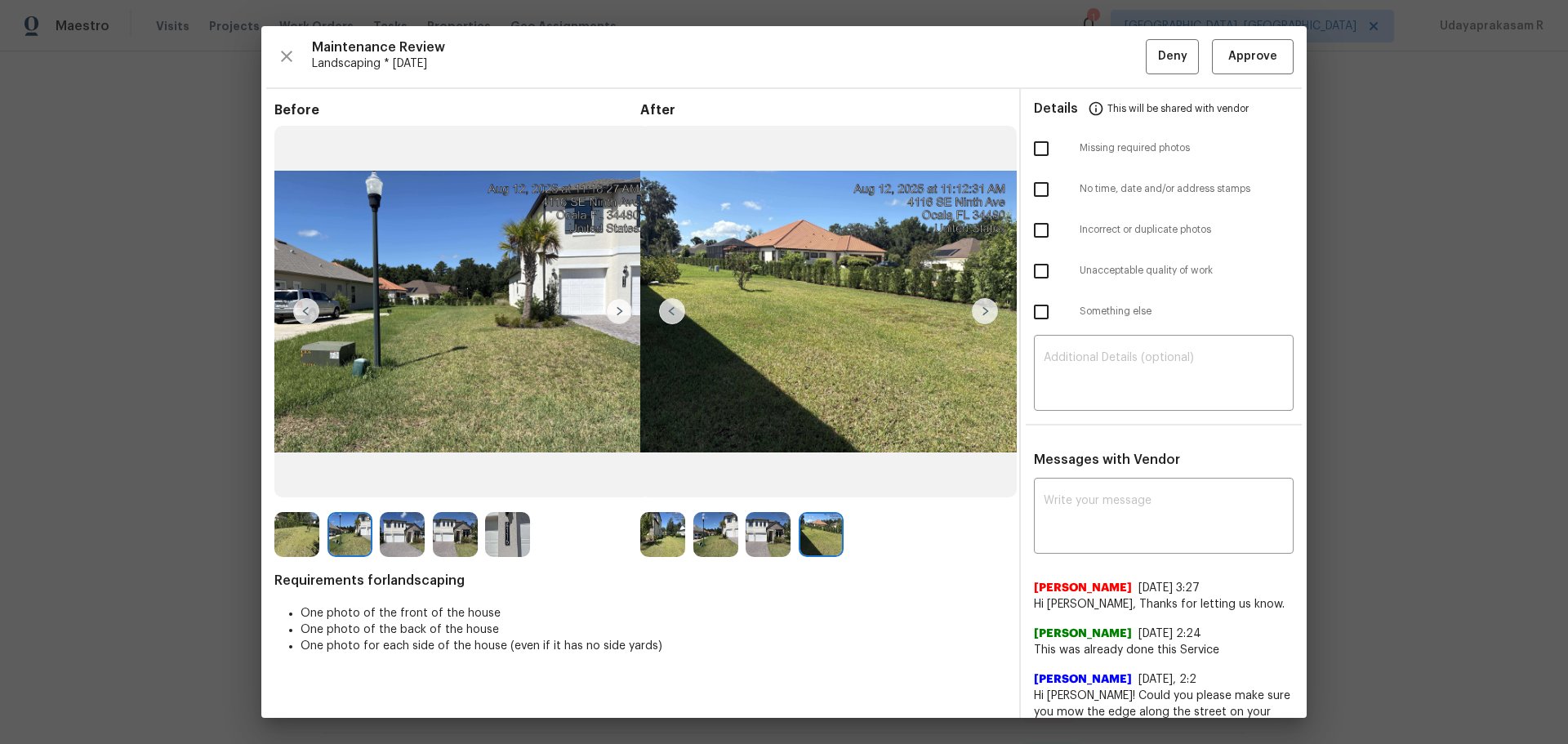
click at [620, 310] on img at bounding box center [619, 311] width 26 height 26
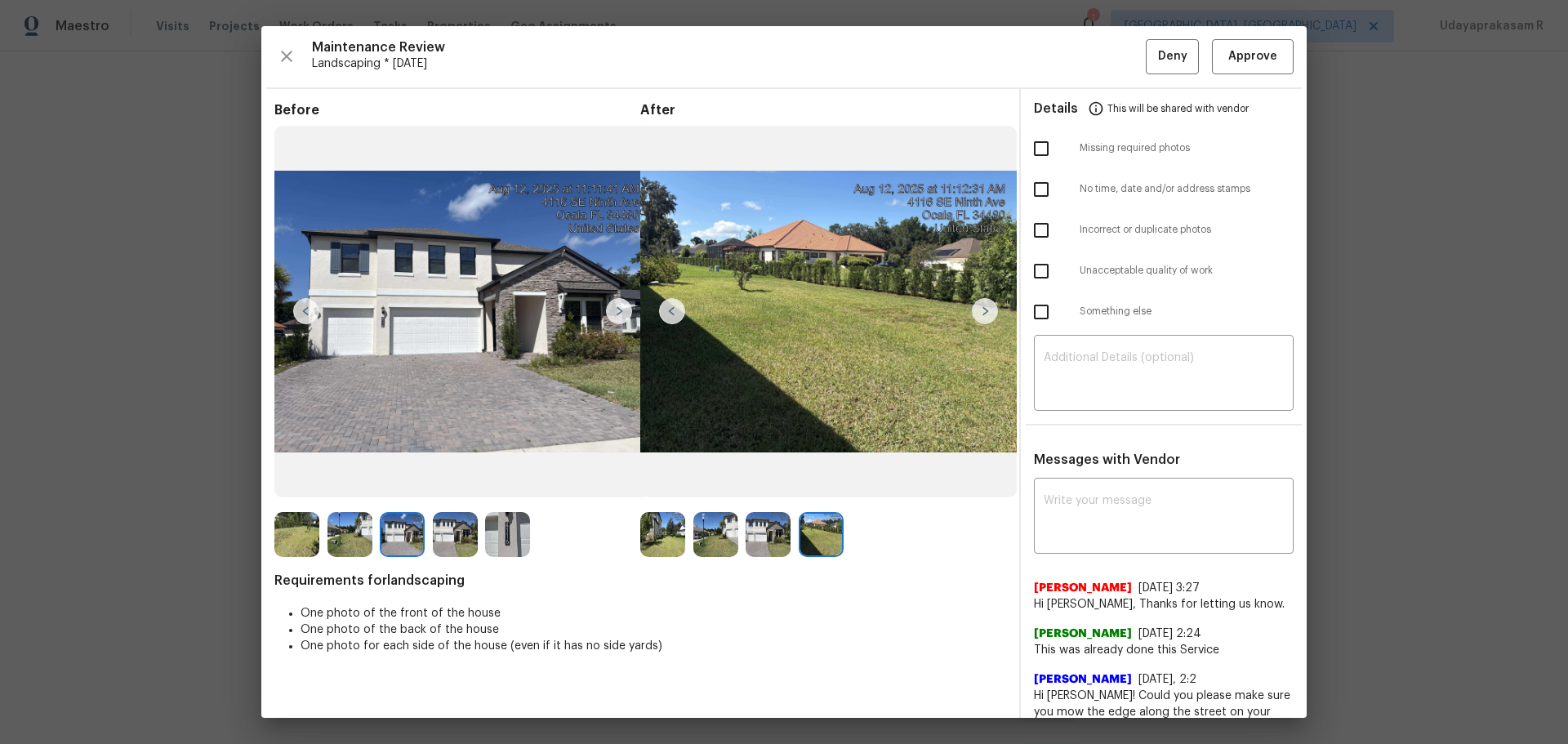
click at [620, 310] on img at bounding box center [619, 311] width 26 height 26
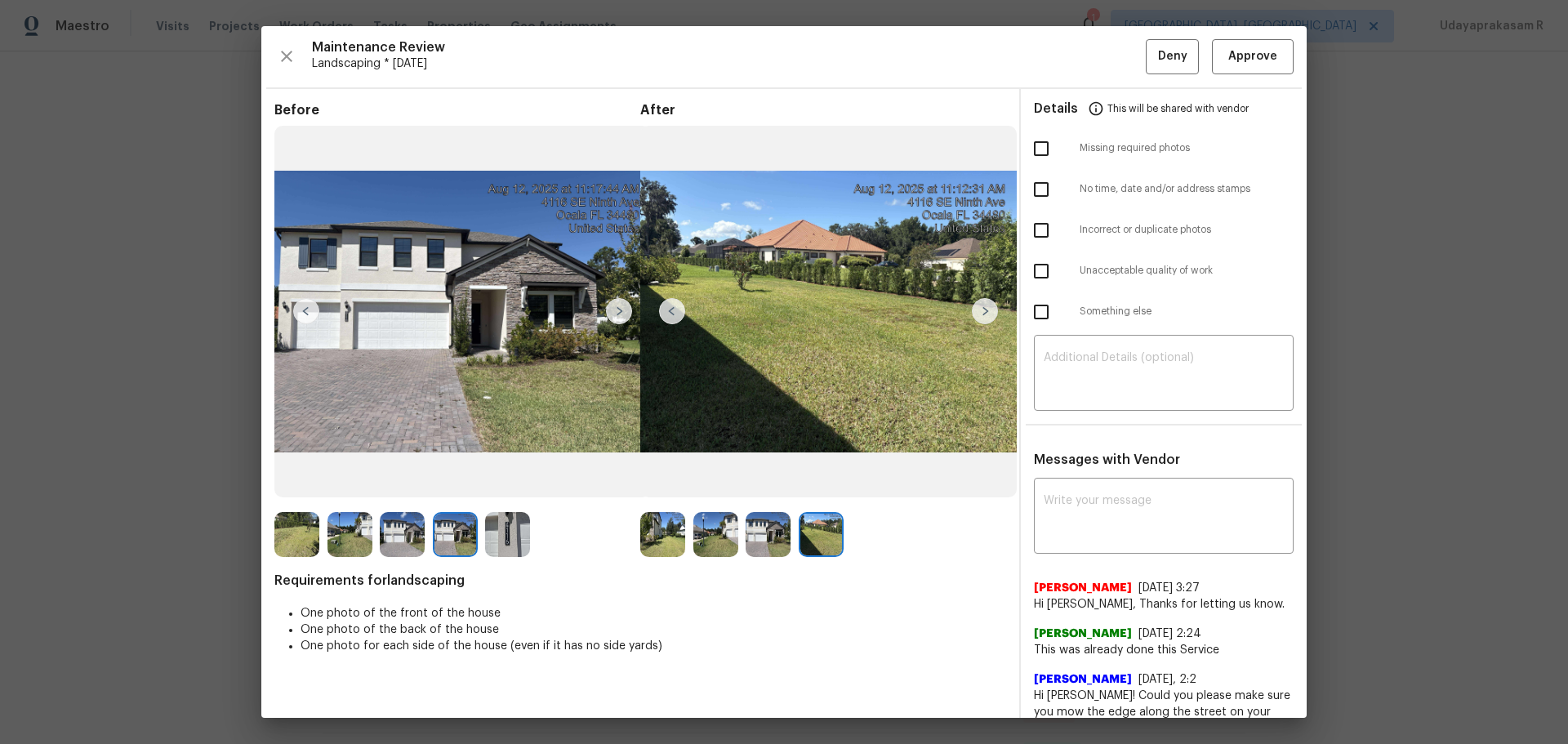
click at [620, 310] on img at bounding box center [619, 311] width 26 height 26
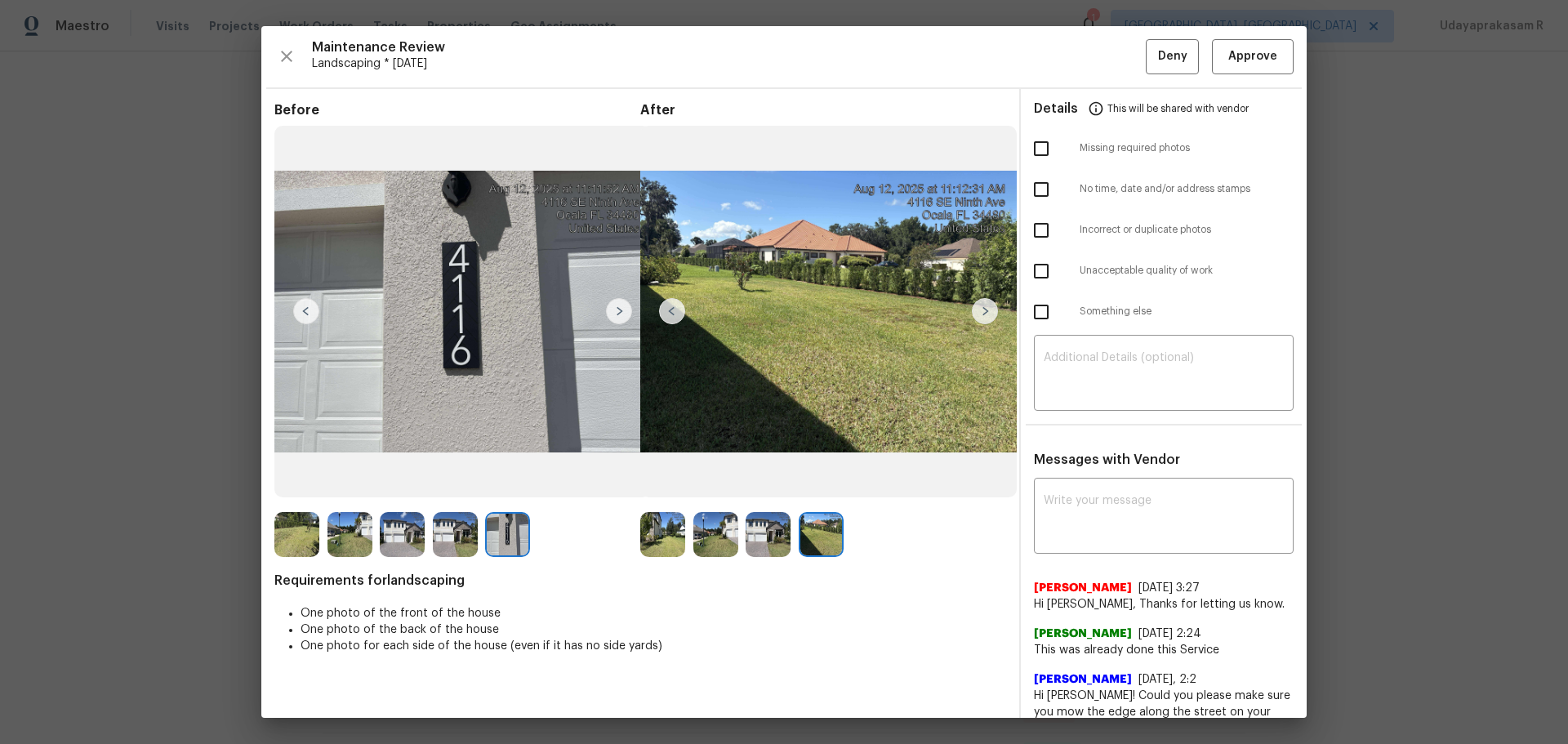
click at [665, 314] on img at bounding box center [672, 311] width 26 height 26
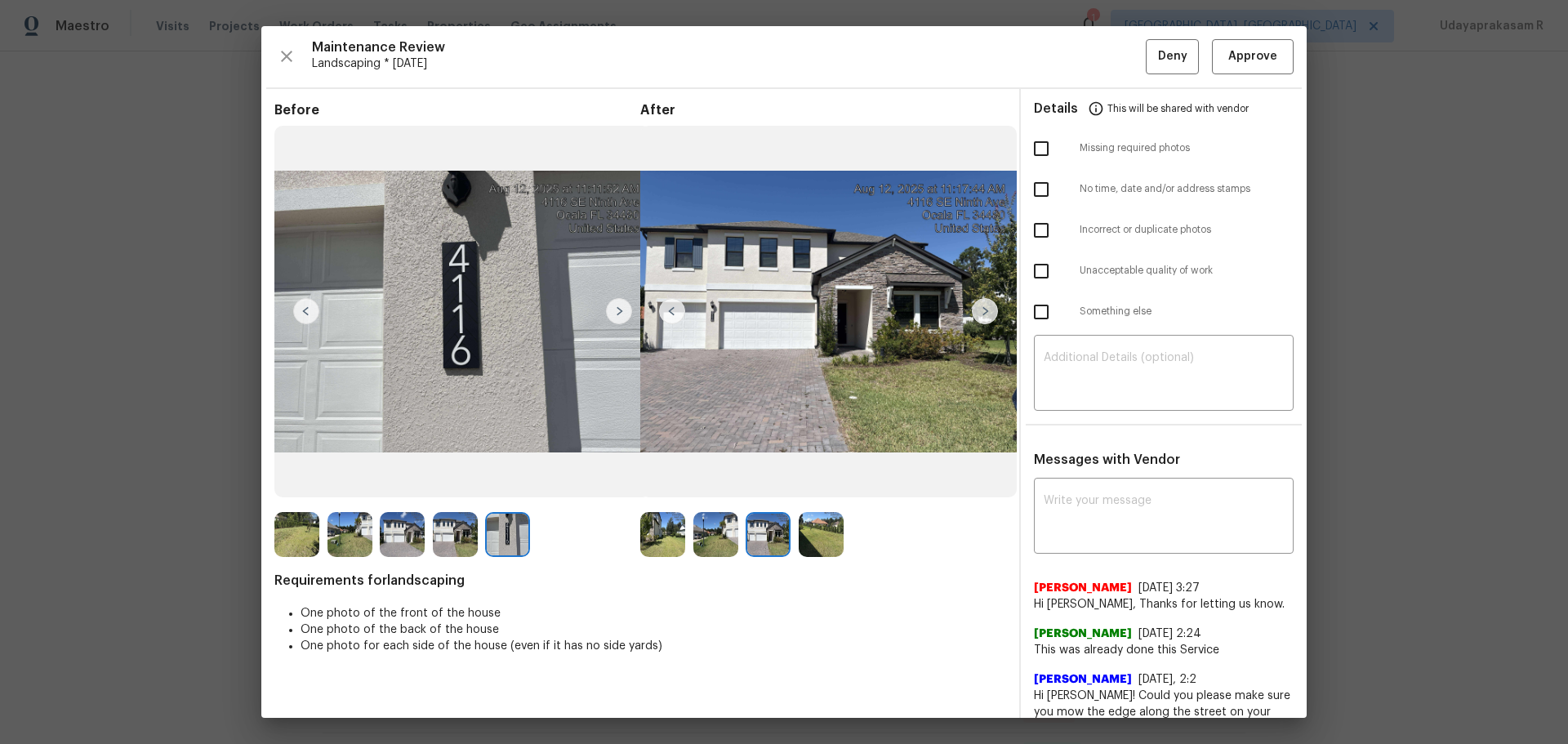
click at [305, 311] on img at bounding box center [306, 311] width 26 height 26
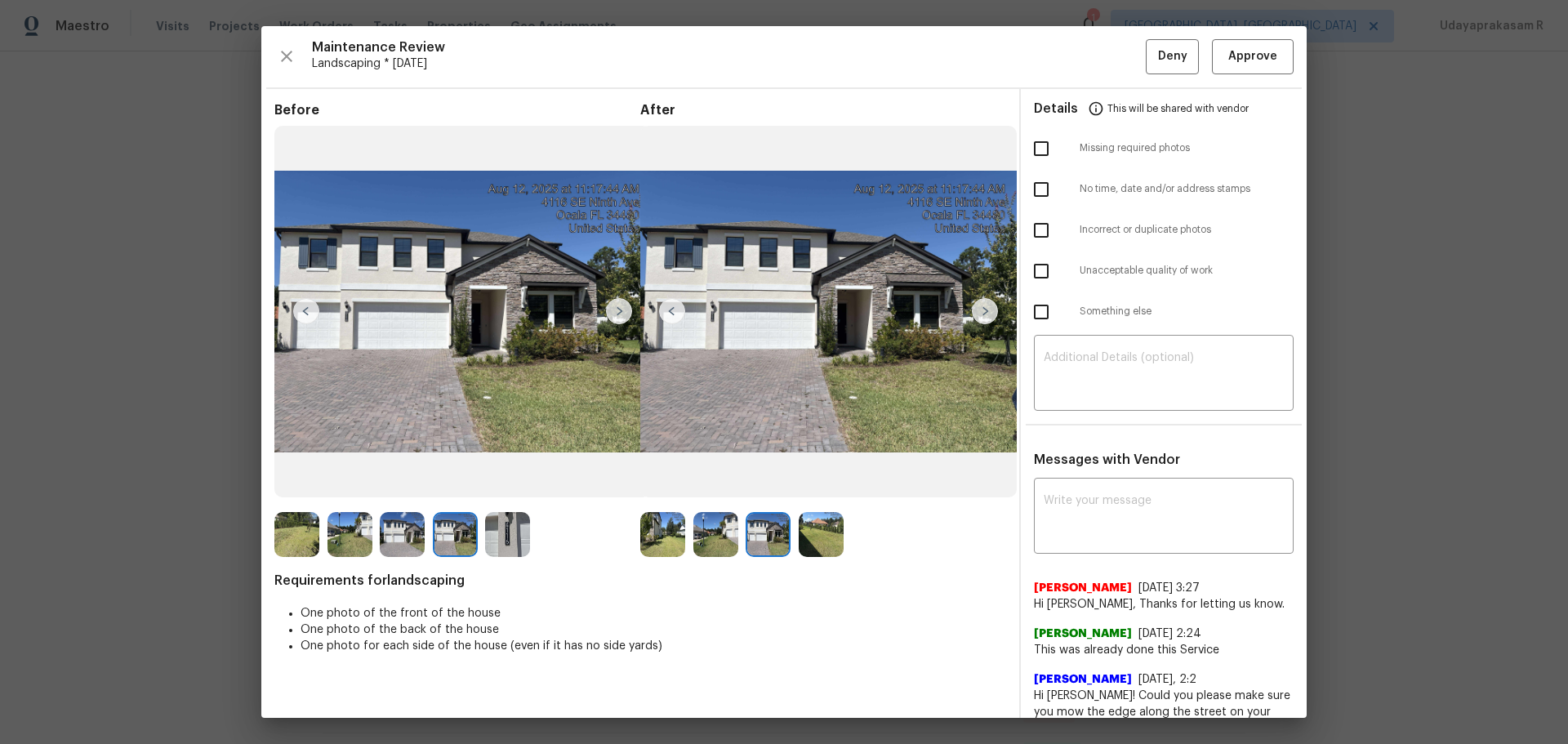
click at [305, 311] on img at bounding box center [306, 311] width 26 height 26
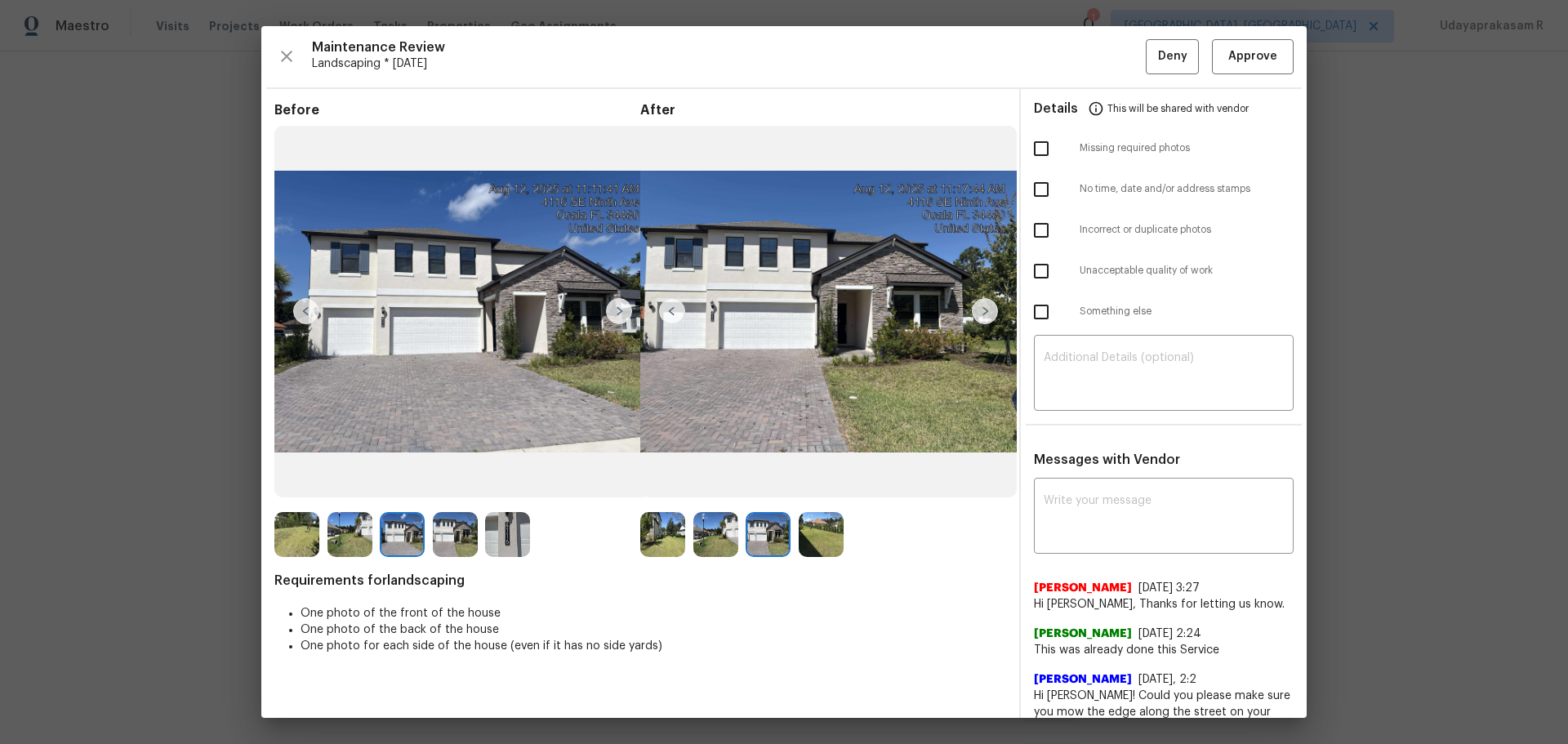
click at [305, 313] on img at bounding box center [306, 311] width 26 height 26
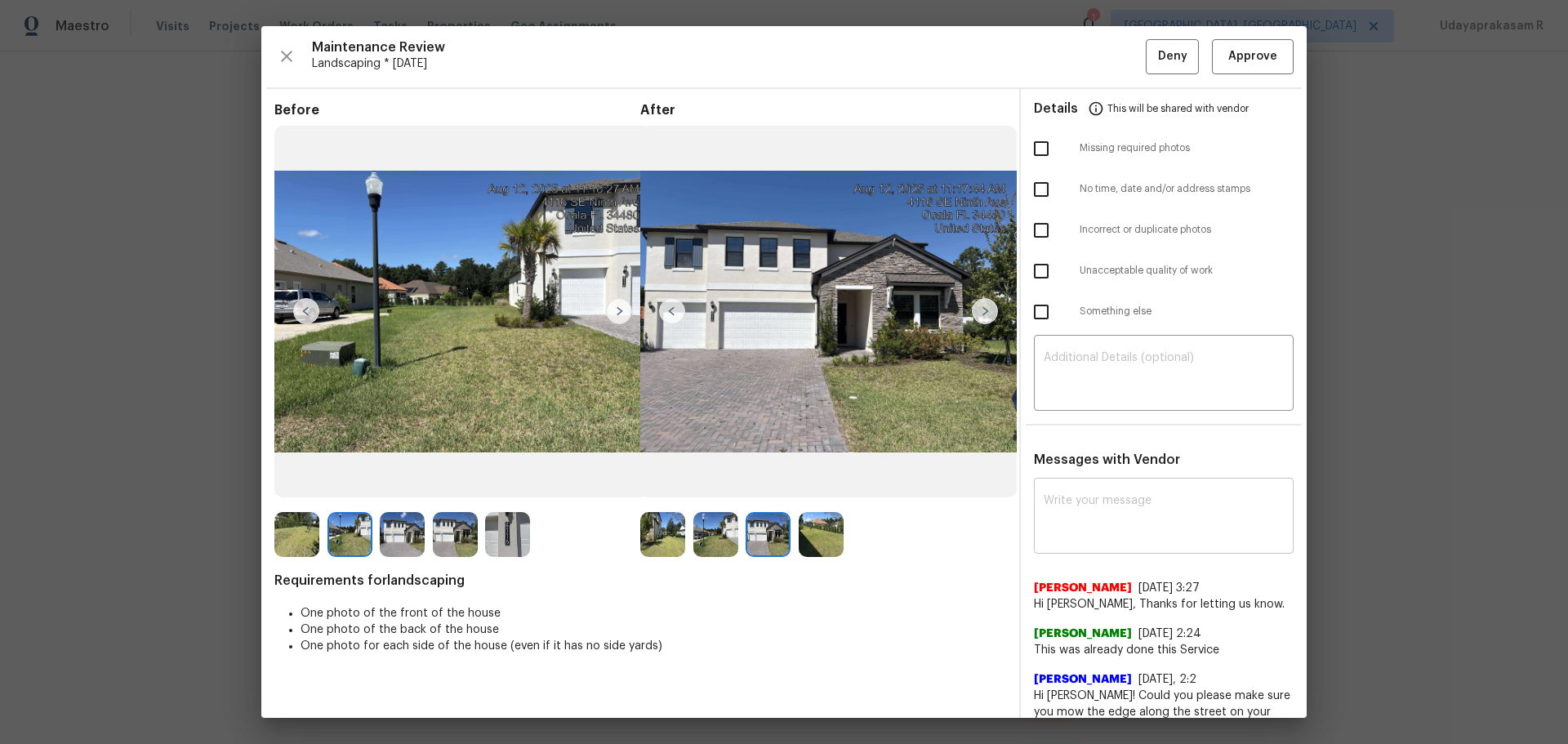
click at [1054, 488] on textarea at bounding box center [1164, 518] width 240 height 46
paste textarea "Maintenance Audit Team: Hello! After further review the visit has been approved…"
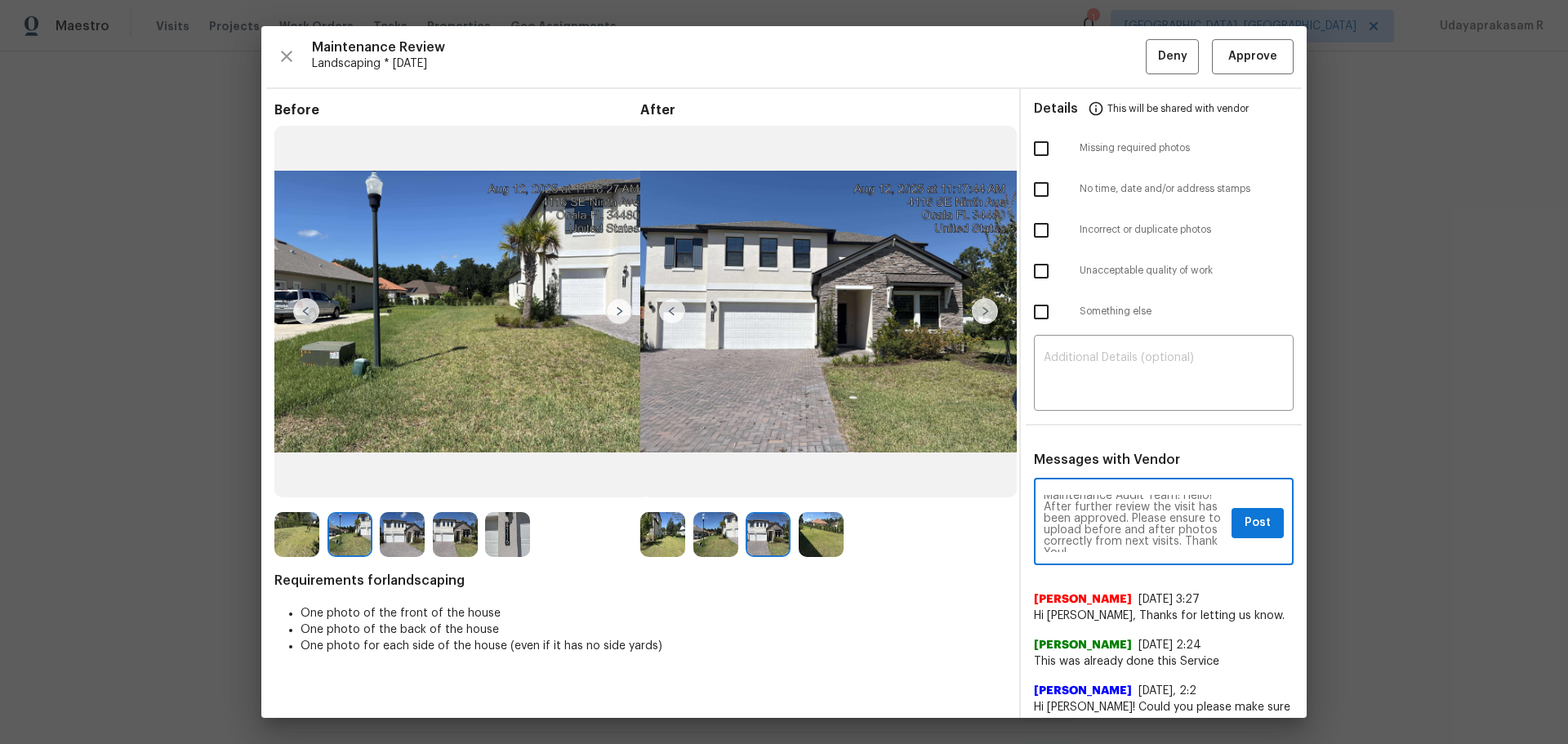
scroll to position [0, 0]
type textarea "Maintenance Audit Team: Hello! After further review the visit has been approved…"
click at [619, 317] on img at bounding box center [619, 311] width 26 height 26
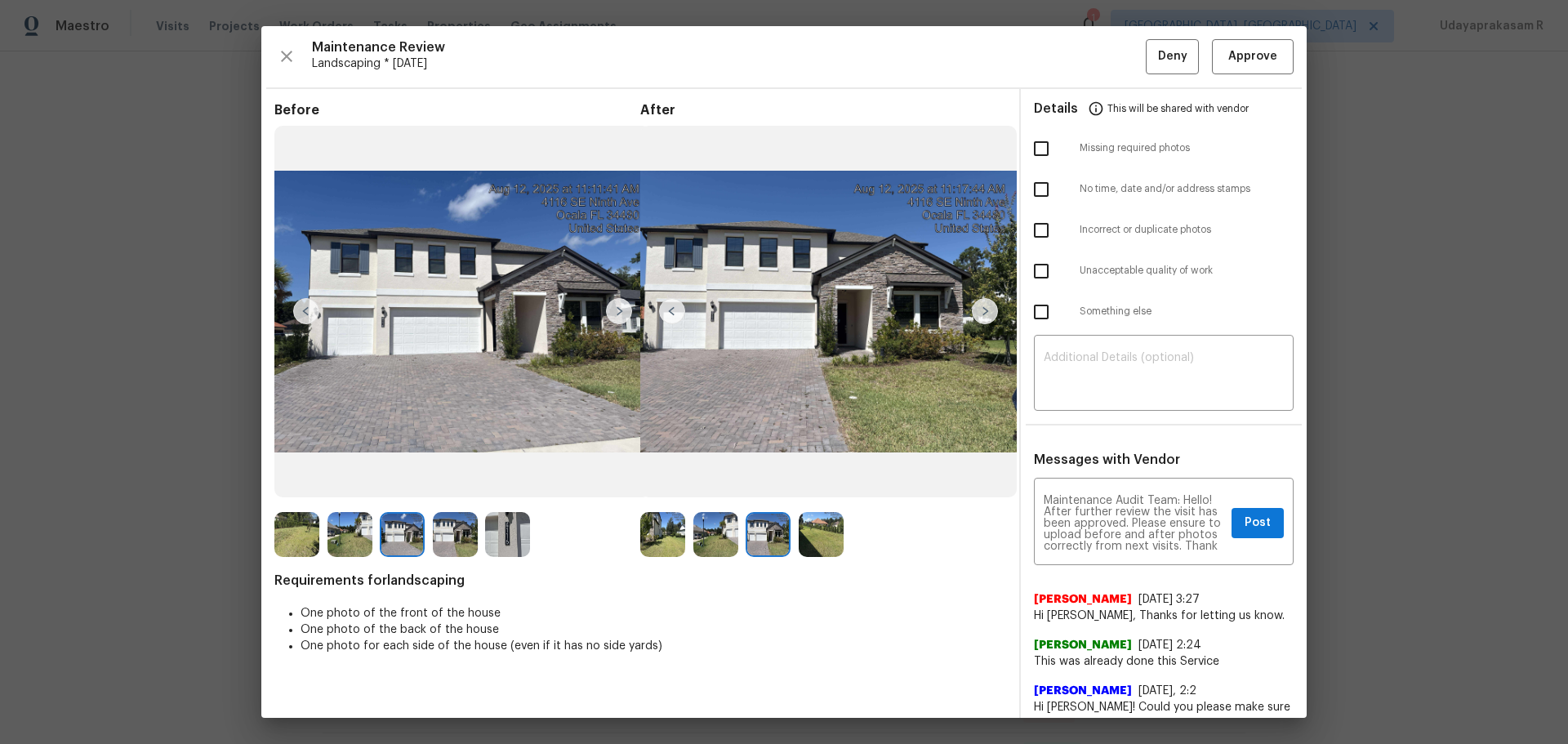
click at [617, 314] on img at bounding box center [619, 311] width 26 height 26
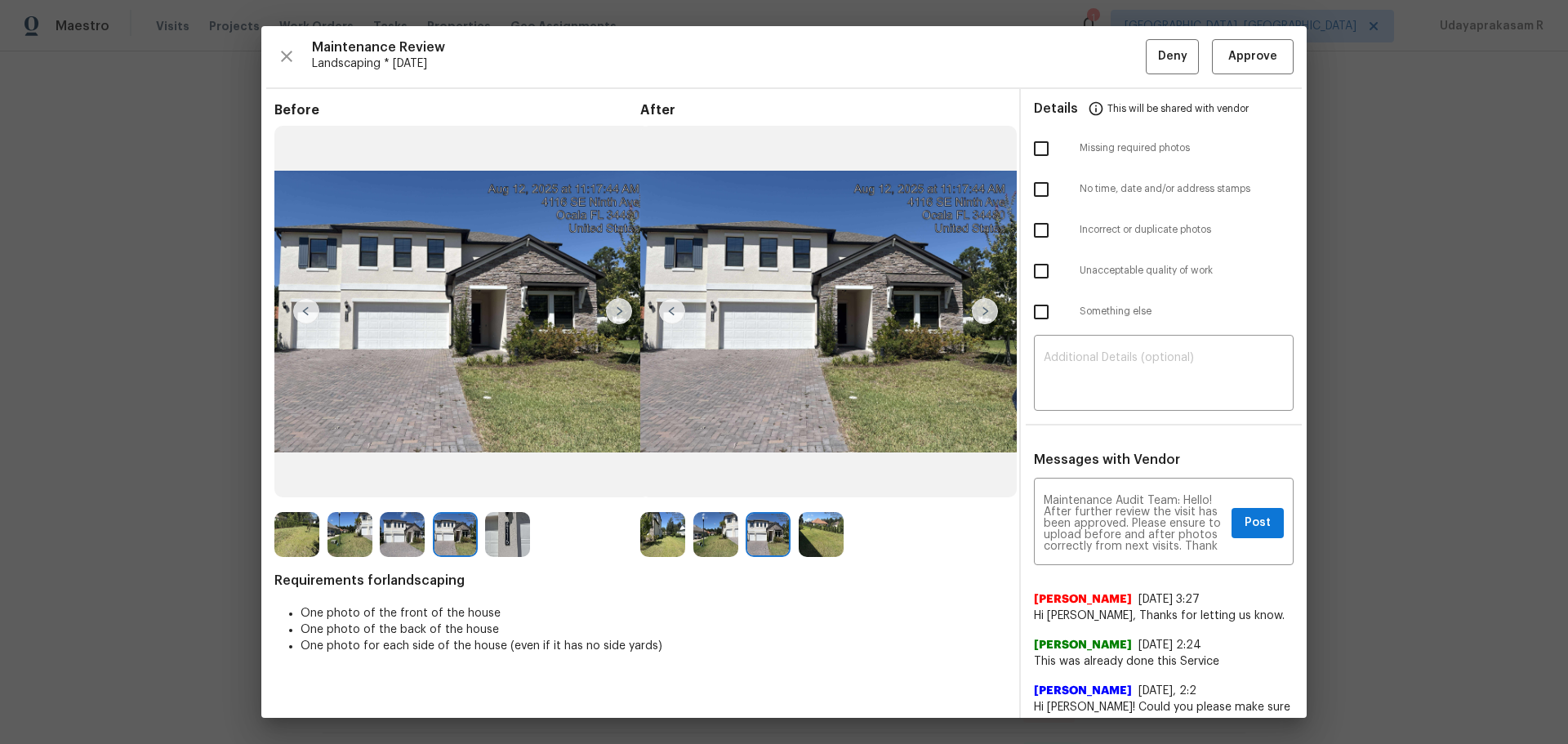
click at [617, 314] on img at bounding box center [619, 311] width 26 height 26
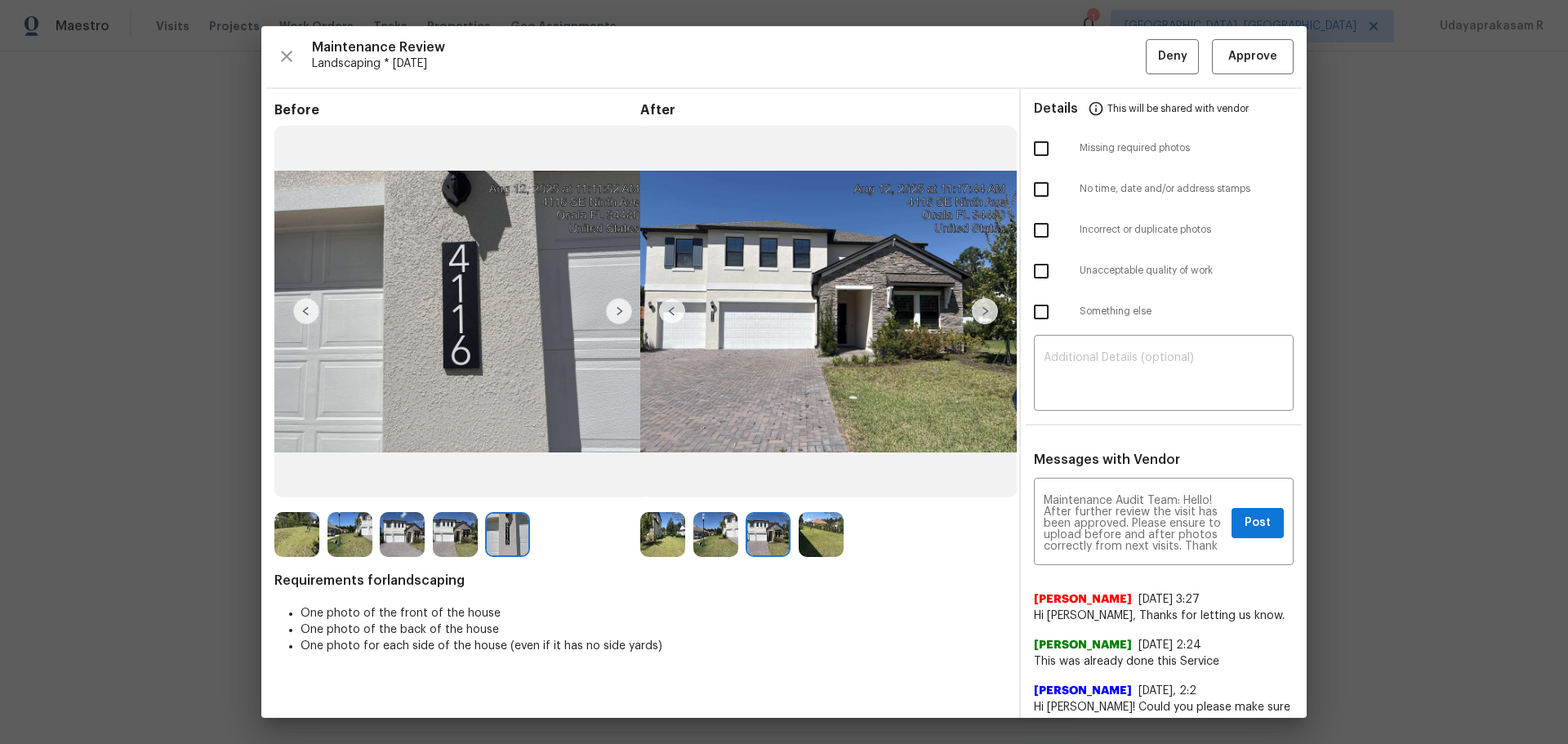
click at [617, 314] on img at bounding box center [619, 311] width 26 height 26
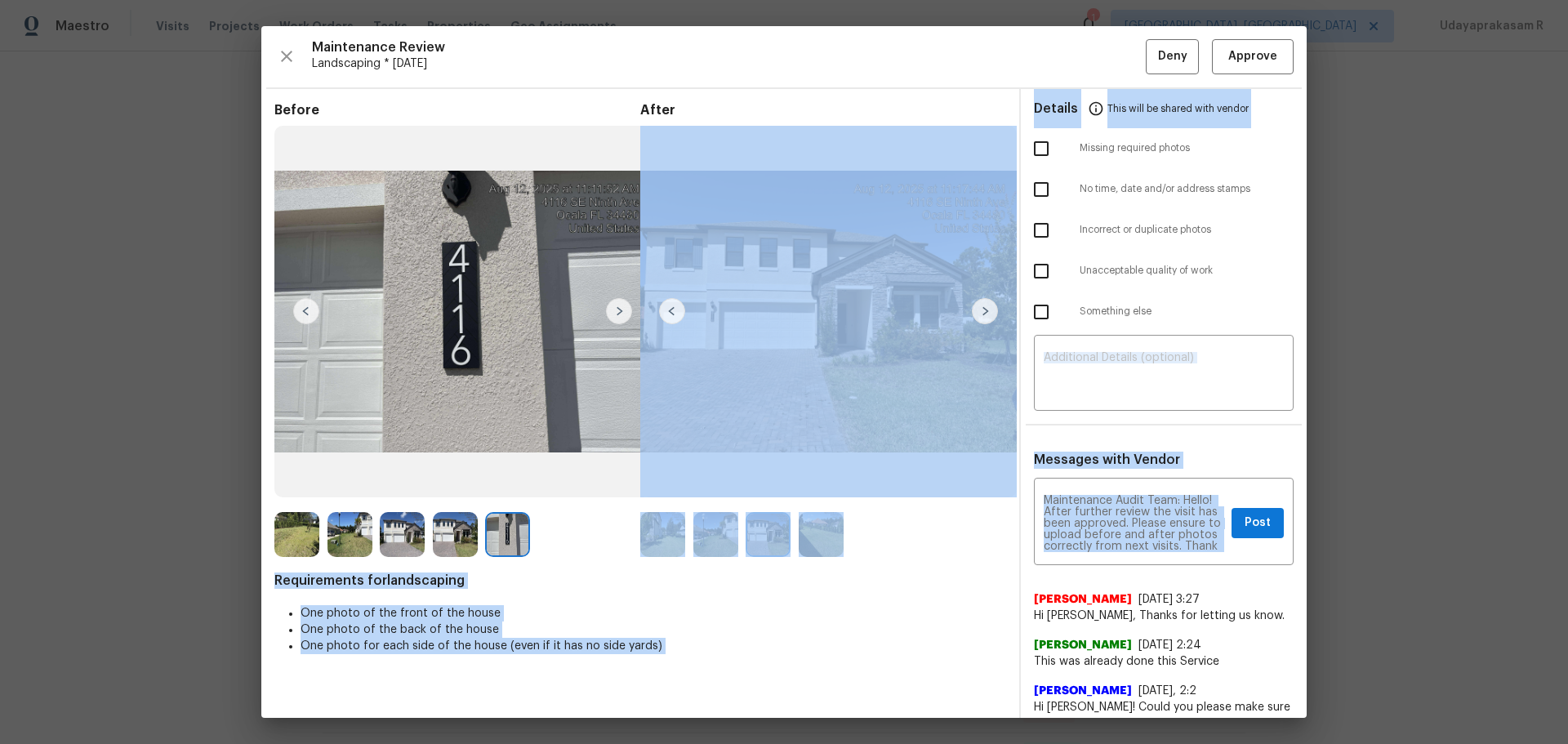
drag, startPoint x: 1174, startPoint y: 552, endPoint x: 838, endPoint y: 430, distance: 357.5
click at [838, 430] on div "Before After Requirements for landscaping One photo of the front of the house O…" at bounding box center [784, 549] width 1045 height 920
click at [1115, 488] on textarea "Maintenance Audit Team: Hello! After further review the visit has been approved…" at bounding box center [1134, 523] width 181 height 57
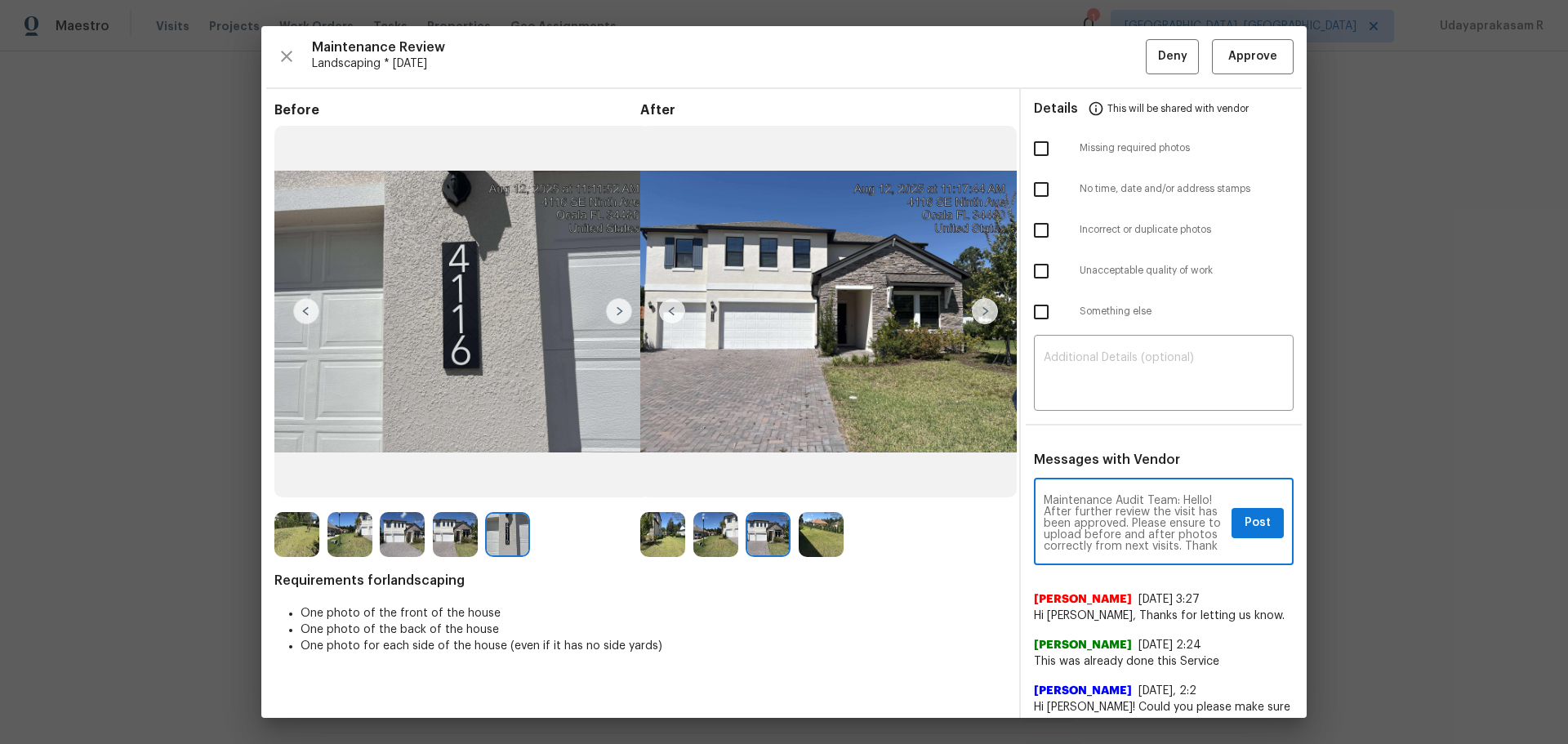
click at [1115, 488] on textarea "Maintenance Audit Team: Hello! After further review the visit has been approved…" at bounding box center [1134, 523] width 181 height 57
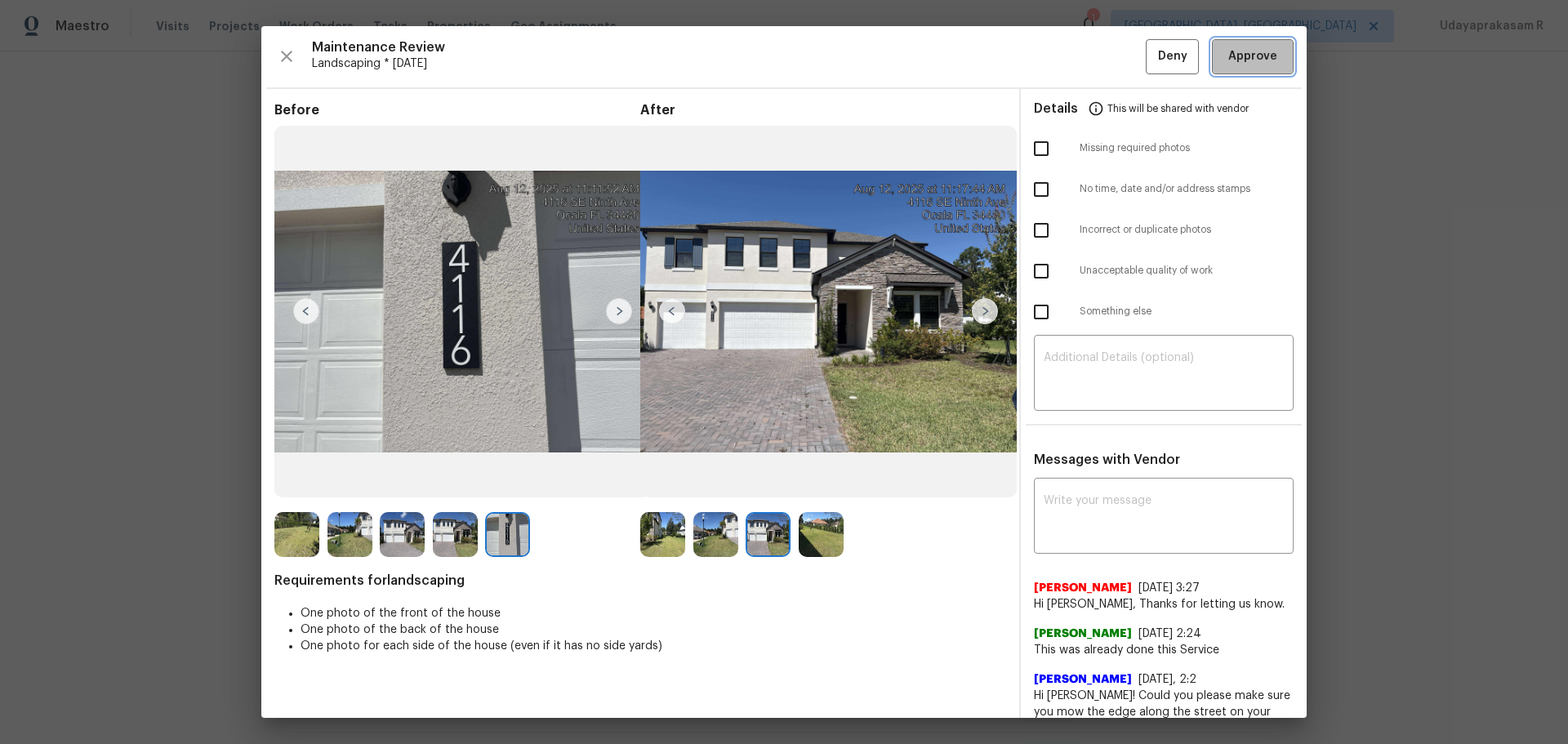
click at [1115, 56] on span "Approve" at bounding box center [1253, 56] width 49 height 20
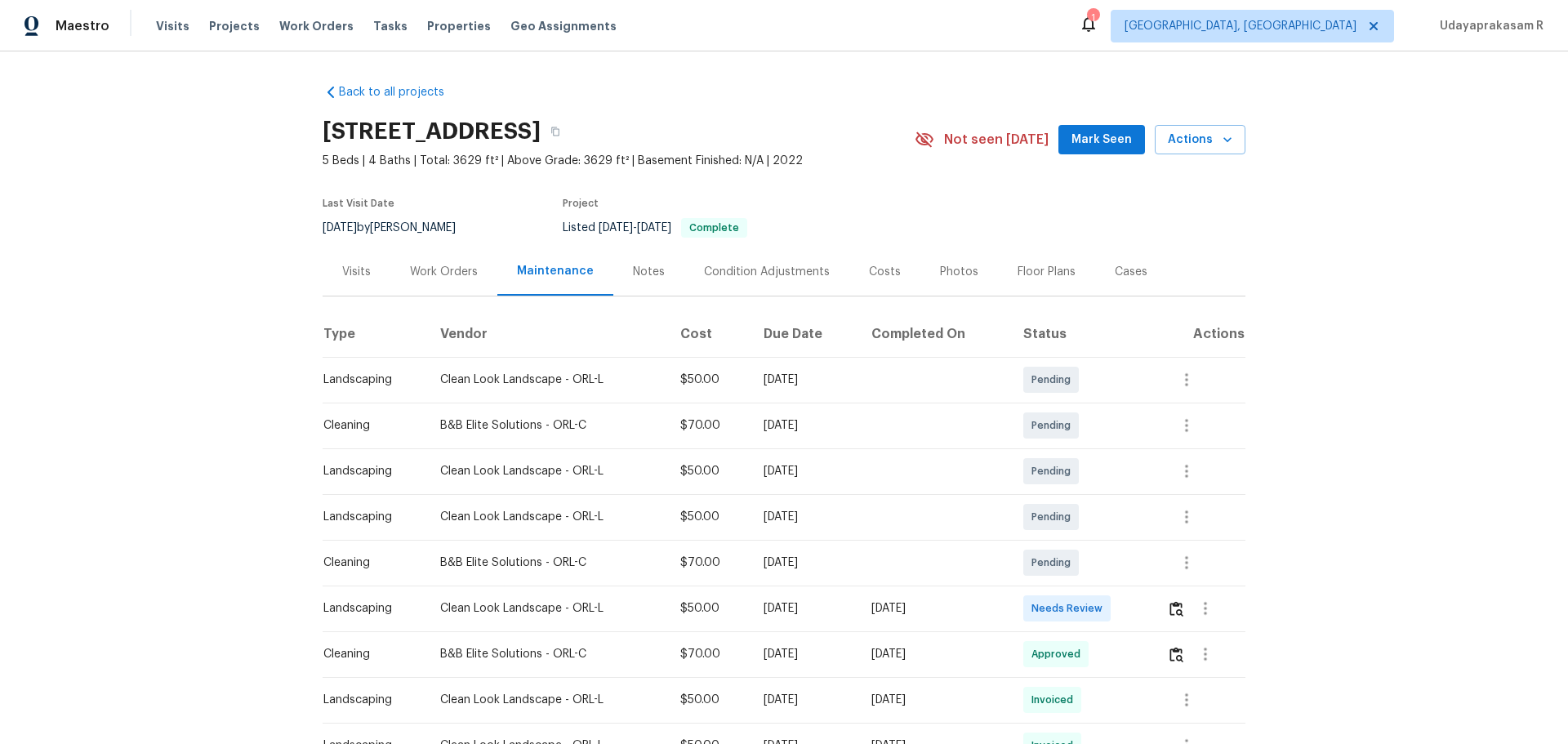
scroll to position [245, 0]
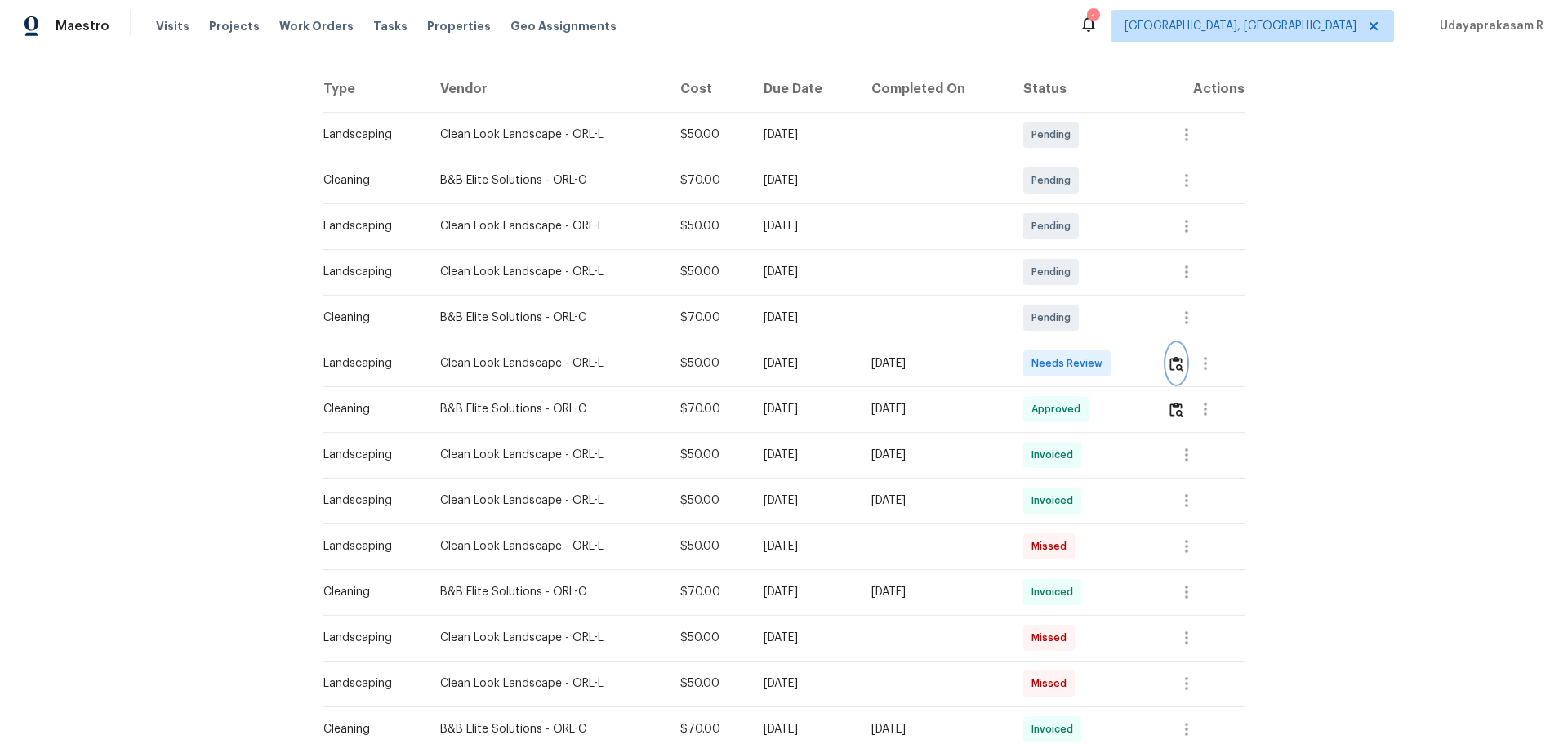
click at [1115, 368] on img "button" at bounding box center [1176, 363] width 14 height 16
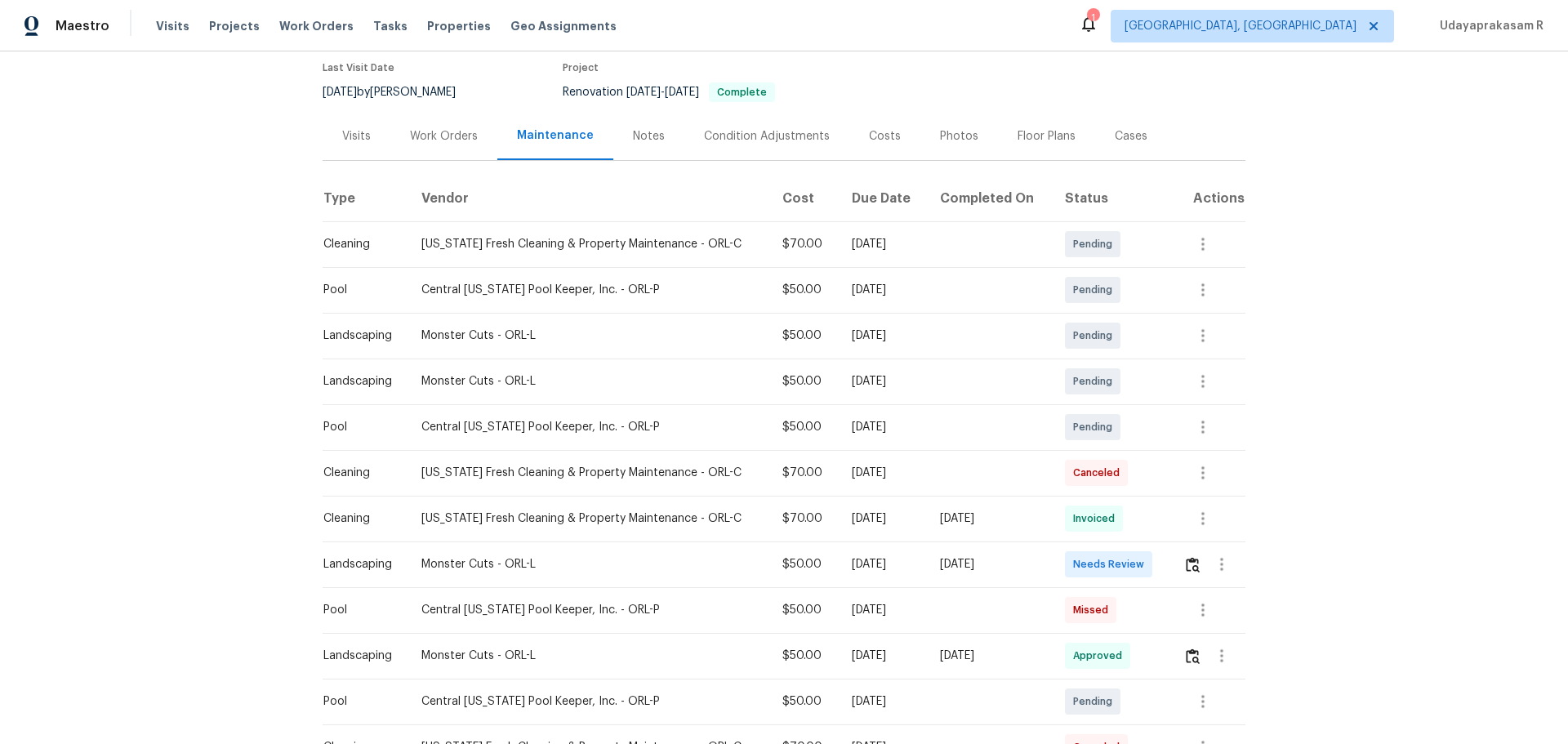
scroll to position [245, 0]
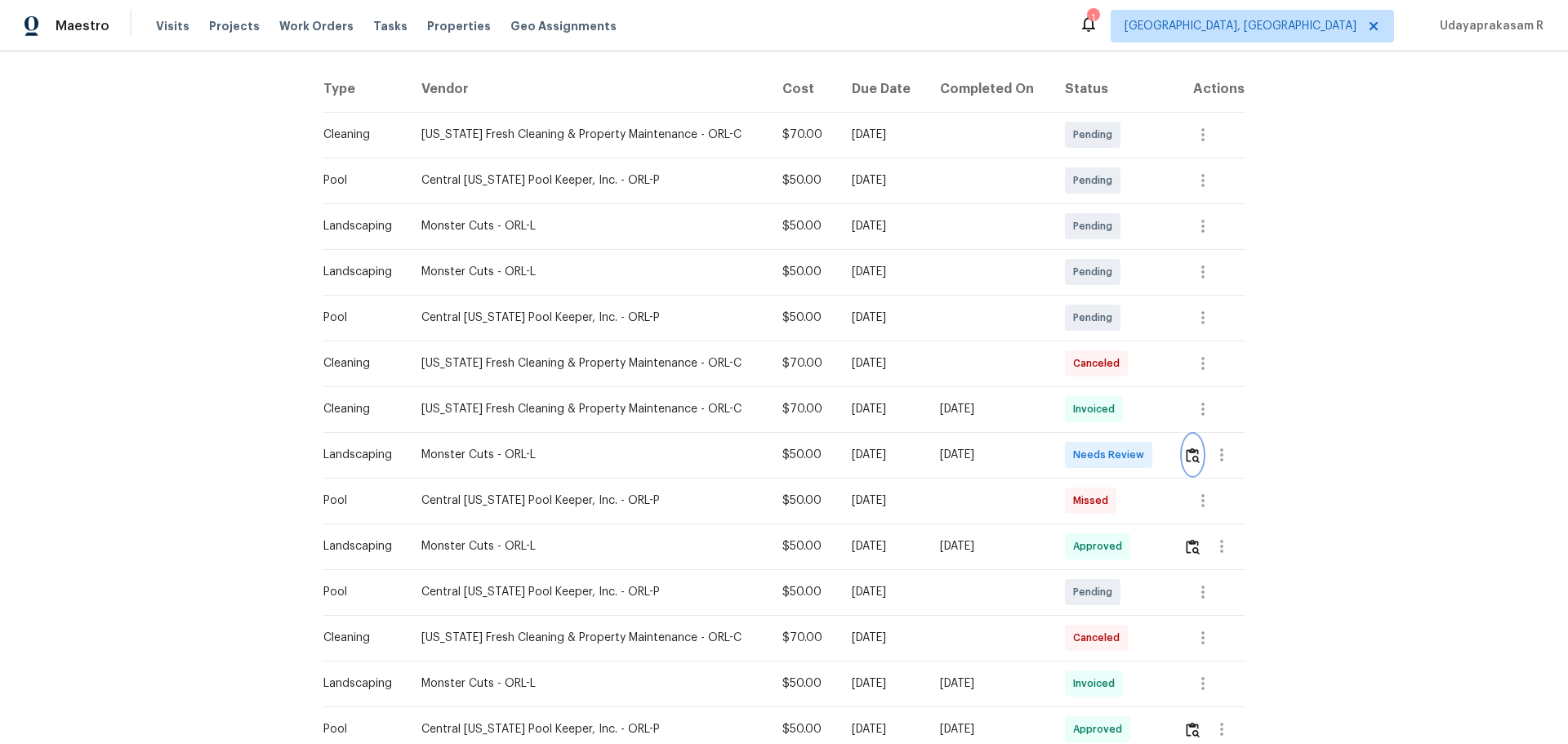
click at [1115, 452] on img "button" at bounding box center [1192, 455] width 14 height 16
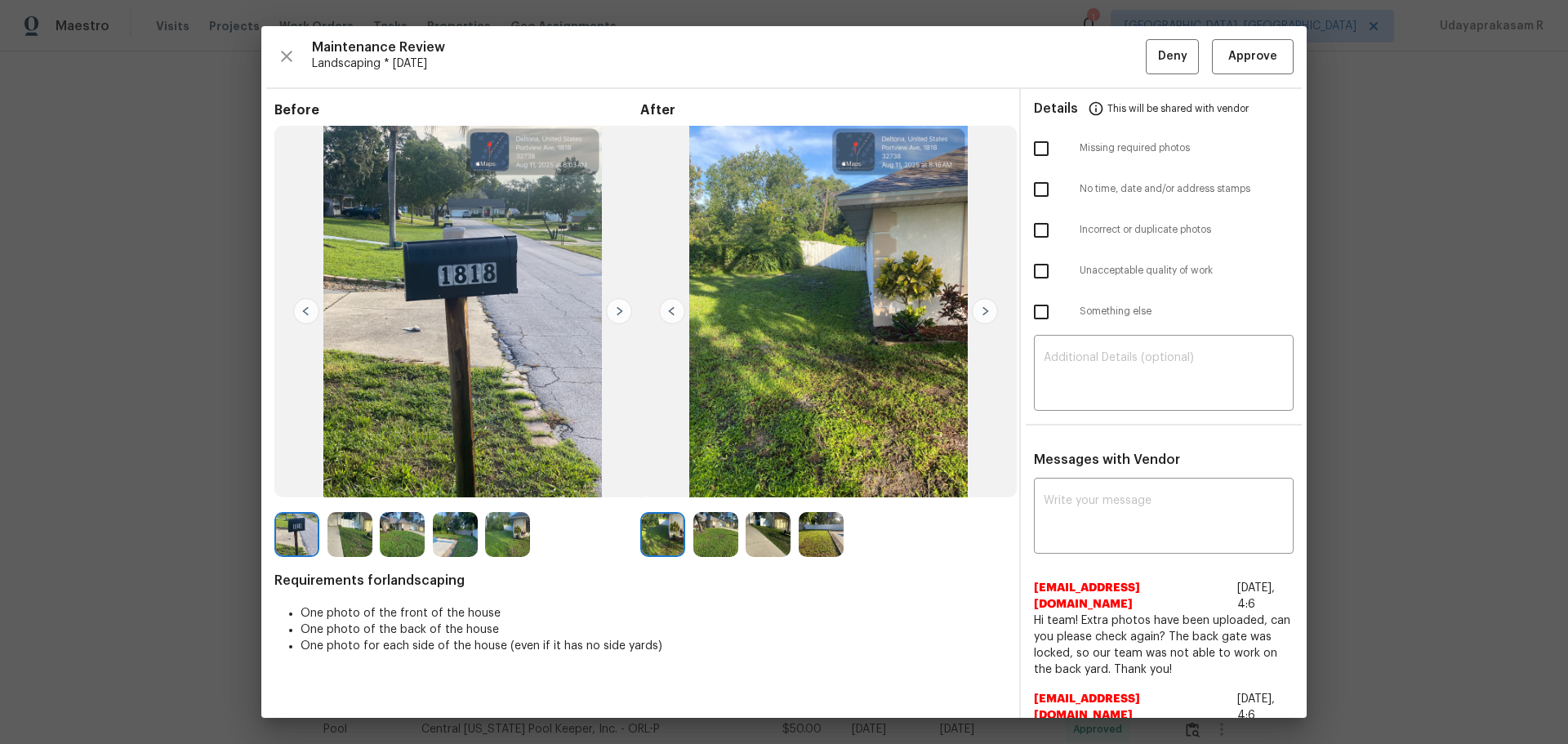
click at [975, 310] on img at bounding box center [985, 311] width 26 height 26
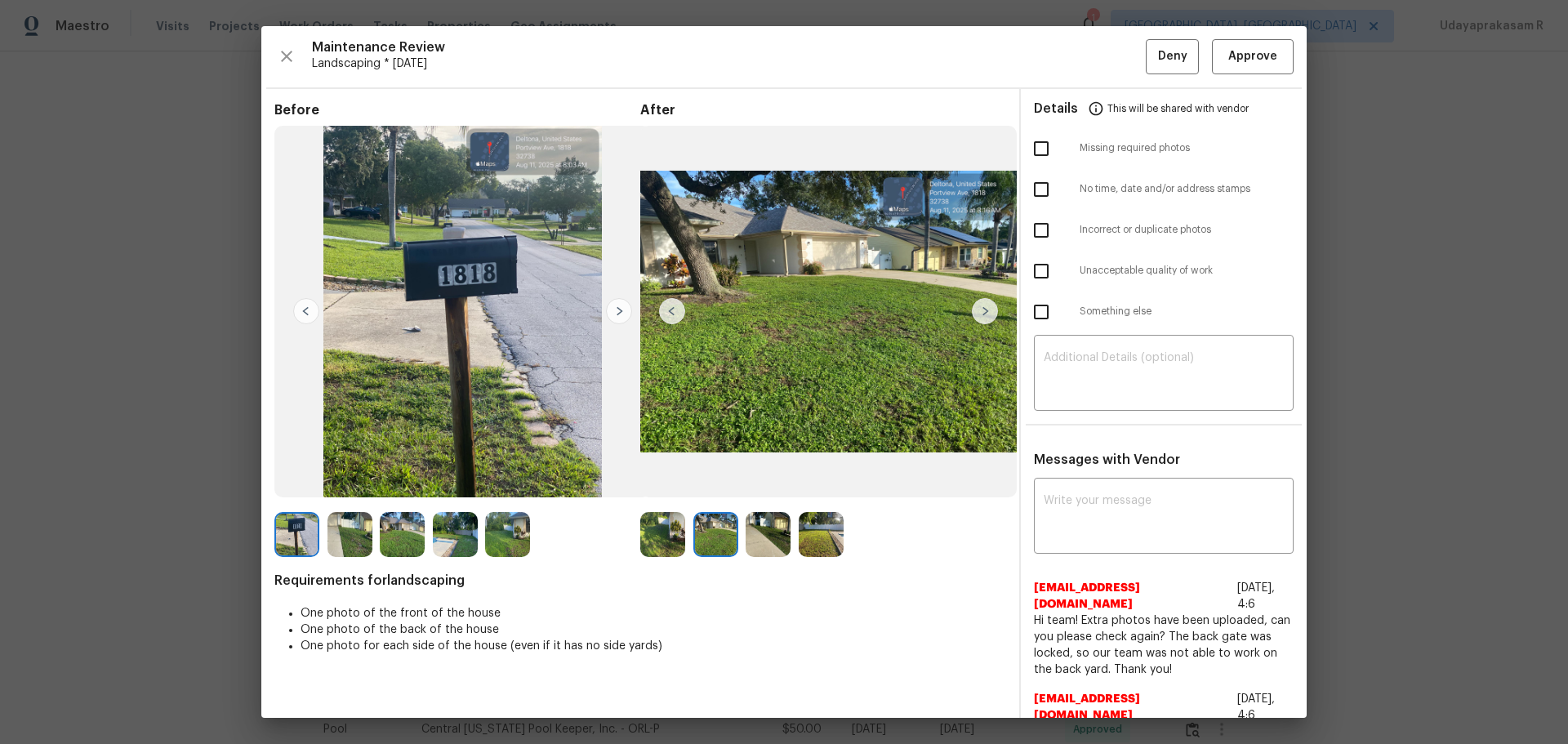
click at [975, 310] on img at bounding box center [985, 311] width 26 height 26
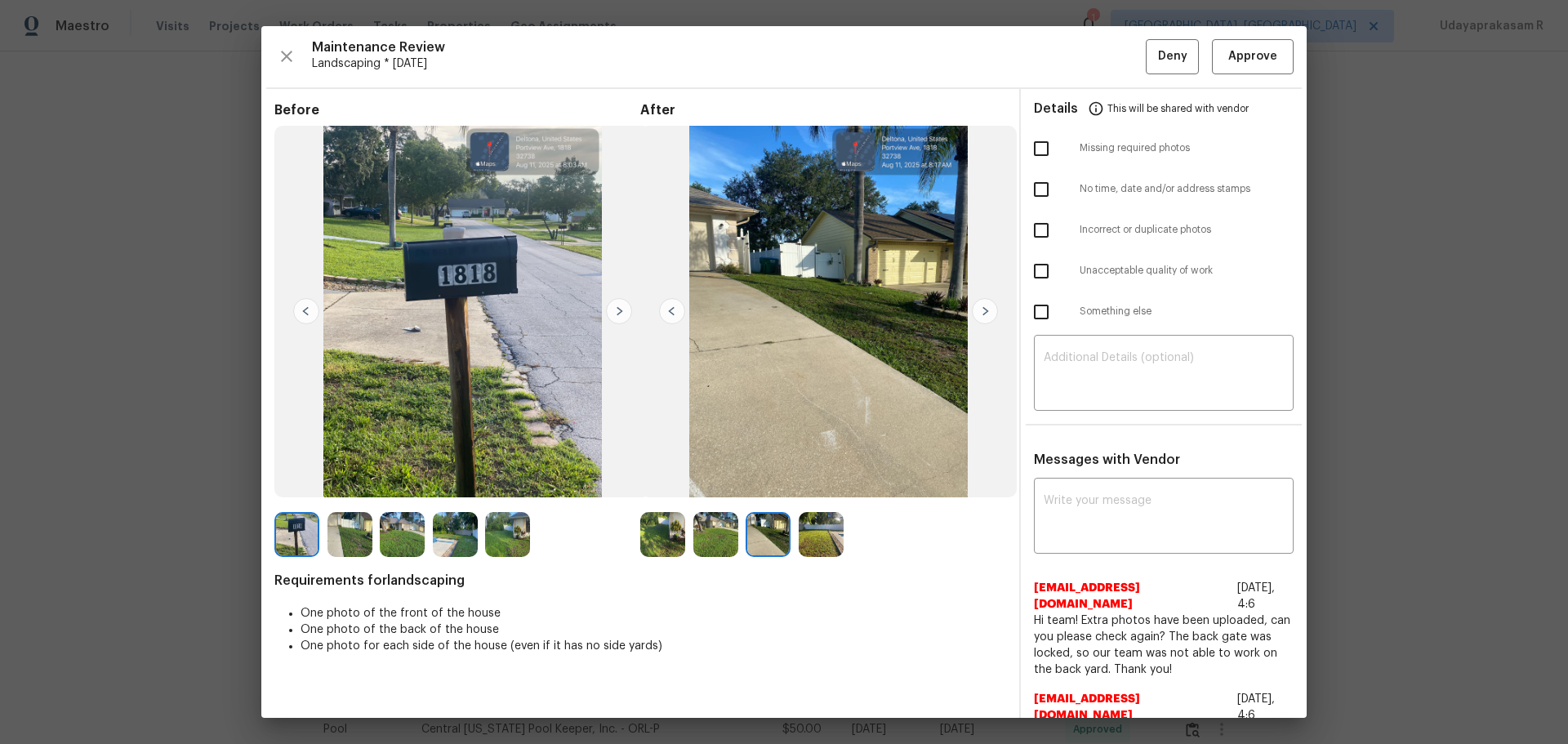
click at [975, 310] on img at bounding box center [985, 311] width 26 height 26
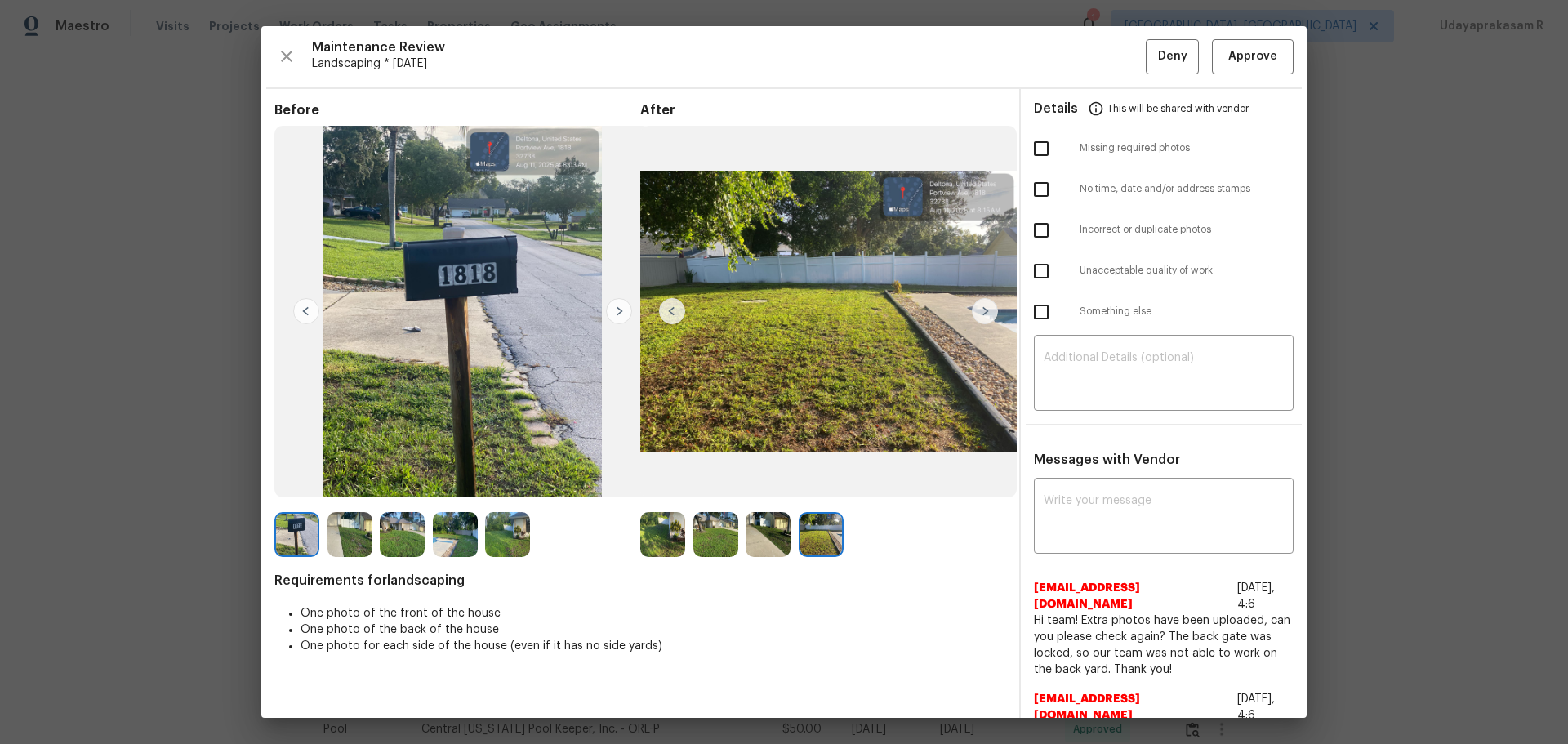
click at [621, 309] on img at bounding box center [619, 311] width 26 height 26
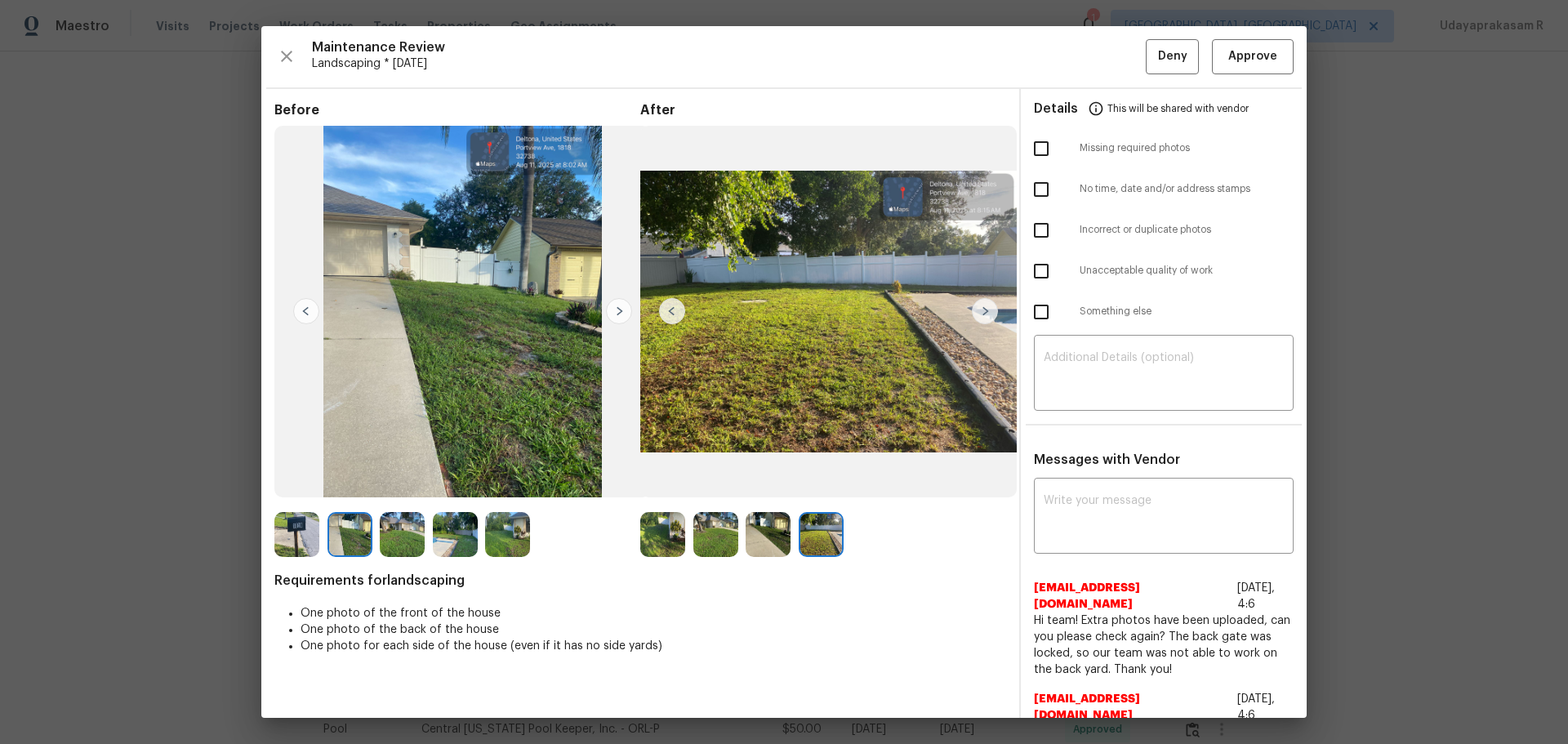
click at [621, 309] on img at bounding box center [619, 311] width 26 height 26
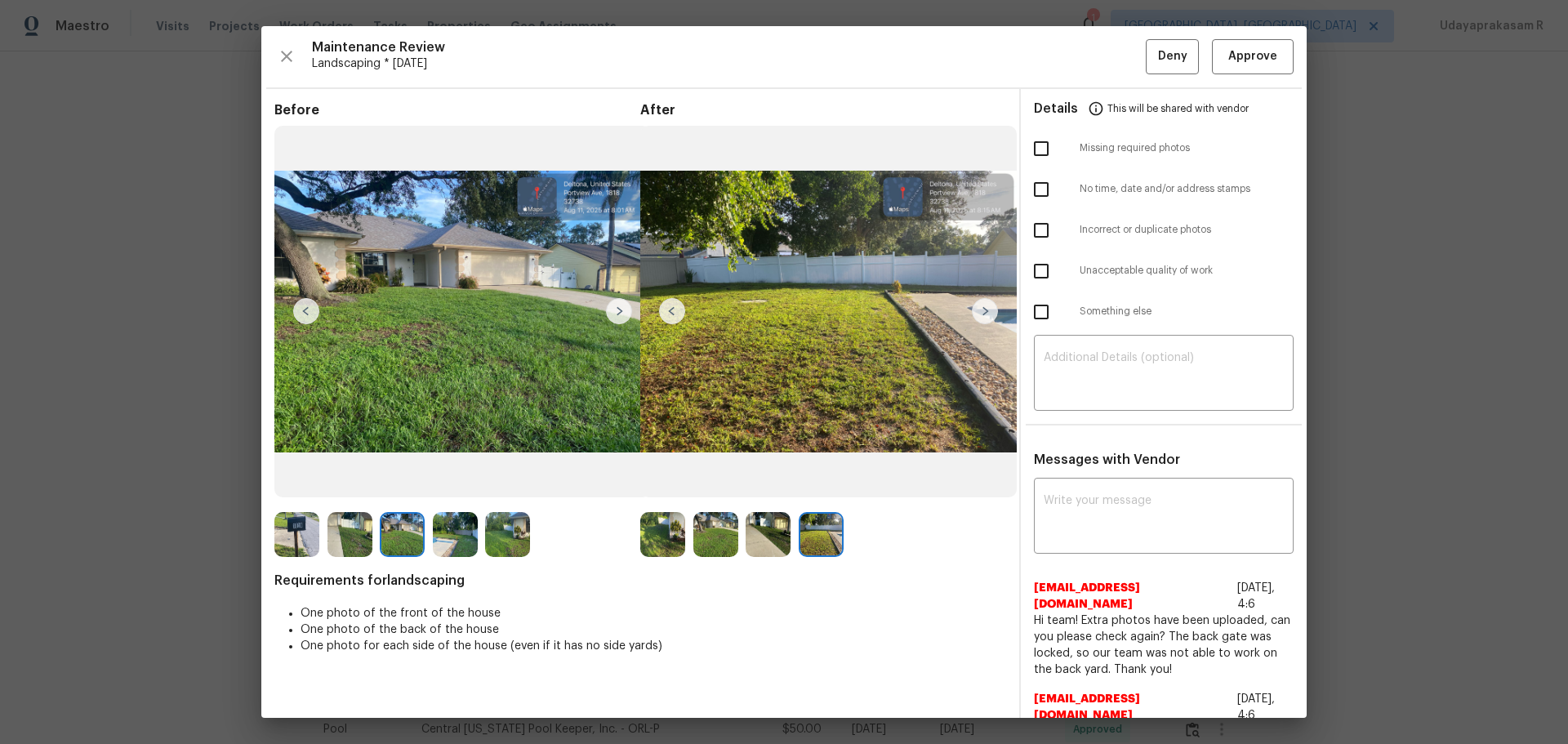
click at [618, 310] on img at bounding box center [619, 311] width 26 height 26
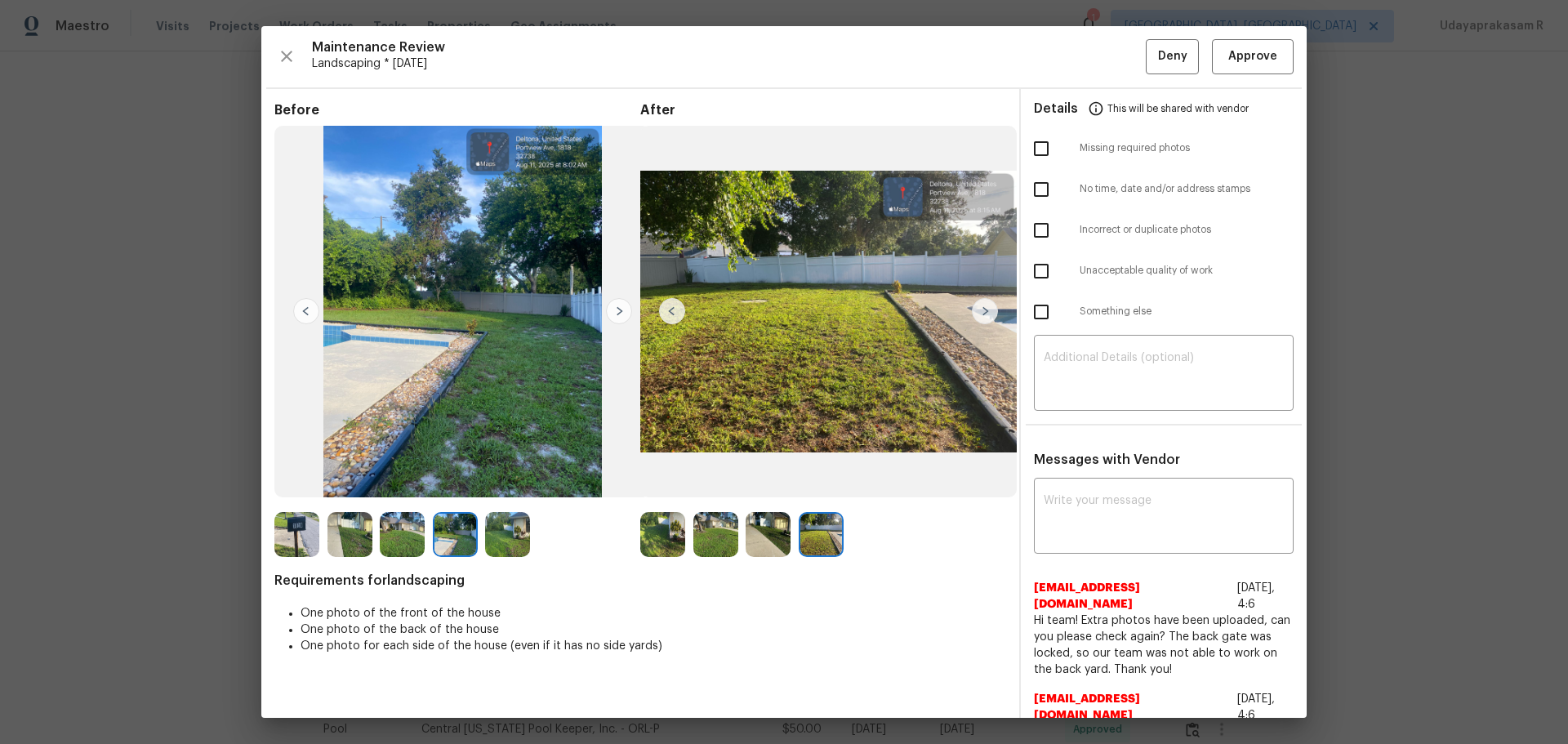
click at [707, 488] on img at bounding box center [715, 534] width 45 height 45
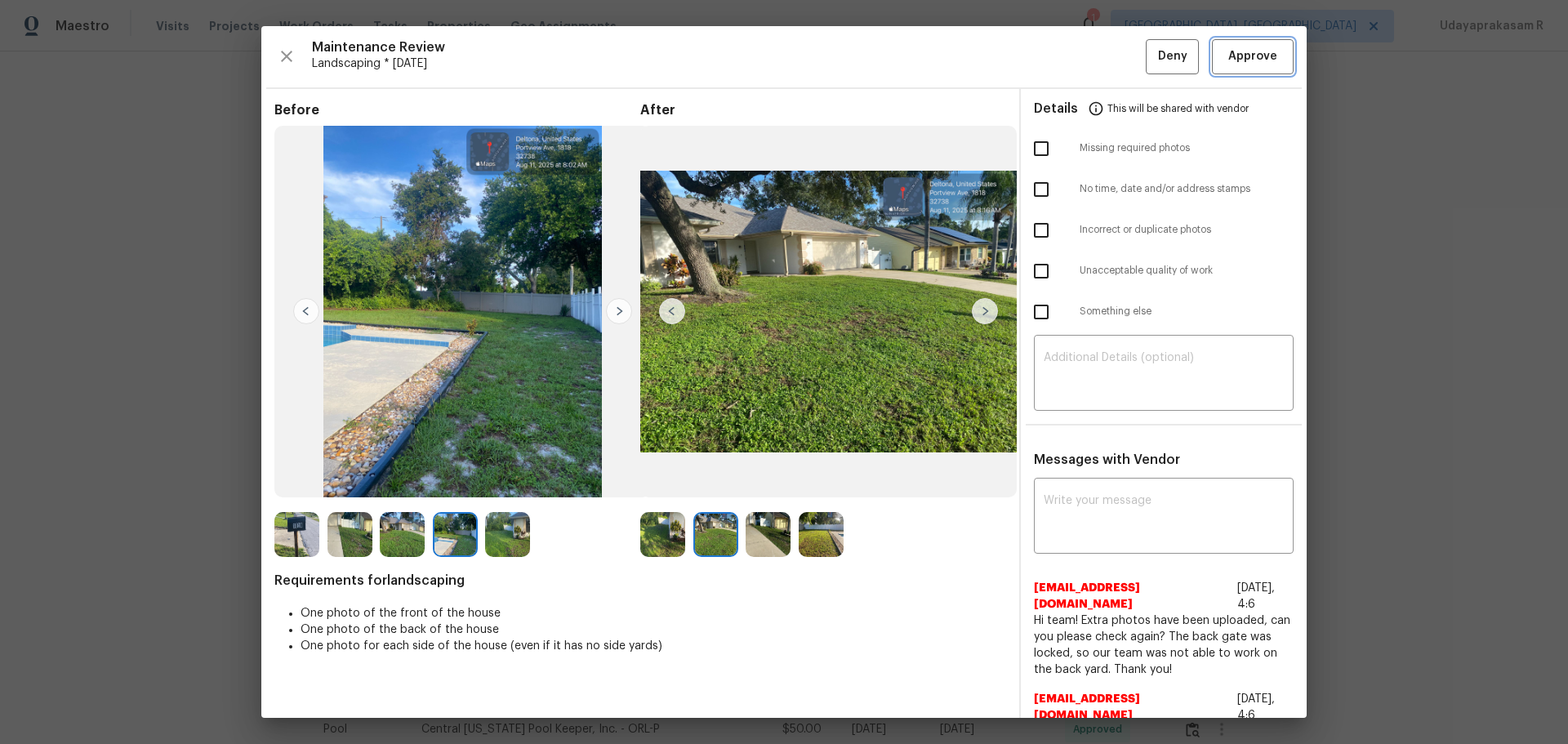
click at [1115, 53] on button "Approve" at bounding box center [1253, 56] width 82 height 35
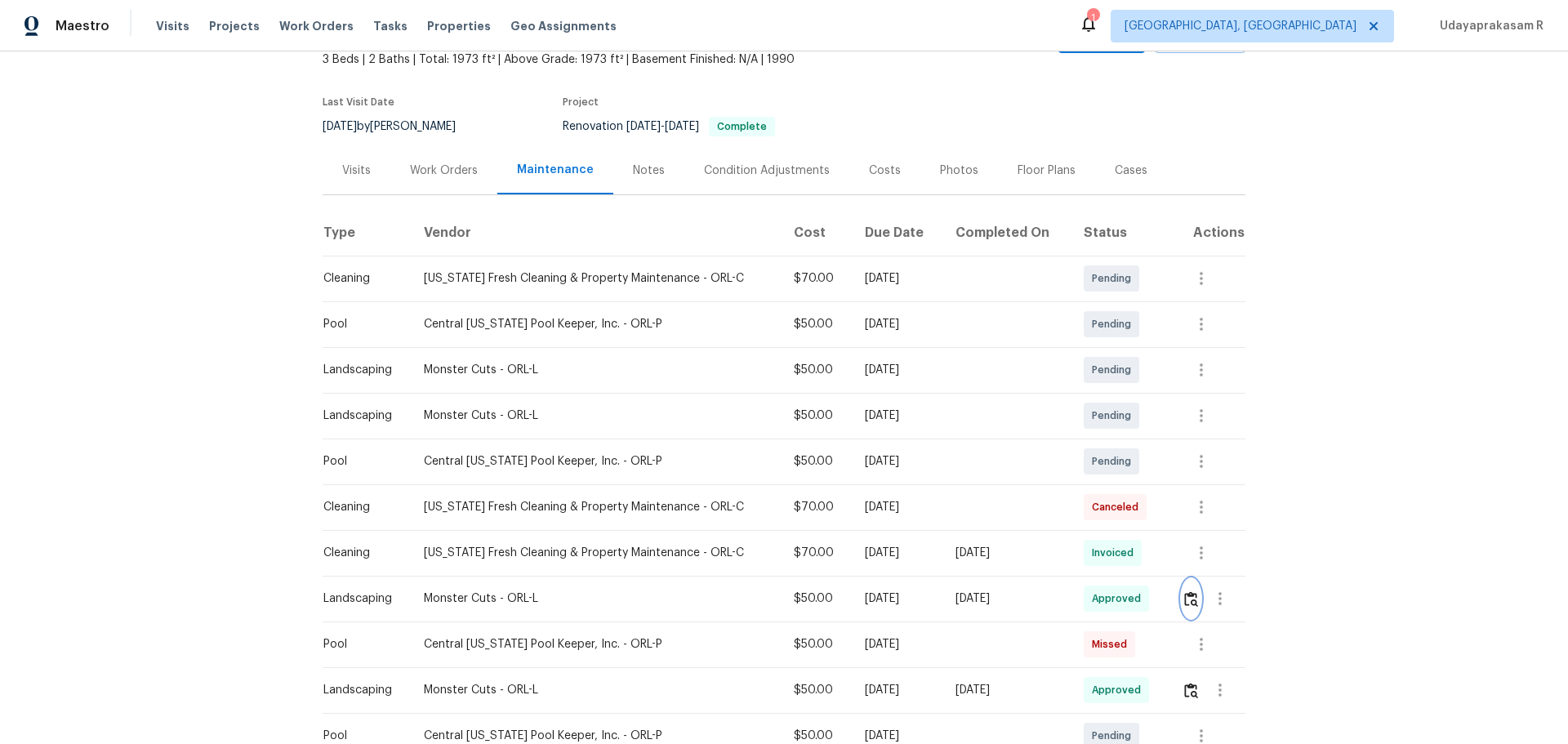
scroll to position [0, 0]
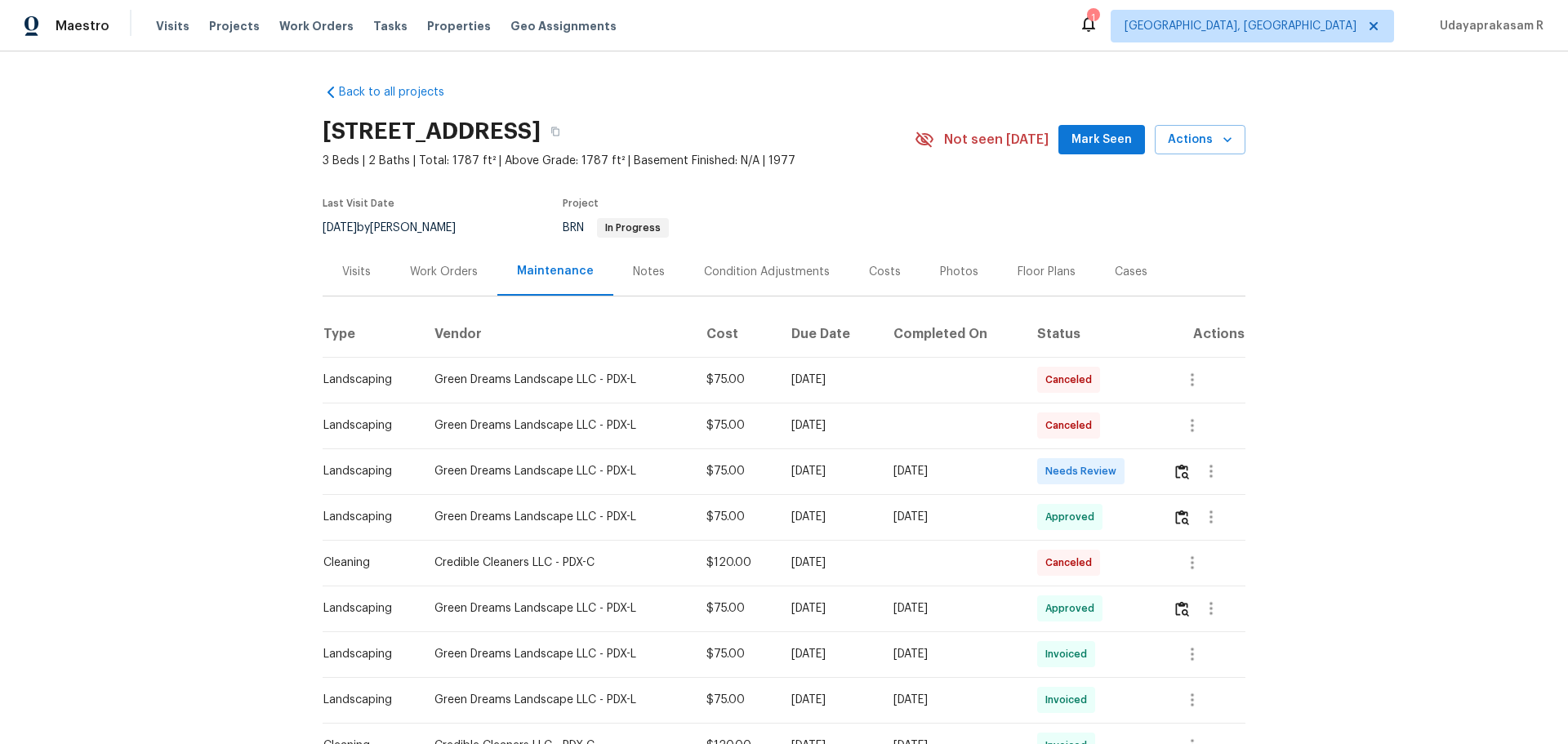
click at [1115, 479] on td at bounding box center [1202, 471] width 86 height 46
click at [1115, 474] on img "button" at bounding box center [1182, 471] width 14 height 16
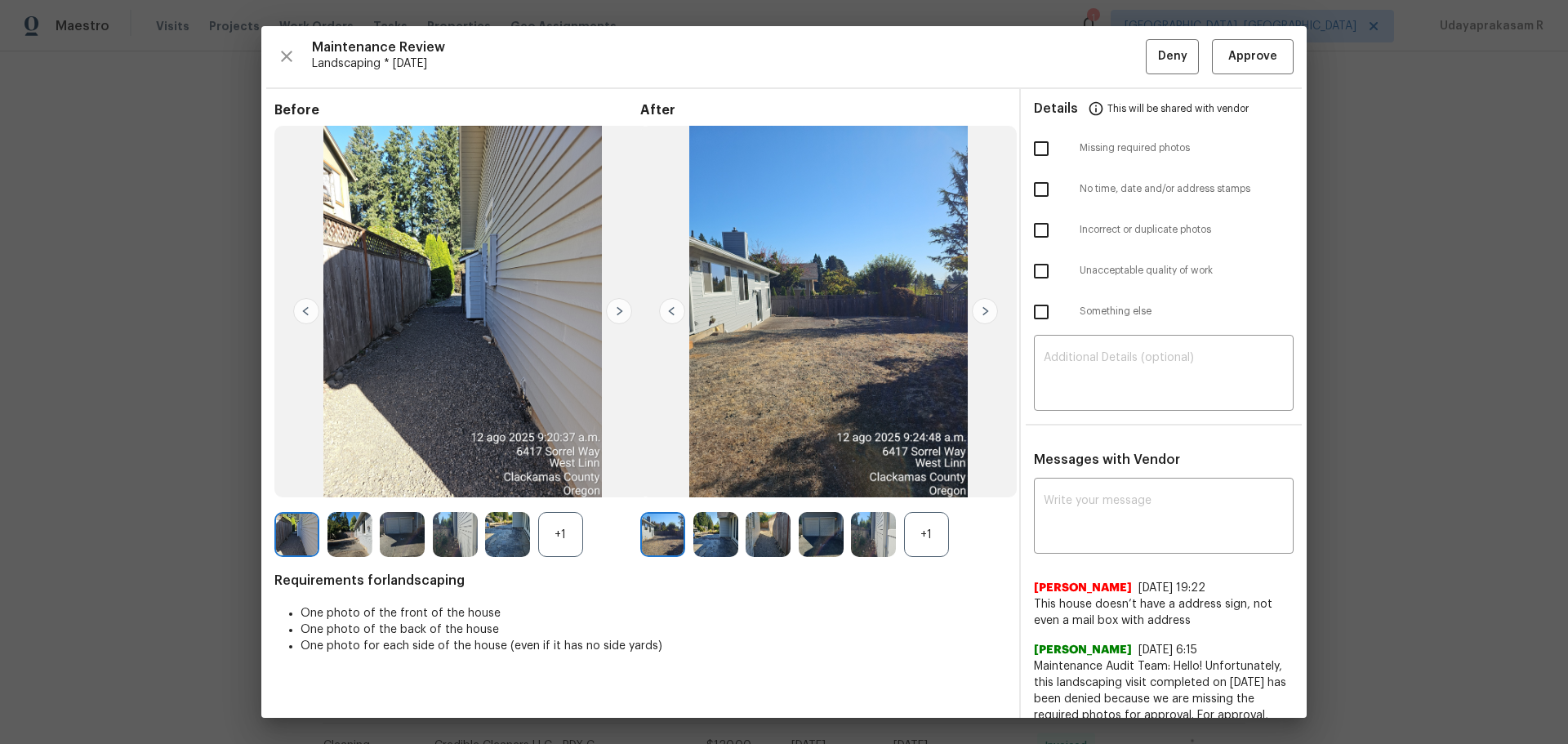
click at [978, 314] on img at bounding box center [985, 311] width 26 height 26
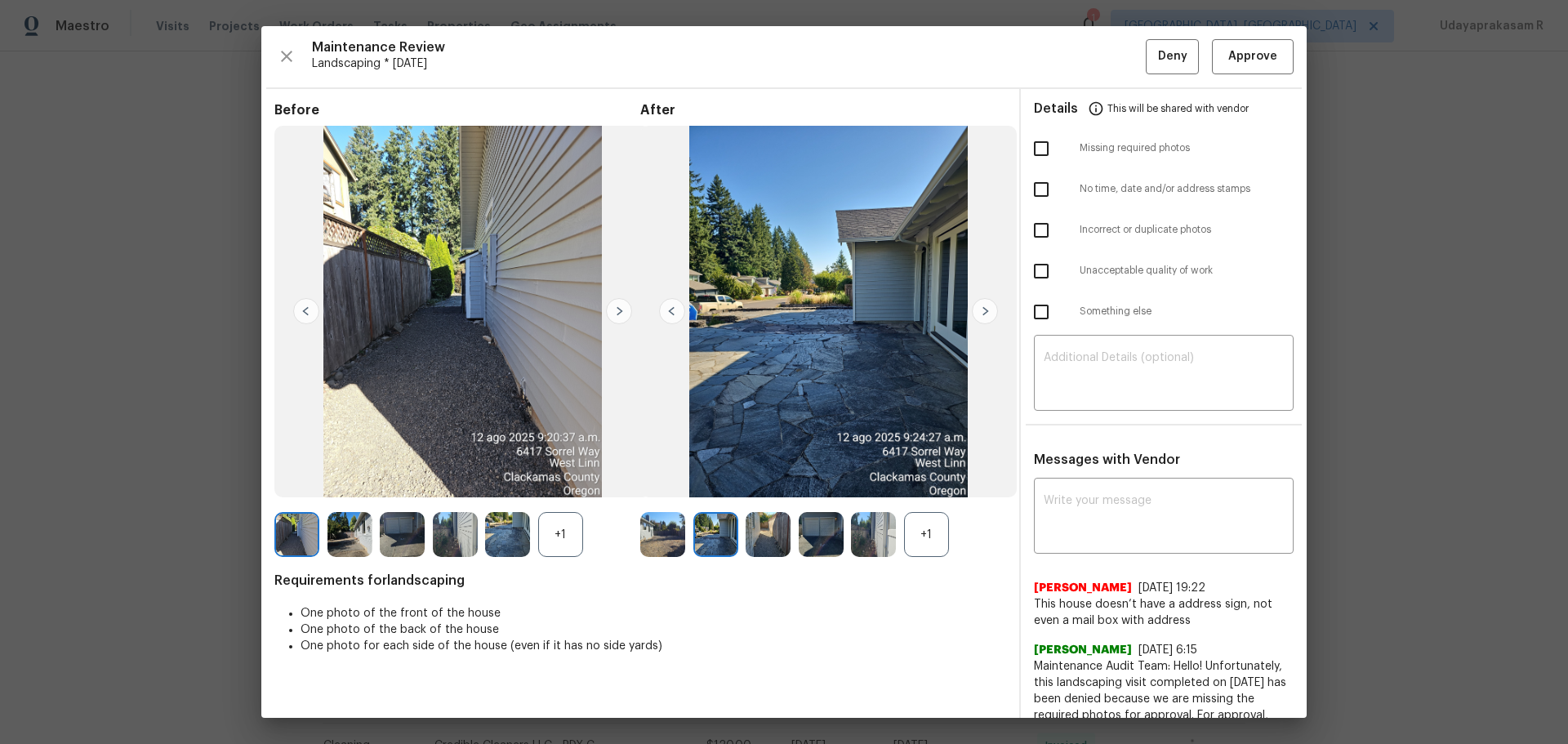
click at [981, 313] on img at bounding box center [985, 311] width 26 height 26
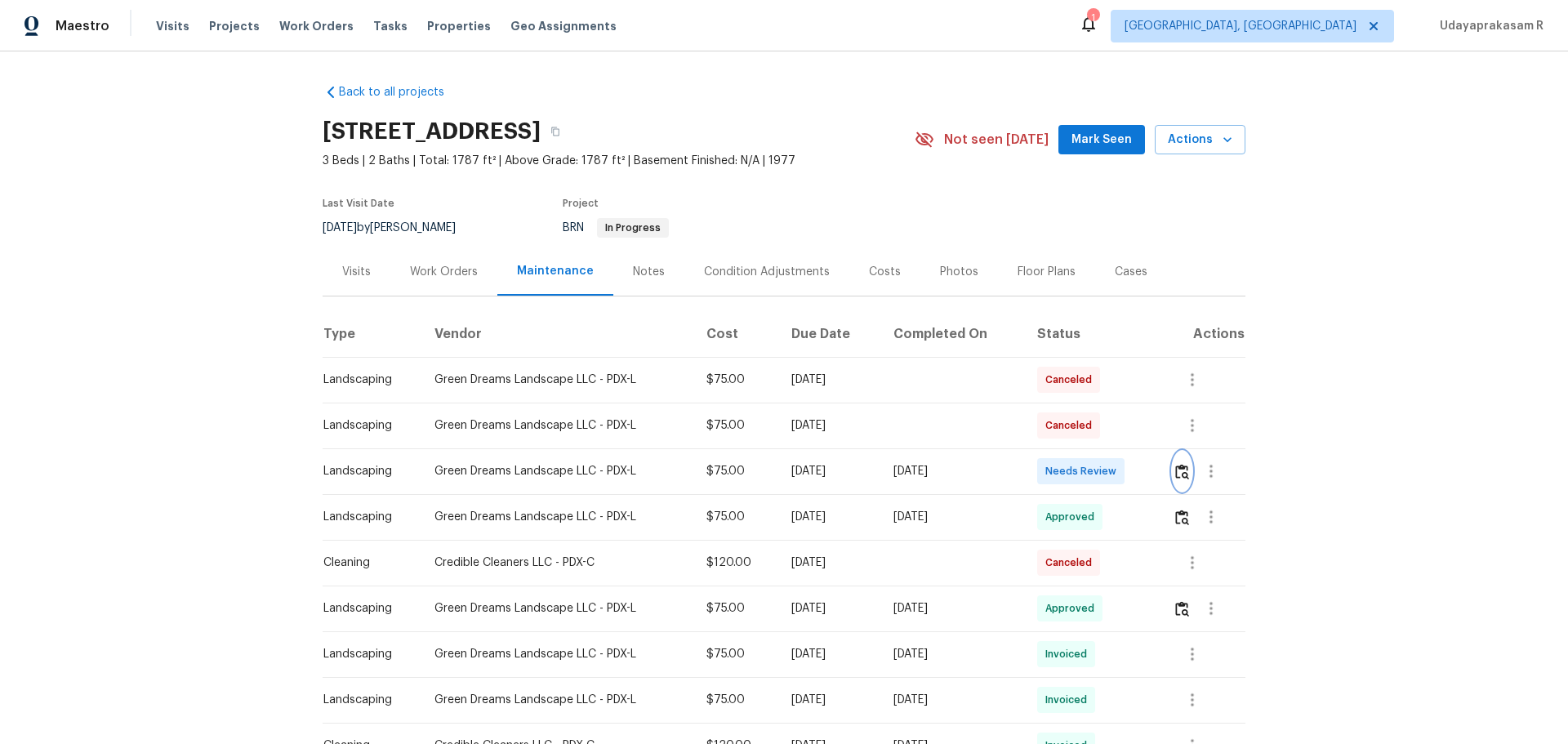
click at [1115, 469] on img "button" at bounding box center [1182, 471] width 14 height 16
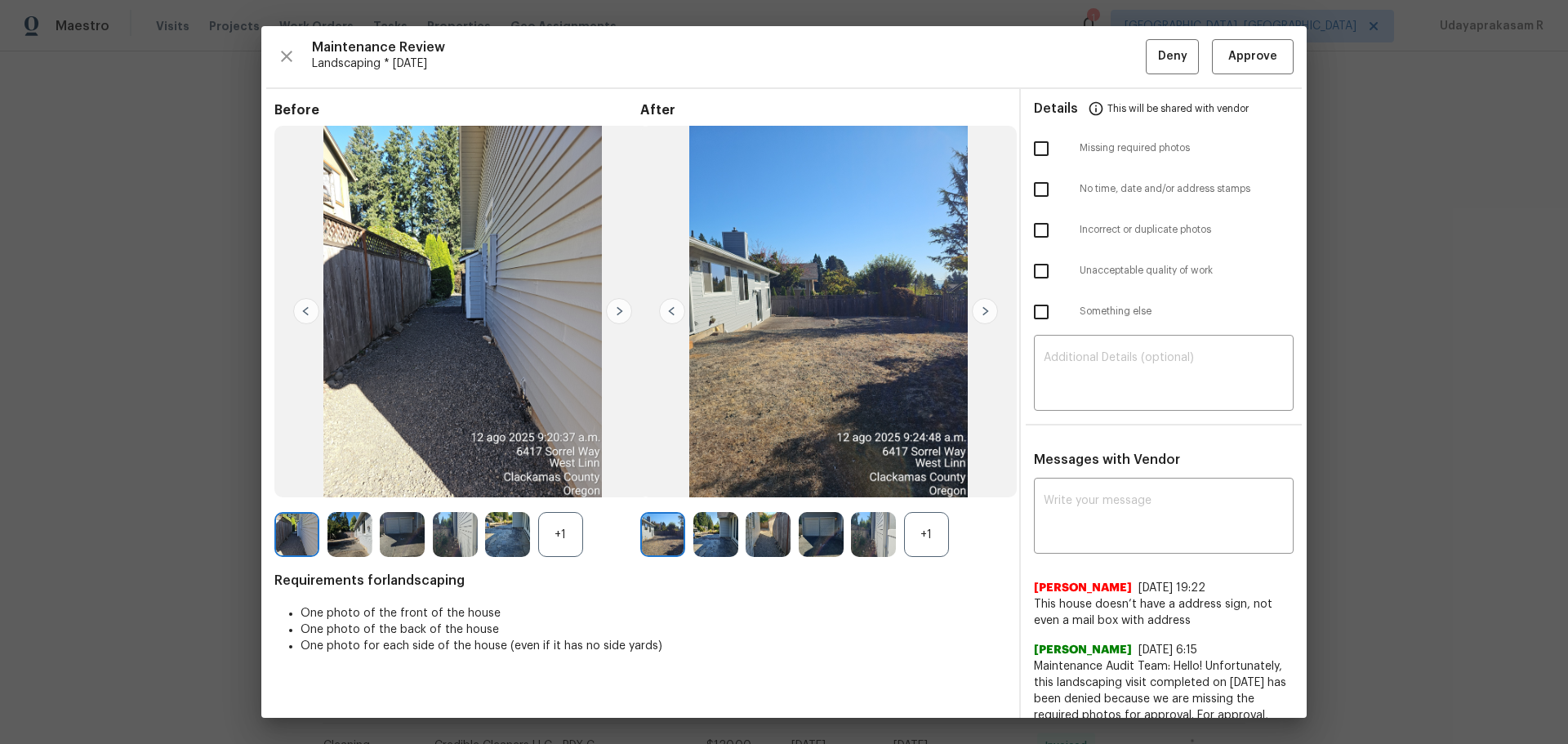
click at [938, 488] on div "+1" at bounding box center [926, 534] width 45 height 45
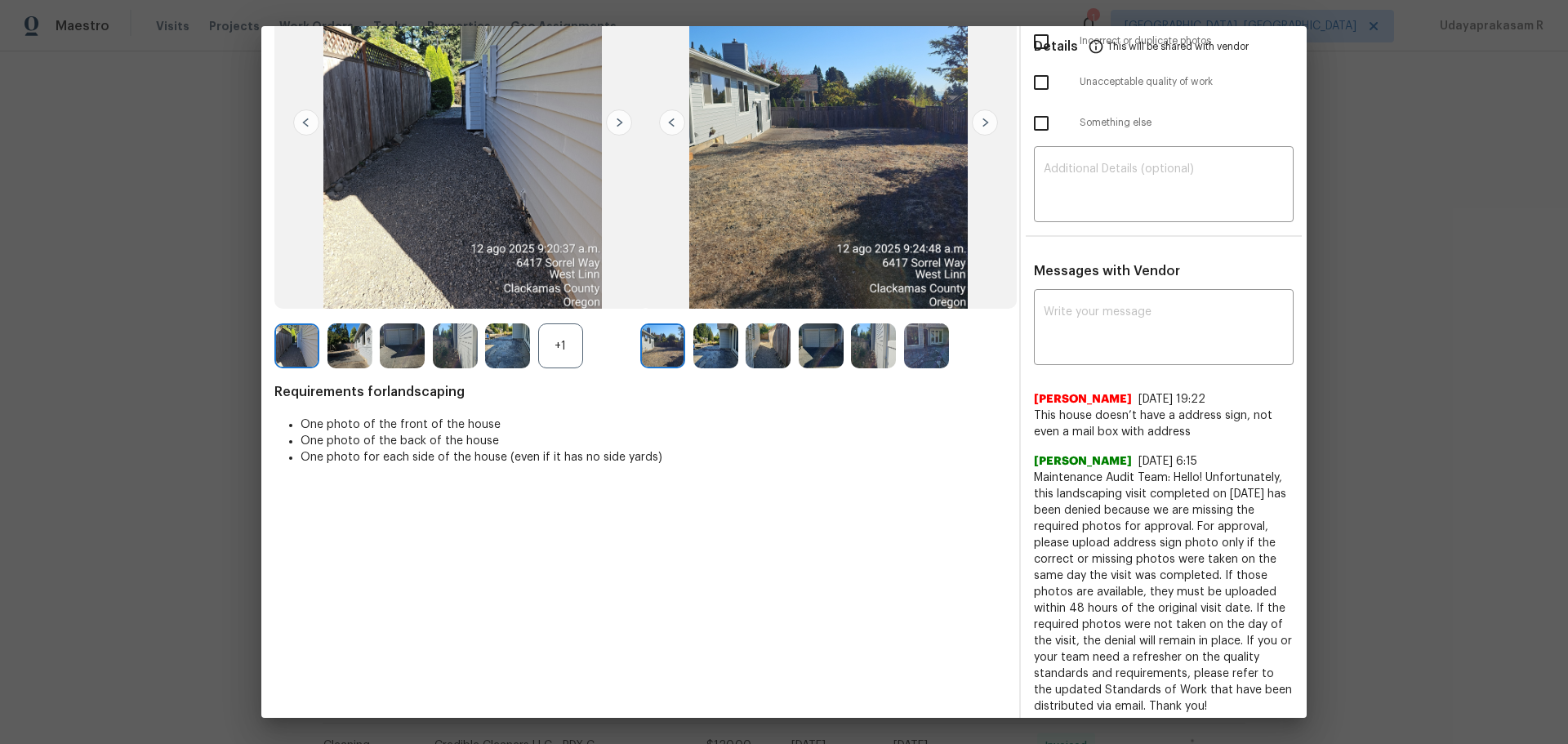
scroll to position [198, 0]
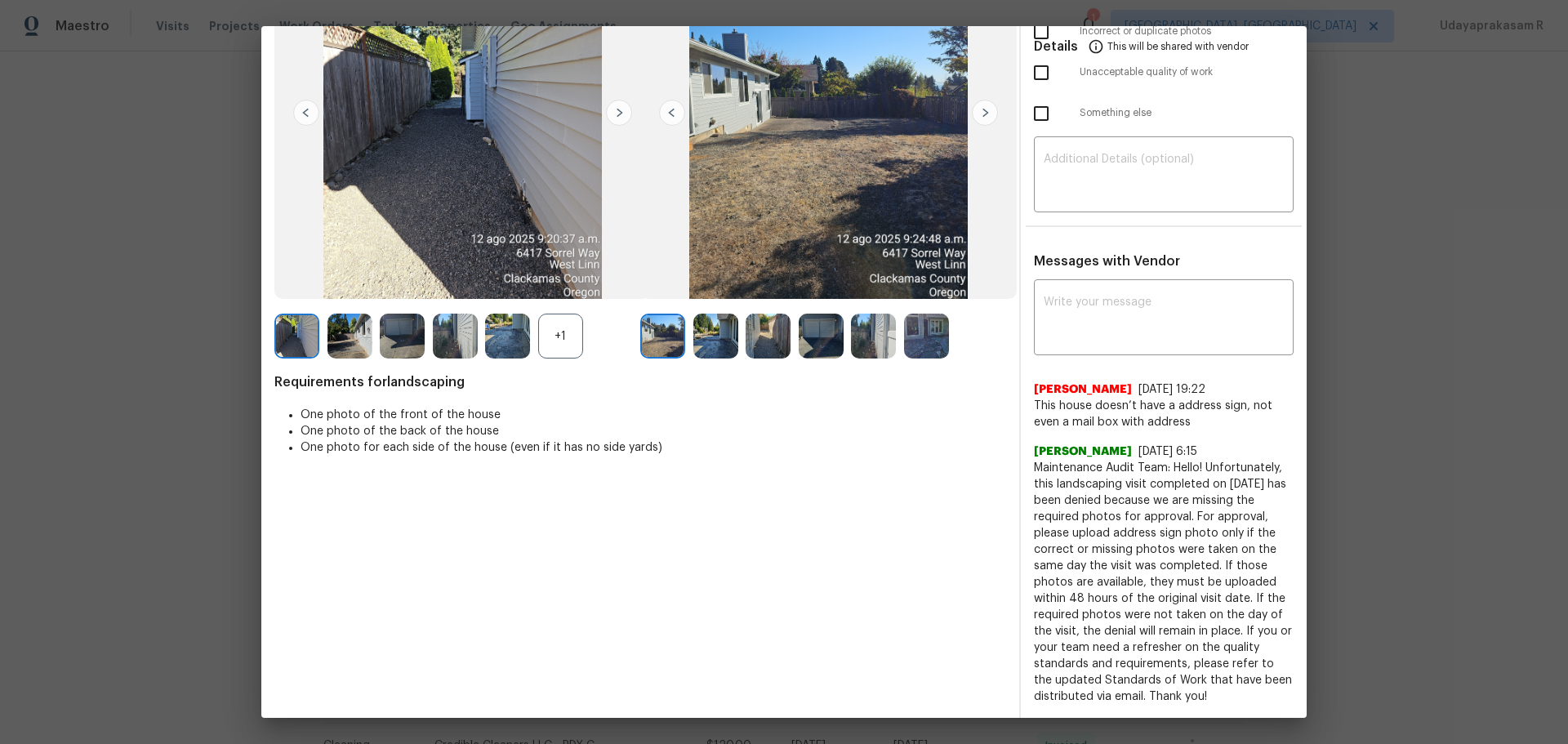
click at [583, 327] on div "+1" at bounding box center [457, 336] width 366 height 45
click at [570, 329] on div "+1" at bounding box center [560, 336] width 45 height 45
click at [922, 330] on img at bounding box center [926, 336] width 45 height 45
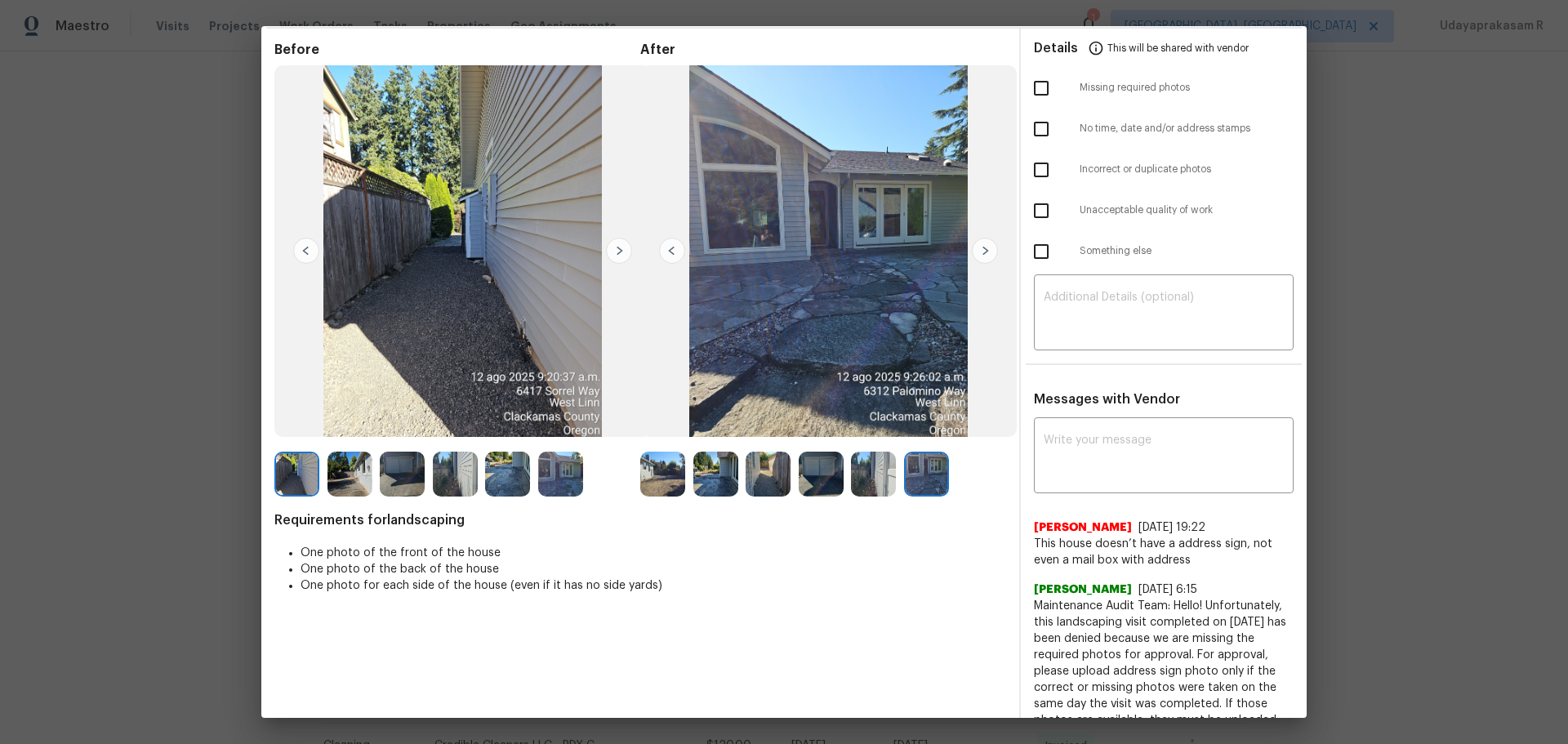
scroll to position [0, 0]
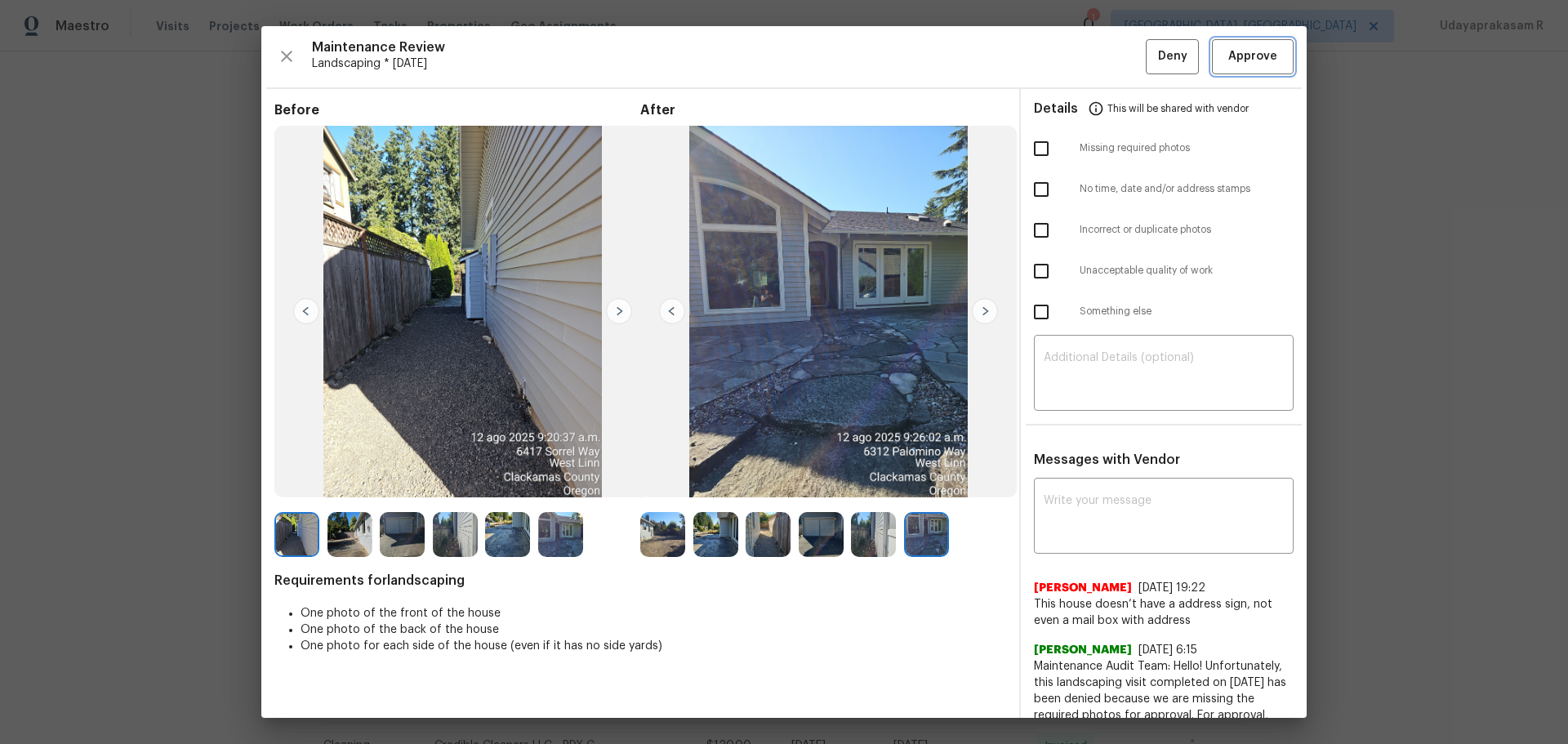
click at [1115, 54] on button "Approve" at bounding box center [1253, 56] width 82 height 35
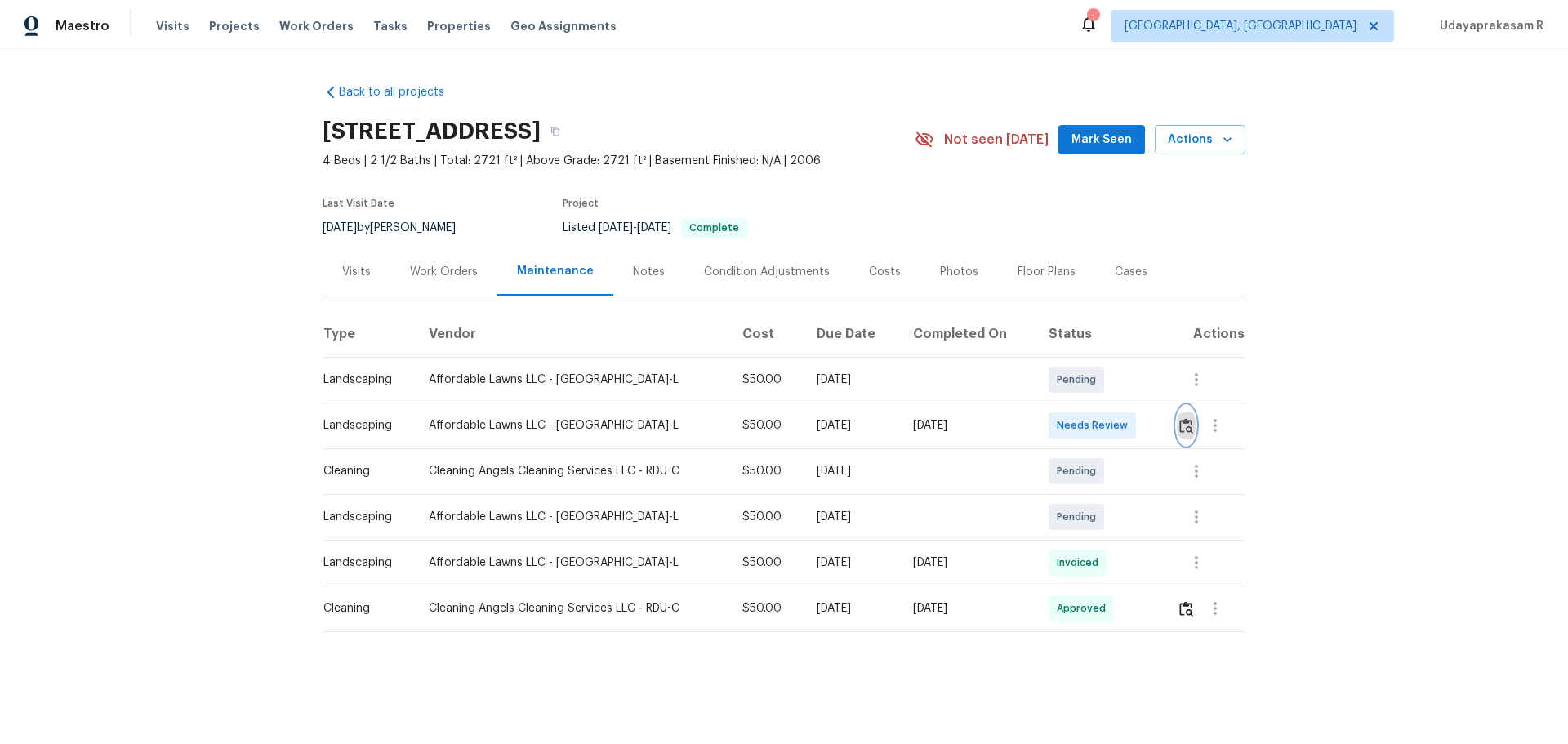
click at [1115, 430] on img "button" at bounding box center [1186, 425] width 14 height 16
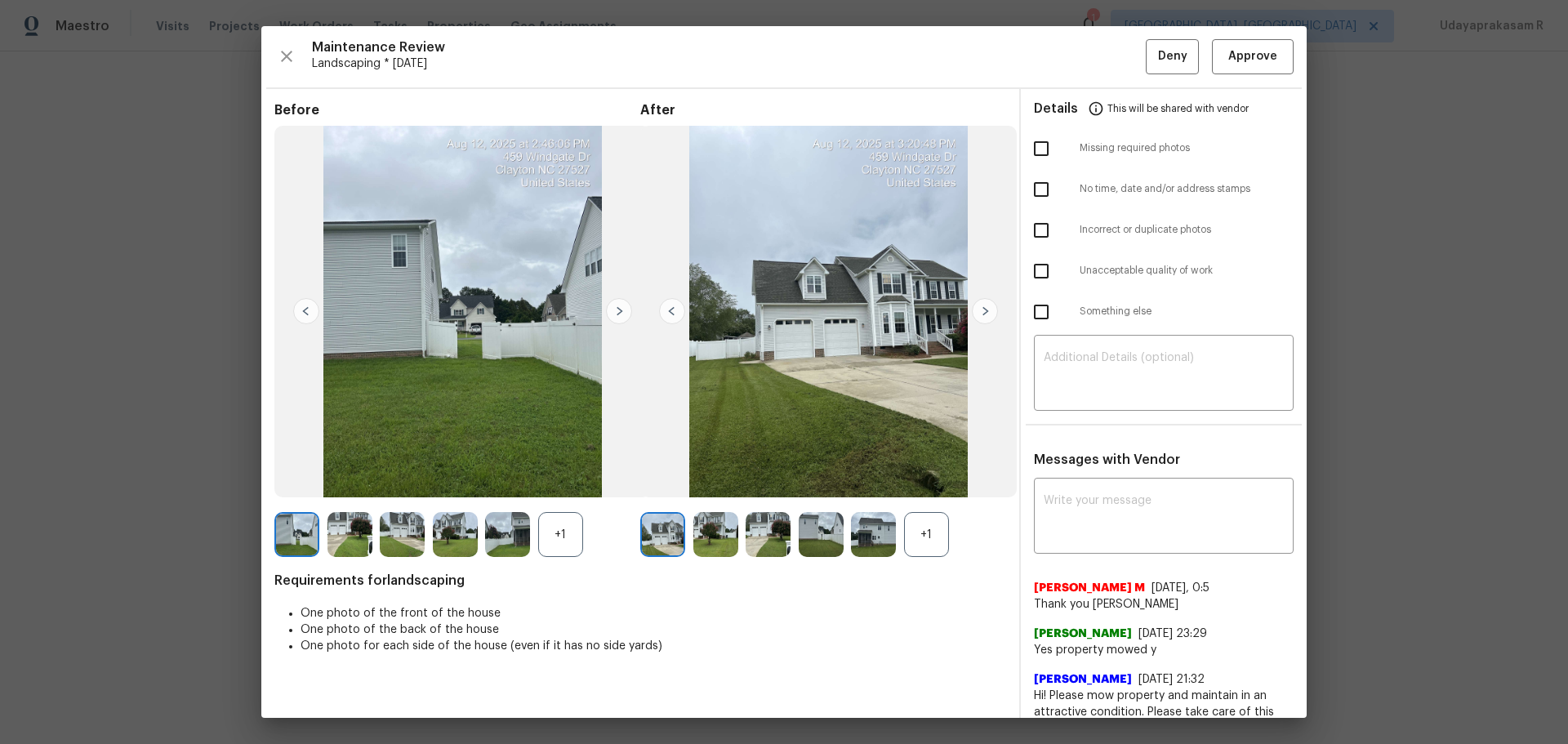
click at [924, 488] on div "+1" at bounding box center [926, 534] width 45 height 45
click at [977, 312] on img at bounding box center [985, 311] width 26 height 26
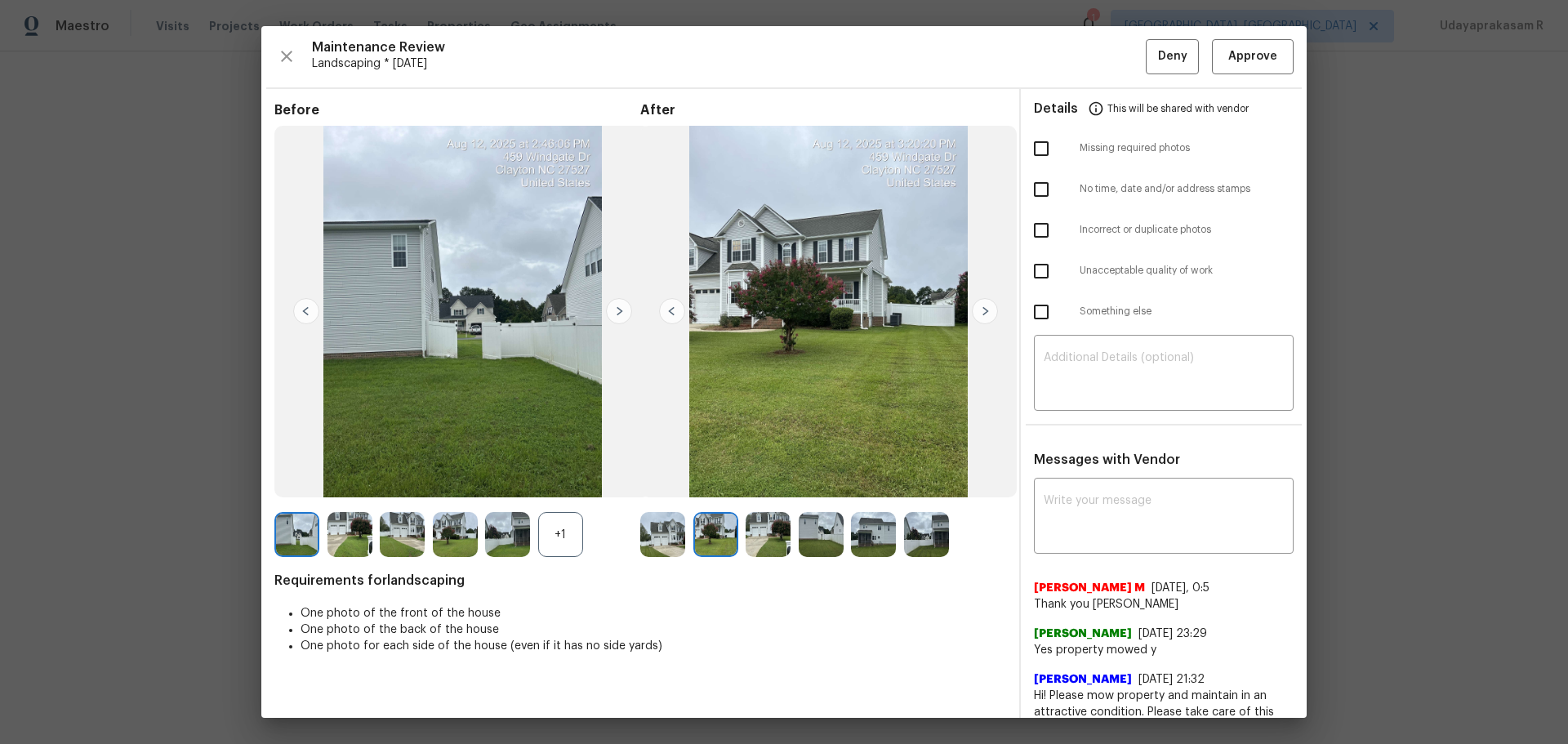
click at [977, 312] on img at bounding box center [985, 311] width 26 height 26
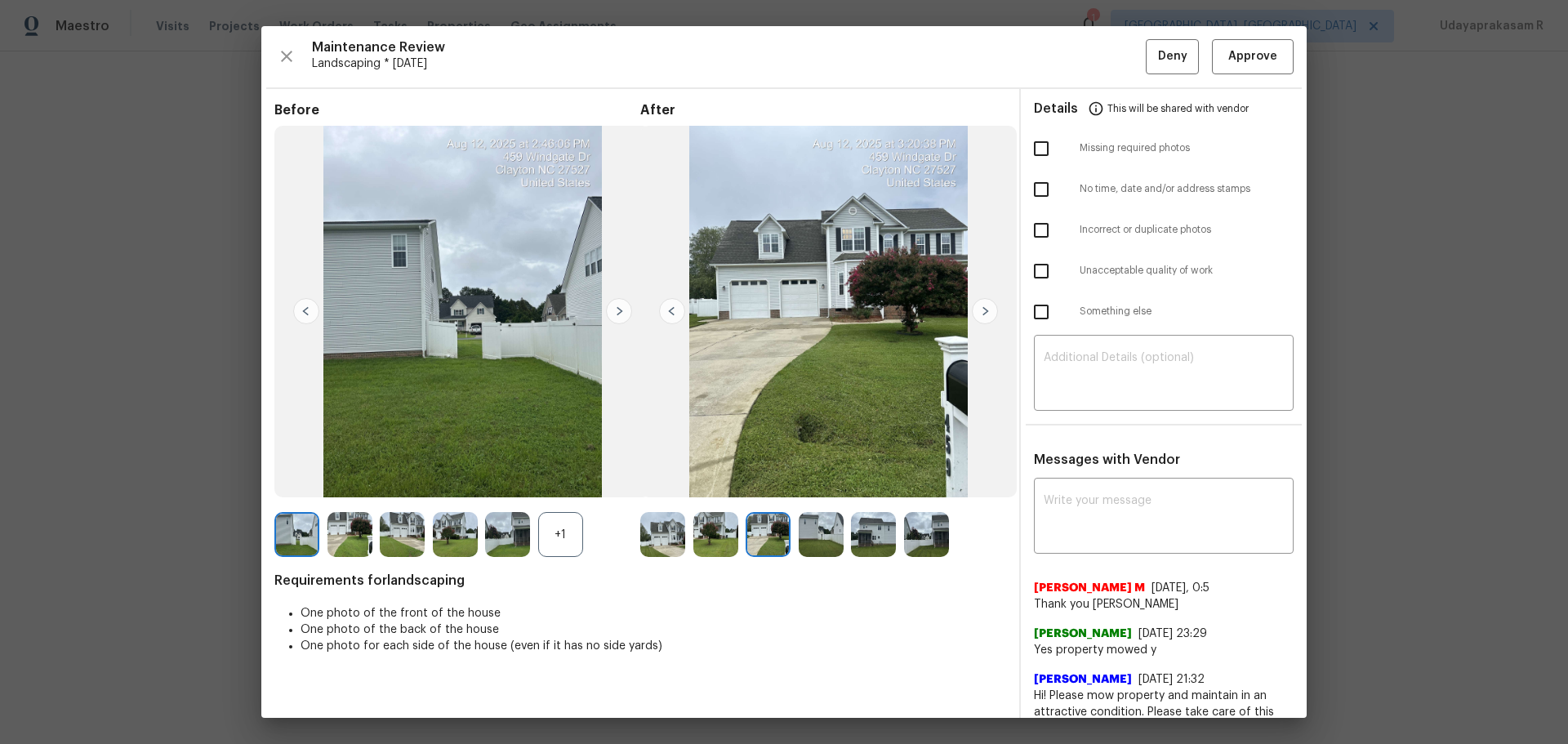
click at [977, 312] on img at bounding box center [985, 311] width 26 height 26
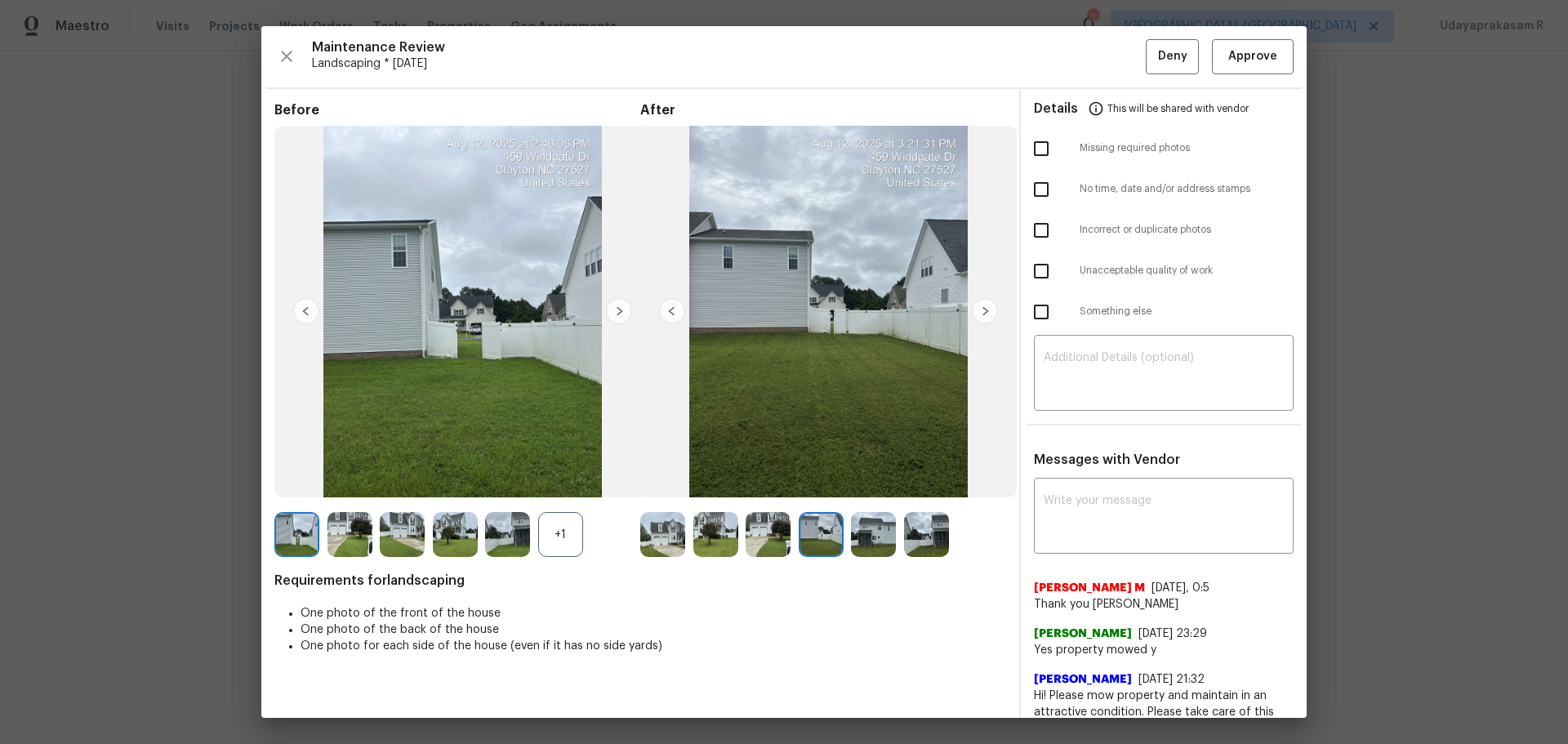
click at [977, 312] on img at bounding box center [985, 311] width 26 height 26
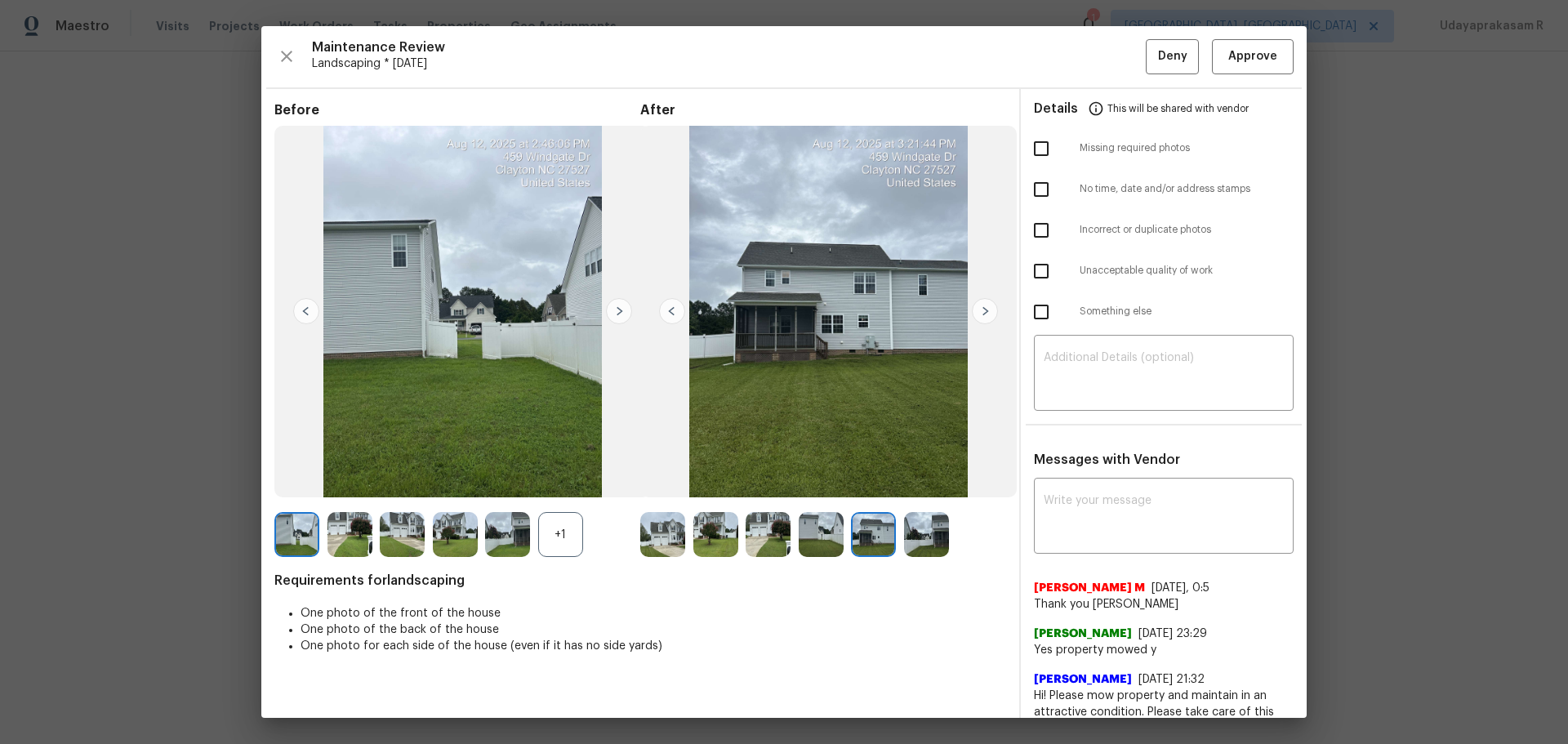
click at [977, 312] on img at bounding box center [985, 311] width 26 height 26
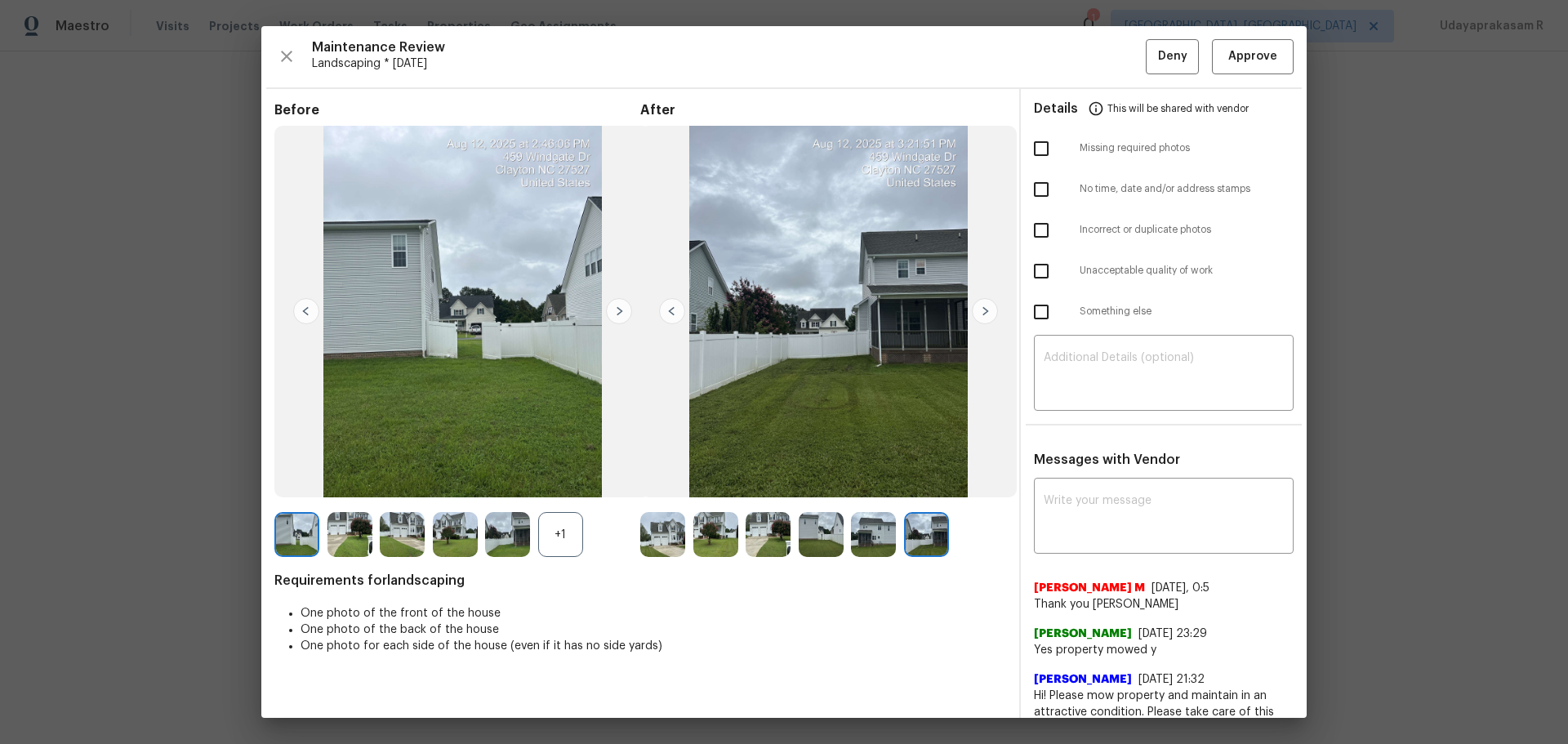
click at [541, 488] on div "+1" at bounding box center [560, 534] width 45 height 45
click at [624, 319] on img at bounding box center [619, 311] width 26 height 26
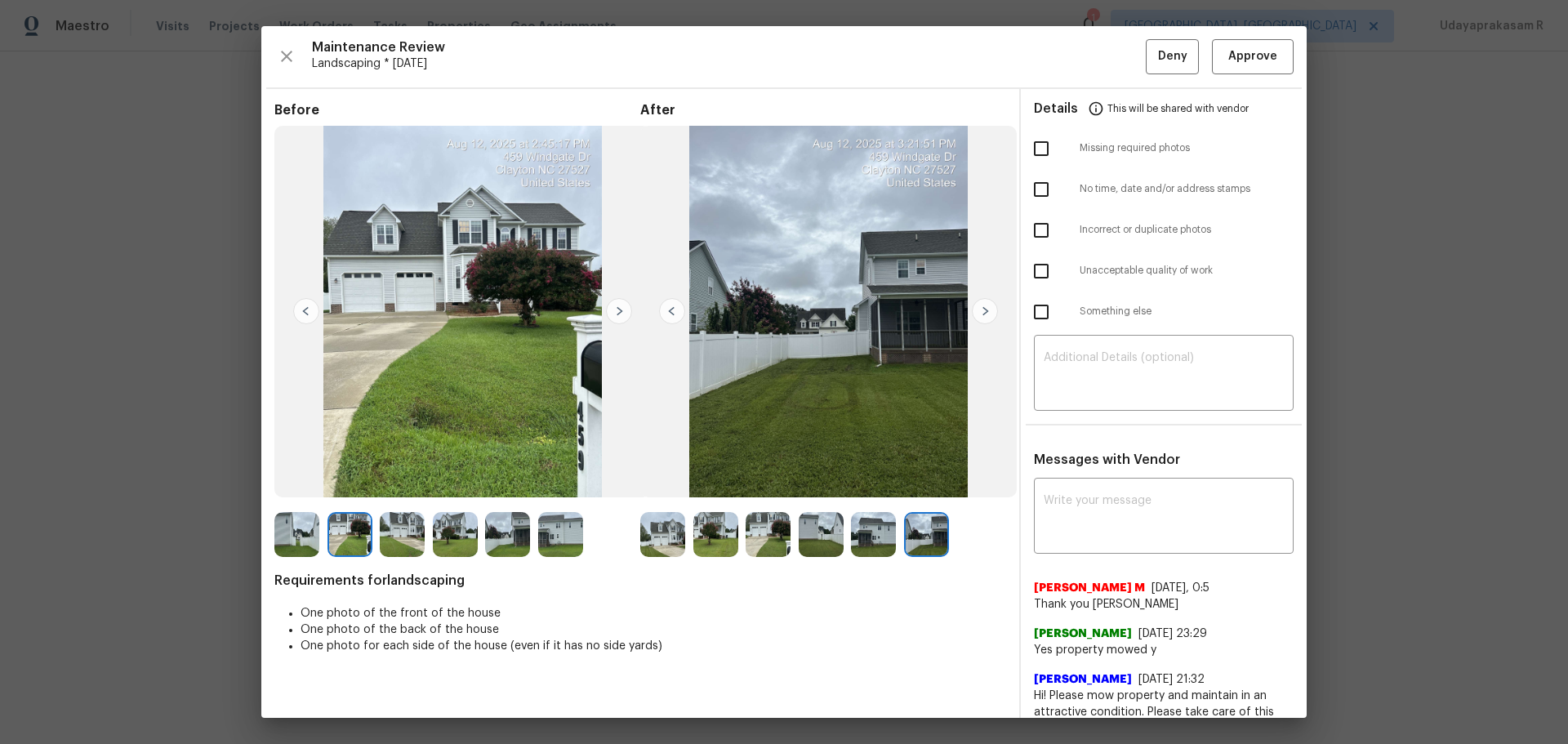
click at [624, 319] on img at bounding box center [619, 311] width 26 height 26
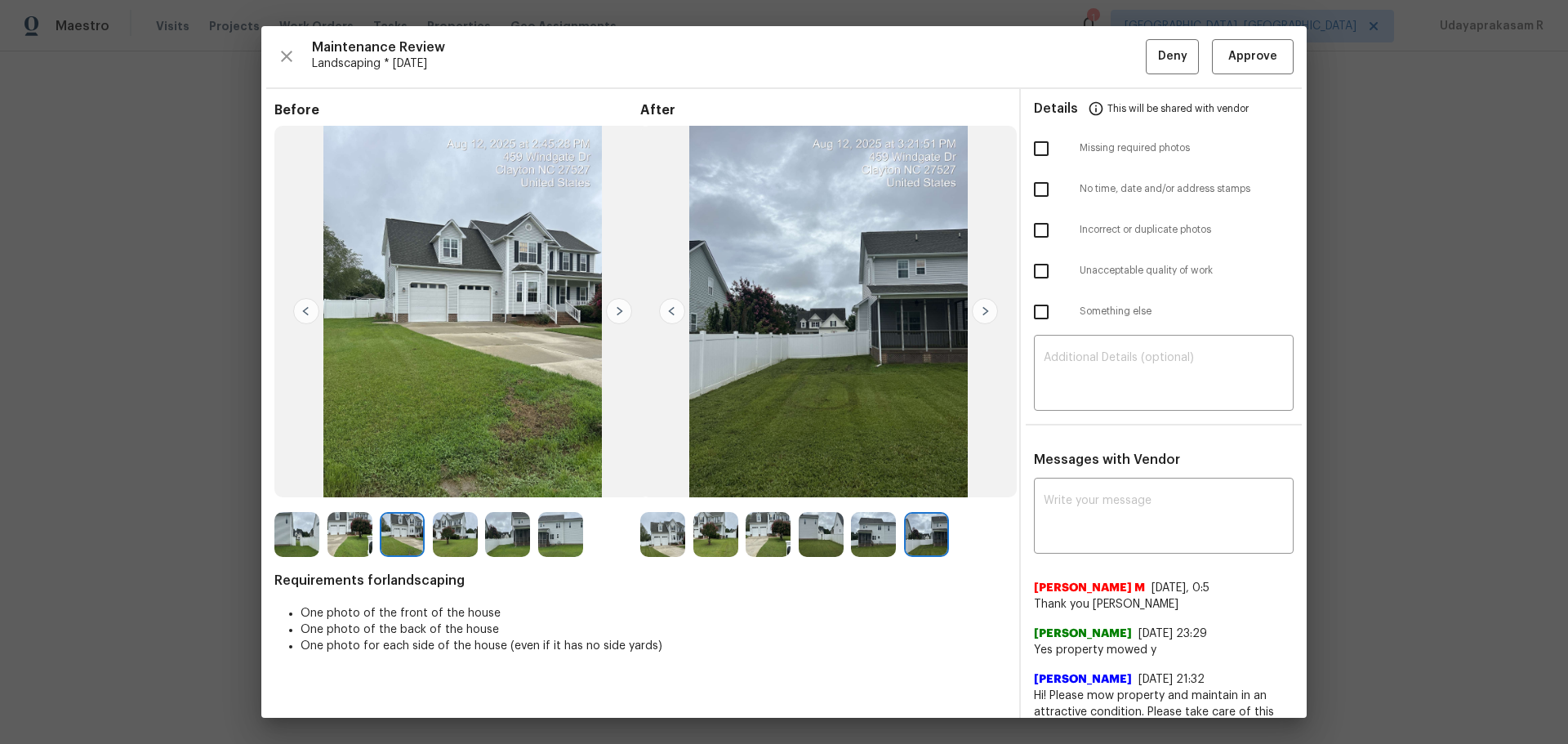
click at [624, 319] on img at bounding box center [619, 311] width 26 height 26
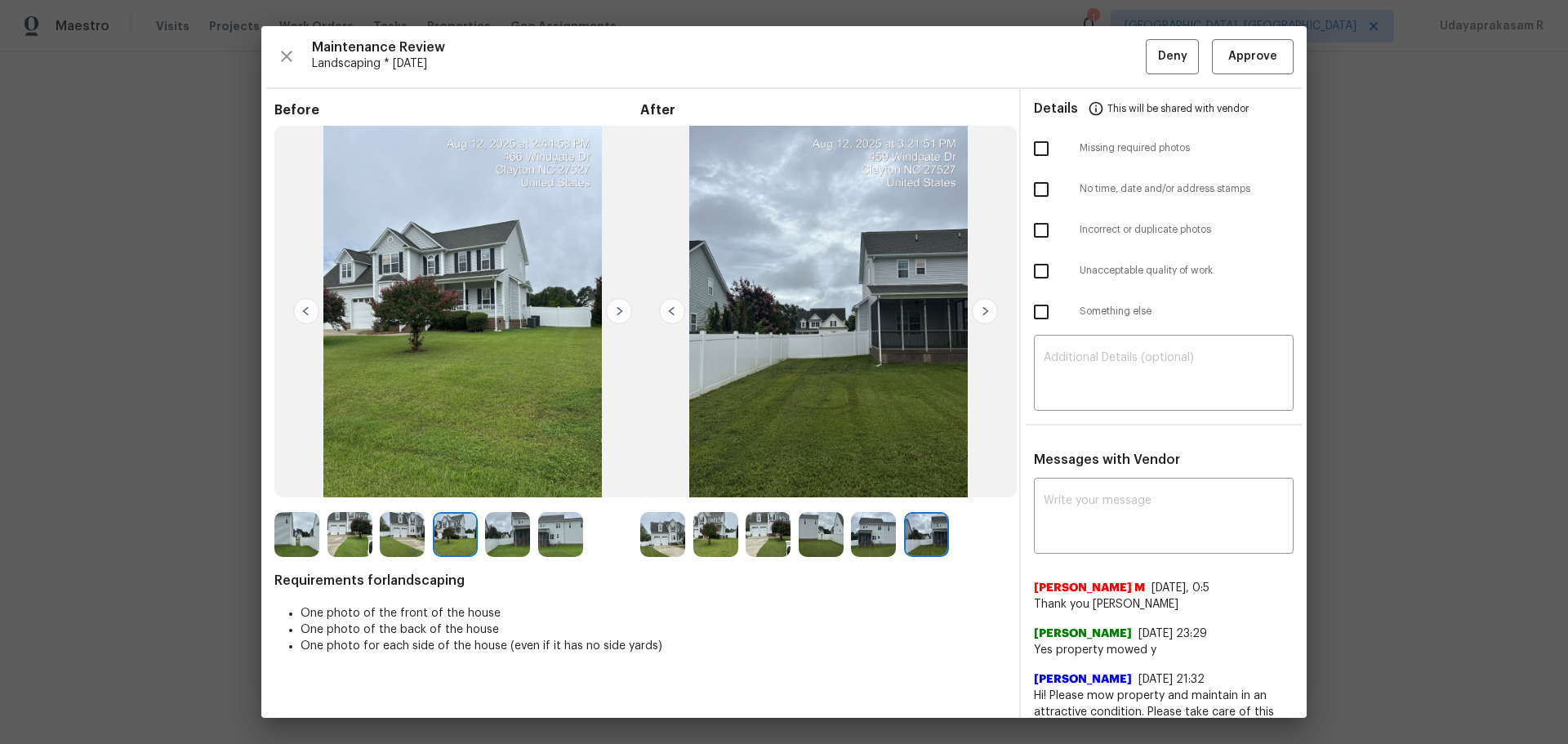
click at [624, 319] on img at bounding box center [619, 311] width 26 height 26
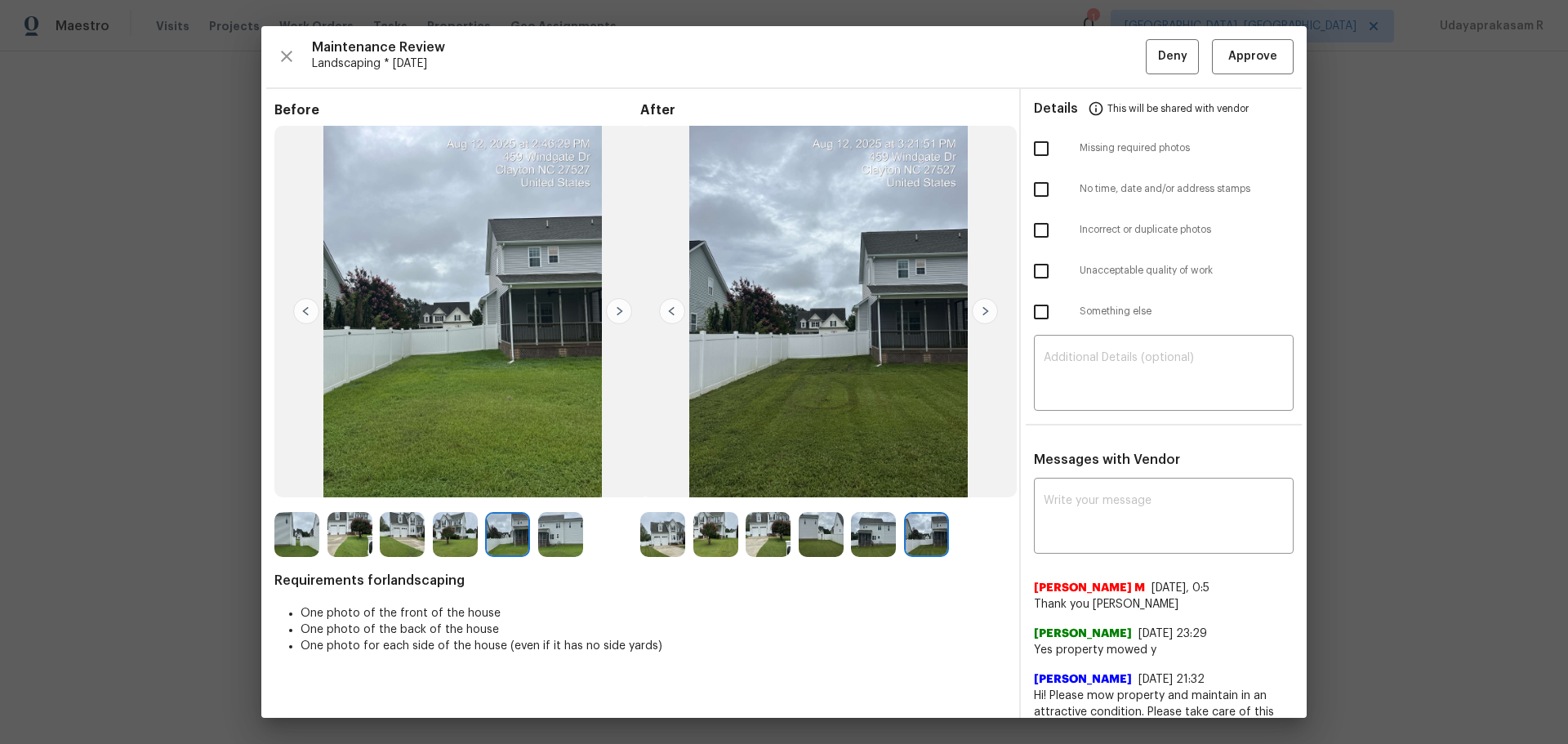
click at [624, 319] on img at bounding box center [619, 311] width 26 height 26
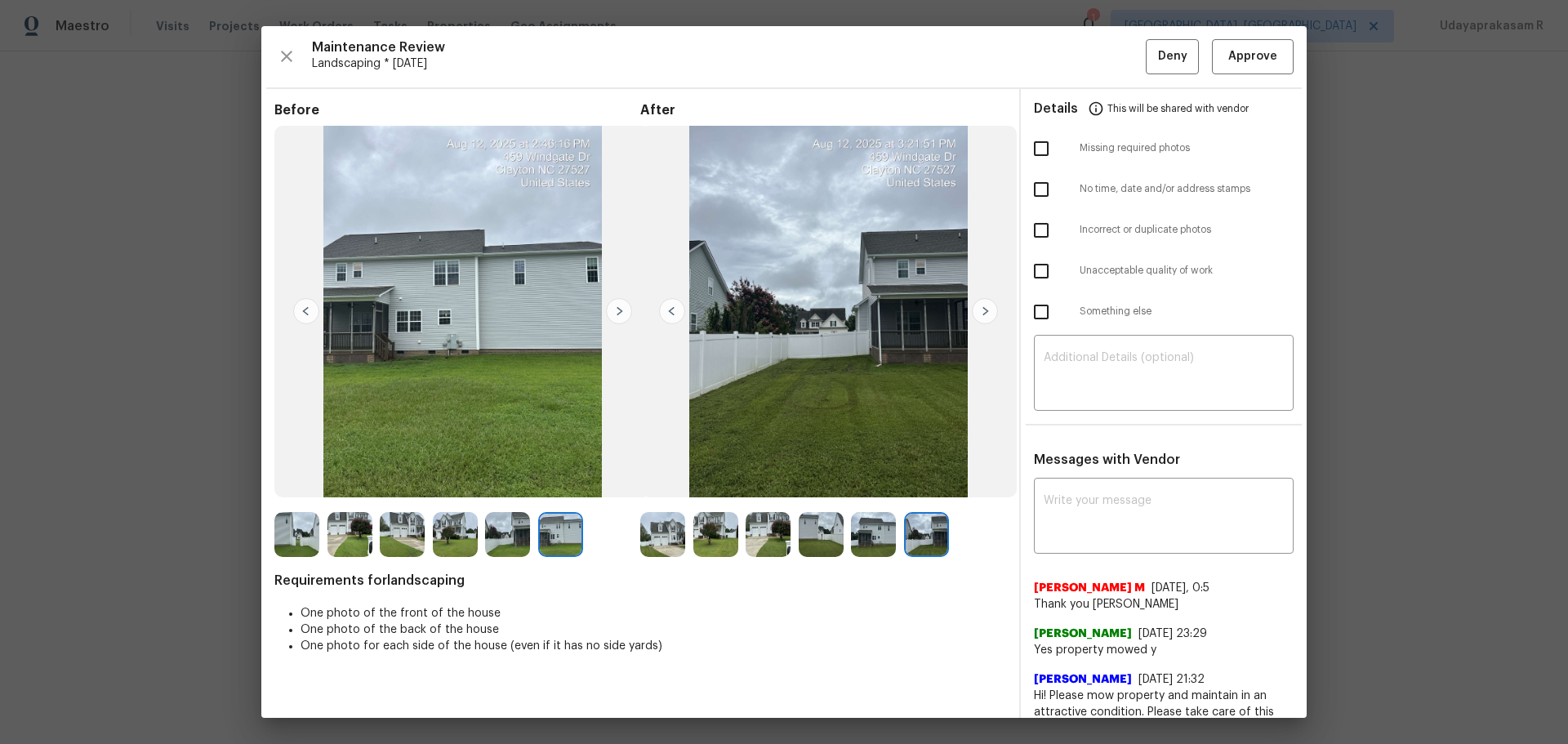
click at [681, 313] on img at bounding box center [828, 312] width 376 height 372
click at [673, 314] on img at bounding box center [672, 311] width 26 height 26
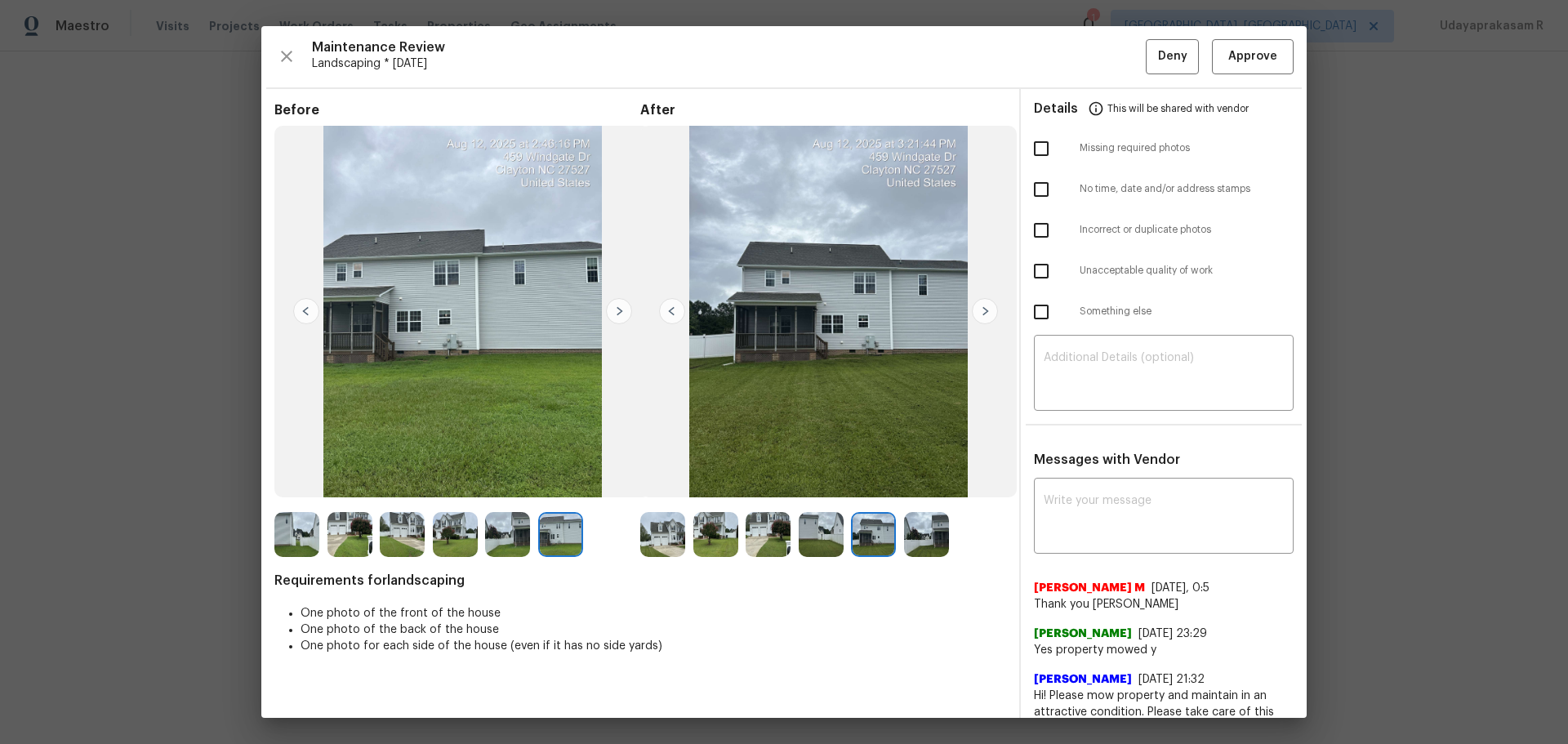
click at [673, 314] on img at bounding box center [672, 311] width 26 height 26
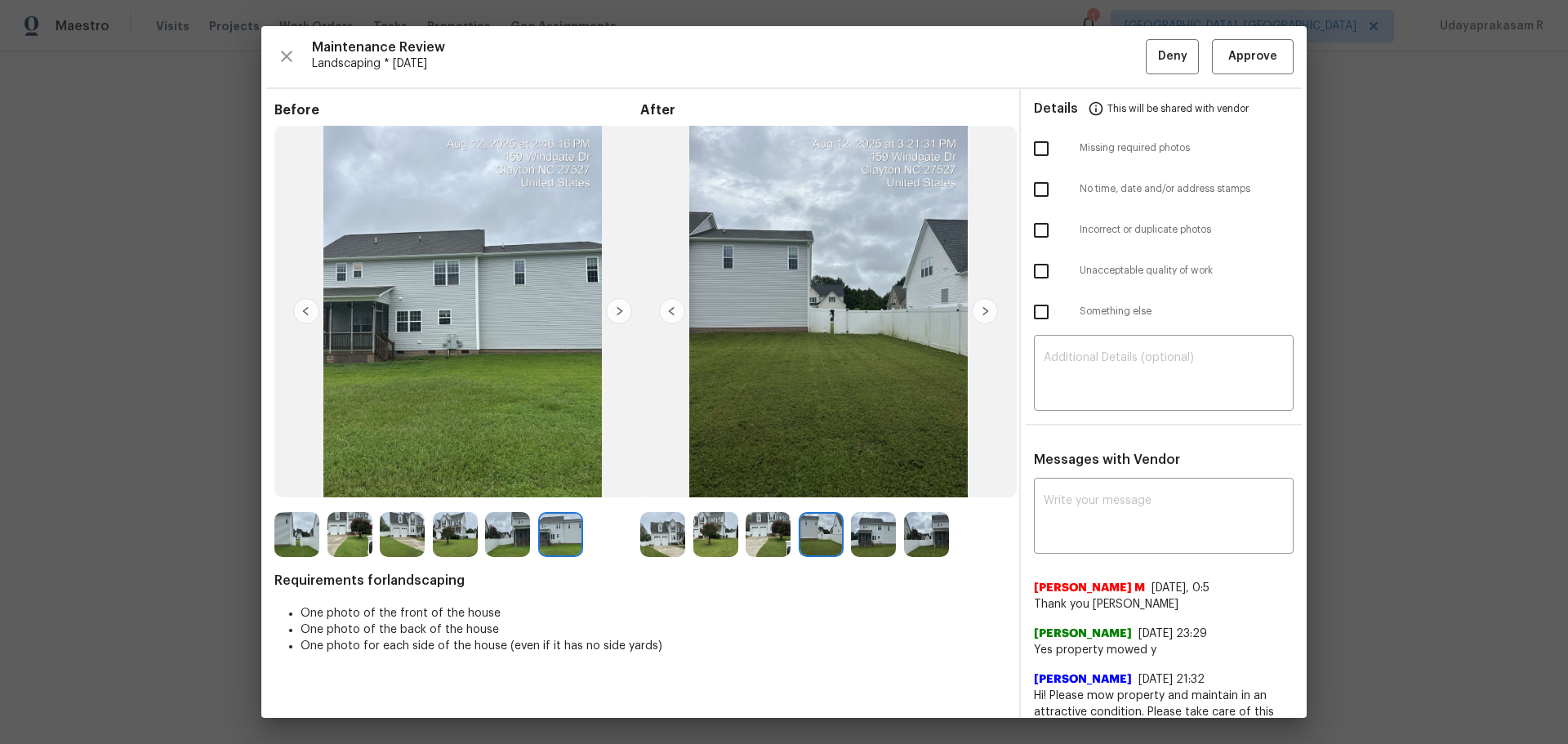
click at [673, 314] on img at bounding box center [672, 311] width 26 height 26
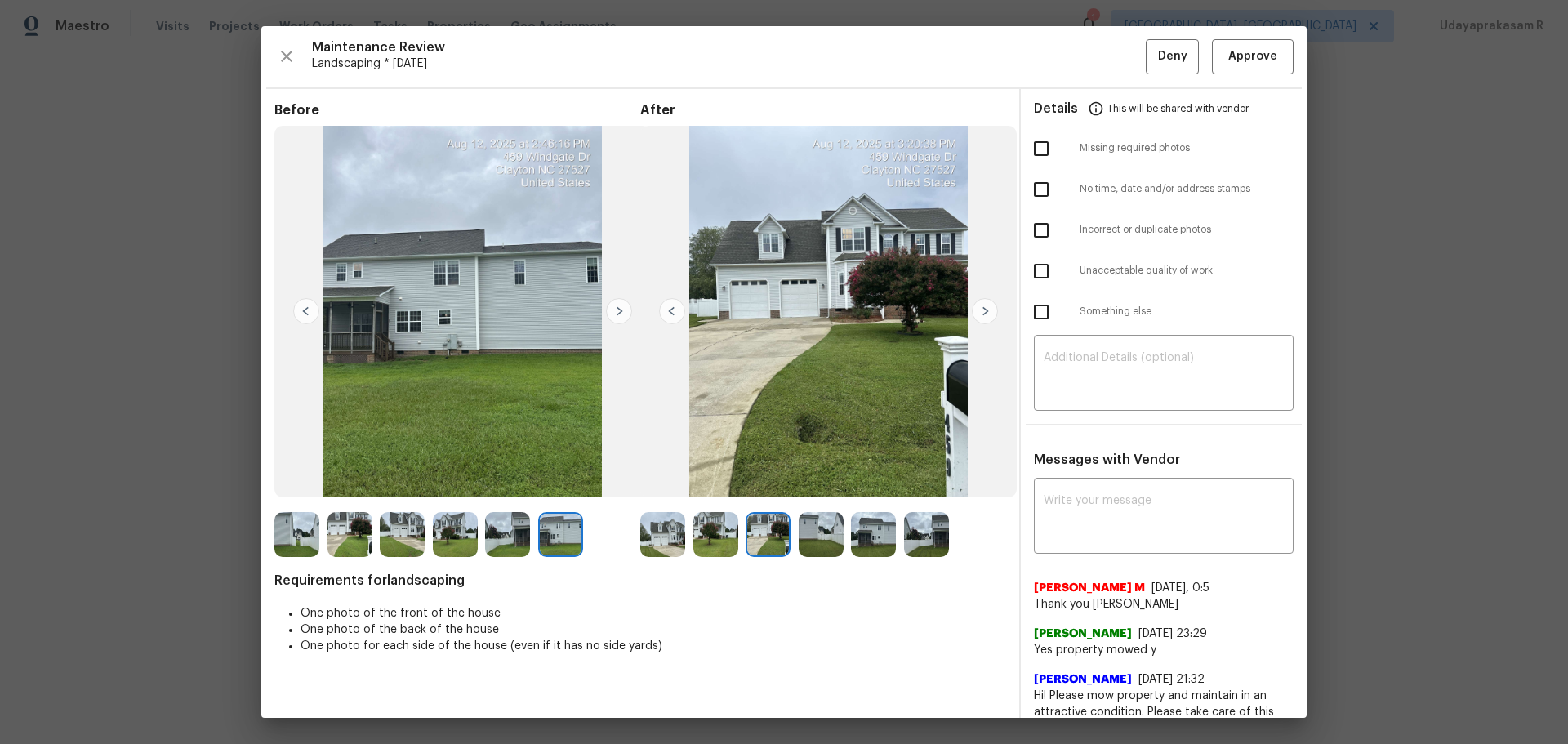
click at [673, 314] on img at bounding box center [672, 311] width 26 height 26
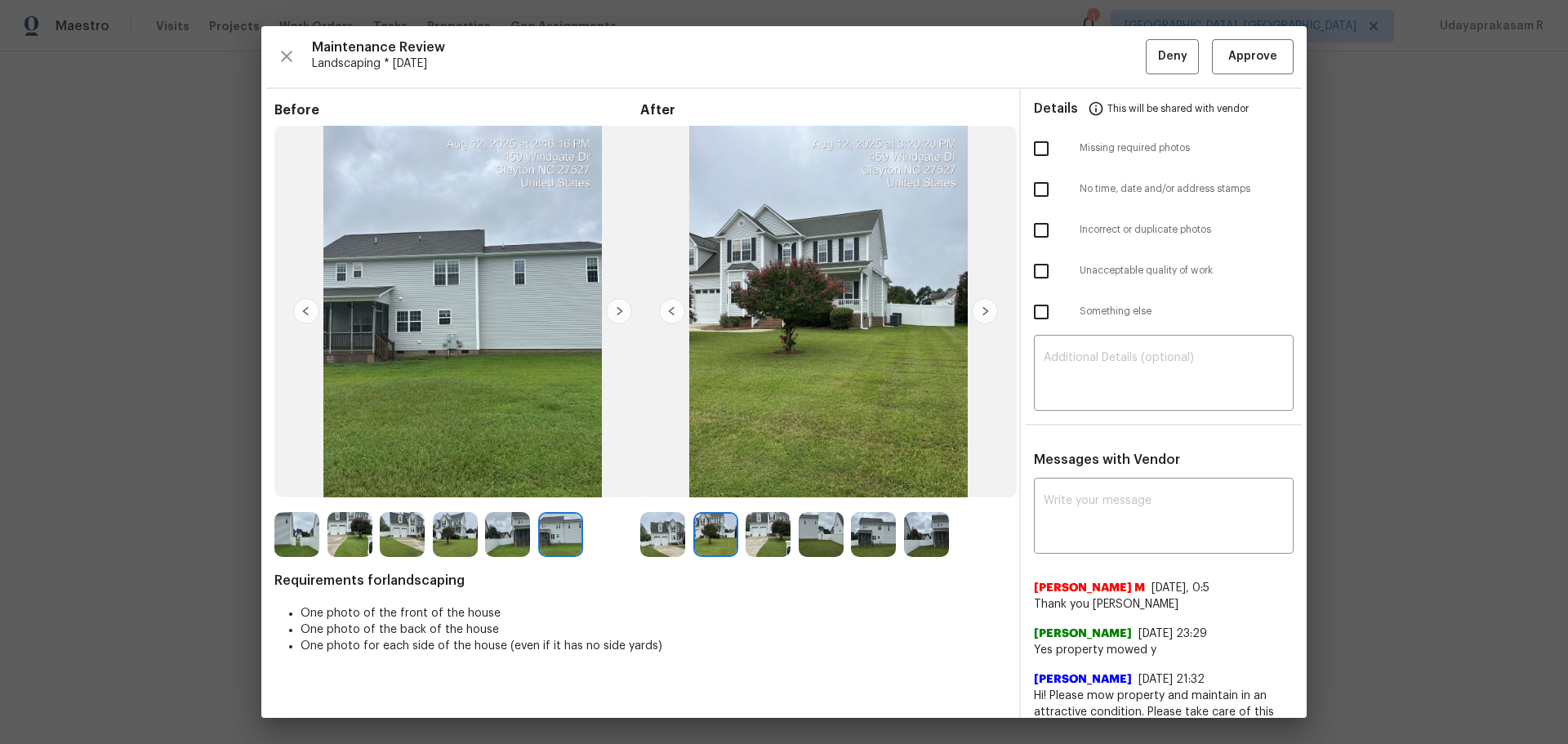
click at [673, 314] on img at bounding box center [672, 311] width 26 height 26
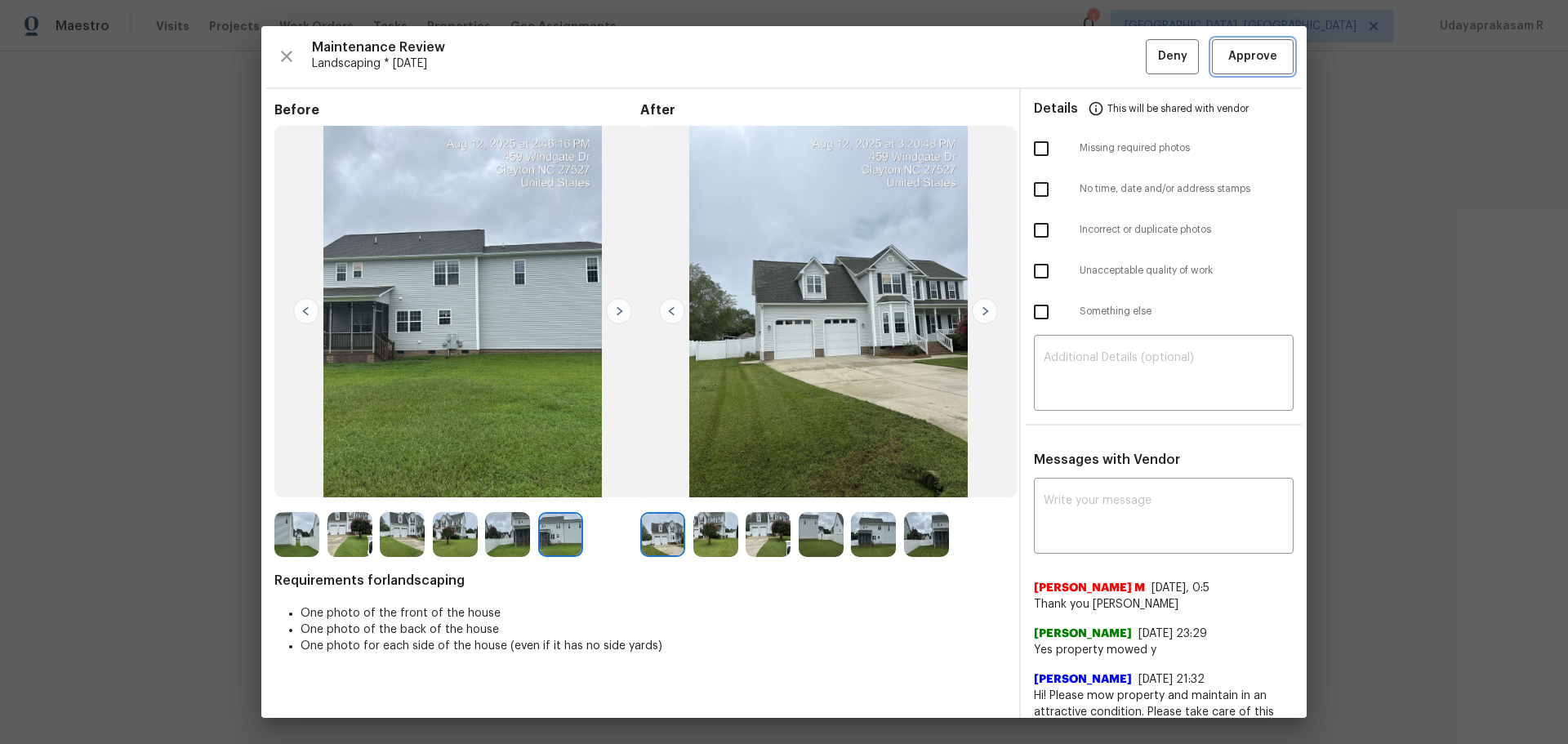
click at [1115, 53] on span "Approve" at bounding box center [1253, 56] width 49 height 20
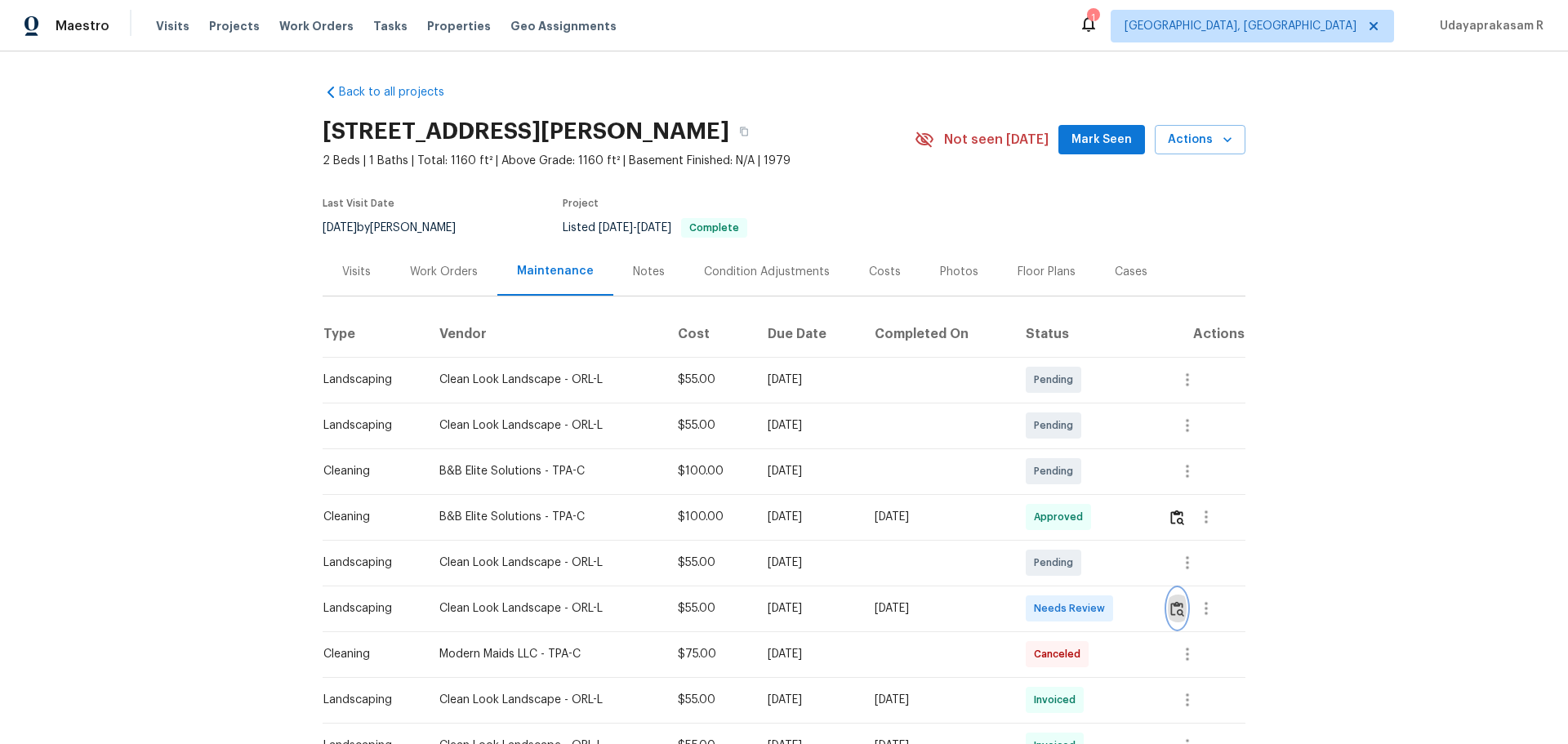
click at [1115, 488] on button "button" at bounding box center [1177, 608] width 19 height 39
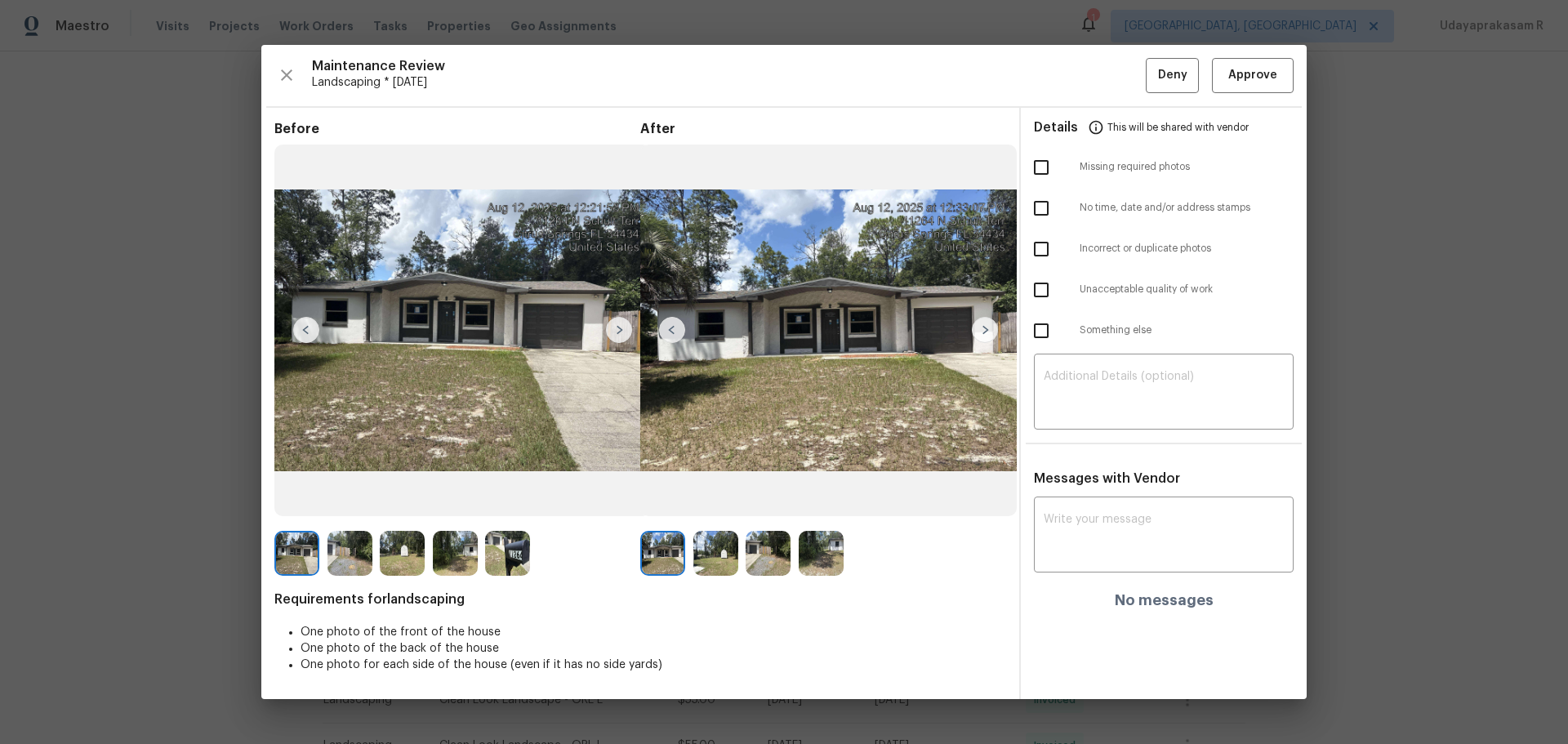
click at [984, 325] on img at bounding box center [985, 330] width 26 height 26
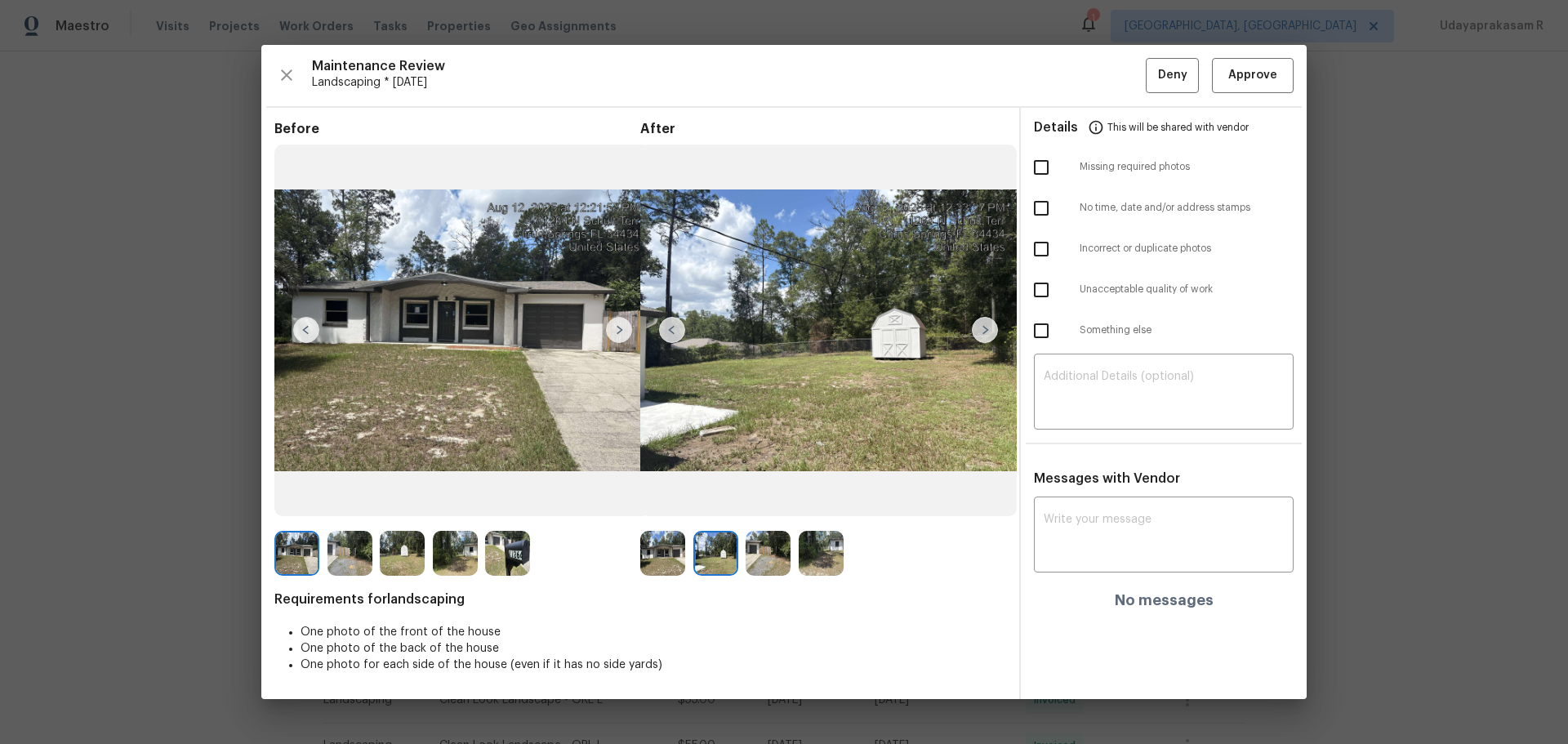
click at [984, 325] on img at bounding box center [985, 330] width 26 height 26
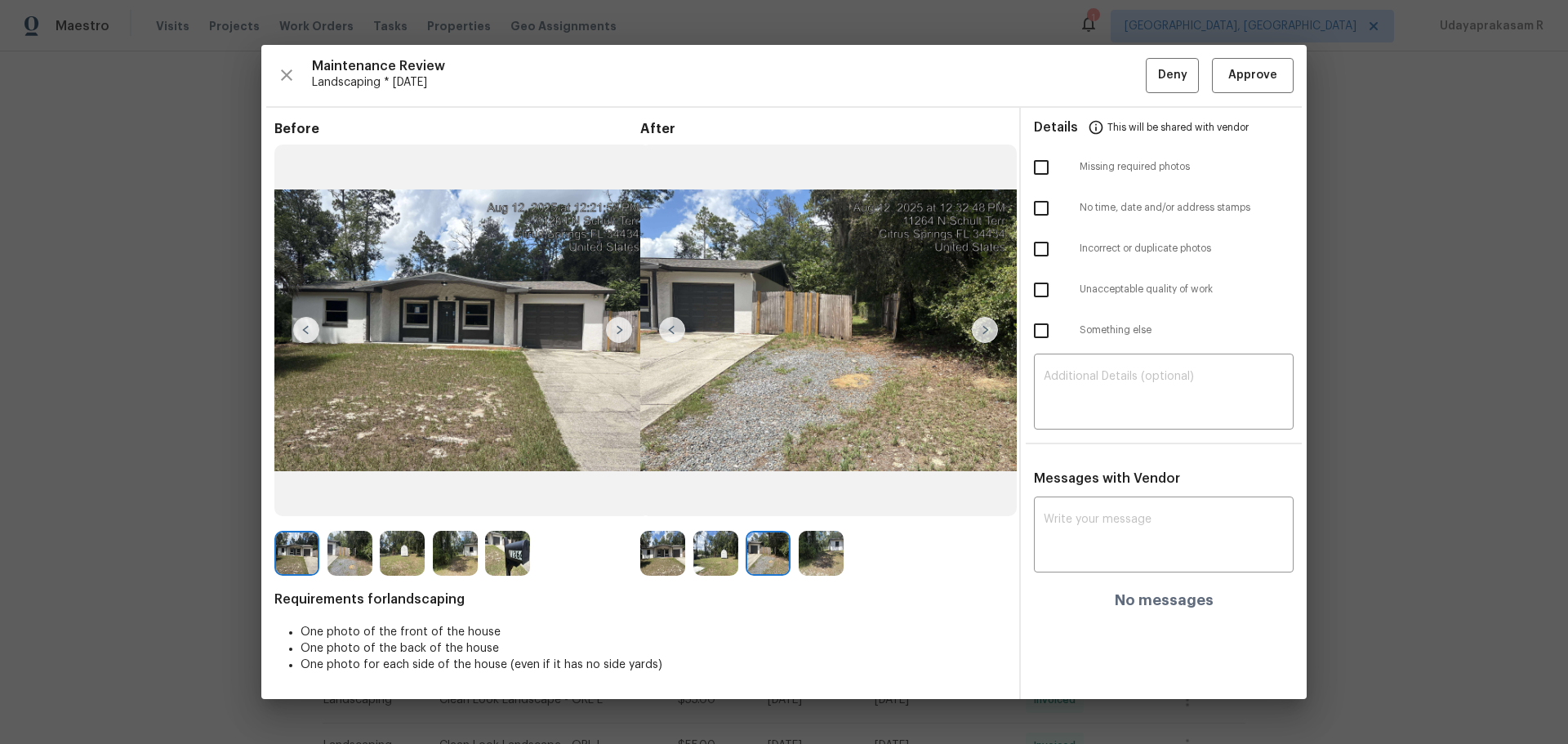
click at [612, 325] on img at bounding box center [619, 330] width 26 height 26
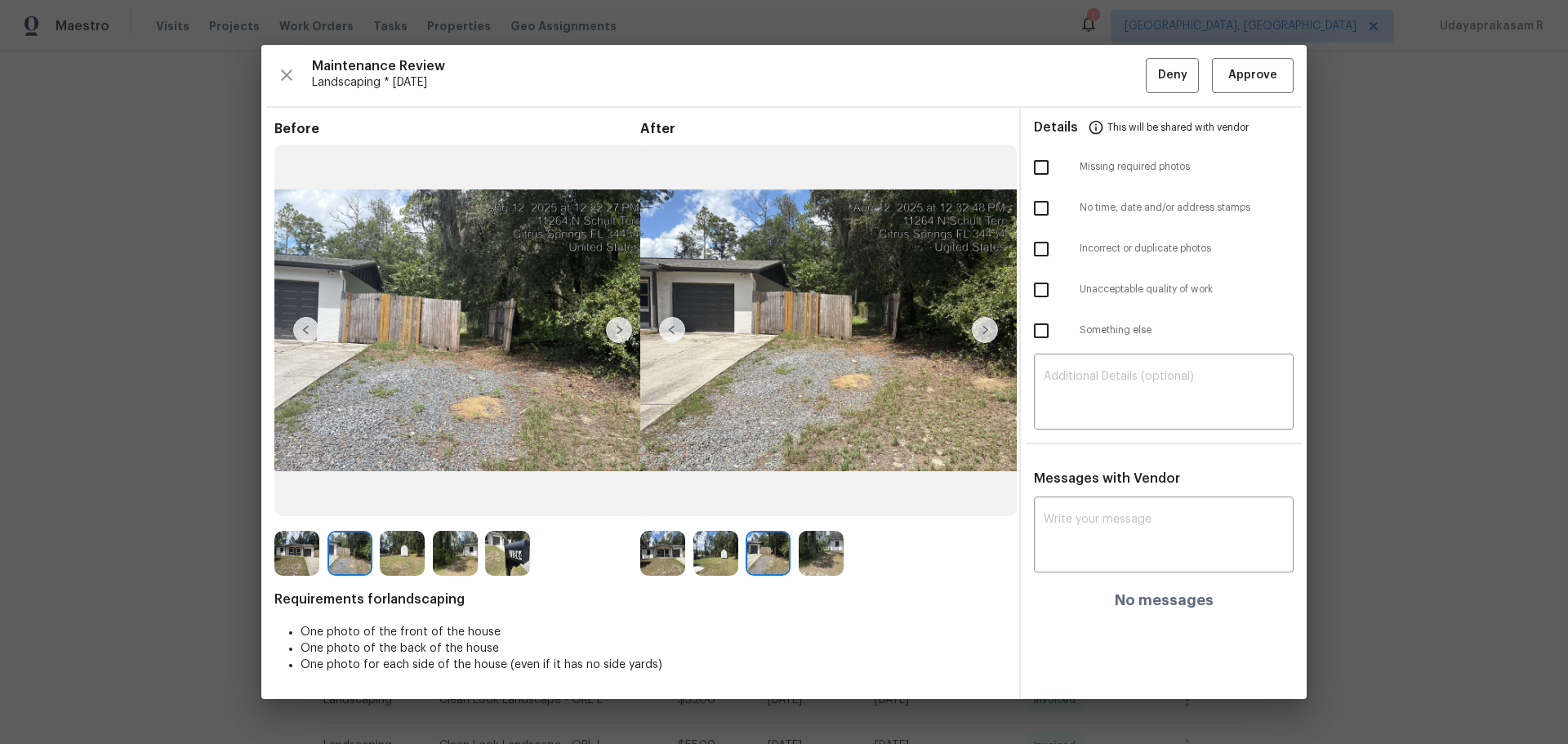
click at [612, 324] on img at bounding box center [619, 330] width 26 height 26
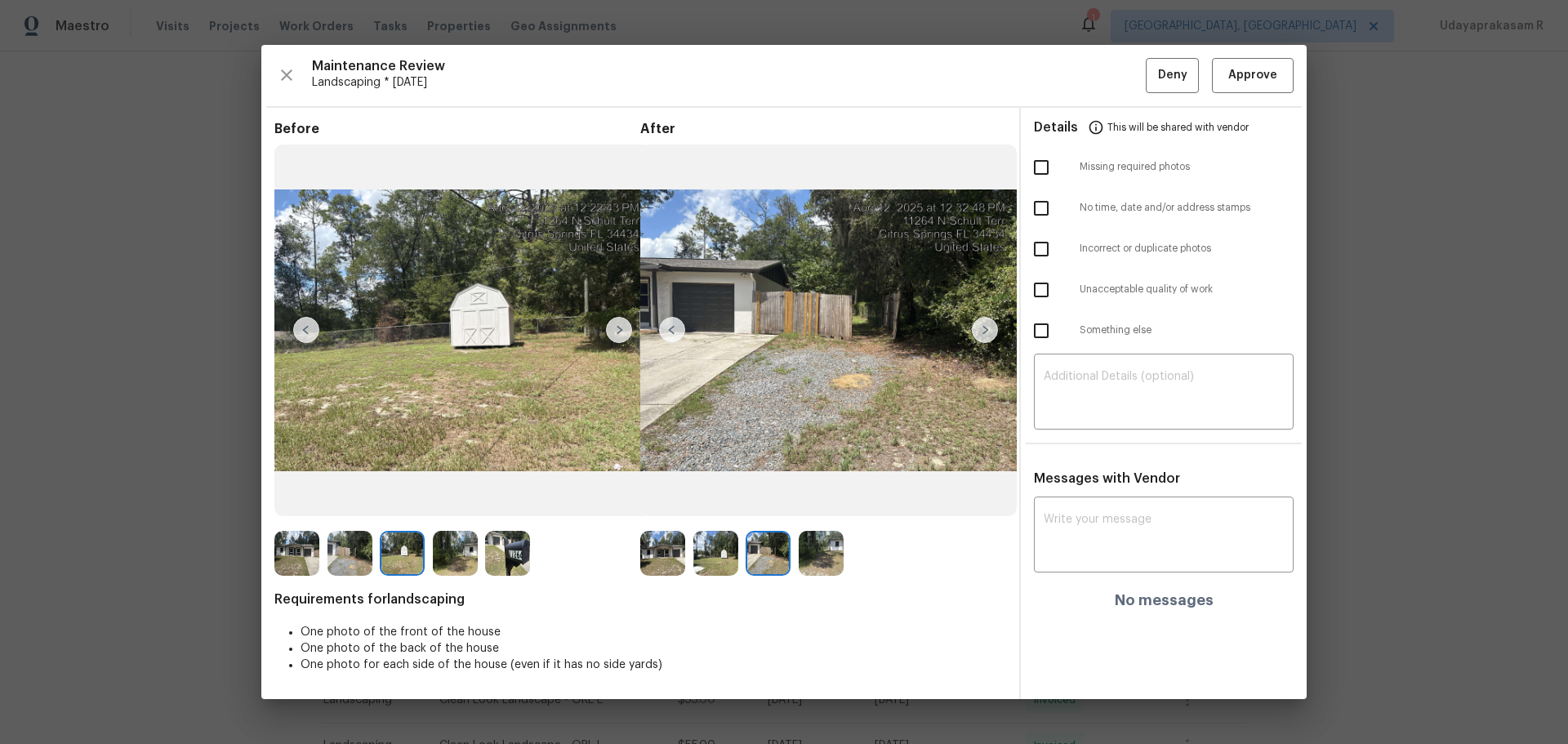
click at [612, 324] on img at bounding box center [619, 330] width 26 height 26
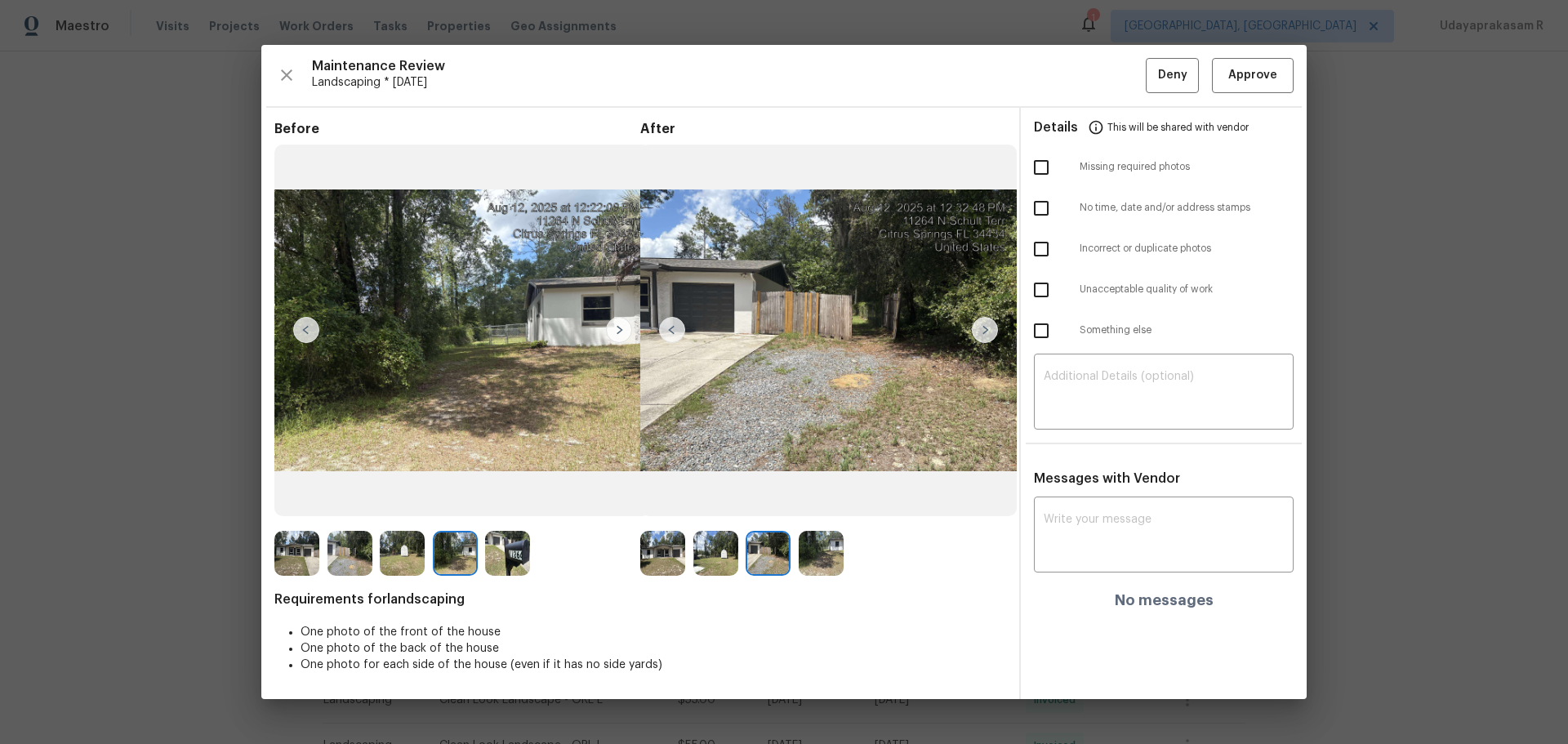
click at [986, 328] on img at bounding box center [985, 330] width 26 height 26
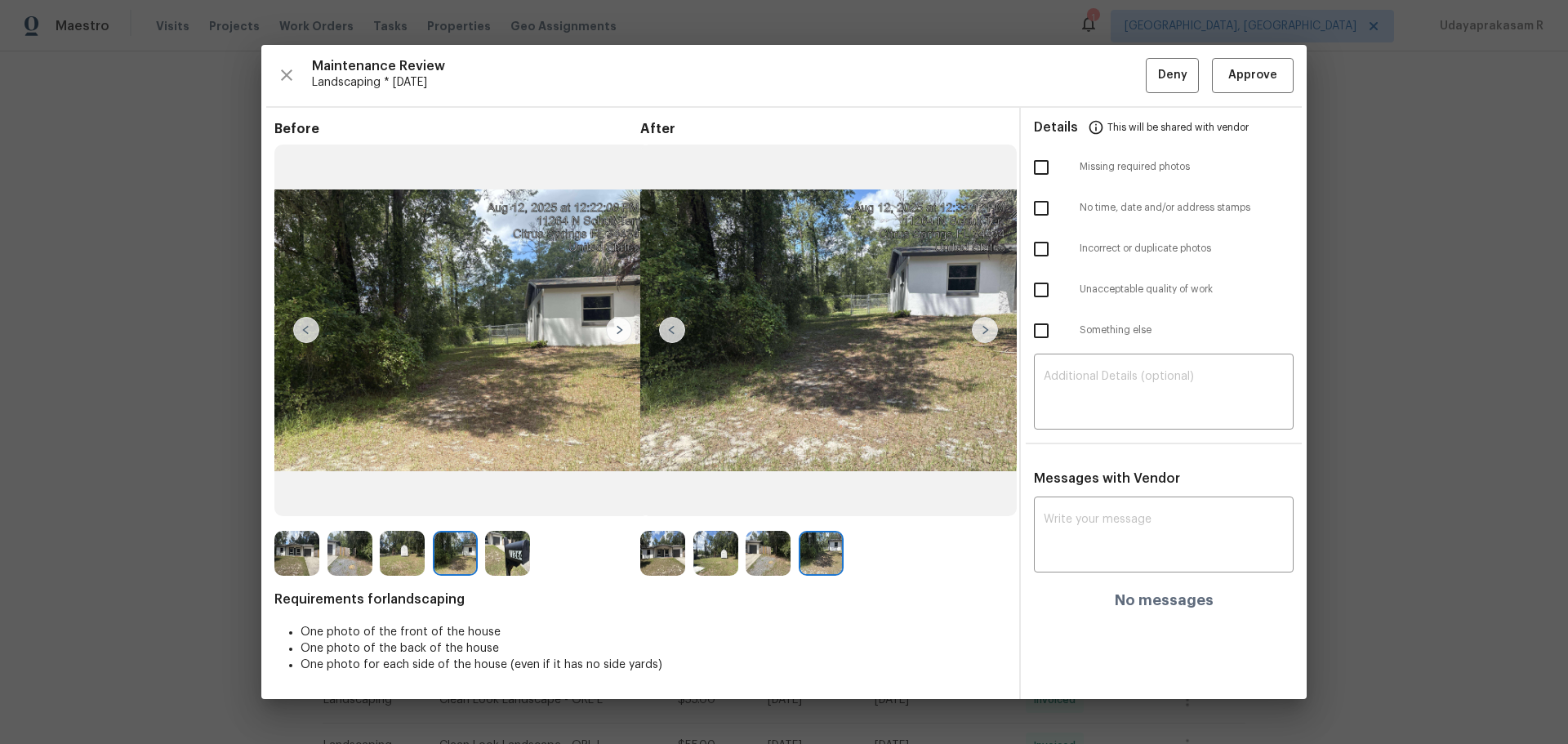
click at [759, 488] on img at bounding box center [768, 553] width 45 height 45
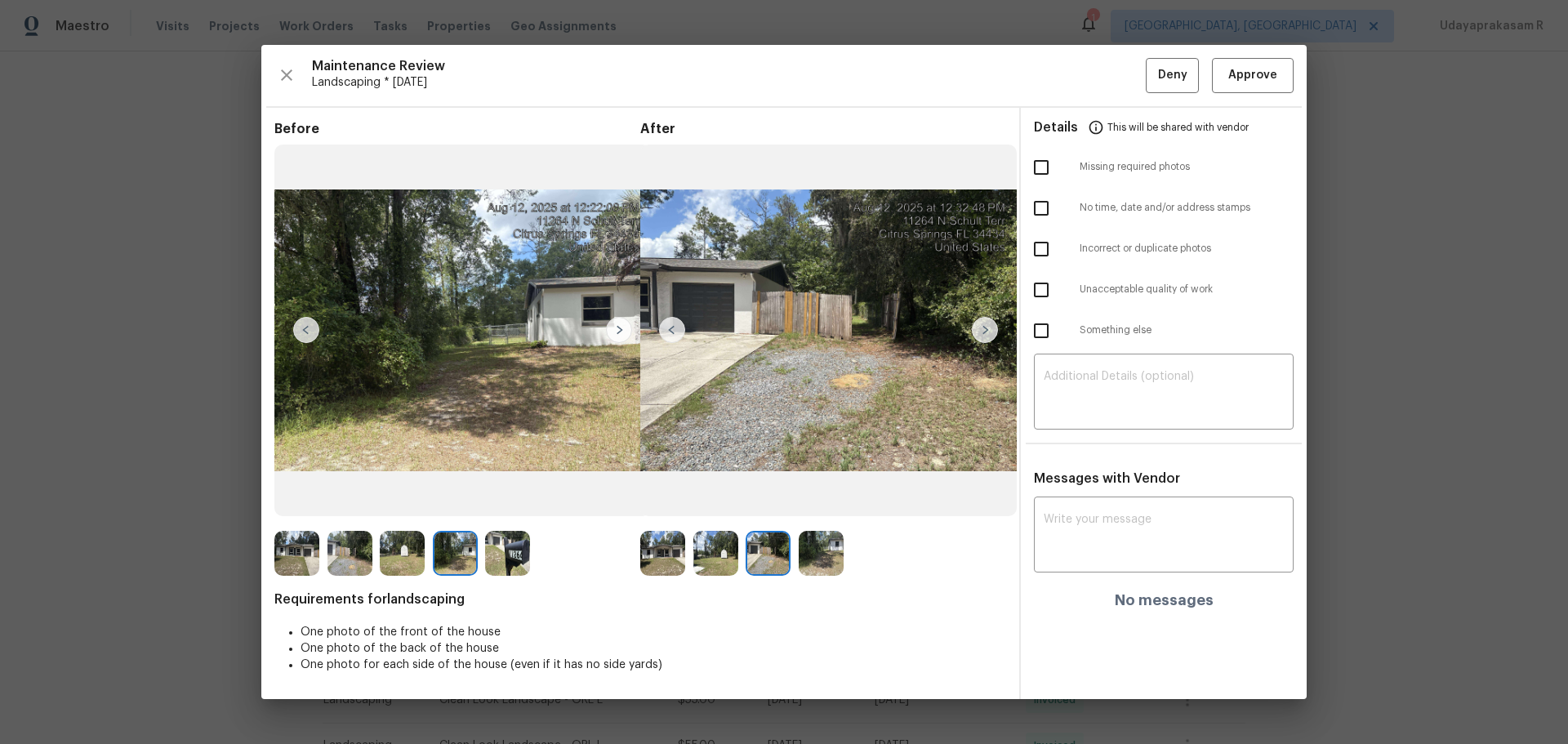
click at [719, 488] on img at bounding box center [715, 553] width 45 height 45
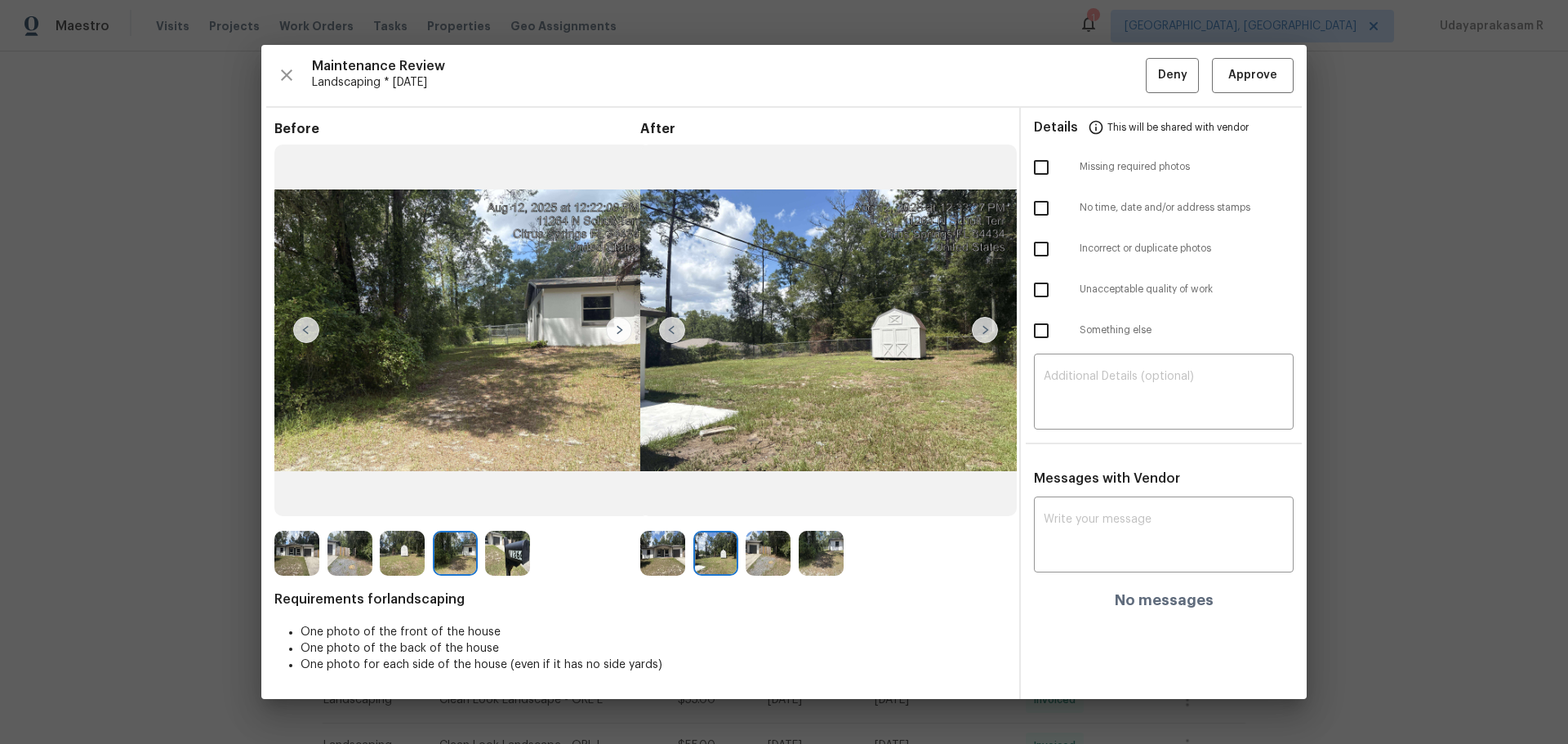
click at [660, 488] on img at bounding box center [662, 553] width 45 height 45
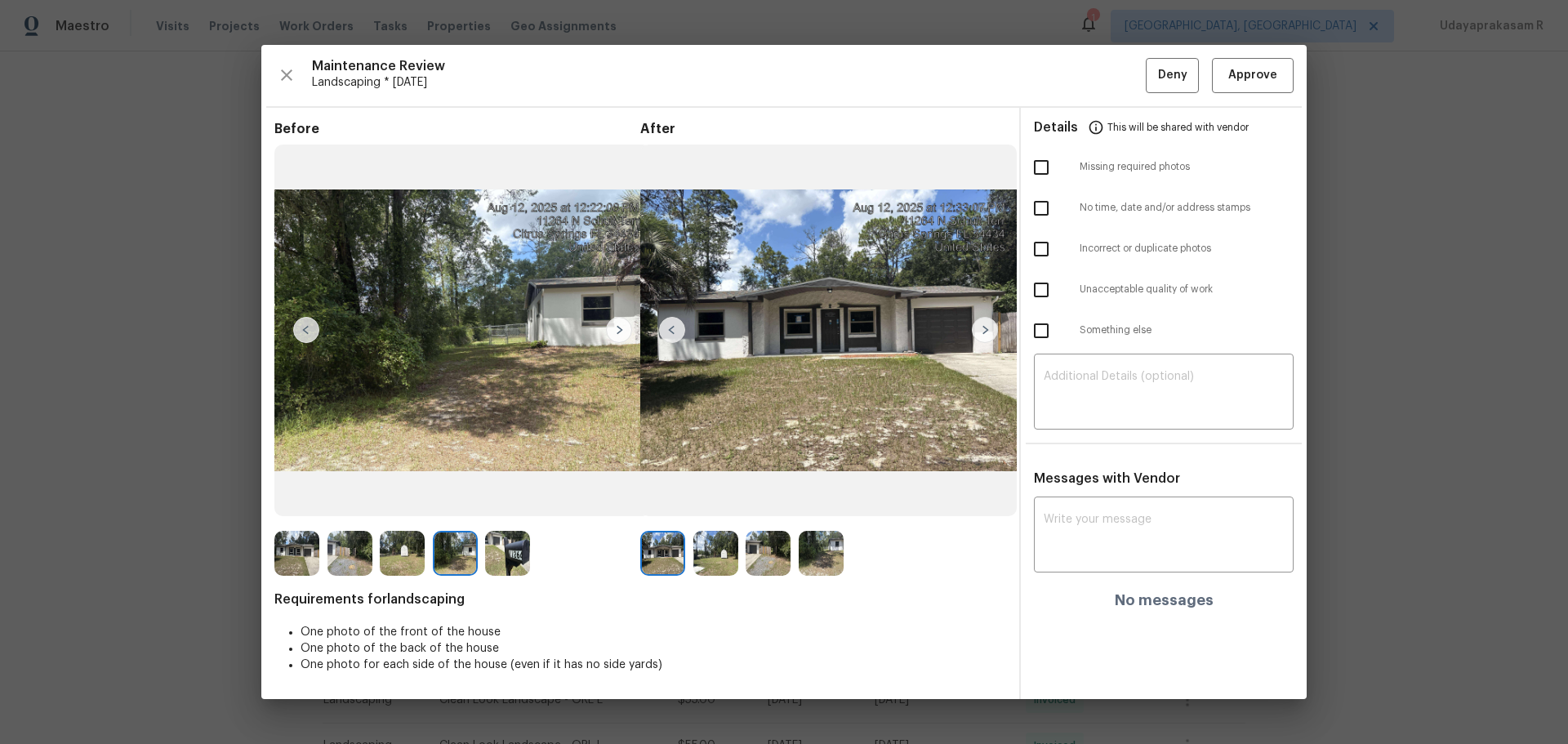
click at [709, 488] on img at bounding box center [715, 553] width 45 height 45
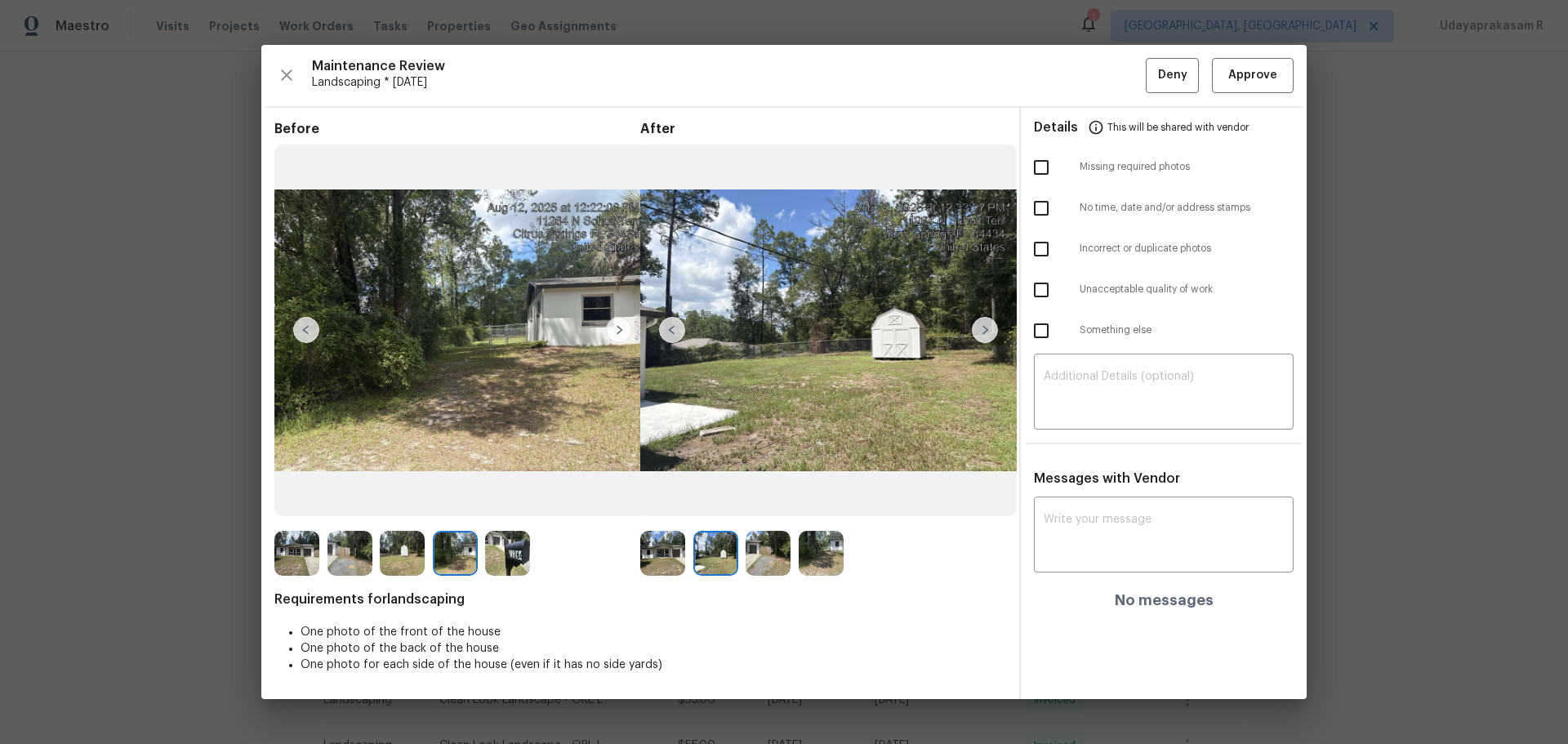
click at [763, 488] on img at bounding box center [768, 553] width 45 height 45
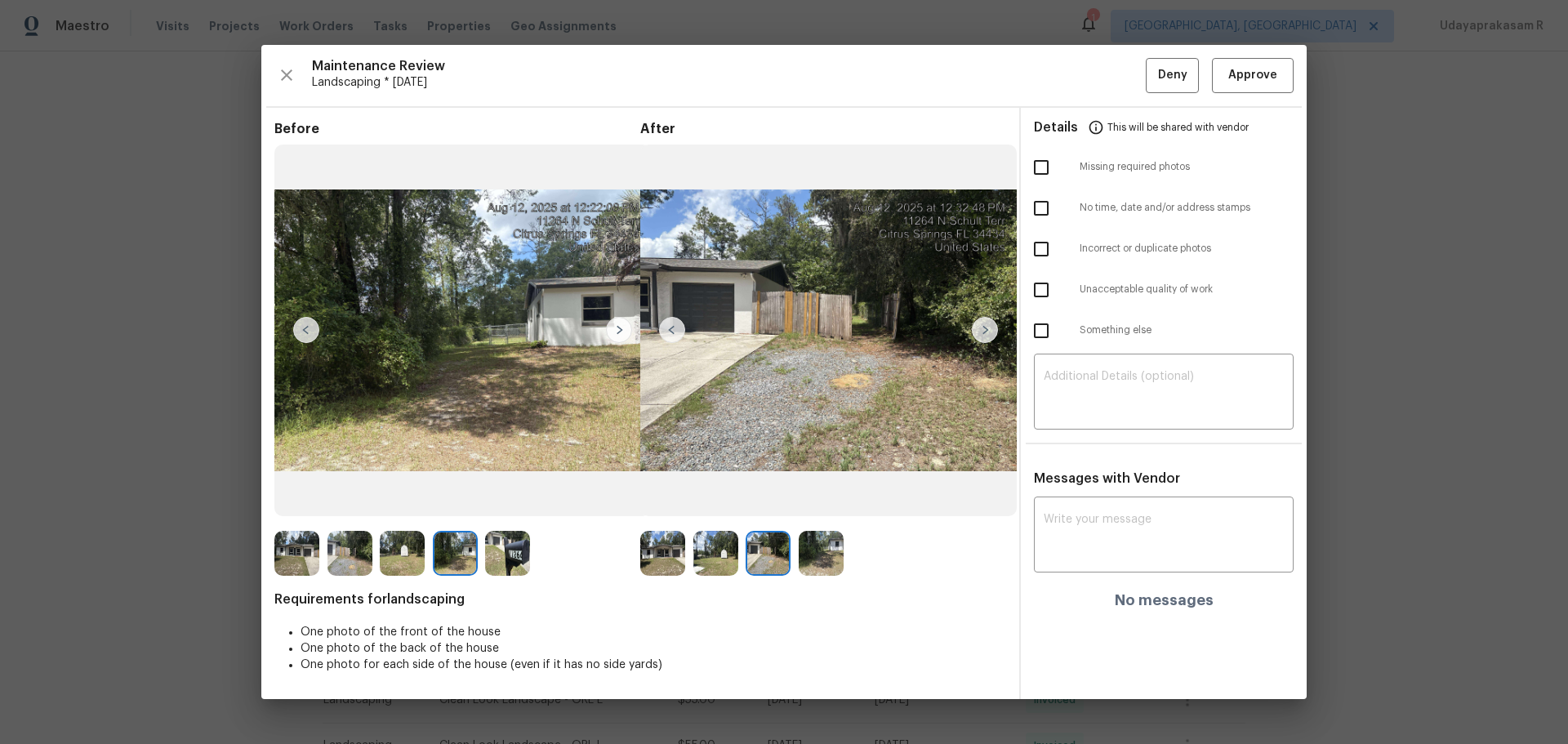
click at [834, 488] on img at bounding box center [821, 553] width 45 height 45
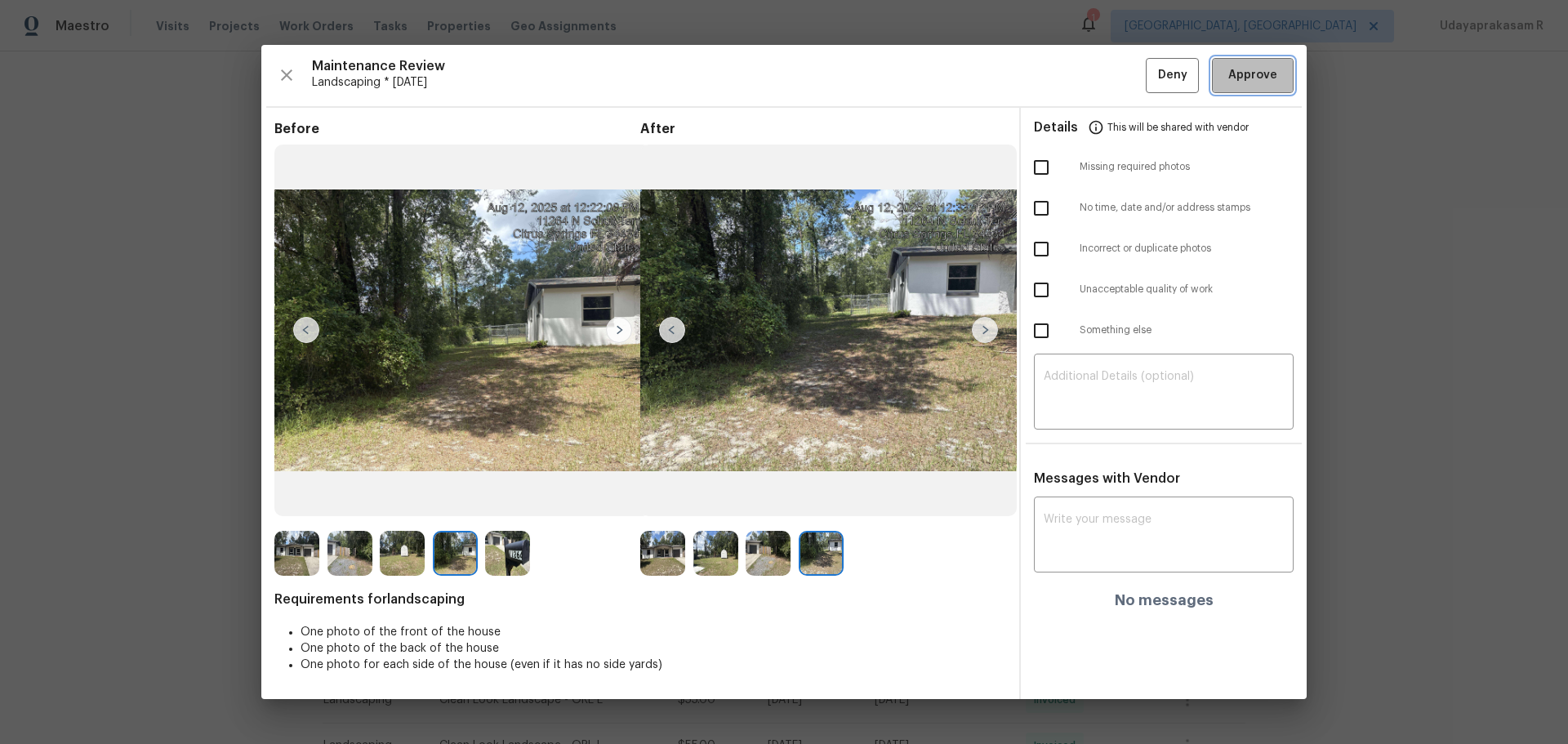
click at [1115, 74] on span "Approve" at bounding box center [1253, 75] width 49 height 20
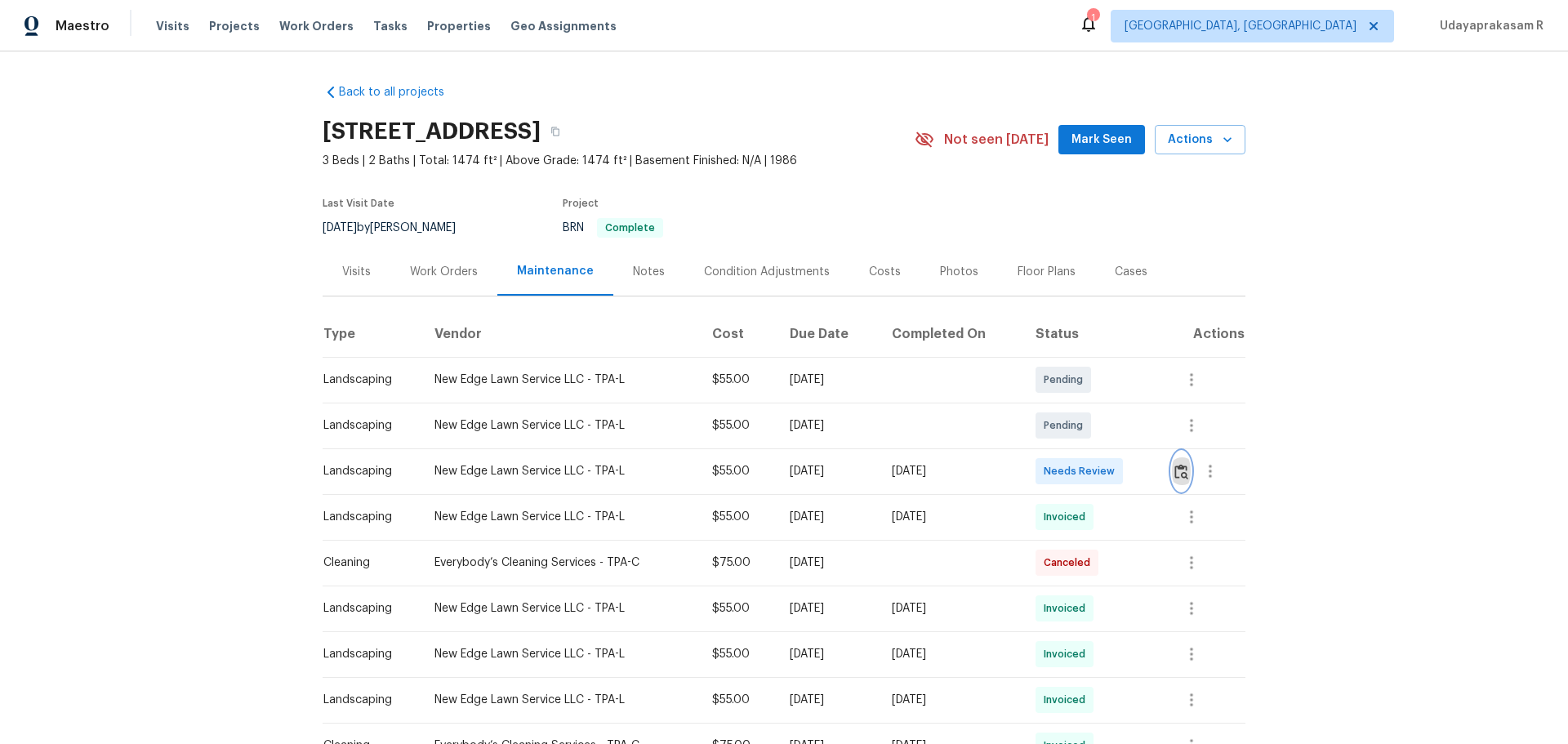
click at [1115, 476] on img "button" at bounding box center [1181, 471] width 14 height 16
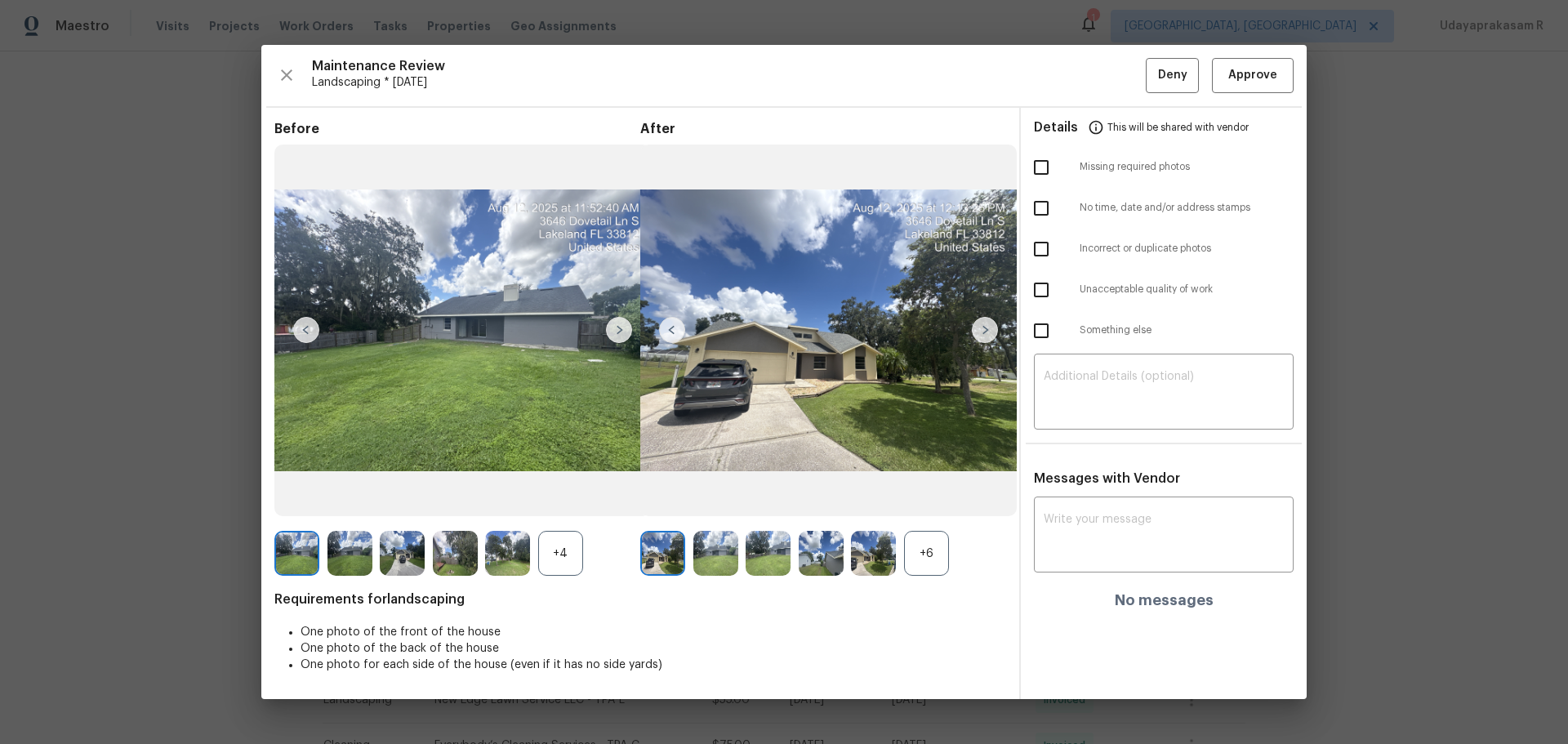
click at [705, 488] on img at bounding box center [715, 553] width 45 height 45
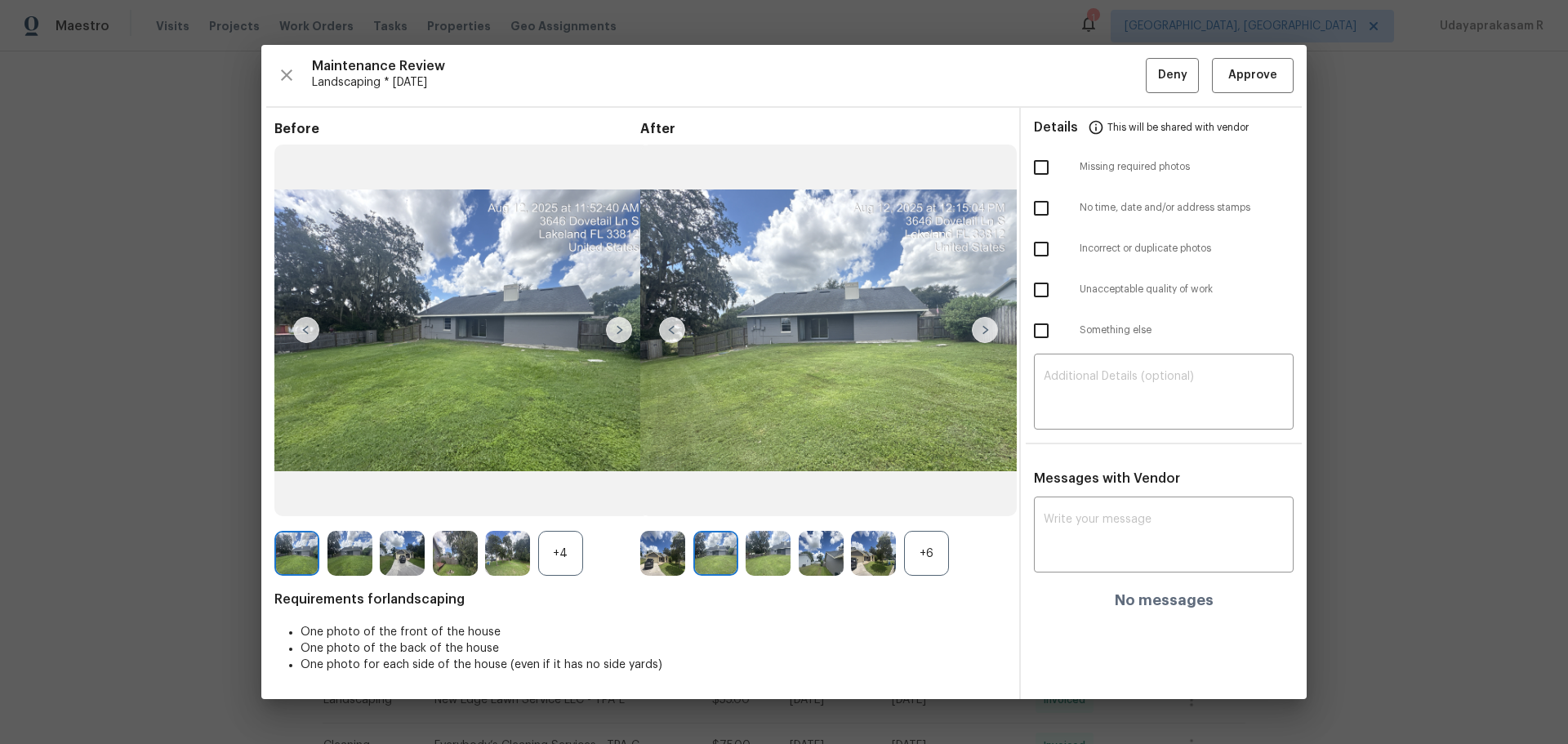
click at [916, 488] on div "+6" at bounding box center [926, 553] width 45 height 45
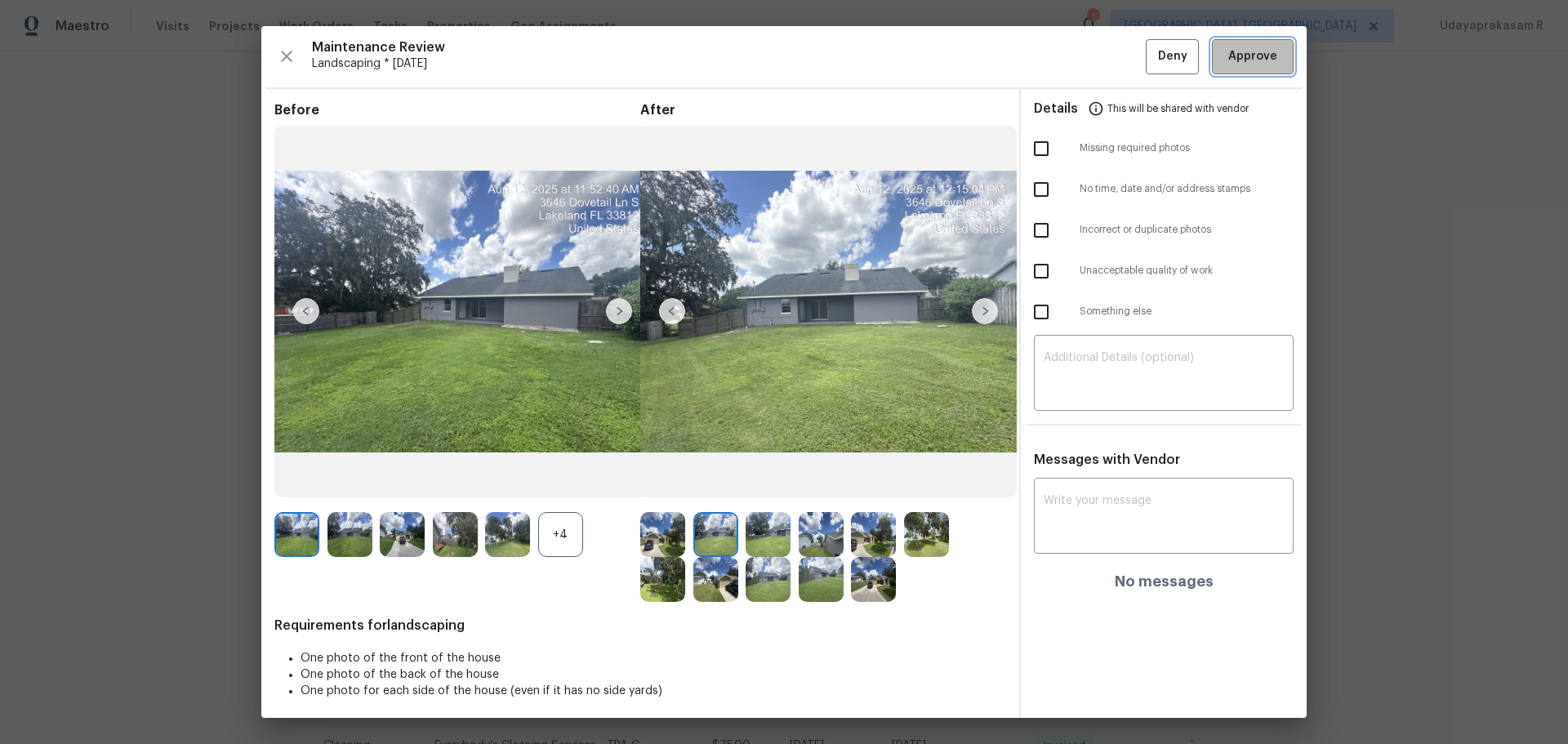
click at [1115, 68] on button "Approve" at bounding box center [1253, 56] width 82 height 35
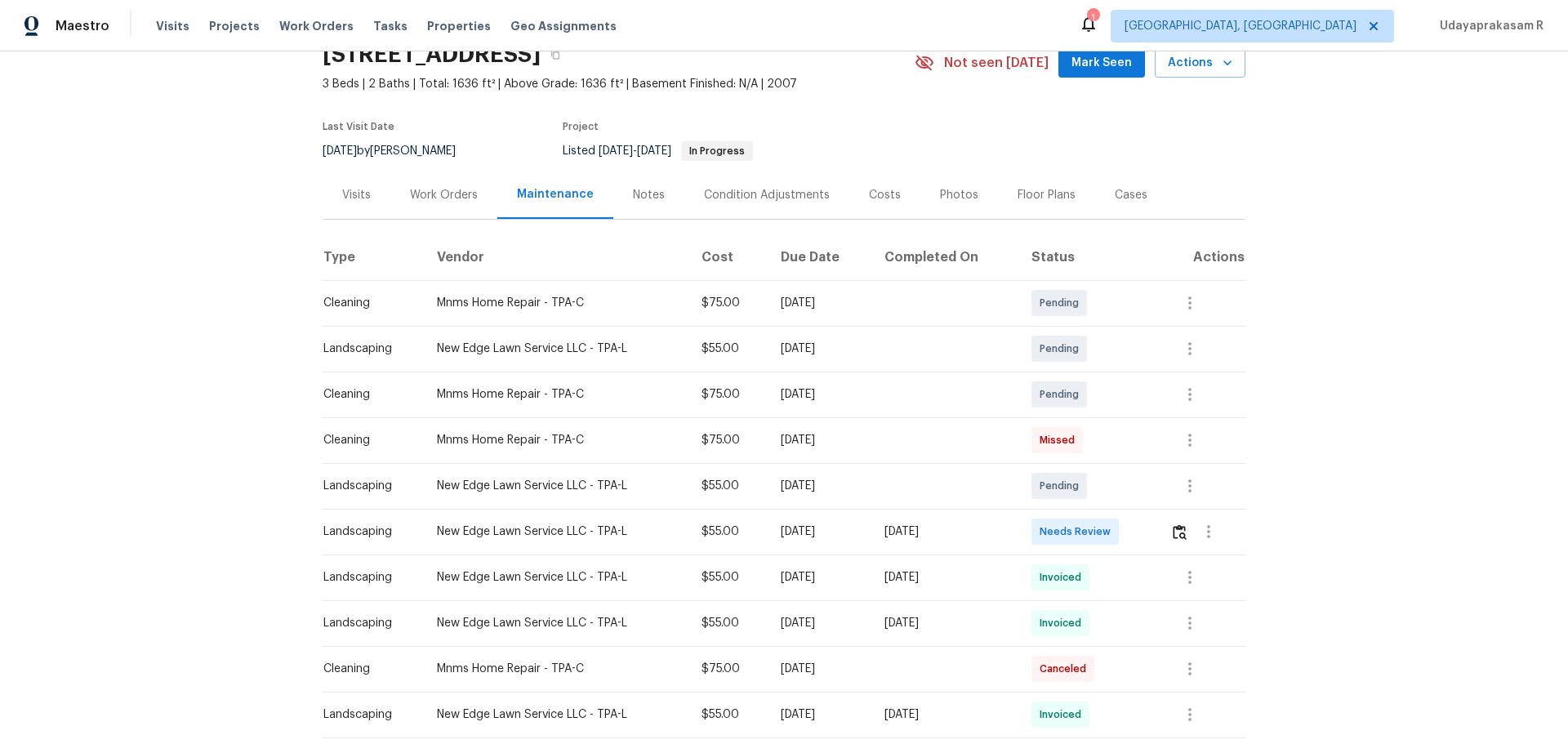
scroll to position [163, 0]
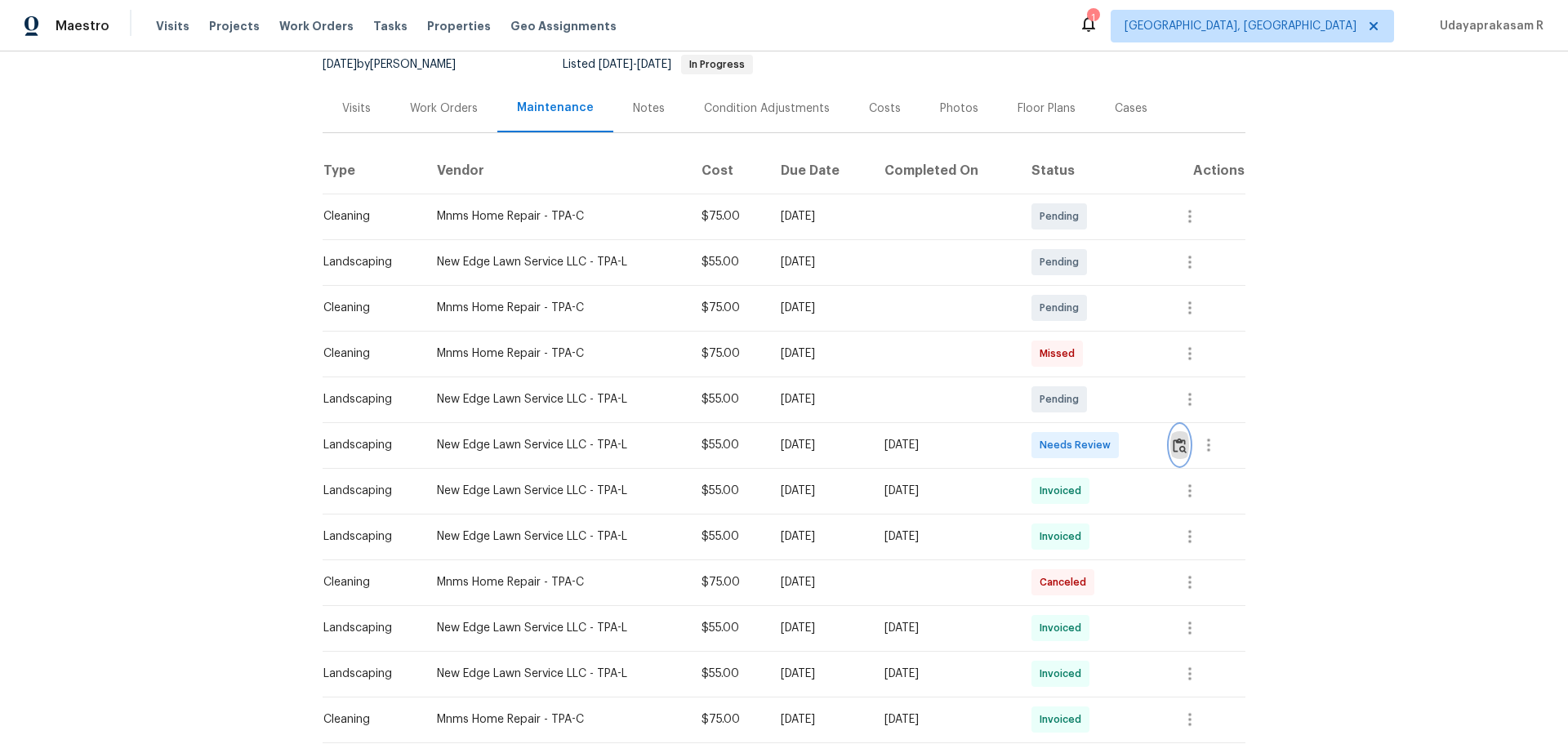
click at [1115, 441] on img "button" at bounding box center [1179, 445] width 14 height 16
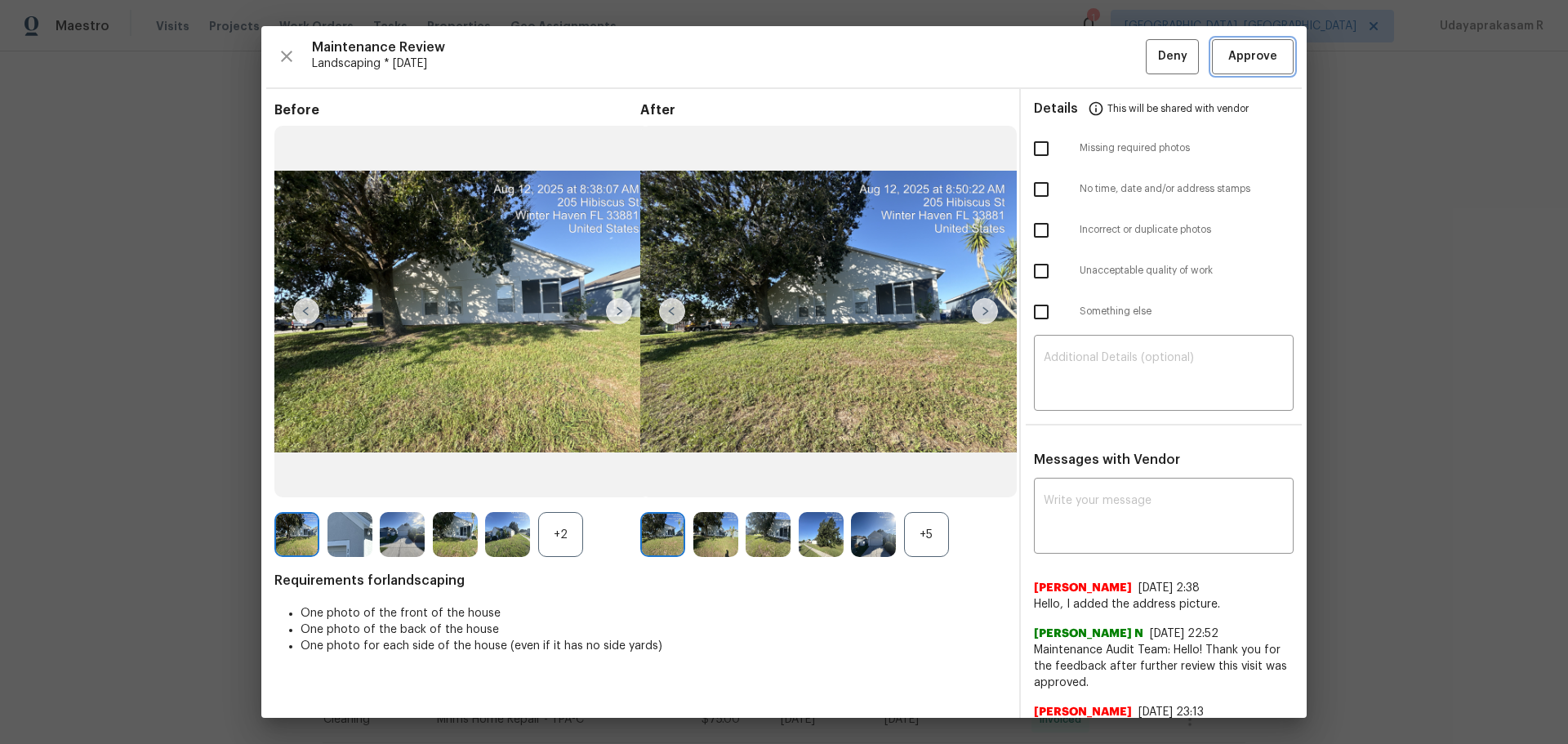
click at [1115, 58] on span "Approve" at bounding box center [1253, 56] width 49 height 20
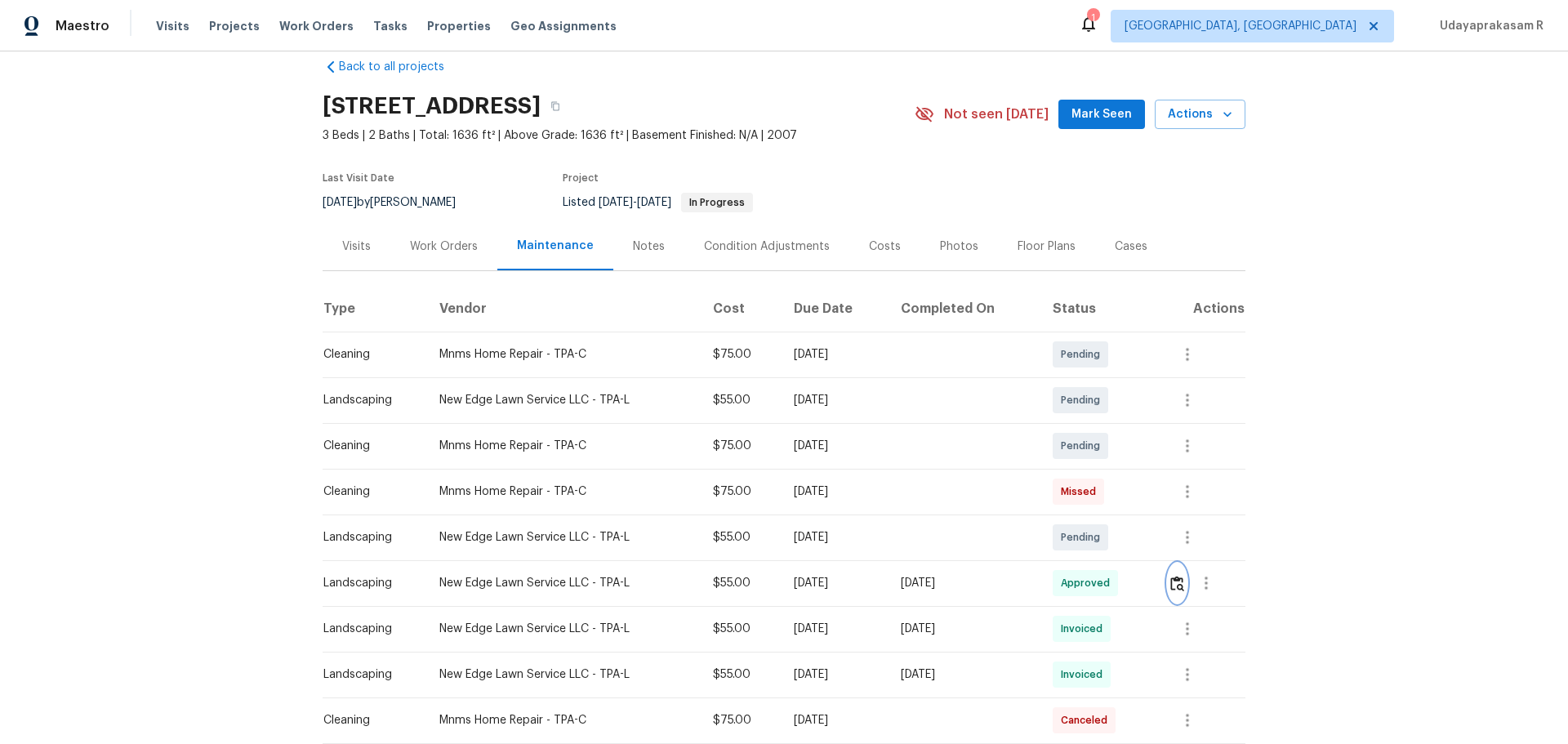
scroll to position [0, 0]
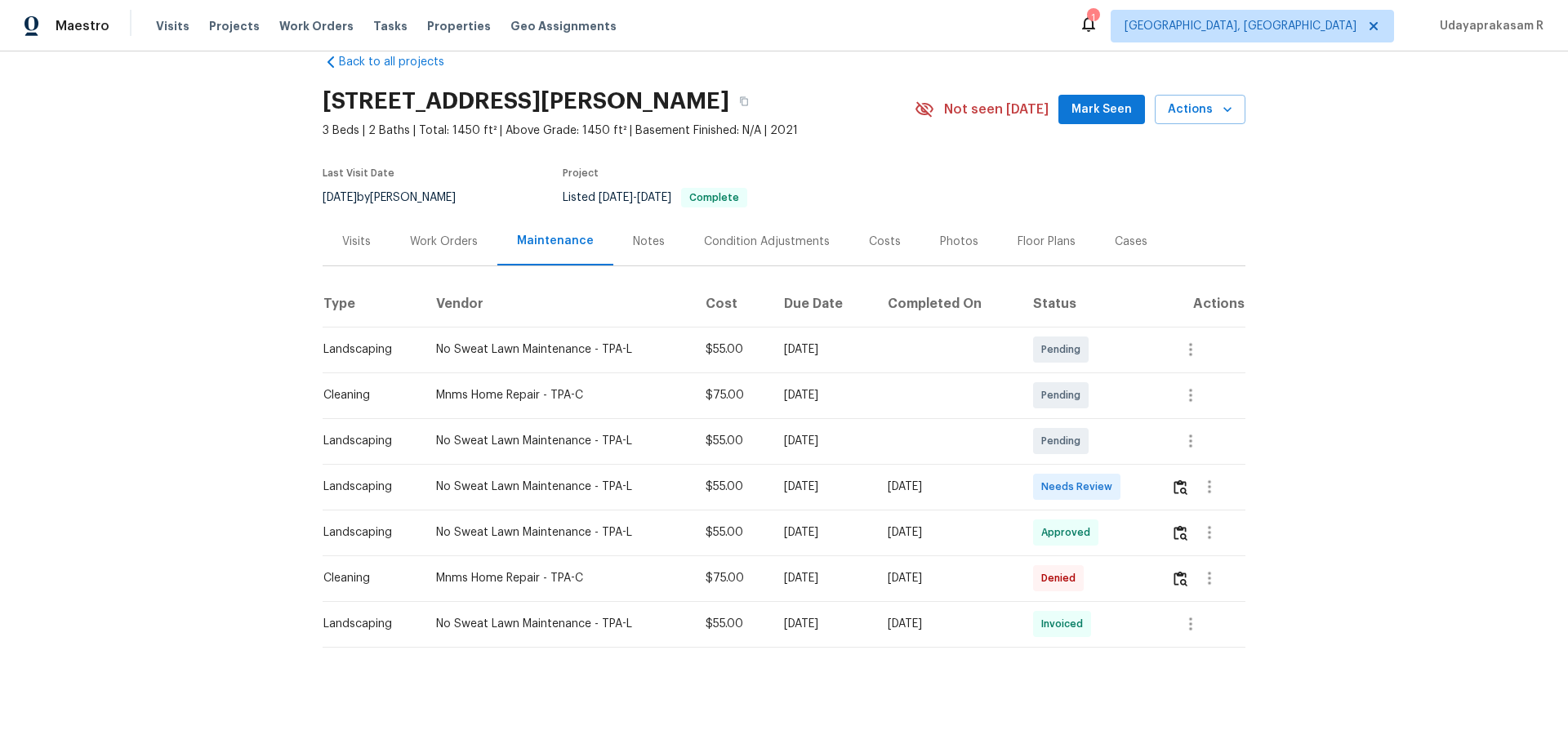
scroll to position [44, 0]
click at [1115, 478] on img "button" at bounding box center [1180, 485] width 14 height 16
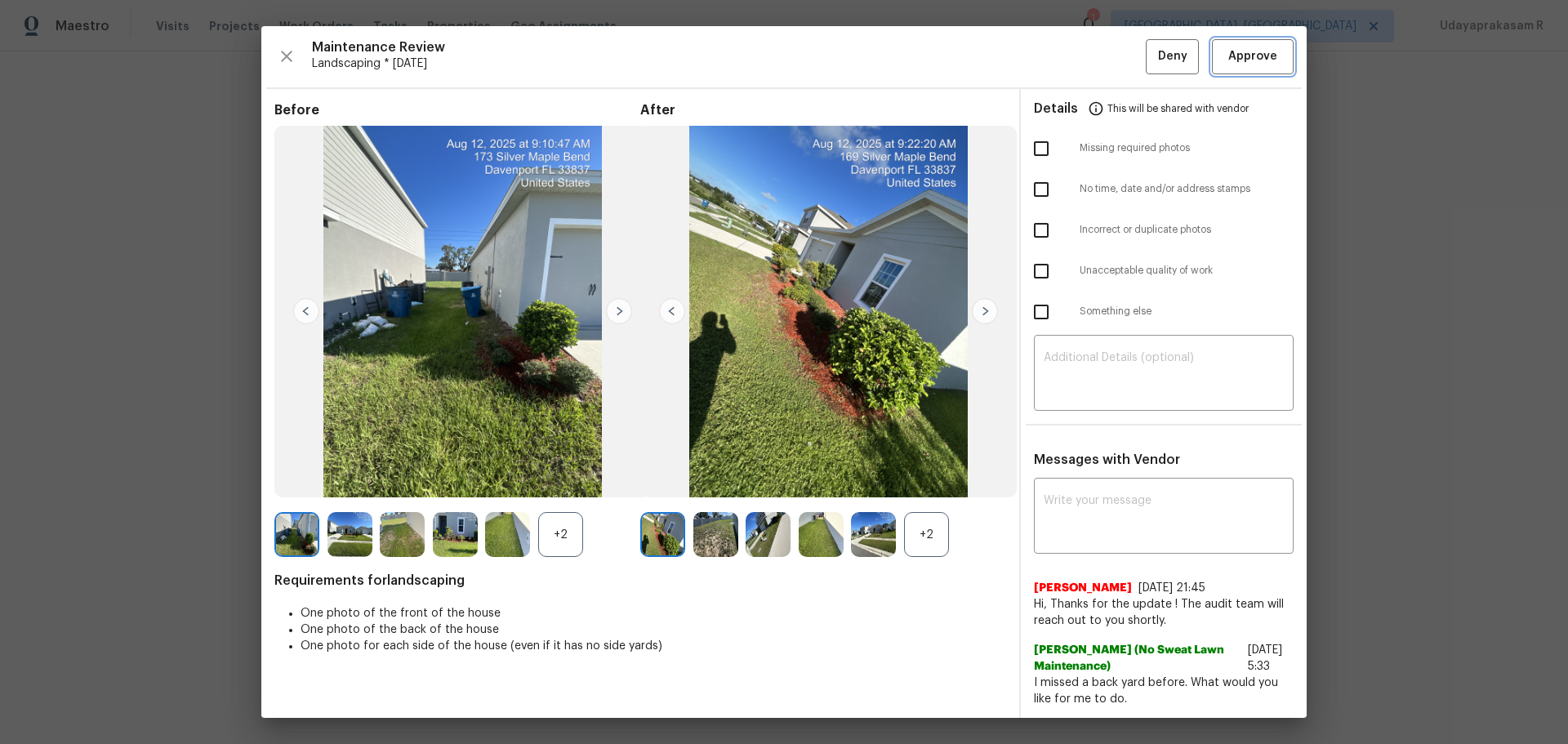
click at [1115, 59] on span "Approve" at bounding box center [1253, 56] width 49 height 20
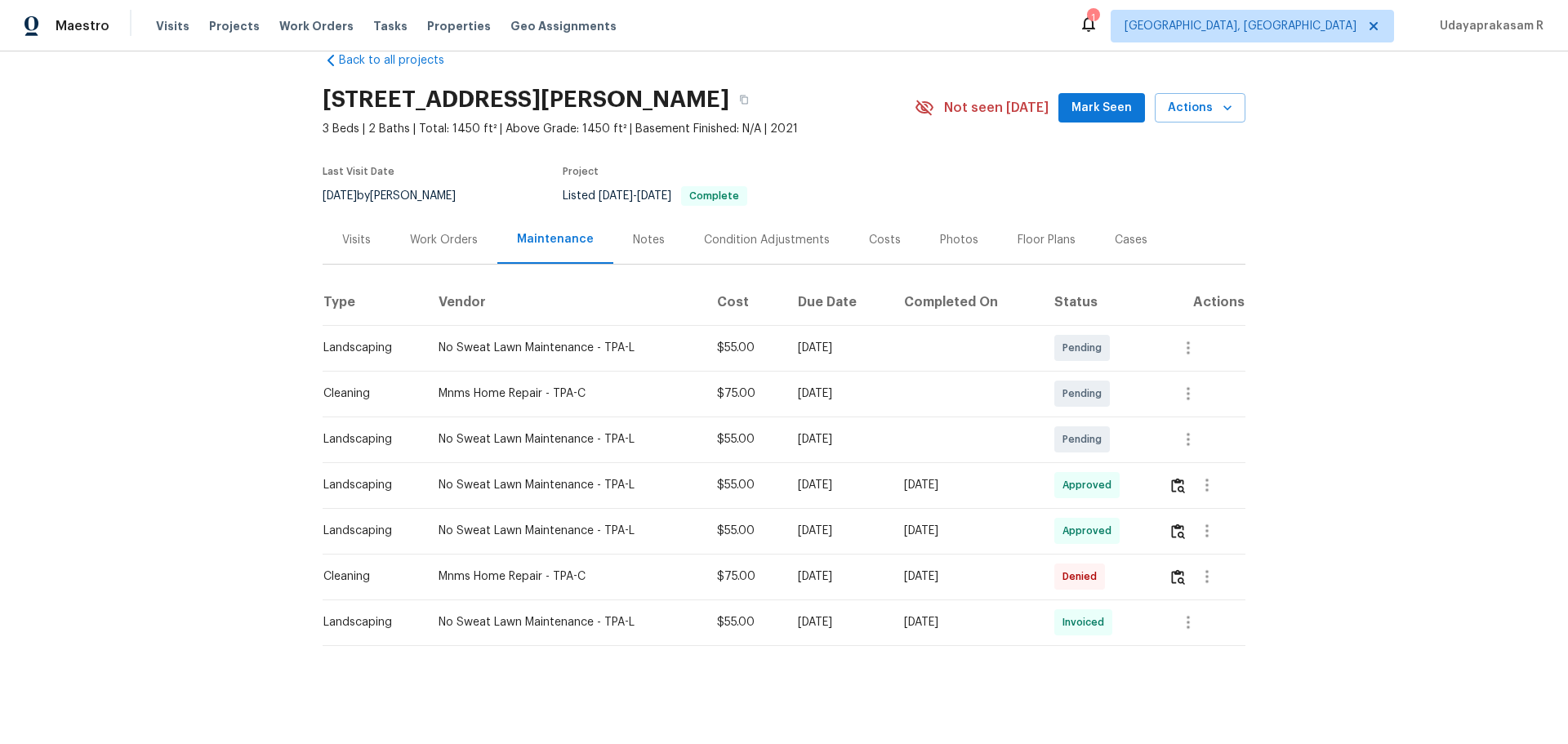
click at [205, 437] on div "Back to all projects [STREET_ADDRESS][PERSON_NAME] 3 Beds | 2 Baths | Total: 14…" at bounding box center [784, 398] width 1568 height 693
